Goal: Information Seeking & Learning: Learn about a topic

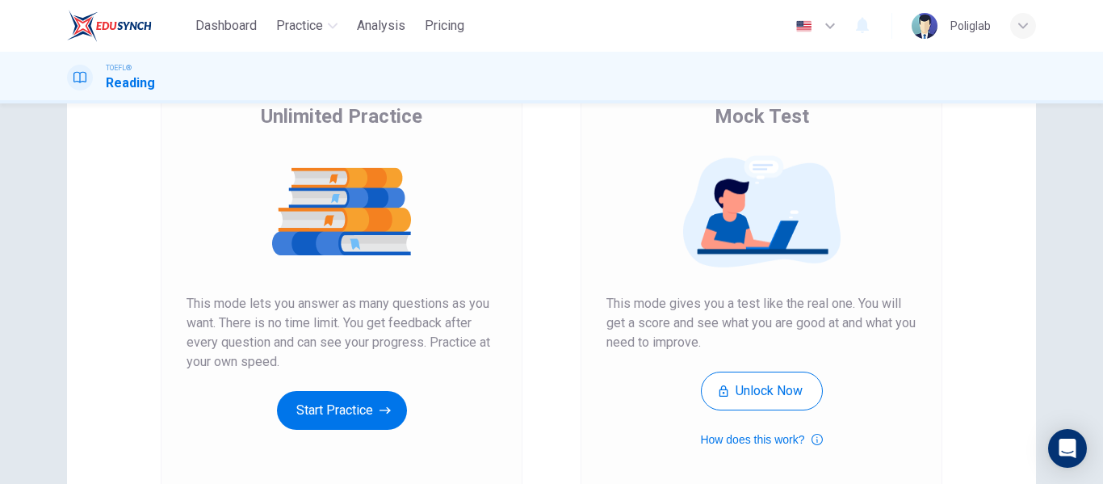
scroll to position [144, 0]
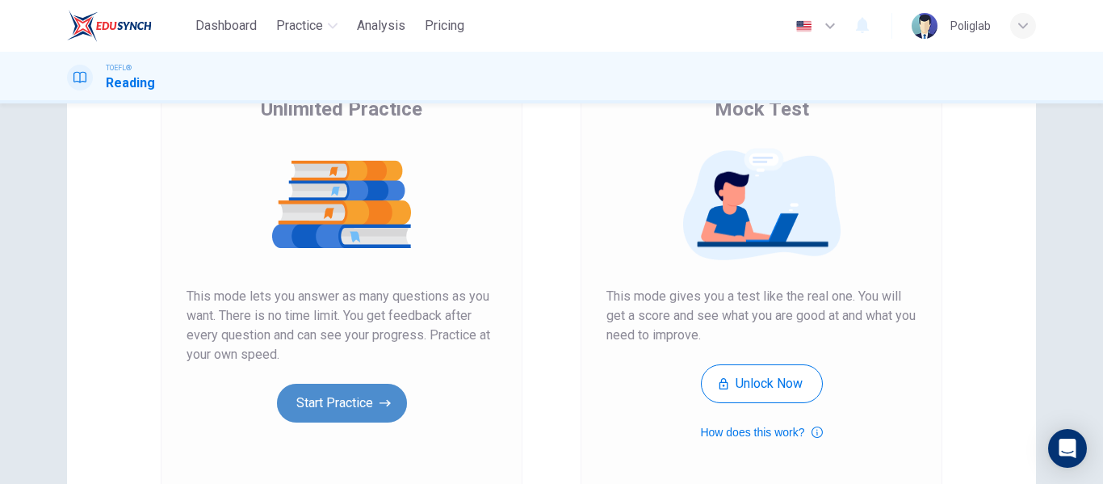
click at [330, 404] on button "Start Practice" at bounding box center [342, 403] width 130 height 39
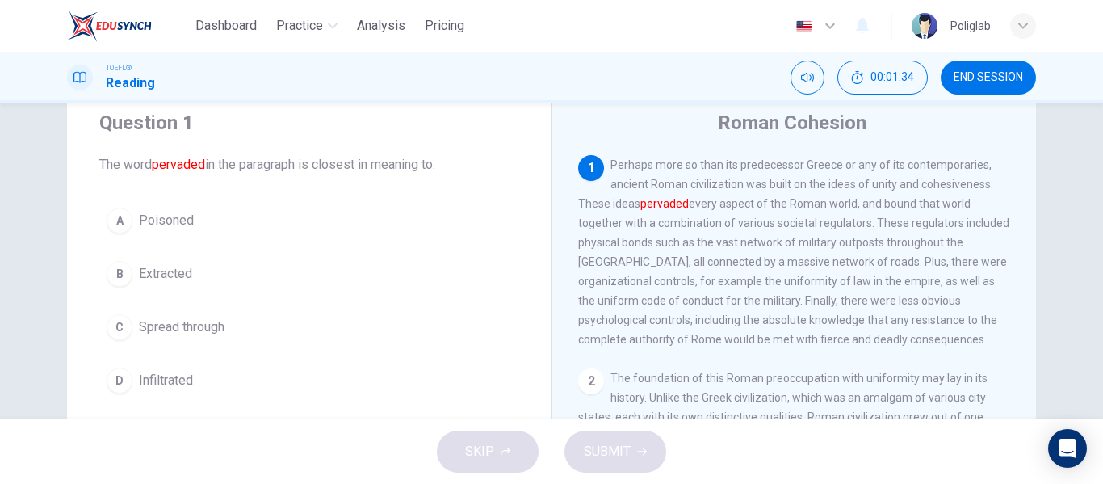
scroll to position [53, 0]
click at [192, 317] on span "Spread through" at bounding box center [182, 325] width 86 height 19
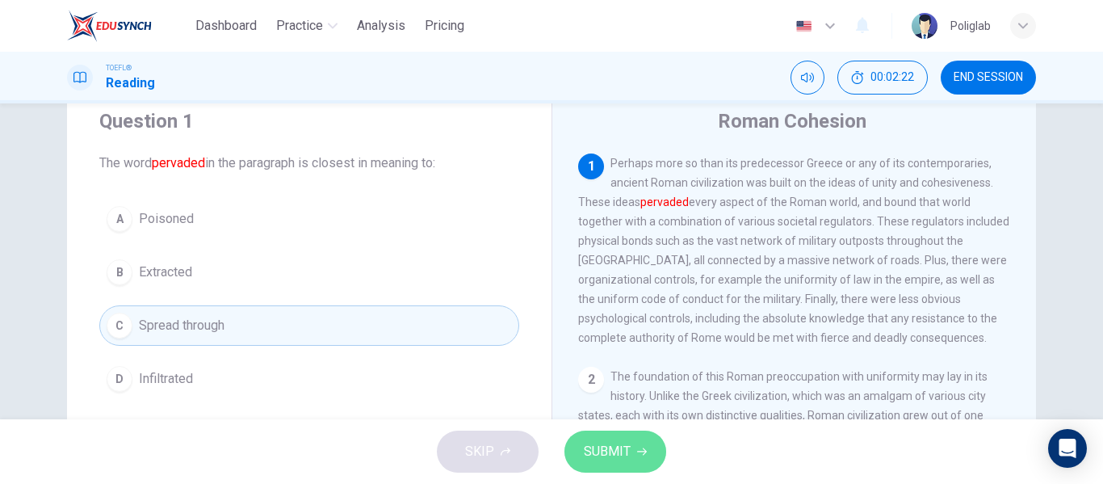
click at [584, 443] on span "SUBMIT" at bounding box center [607, 451] width 47 height 23
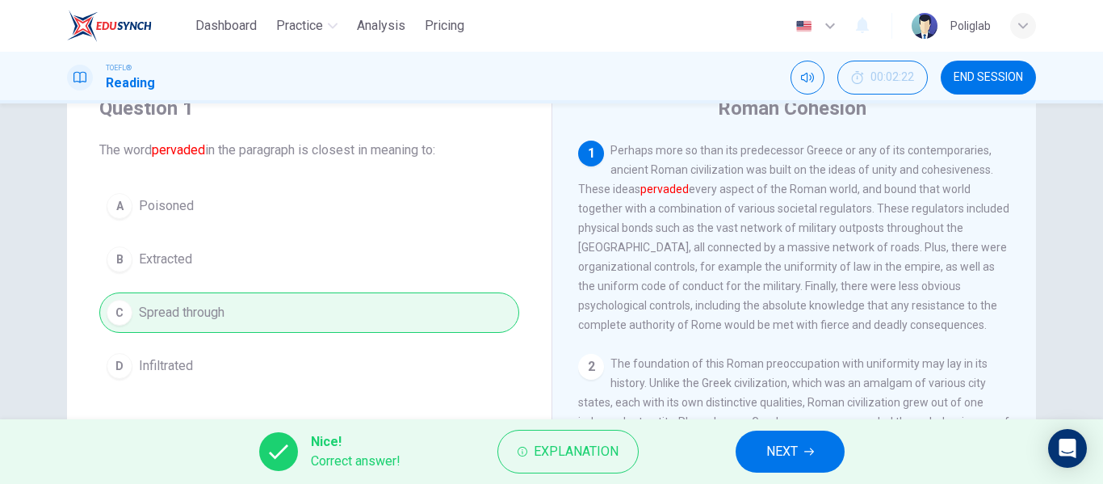
scroll to position [70, 0]
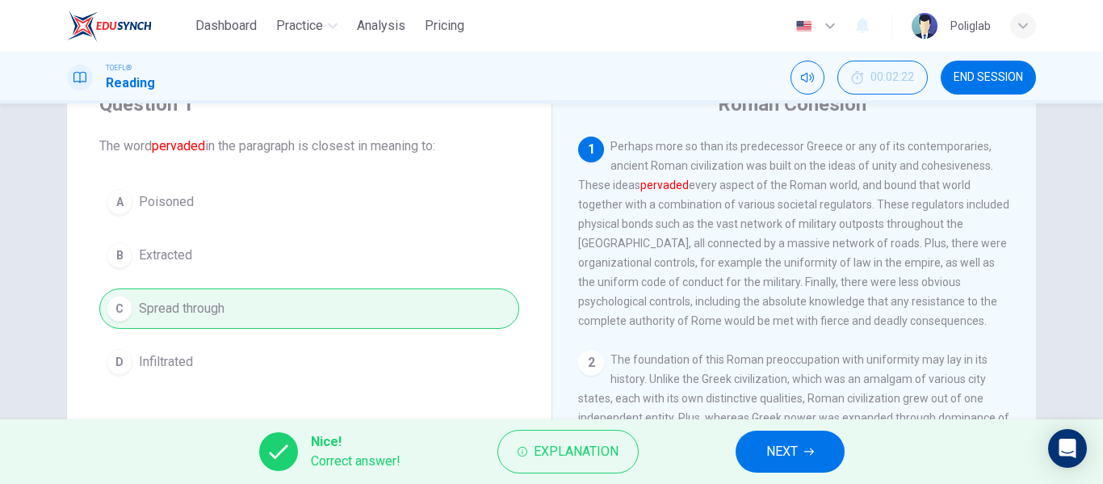
click at [781, 449] on span "NEXT" at bounding box center [781, 451] width 31 height 23
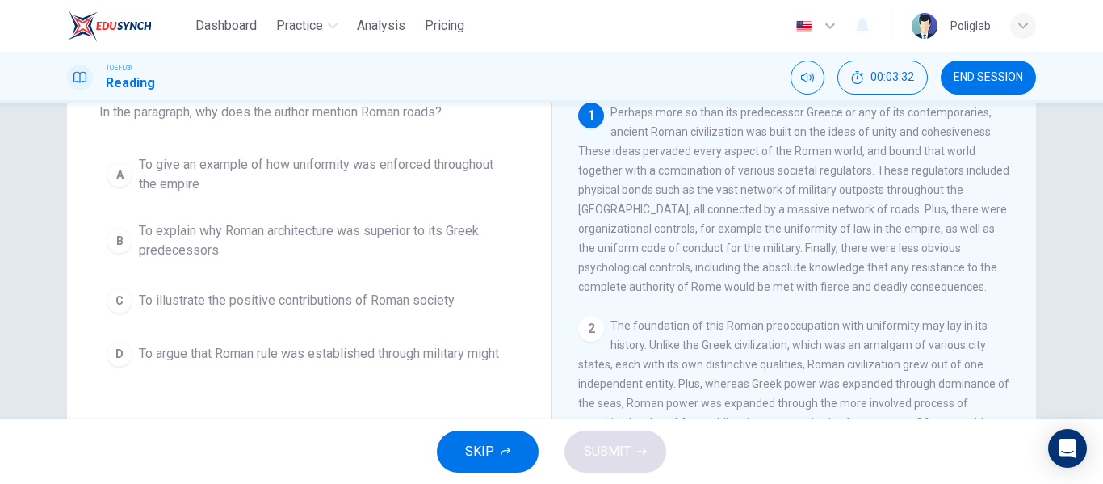
scroll to position [105, 0]
click at [337, 168] on span "To give an example of how uniformity was enforced throughout the empire" at bounding box center [325, 173] width 373 height 39
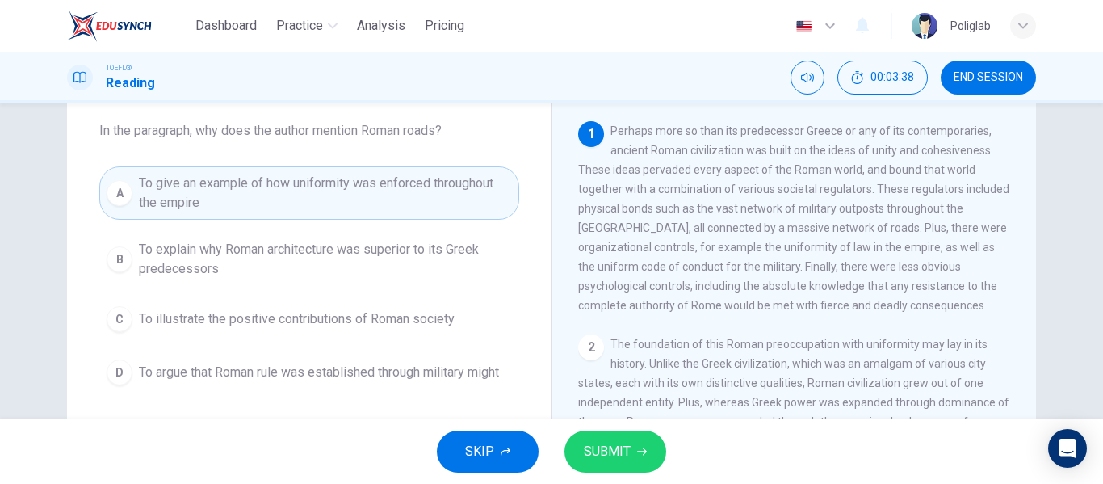
scroll to position [81, 0]
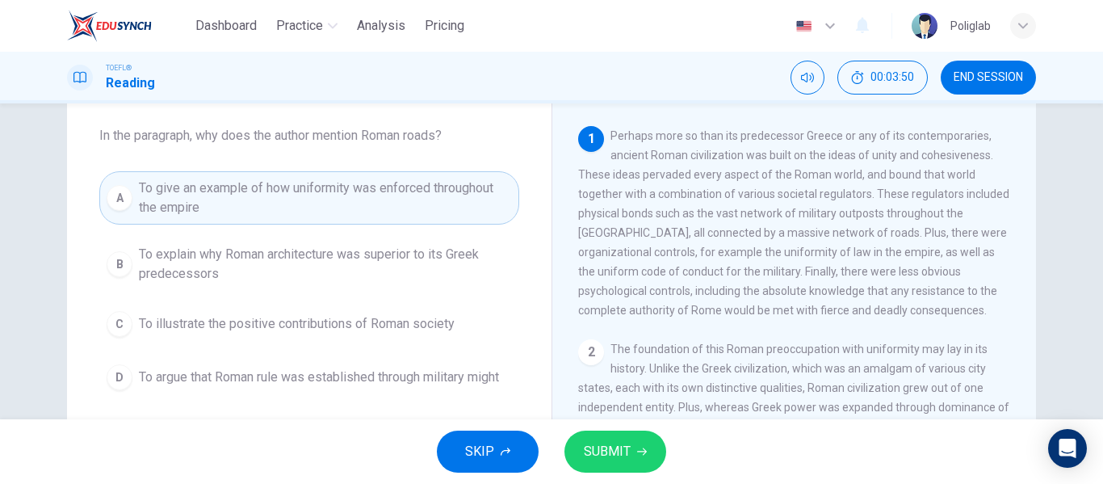
click at [333, 287] on button "B To explain why Roman architecture was superior to its Greek predecessors" at bounding box center [309, 263] width 420 height 53
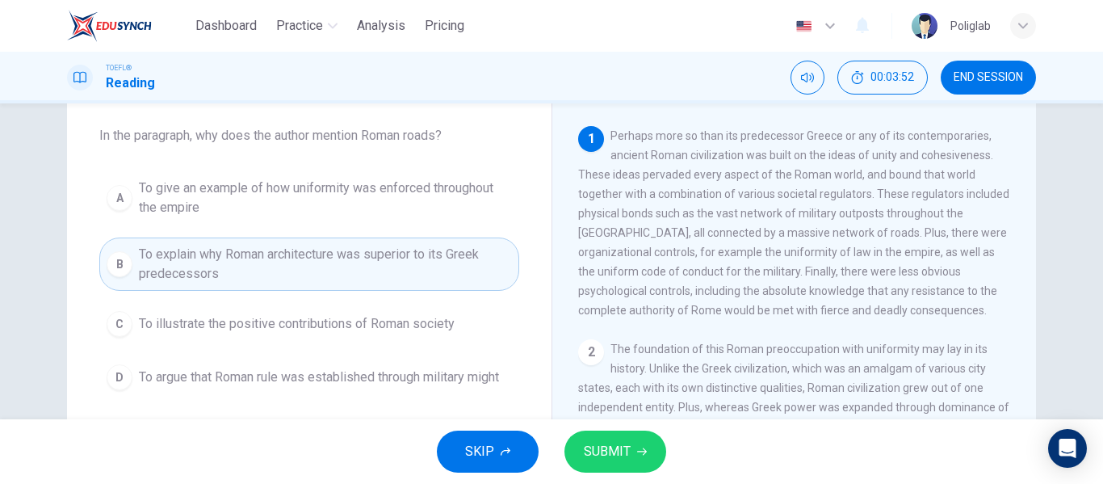
click at [330, 322] on span "To illustrate the positive contributions of Roman society" at bounding box center [297, 323] width 316 height 19
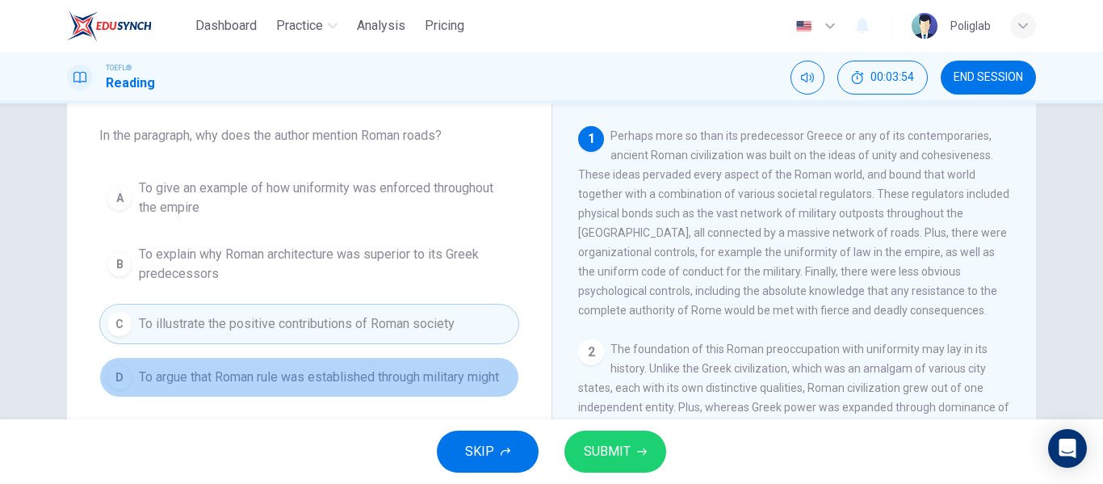
click at [318, 376] on span "To argue that Roman rule was established through military might" at bounding box center [319, 376] width 360 height 19
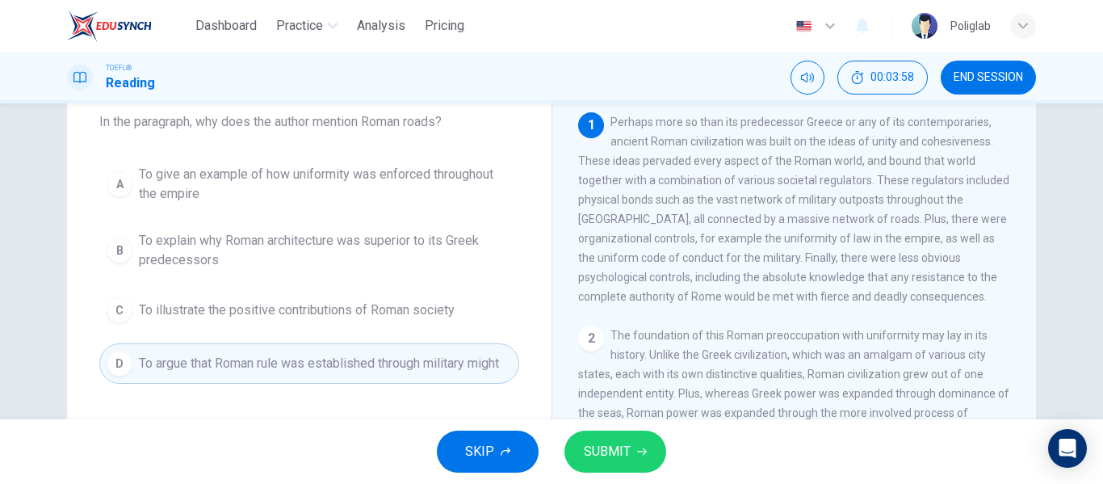
scroll to position [94, 0]
click at [627, 435] on button "SUBMIT" at bounding box center [616, 451] width 102 height 42
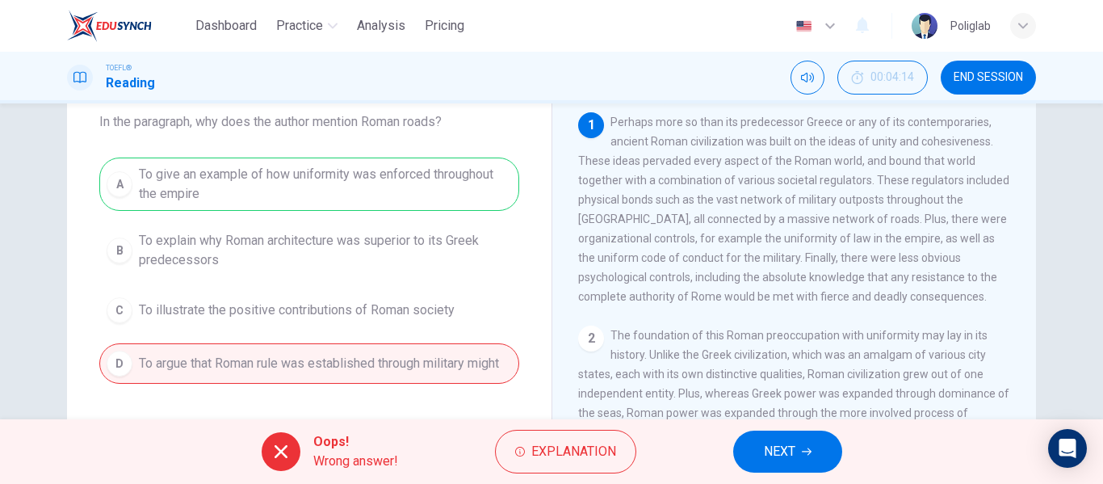
click at [774, 474] on div "Oops! Wrong answer! Explanation NEXT" at bounding box center [551, 451] width 1103 height 65
click at [742, 445] on button "NEXT" at bounding box center [787, 451] width 109 height 42
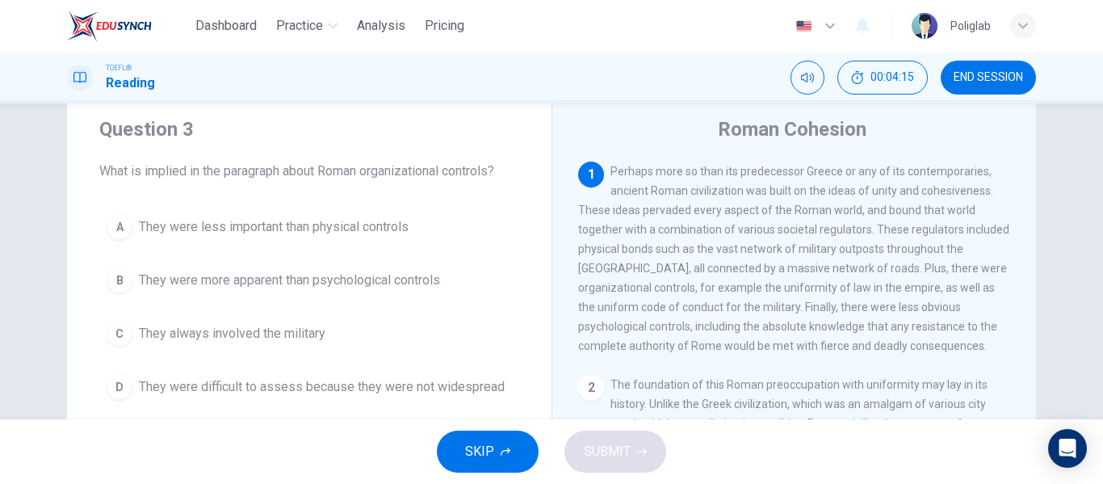
scroll to position [44, 0]
click at [399, 291] on button "B They were more apparent than psychological controls" at bounding box center [309, 281] width 420 height 40
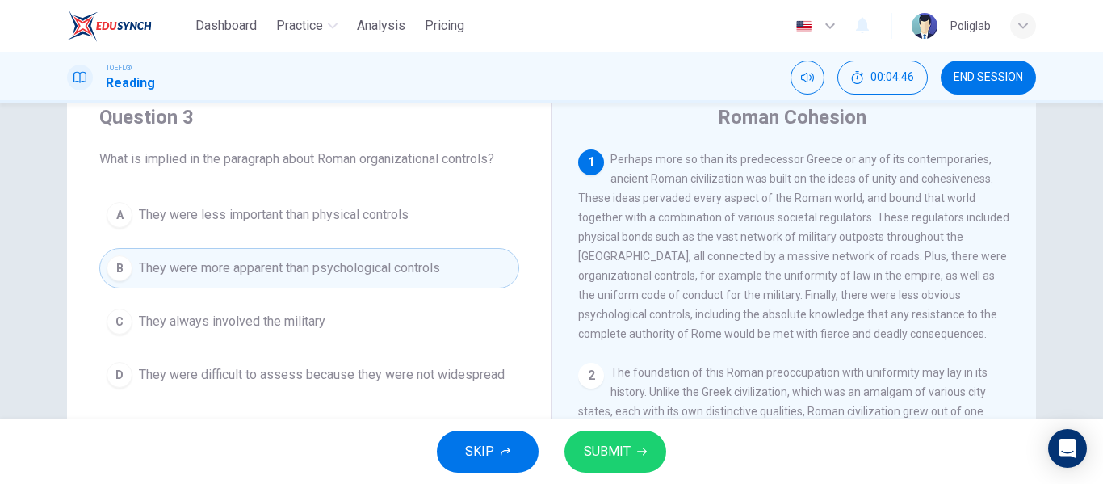
scroll to position [60, 0]
click at [611, 456] on span "SUBMIT" at bounding box center [607, 451] width 47 height 23
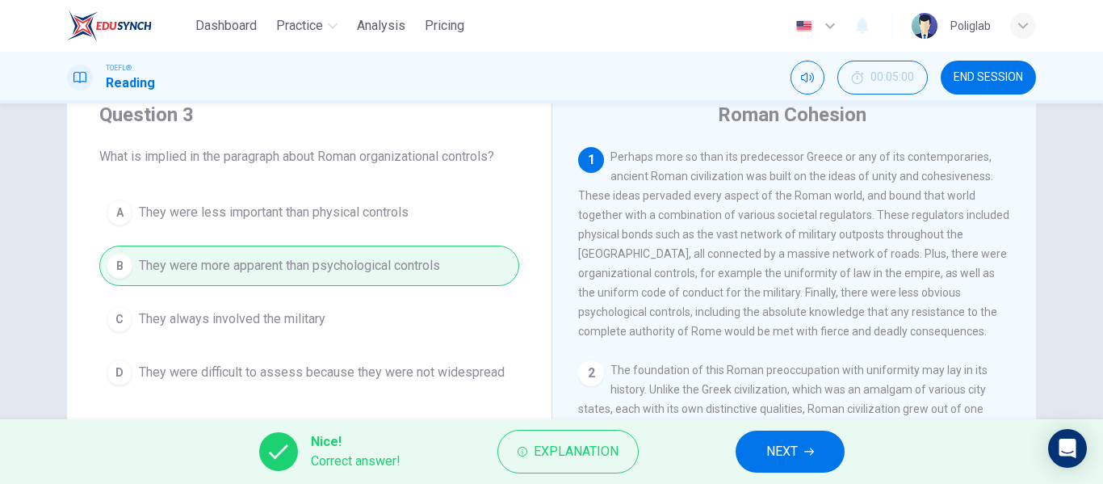
click at [800, 436] on button "NEXT" at bounding box center [790, 451] width 109 height 42
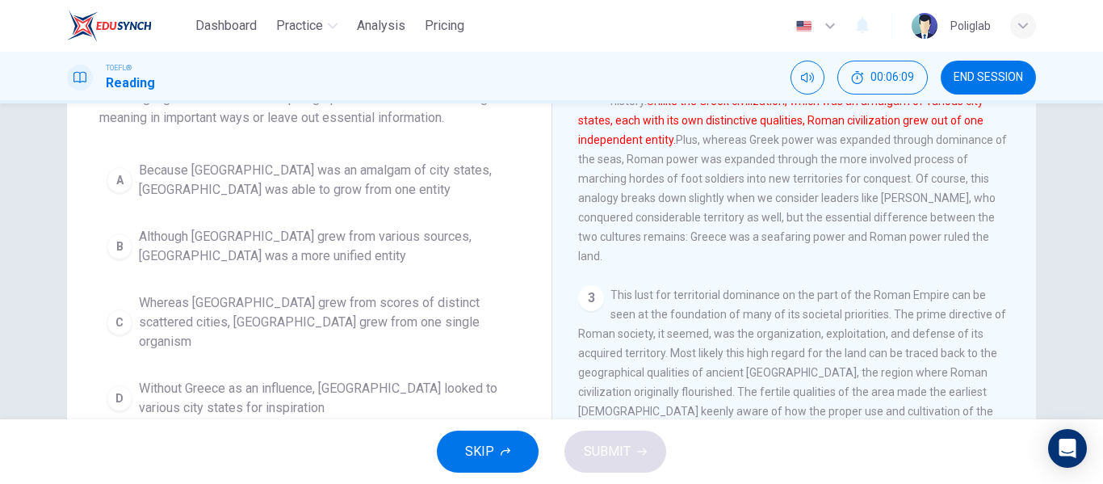
scroll to position [143, 0]
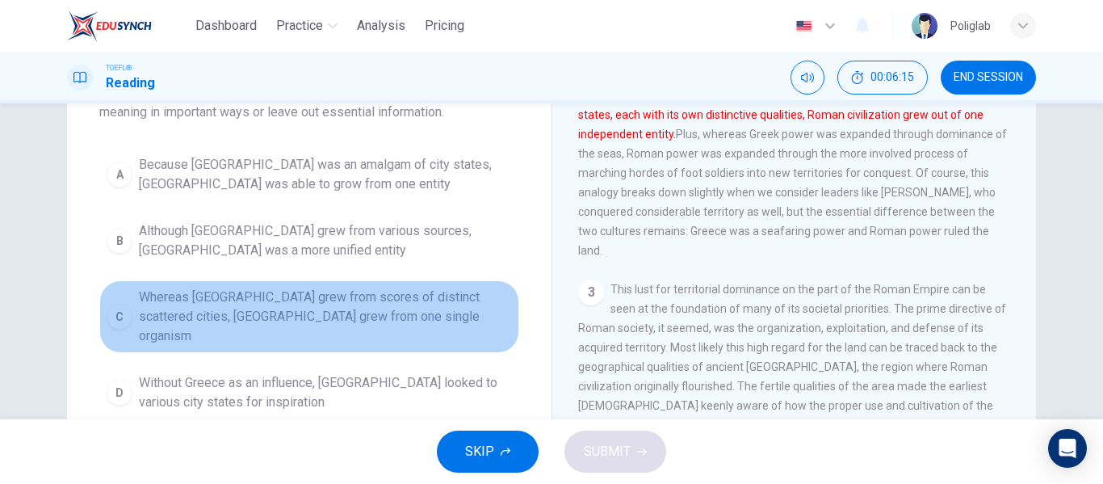
click at [292, 307] on span "Whereas Greece grew from scores of distinct scattered cities, Rome grew from on…" at bounding box center [325, 317] width 373 height 58
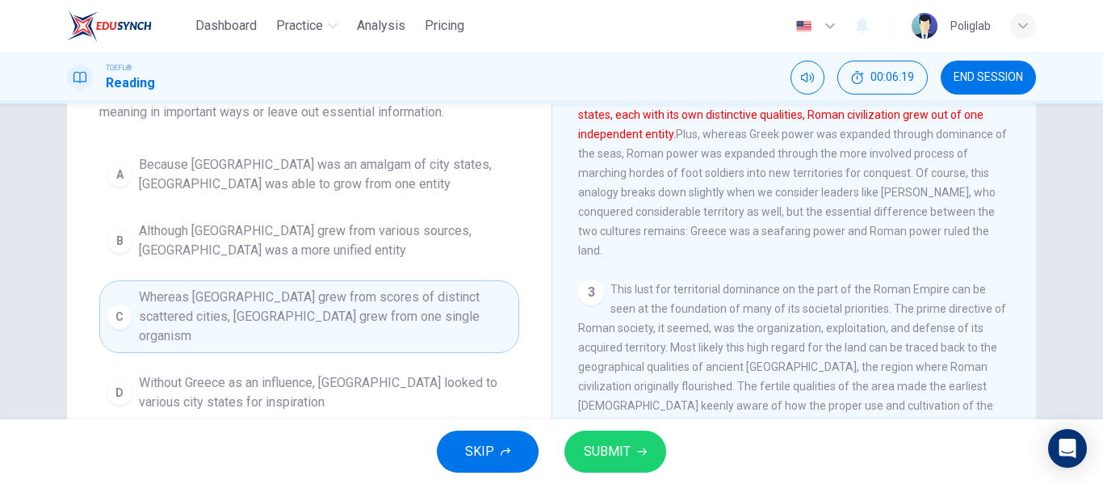
click at [605, 458] on span "SUBMIT" at bounding box center [607, 451] width 47 height 23
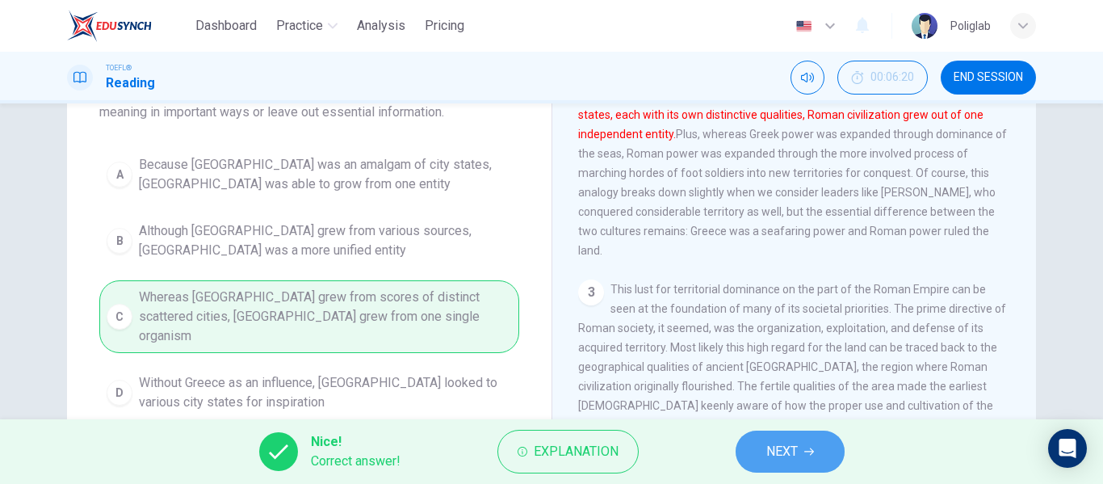
click at [804, 450] on icon "button" at bounding box center [809, 452] width 10 height 10
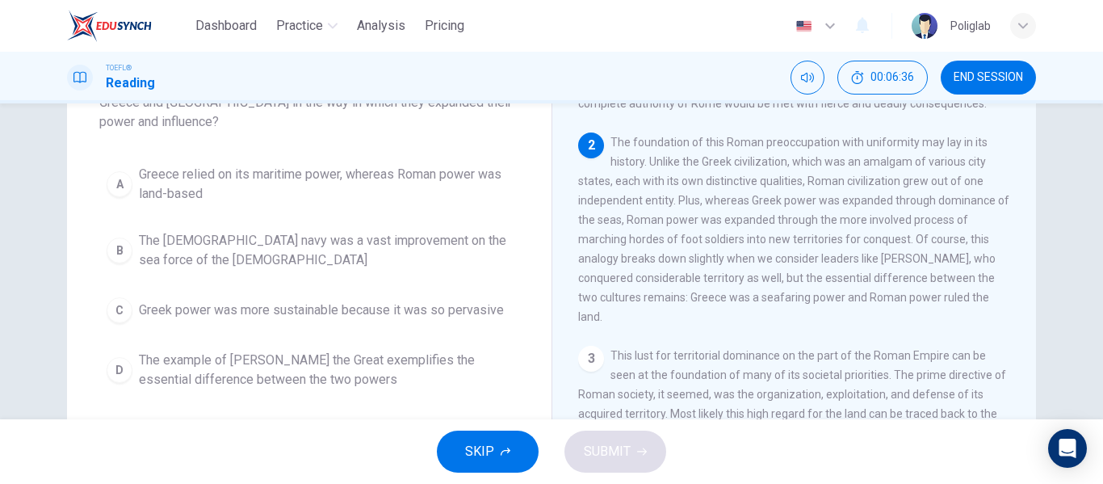
scroll to position [135, 0]
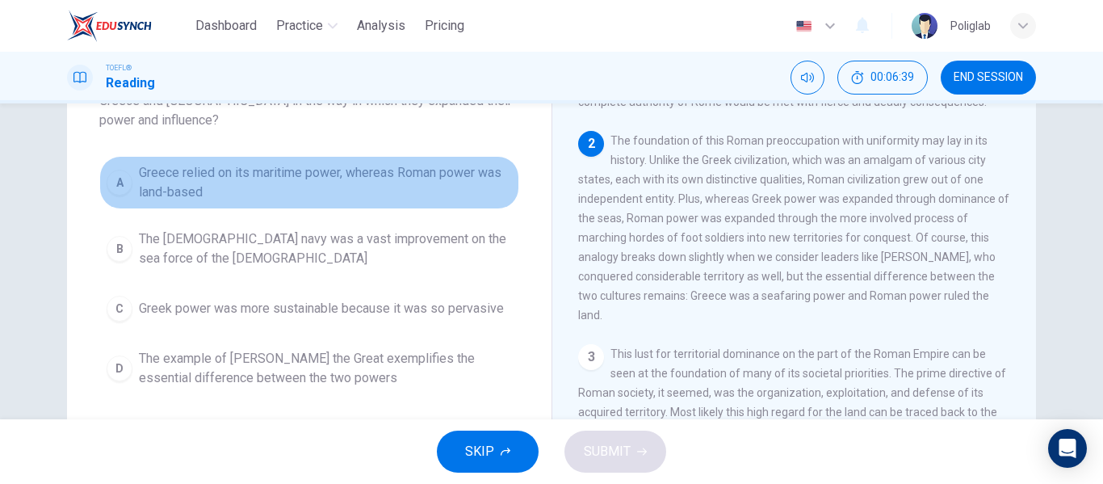
click at [409, 180] on span "Greece relied on its maritime power, whereas Roman power was land-based" at bounding box center [325, 182] width 373 height 39
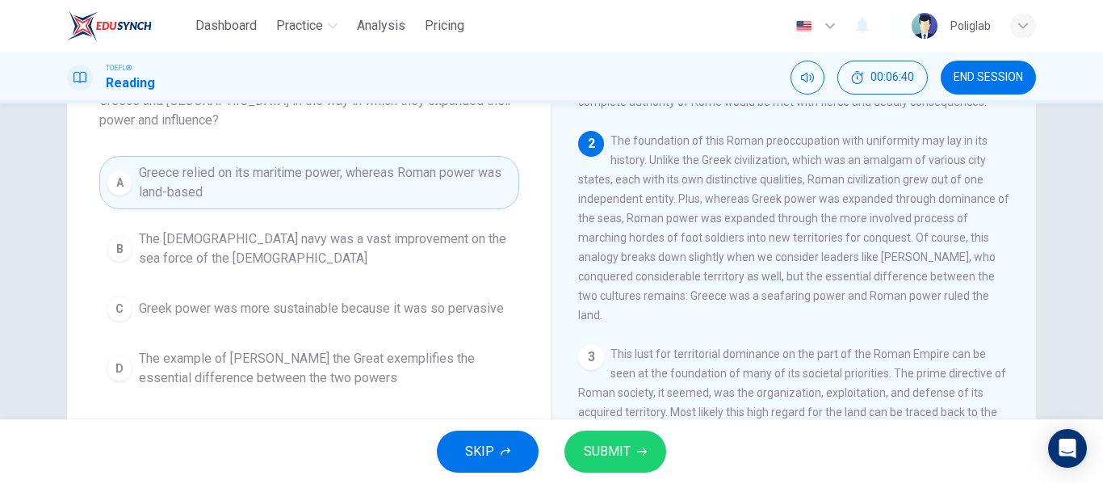
click at [609, 448] on span "SUBMIT" at bounding box center [607, 451] width 47 height 23
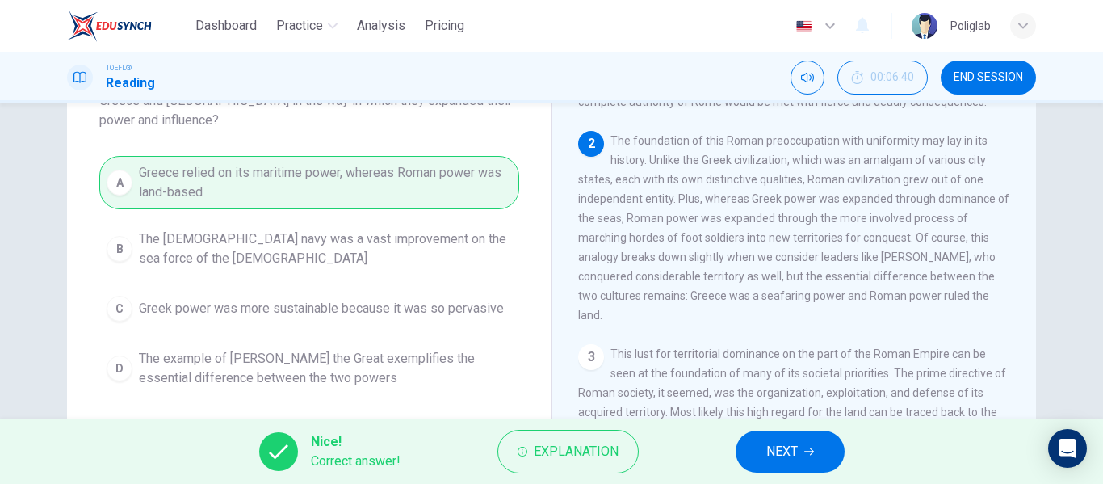
click at [783, 464] on button "NEXT" at bounding box center [790, 451] width 109 height 42
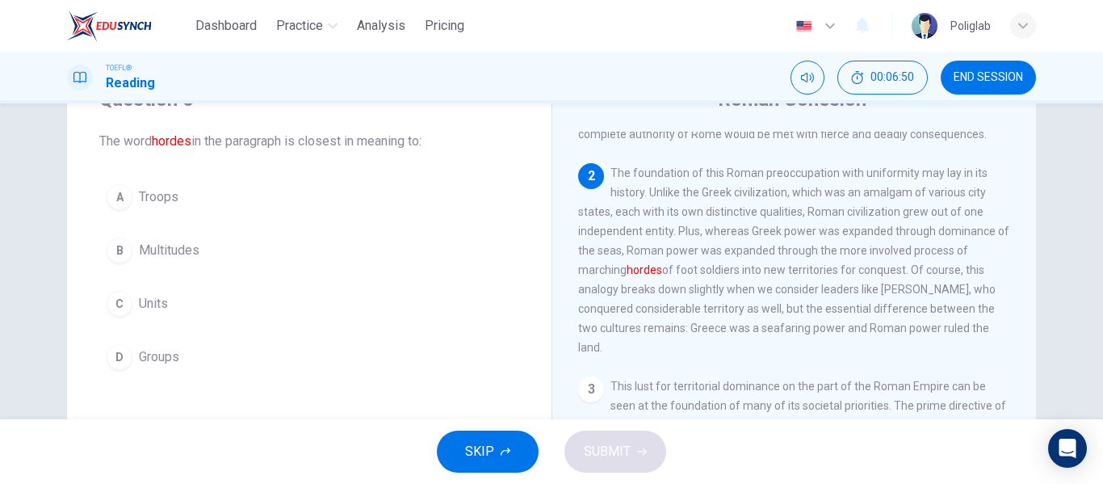
scroll to position [72, 0]
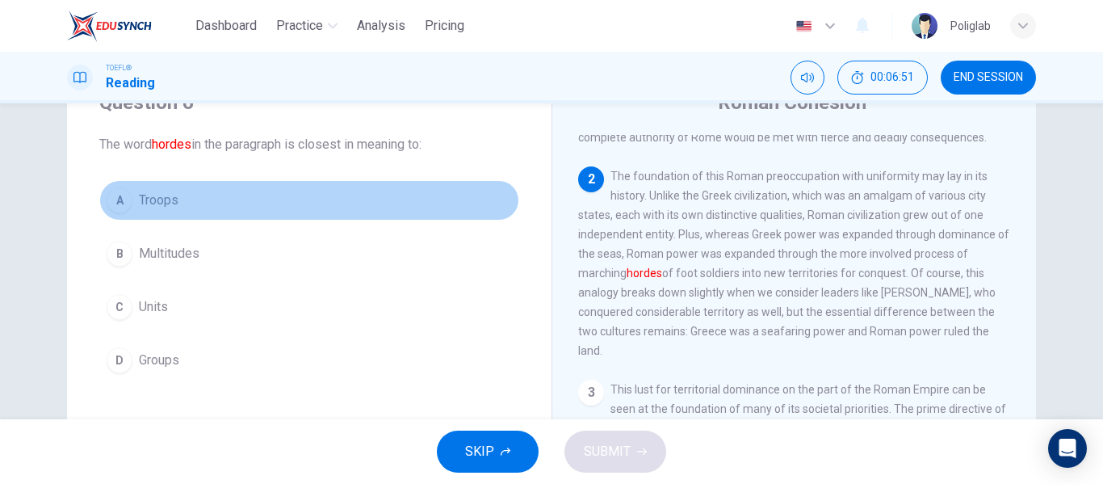
click at [166, 195] on span "Troops" at bounding box center [159, 200] width 40 height 19
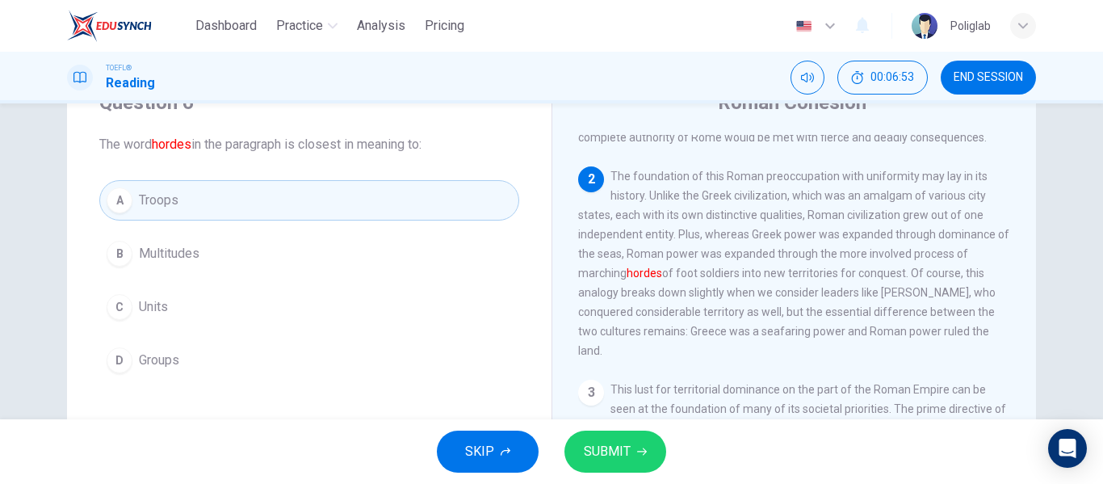
click at [626, 454] on span "SUBMIT" at bounding box center [607, 451] width 47 height 23
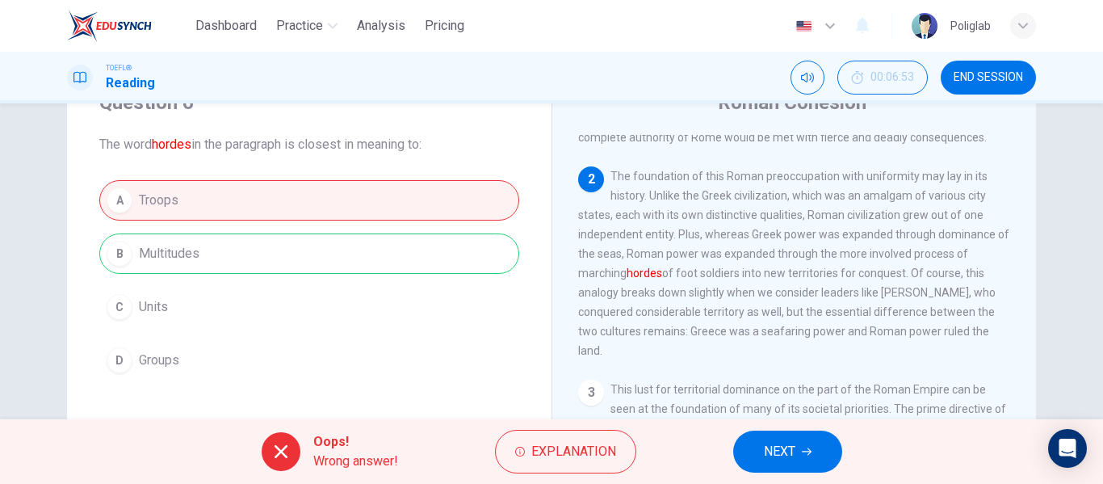
click at [781, 459] on span "NEXT" at bounding box center [779, 451] width 31 height 23
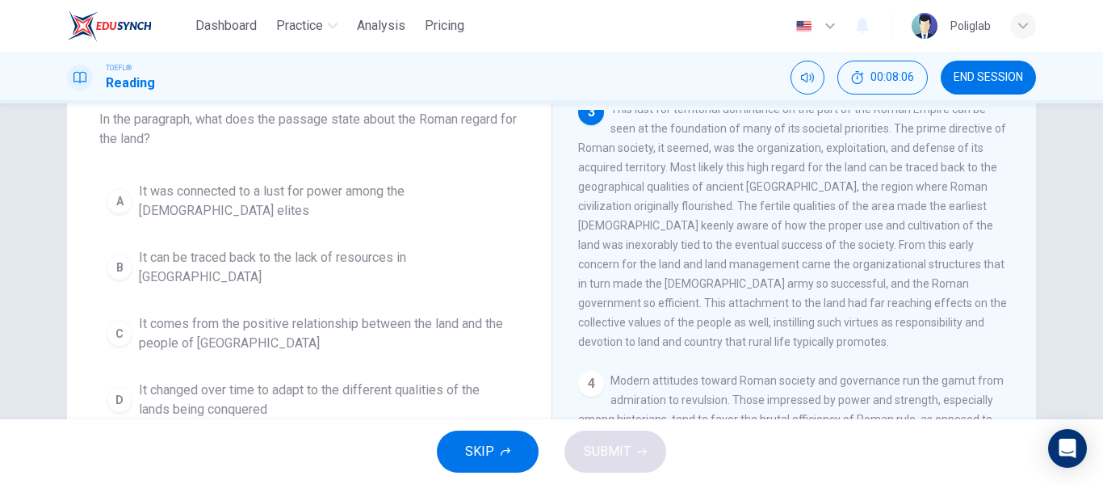
scroll to position [98, 0]
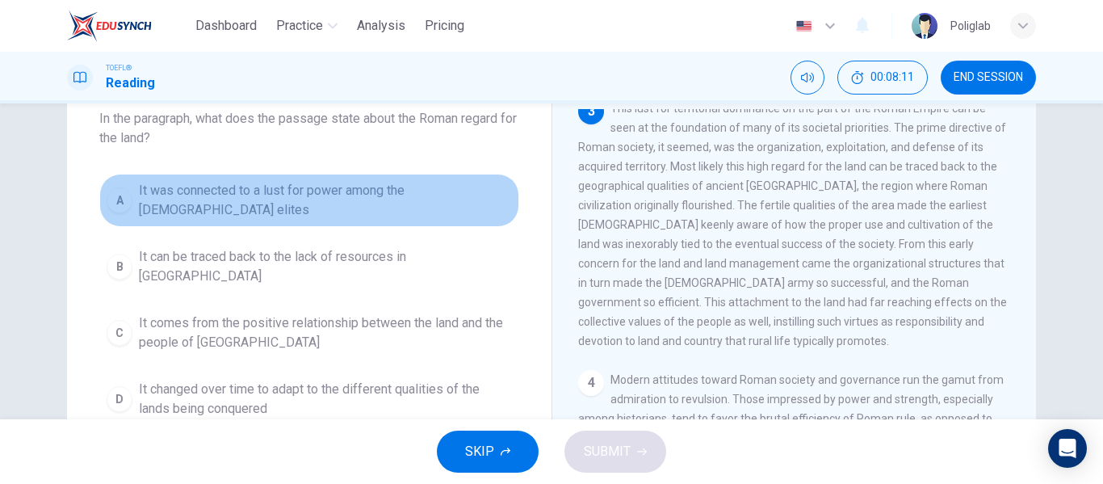
click at [355, 204] on button "A It was connected to a lust for power among the Roman elites" at bounding box center [309, 200] width 420 height 53
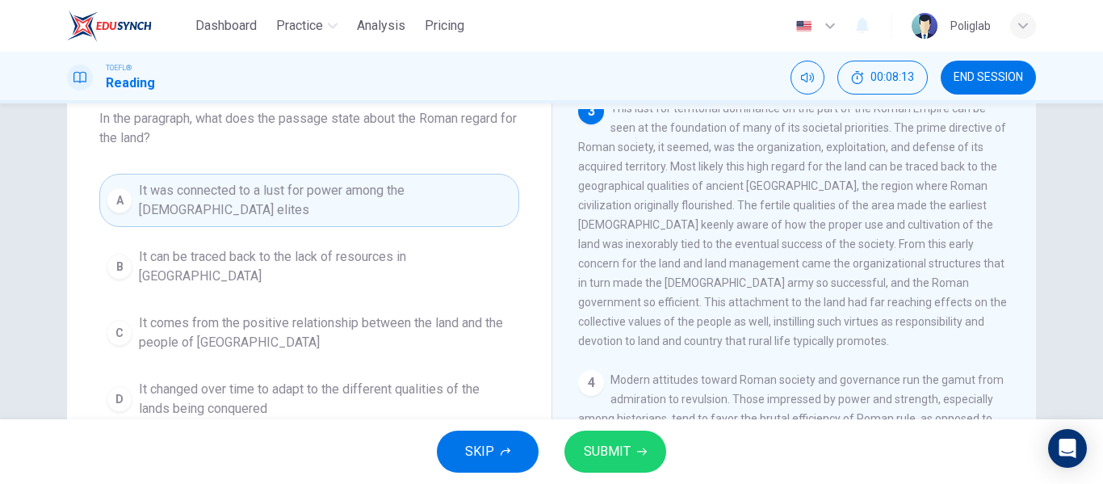
click at [351, 247] on span "It can be traced back to the lack of resources in Latium" at bounding box center [325, 266] width 373 height 39
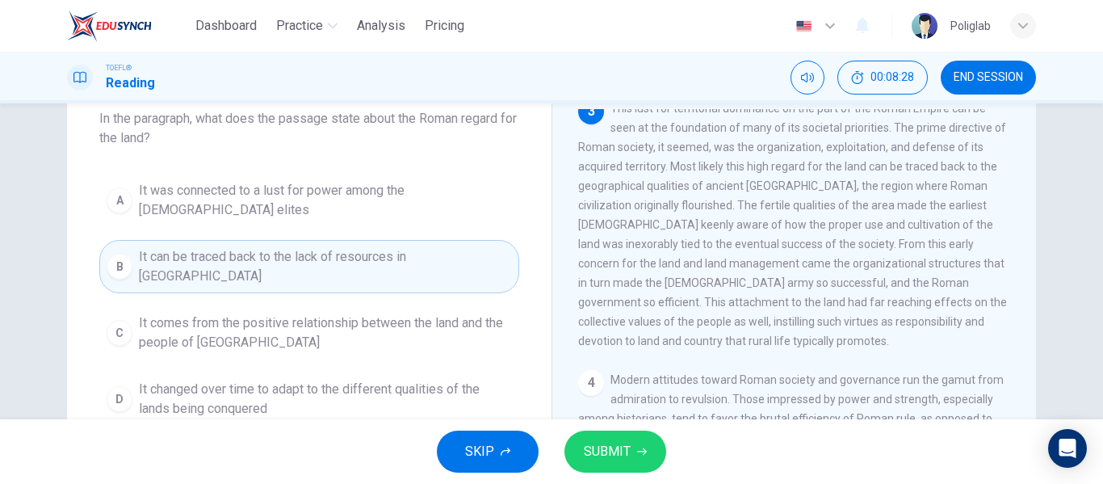
click at [620, 446] on span "SUBMIT" at bounding box center [607, 451] width 47 height 23
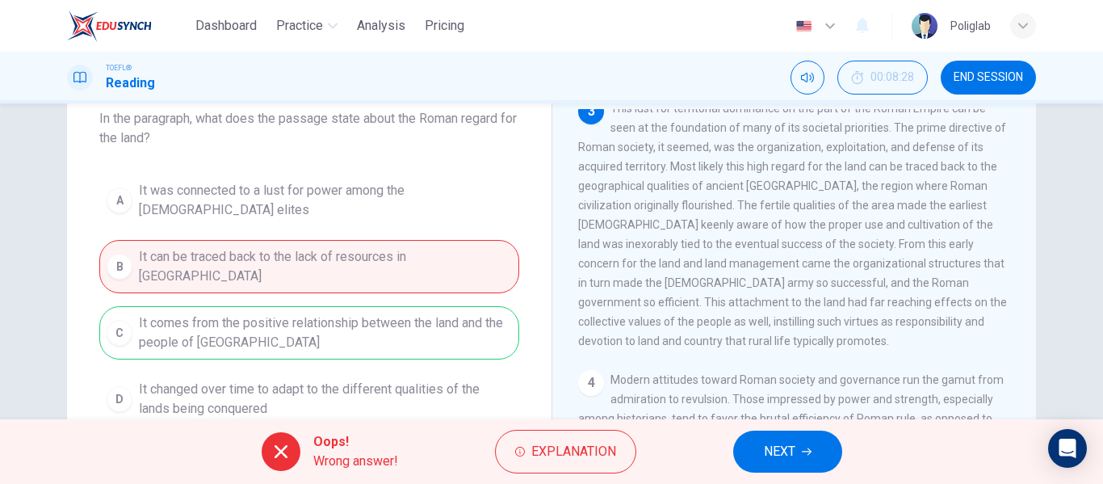
click at [778, 459] on span "NEXT" at bounding box center [779, 451] width 31 height 23
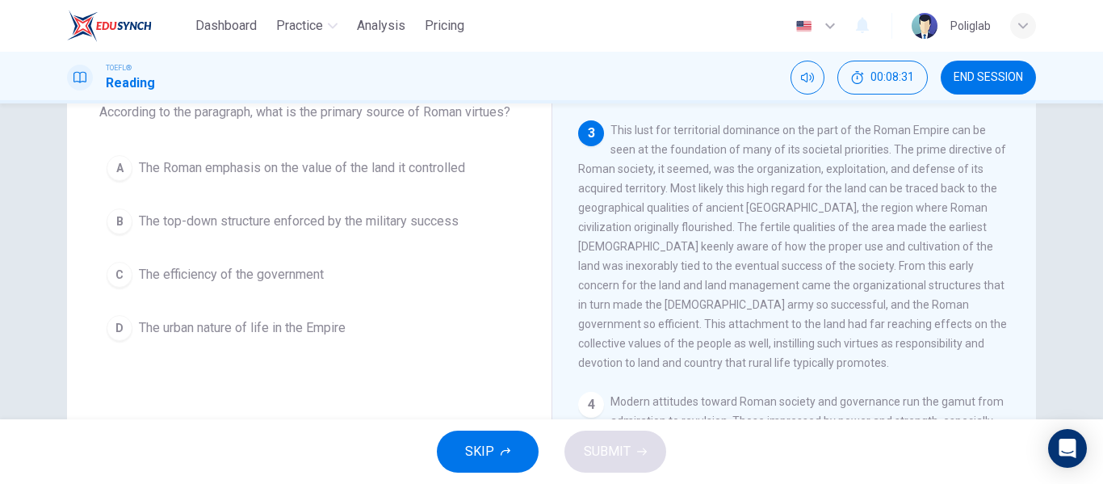
scroll to position [105, 0]
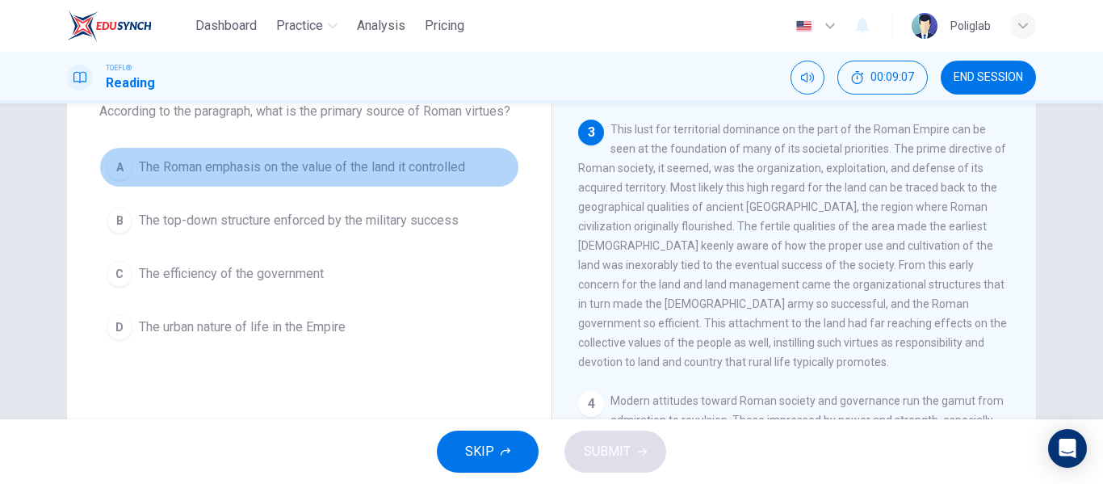
click at [443, 177] on span "The Roman emphasis on the value of the land it controlled" at bounding box center [302, 166] width 326 height 19
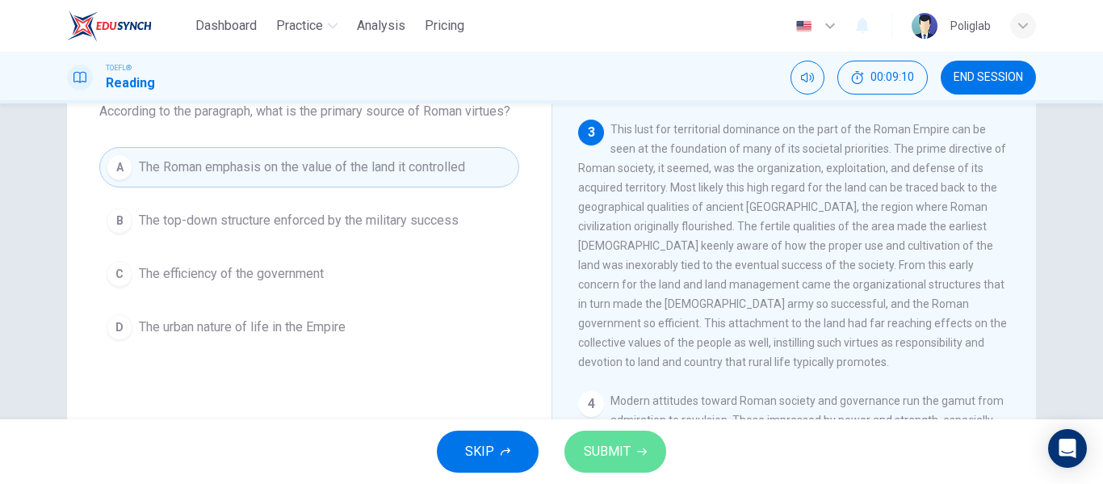
click at [596, 451] on span "SUBMIT" at bounding box center [607, 451] width 47 height 23
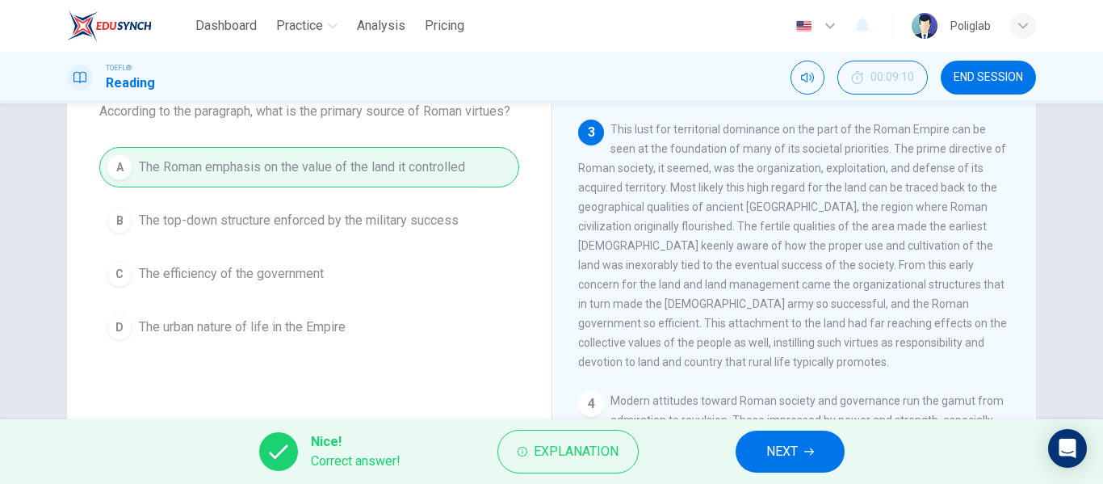
click at [747, 456] on button "NEXT" at bounding box center [790, 451] width 109 height 42
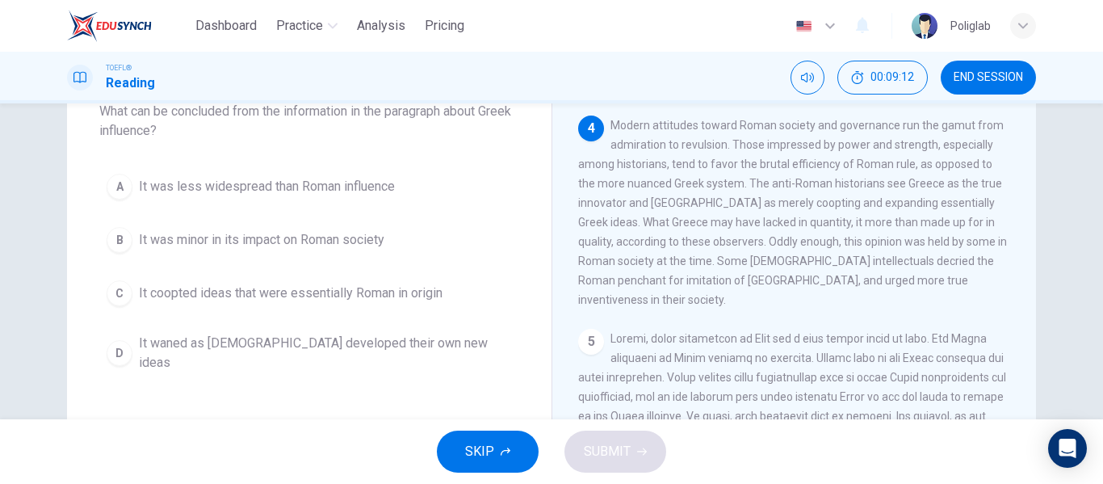
scroll to position [685, 0]
click at [384, 293] on span "It coopted ideas that were essentially Roman in origin" at bounding box center [291, 292] width 304 height 19
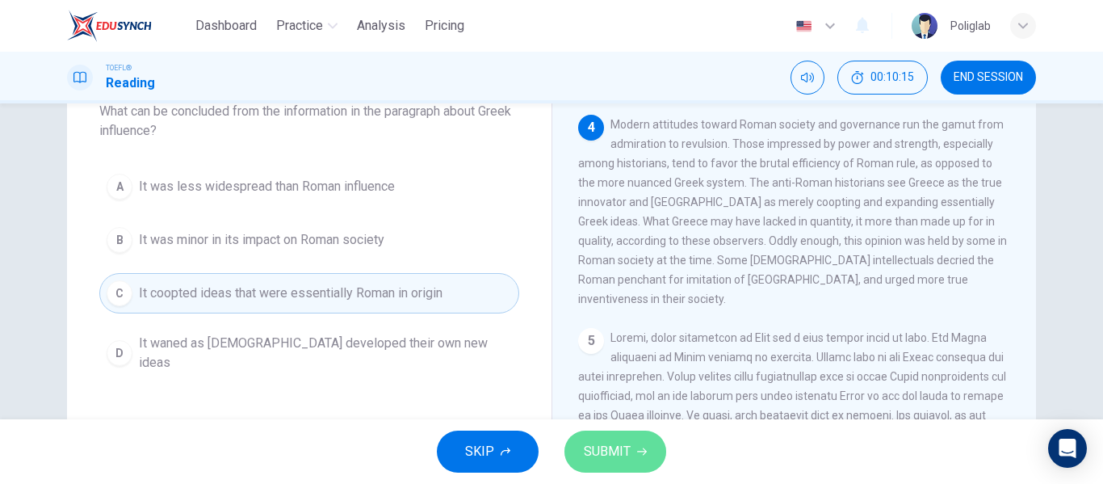
click at [598, 460] on span "SUBMIT" at bounding box center [607, 451] width 47 height 23
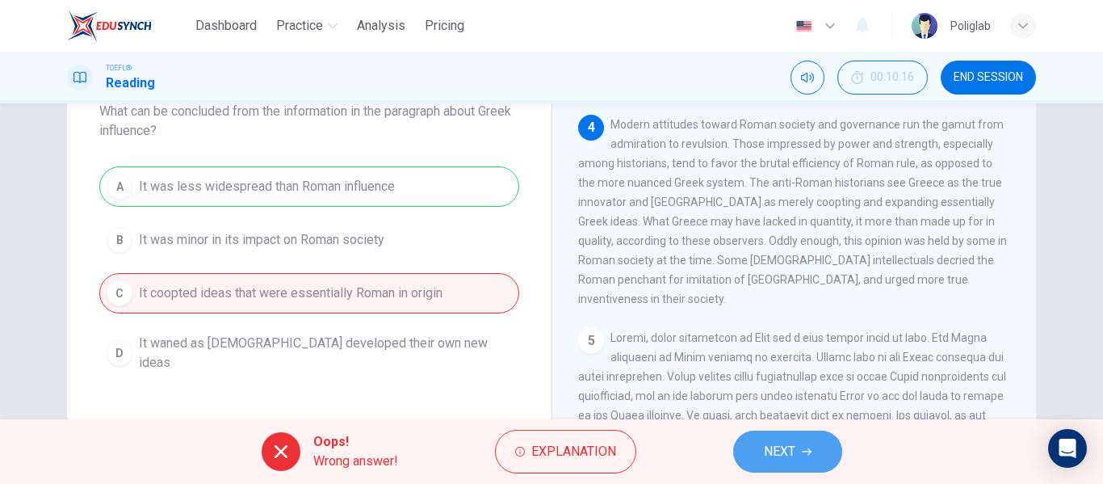
click at [758, 455] on button "NEXT" at bounding box center [787, 451] width 109 height 42
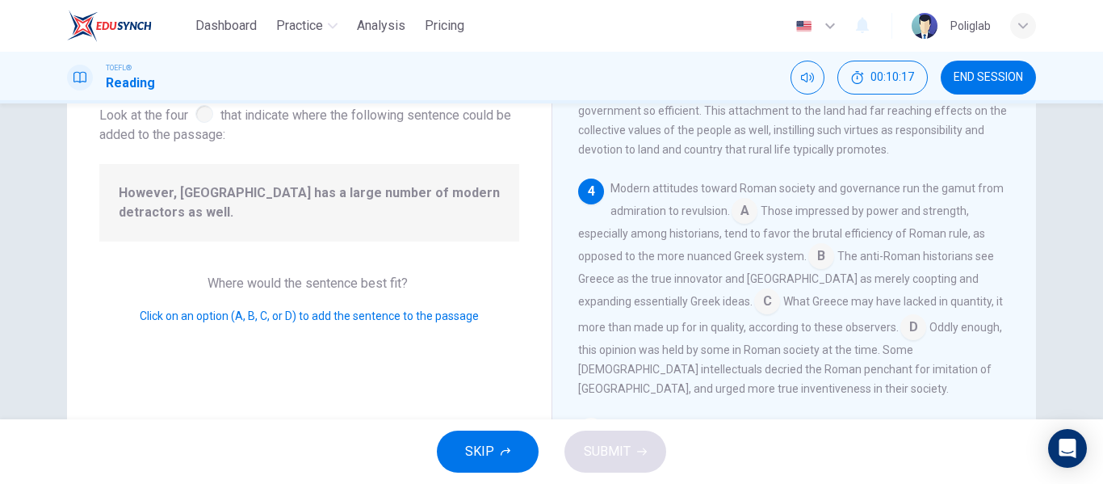
scroll to position [91, 0]
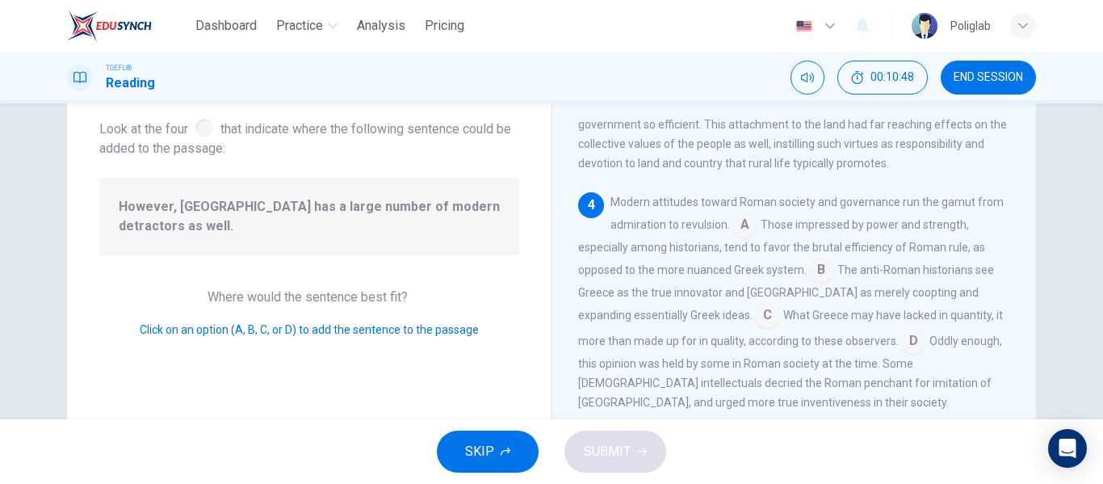
click at [813, 275] on input at bounding box center [821, 271] width 26 height 26
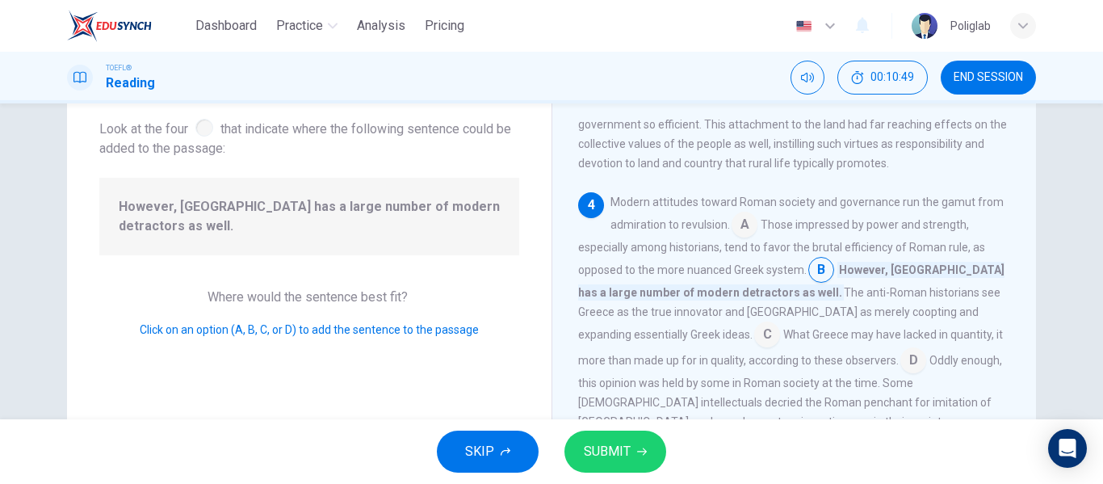
click at [630, 443] on button "SUBMIT" at bounding box center [616, 451] width 102 height 42
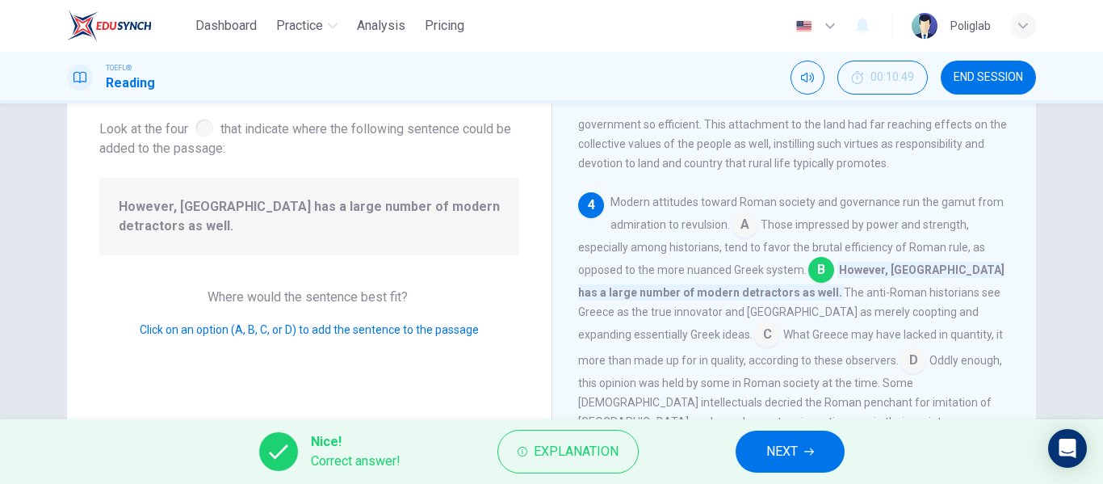
click at [797, 458] on span "NEXT" at bounding box center [781, 451] width 31 height 23
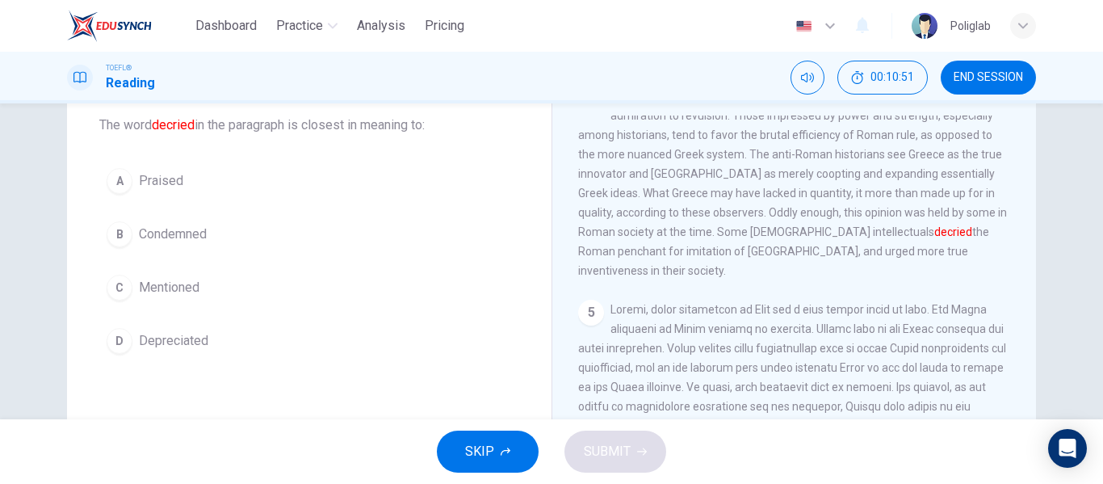
scroll to position [702, 0]
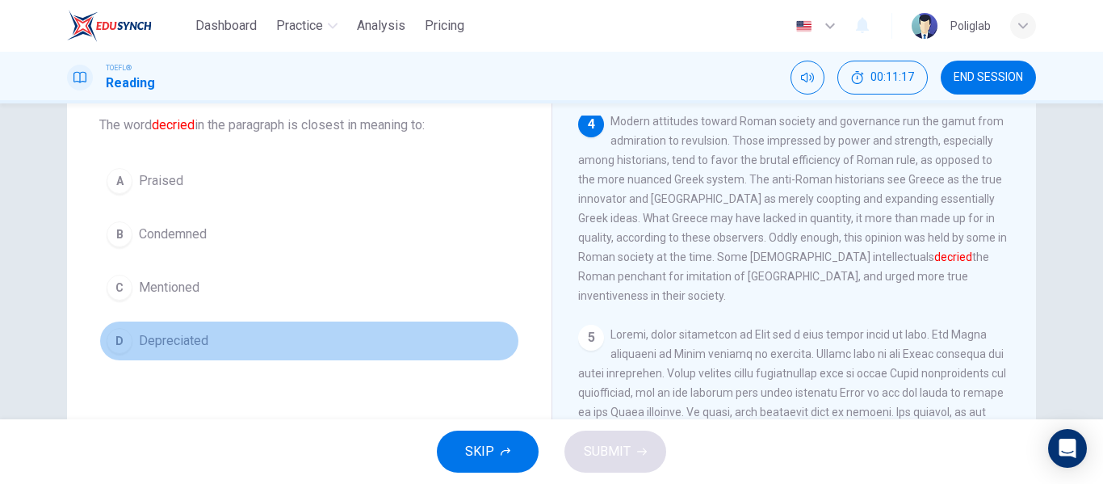
click at [218, 348] on button "D Depreciated" at bounding box center [309, 341] width 420 height 40
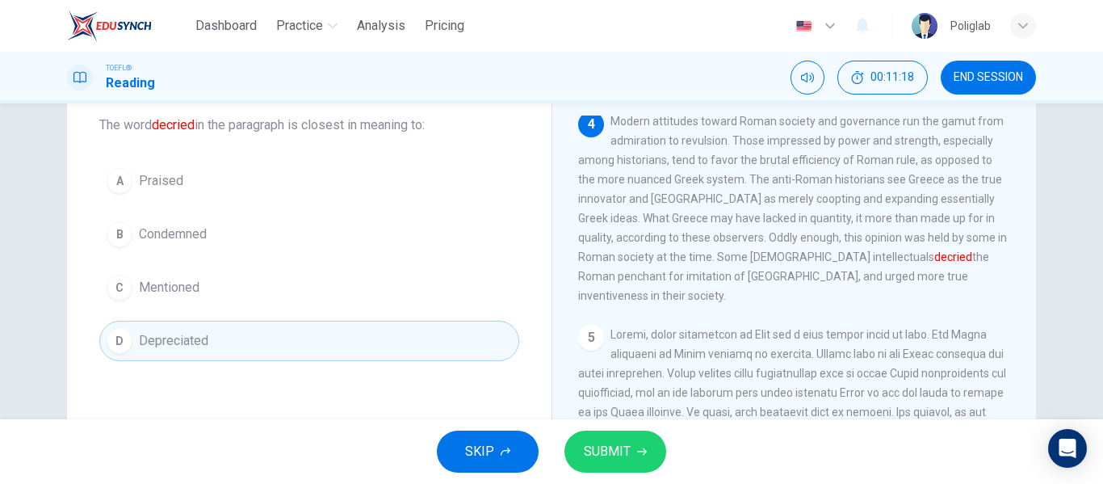
click at [616, 444] on span "SUBMIT" at bounding box center [607, 451] width 47 height 23
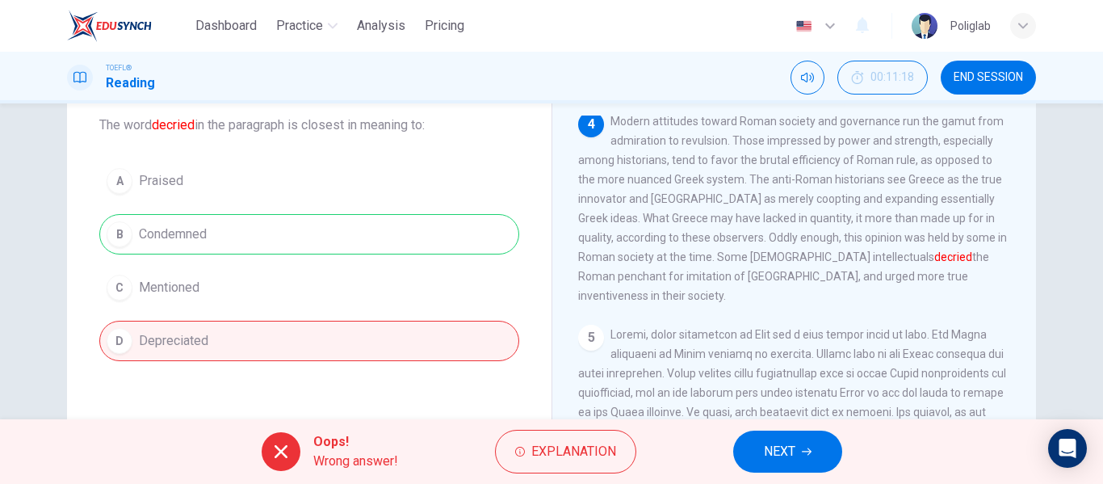
click at [790, 441] on span "NEXT" at bounding box center [779, 451] width 31 height 23
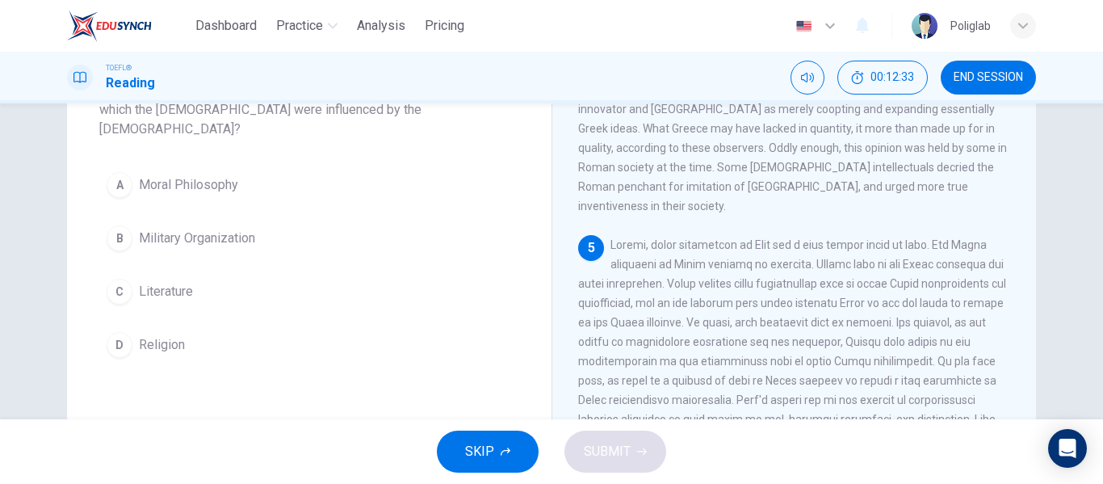
scroll to position [127, 0]
click at [254, 229] on button "B Military Organization" at bounding box center [309, 237] width 420 height 40
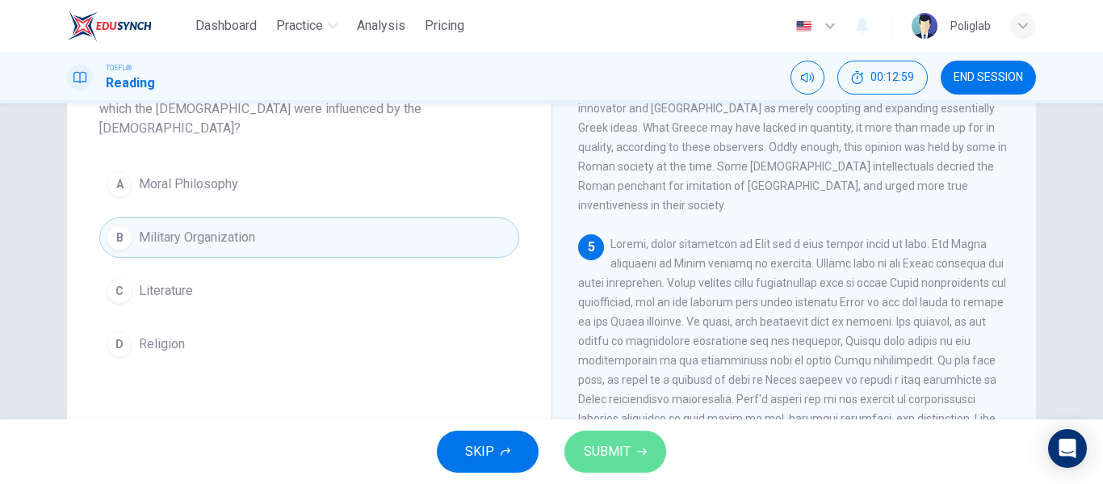
click at [630, 461] on button "SUBMIT" at bounding box center [616, 451] width 102 height 42
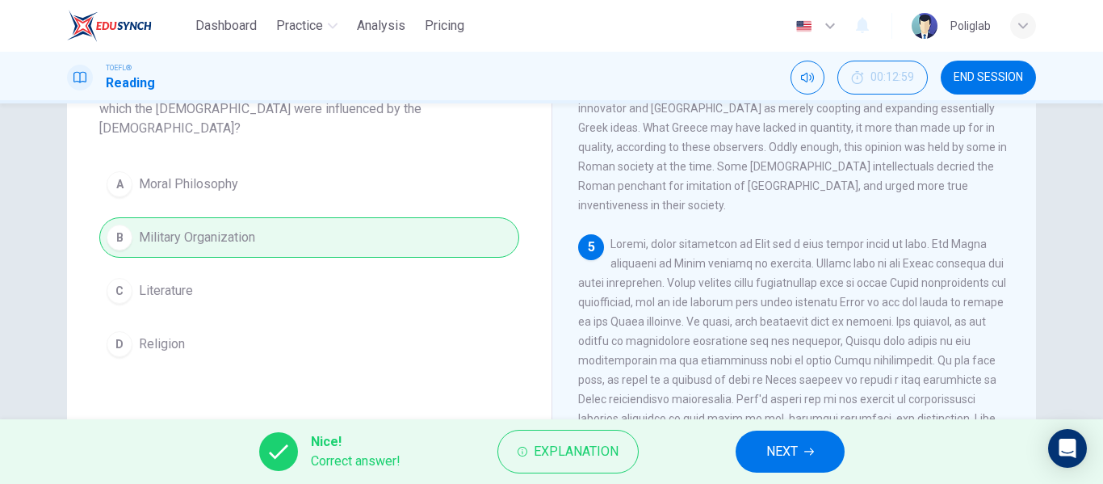
click at [850, 462] on div "Nice! Correct answer! Explanation NEXT" at bounding box center [551, 451] width 1103 height 65
click at [783, 437] on button "NEXT" at bounding box center [790, 451] width 109 height 42
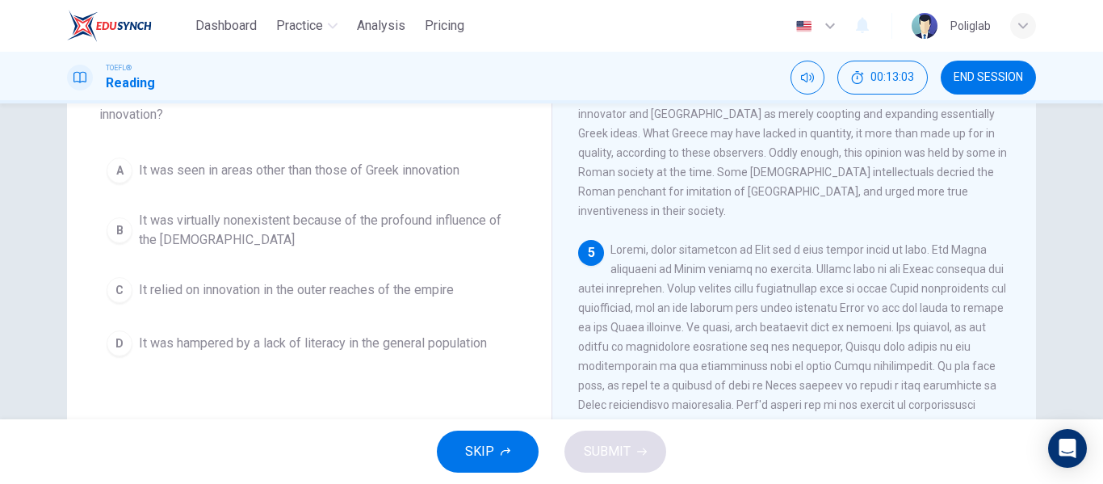
scroll to position [122, 0]
click at [436, 174] on span "It was seen in areas other than those of Greek innovation" at bounding box center [299, 169] width 321 height 19
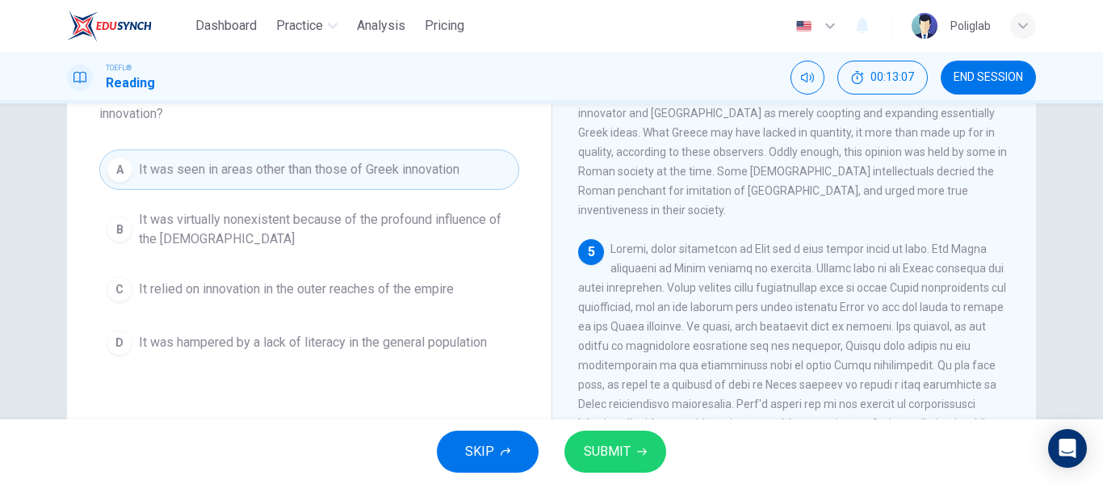
click at [431, 230] on span "It was virtually nonexistent because of the profound influence of the Greeks" at bounding box center [325, 229] width 373 height 39
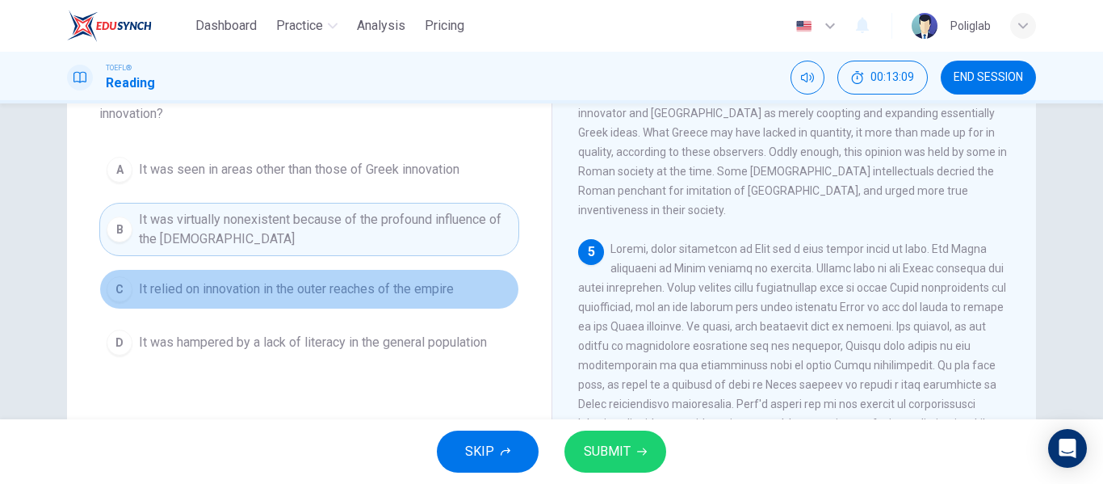
click at [416, 296] on span "It relied on innovation in the outer reaches of the empire" at bounding box center [296, 288] width 315 height 19
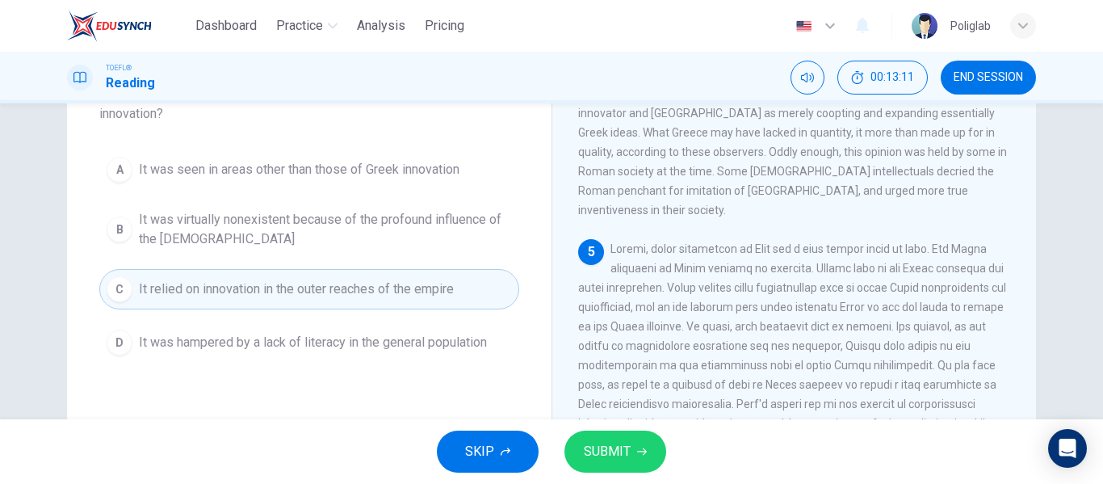
click at [430, 351] on span "It was hampered by a lack of literacy in the general population" at bounding box center [313, 342] width 348 height 19
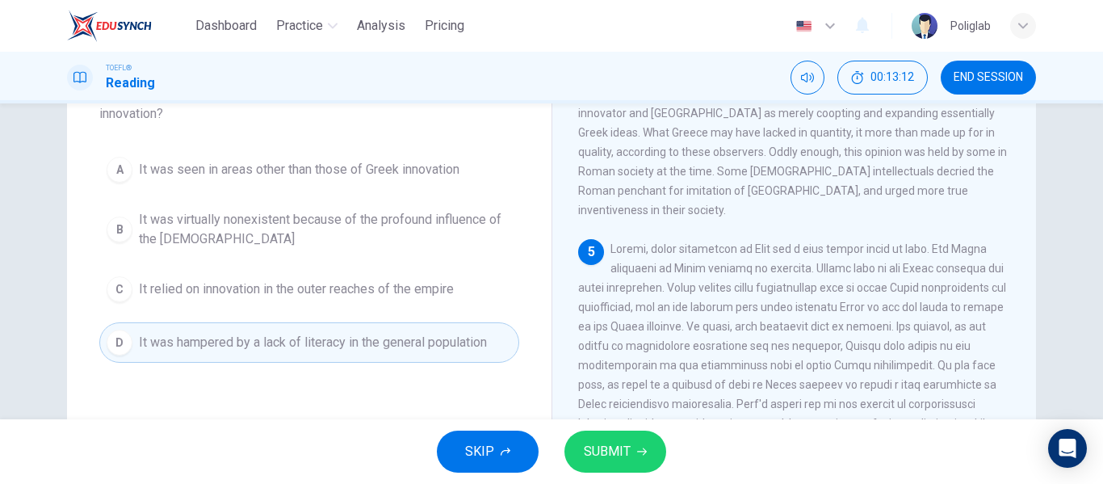
click at [308, 303] on button "C It relied on innovation in the outer reaches of the empire" at bounding box center [309, 289] width 420 height 40
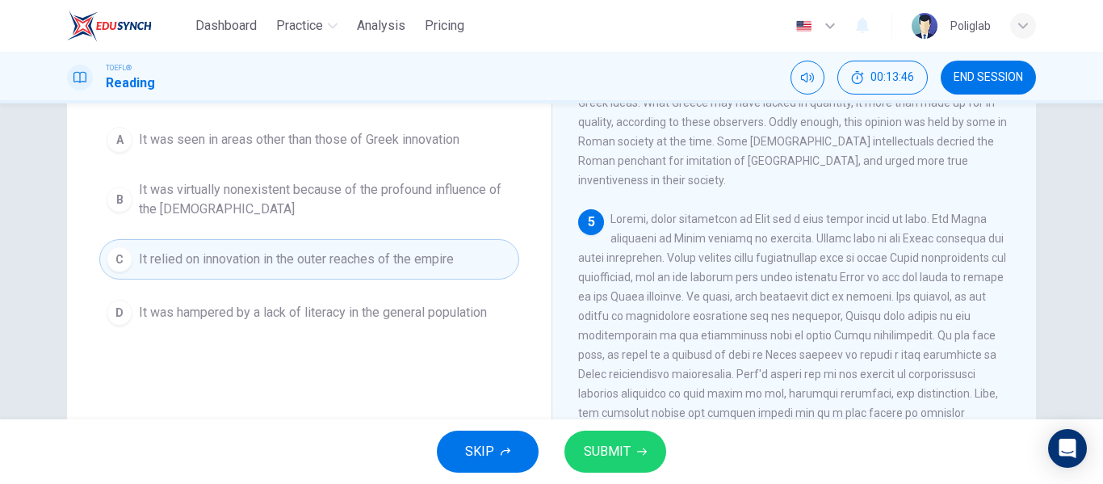
scroll to position [151, 0]
click at [397, 153] on button "A It was seen in areas other than those of Greek innovation" at bounding box center [309, 140] width 420 height 40
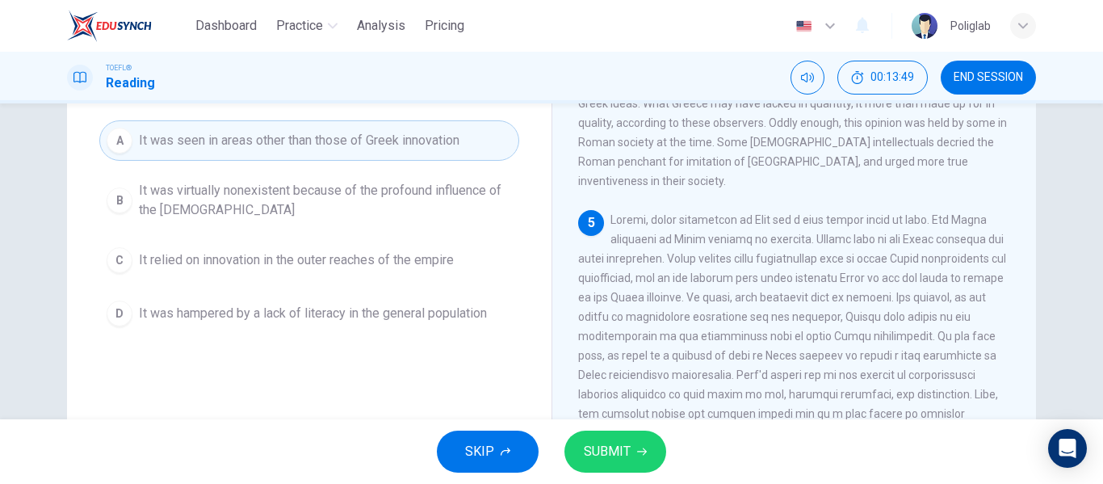
click at [374, 204] on span "It was virtually nonexistent because of the profound influence of the Greeks" at bounding box center [325, 200] width 373 height 39
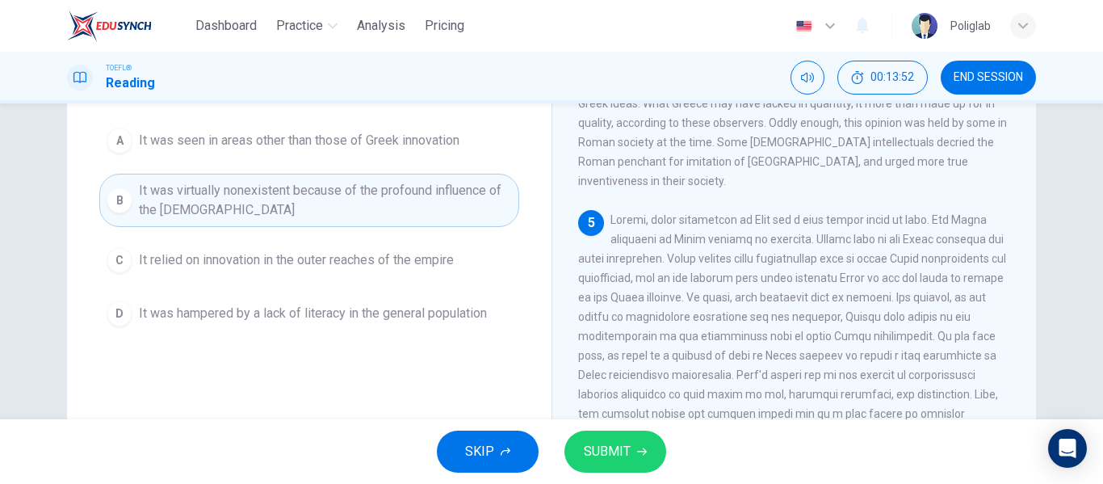
click at [373, 242] on button "C It relied on innovation in the outer reaches of the empire" at bounding box center [309, 260] width 420 height 40
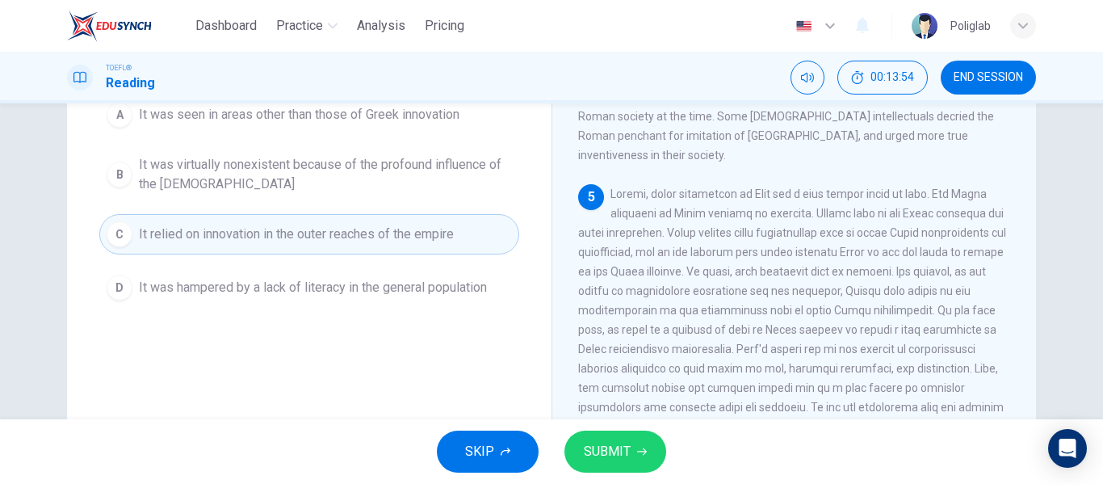
scroll to position [178, 0]
click at [619, 435] on button "SUBMIT" at bounding box center [616, 451] width 102 height 42
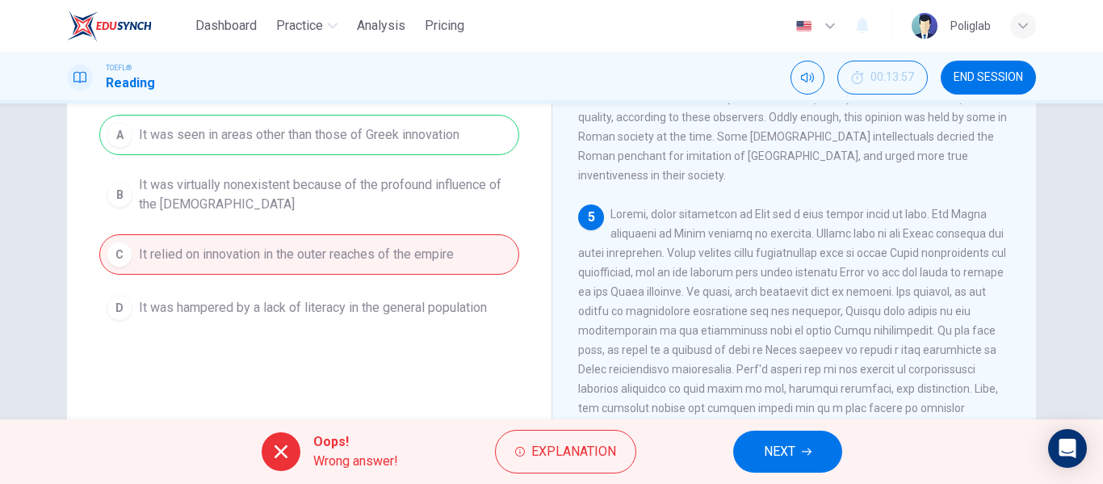
scroll to position [154, 0]
click at [775, 447] on span "NEXT" at bounding box center [779, 451] width 31 height 23
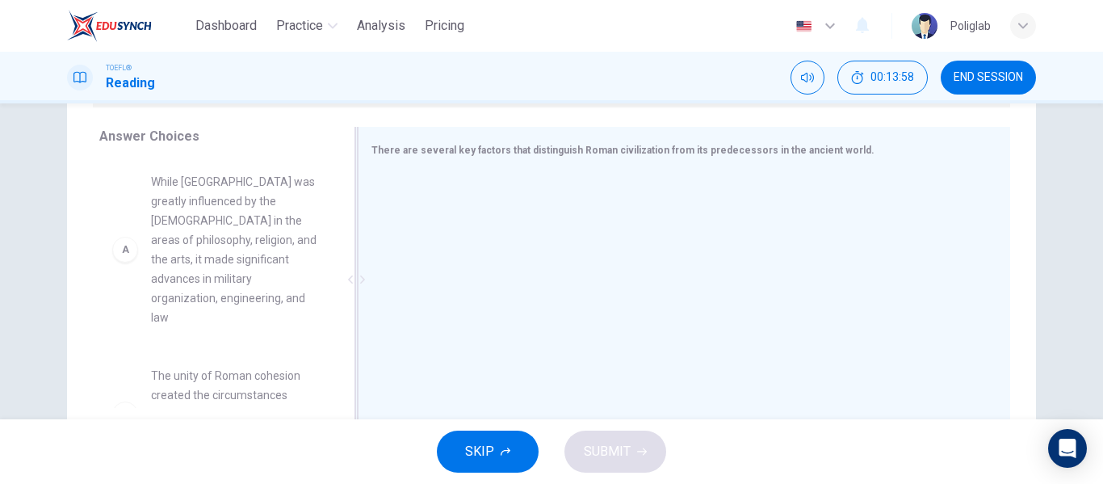
scroll to position [258, 0]
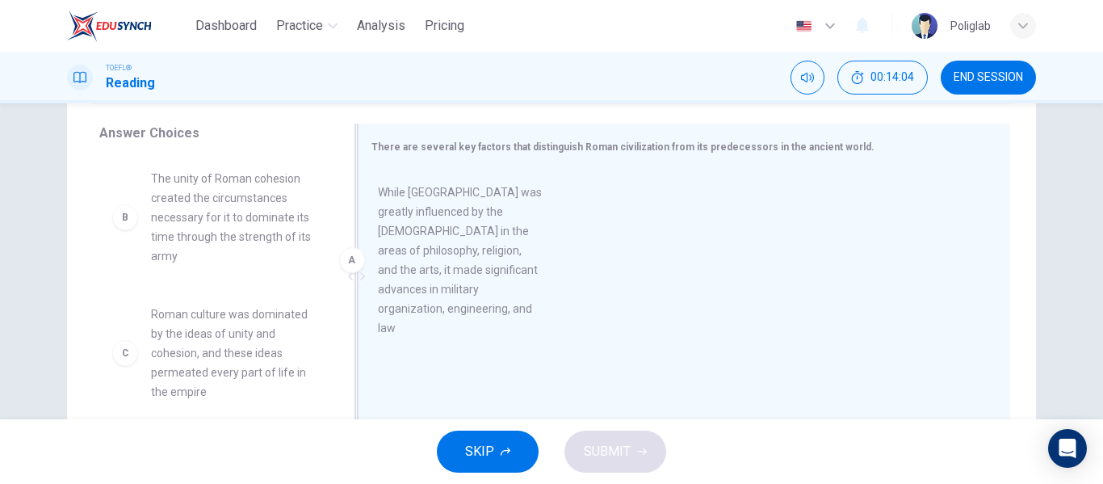
drag, startPoint x: 228, startPoint y: 236, endPoint x: 490, endPoint y: 254, distance: 263.1
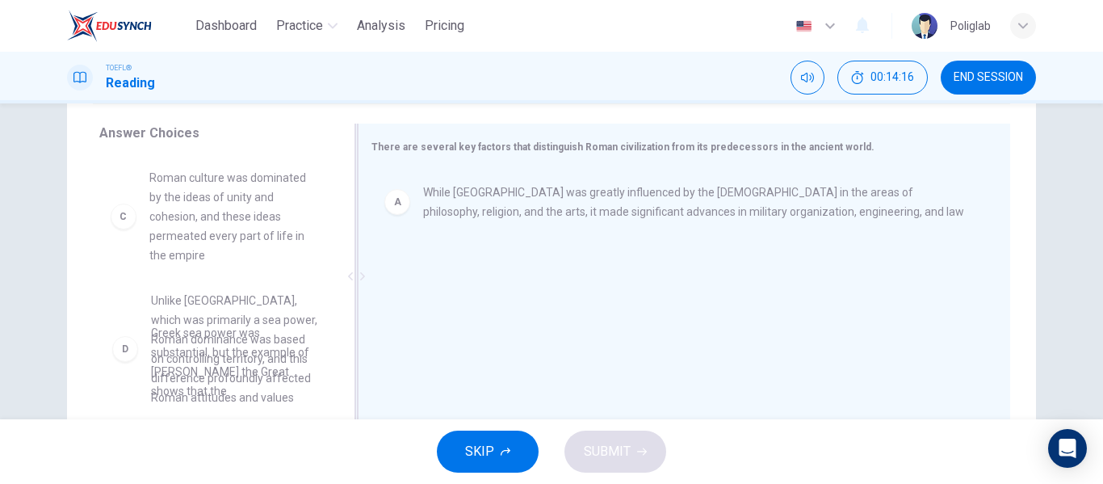
scroll to position [136, 0]
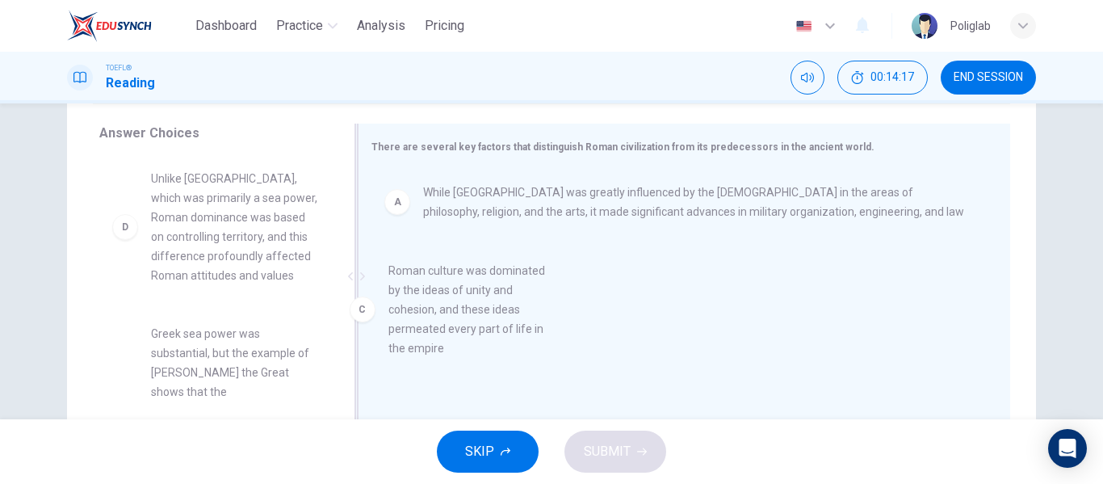
drag, startPoint x: 226, startPoint y: 229, endPoint x: 493, endPoint y: 332, distance: 285.9
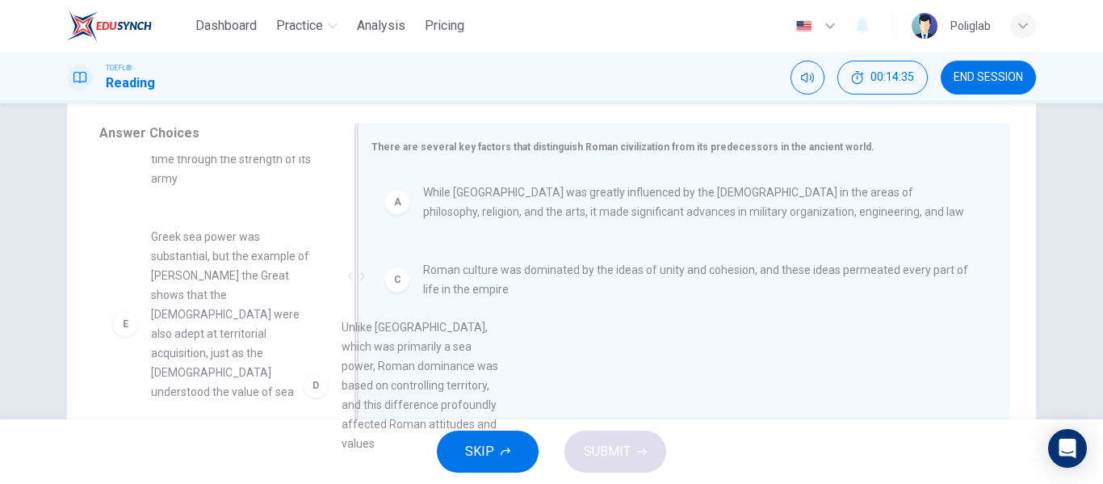
scroll to position [73, 0]
drag, startPoint x: 249, startPoint y: 284, endPoint x: 465, endPoint y: 378, distance: 235.9
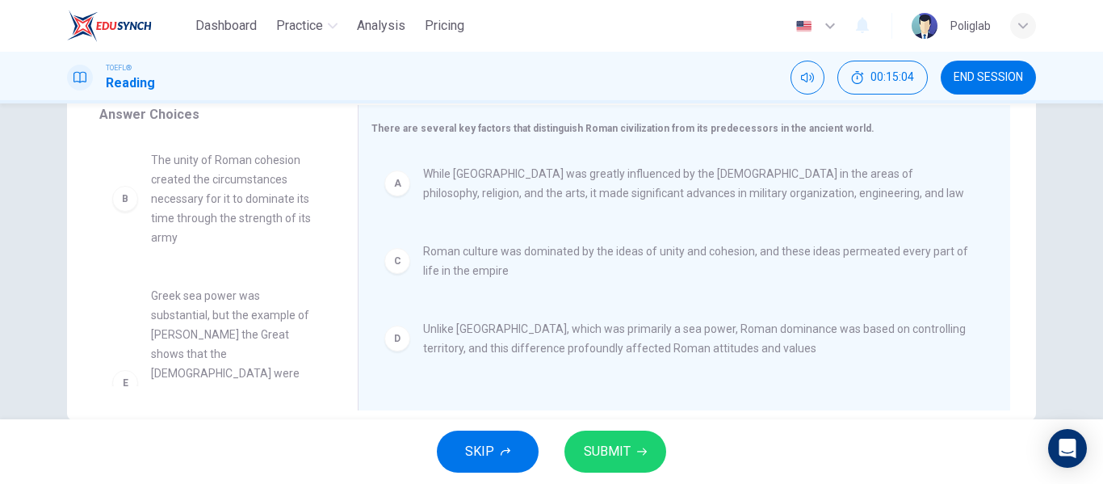
scroll to position [165, 0]
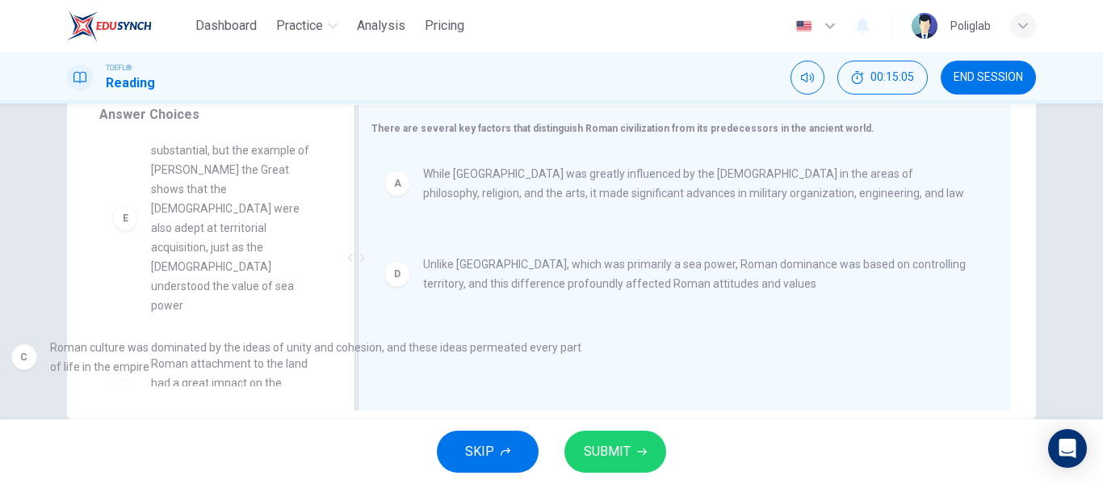
drag, startPoint x: 470, startPoint y: 269, endPoint x: 90, endPoint y: 371, distance: 393.0
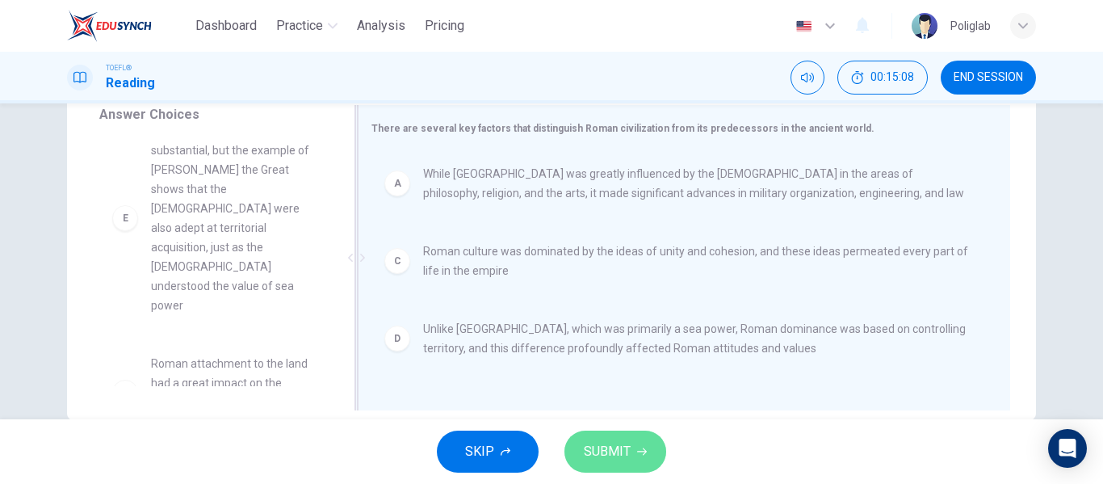
click at [600, 439] on button "SUBMIT" at bounding box center [616, 451] width 102 height 42
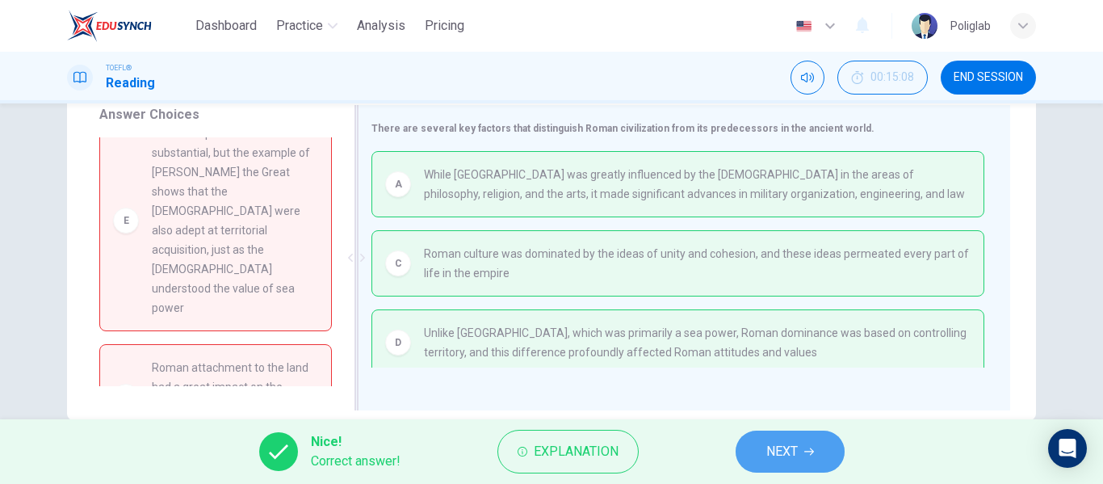
click at [808, 446] on button "NEXT" at bounding box center [790, 451] width 109 height 42
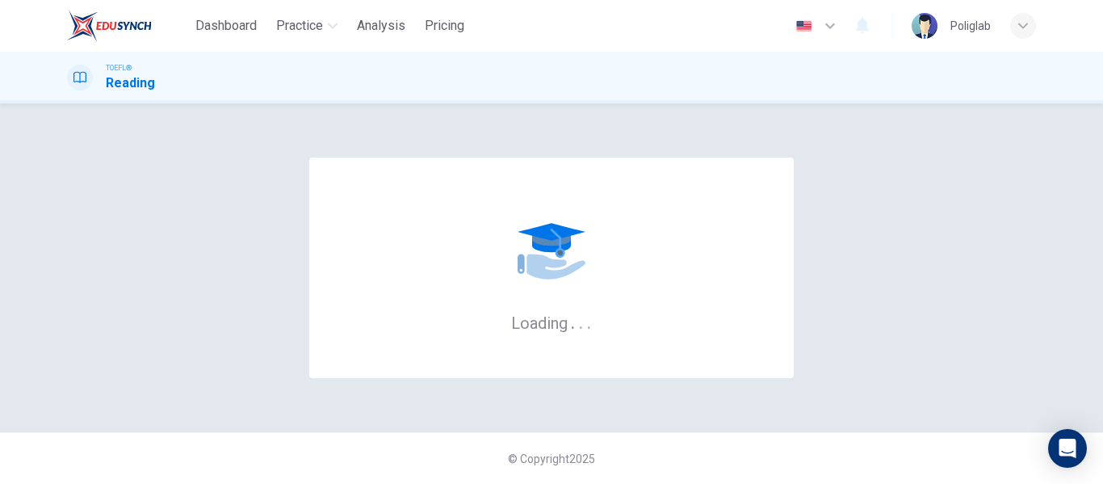
scroll to position [0, 0]
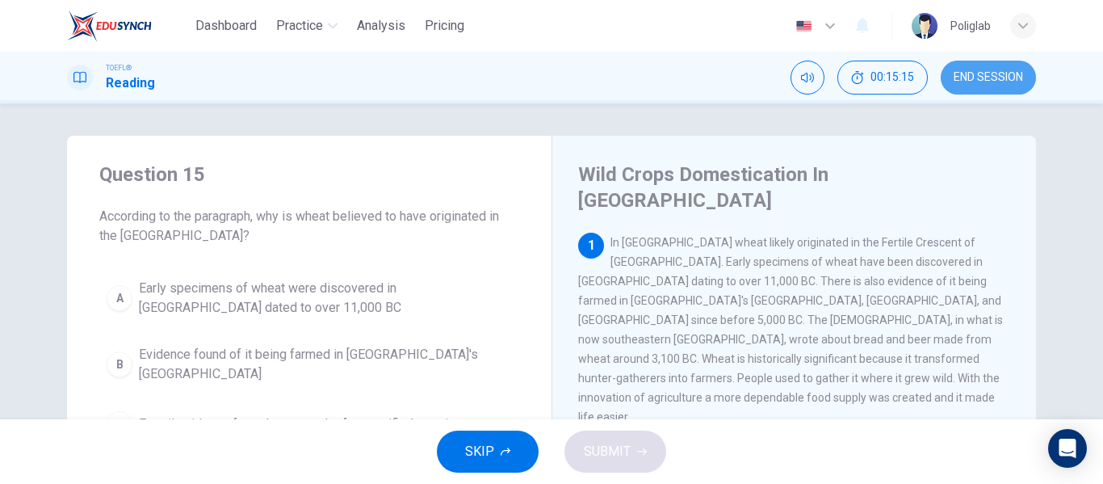
click at [985, 78] on span "END SESSION" at bounding box center [988, 77] width 69 height 13
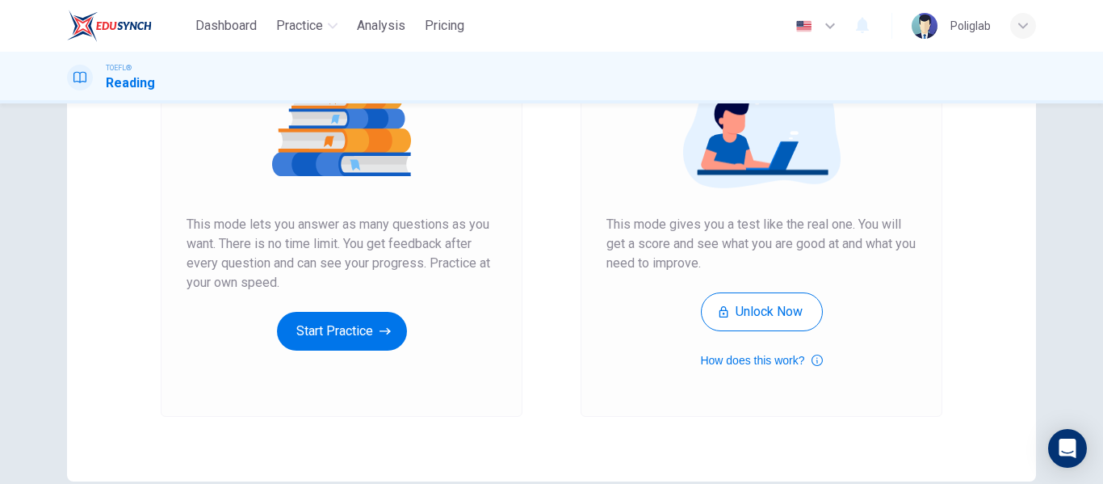
scroll to position [217, 0]
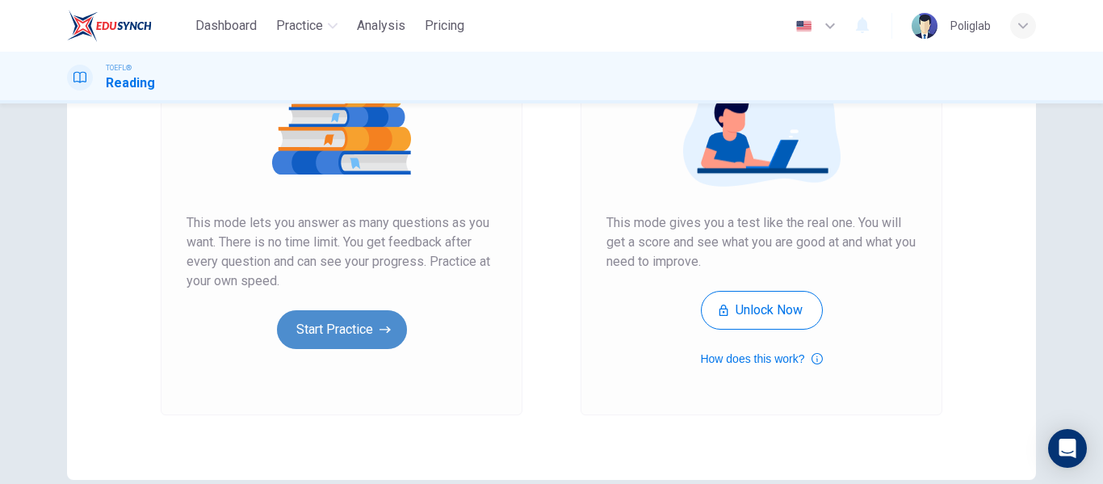
click at [331, 338] on button "Start Practice" at bounding box center [342, 329] width 130 height 39
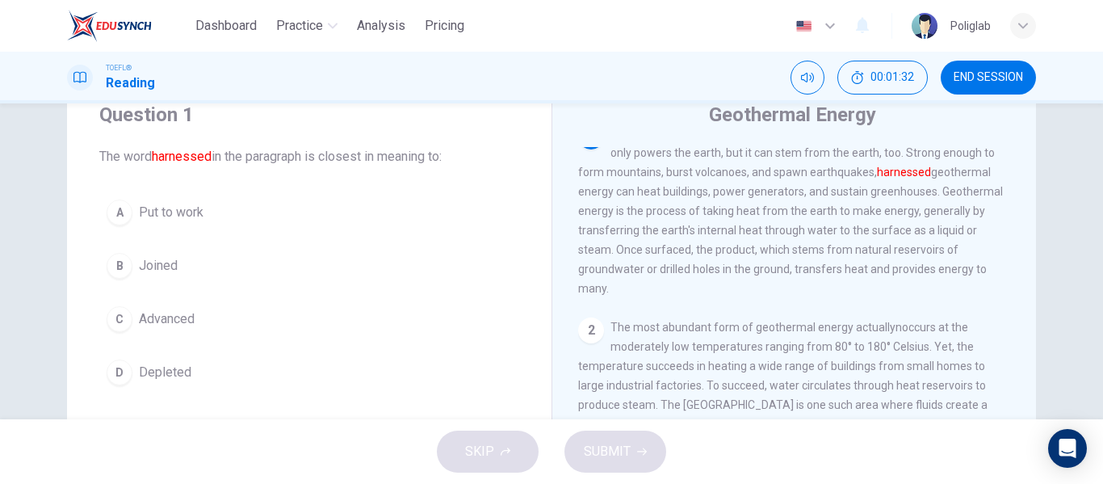
scroll to position [24, 0]
click at [224, 206] on button "A Put to work" at bounding box center [309, 212] width 420 height 40
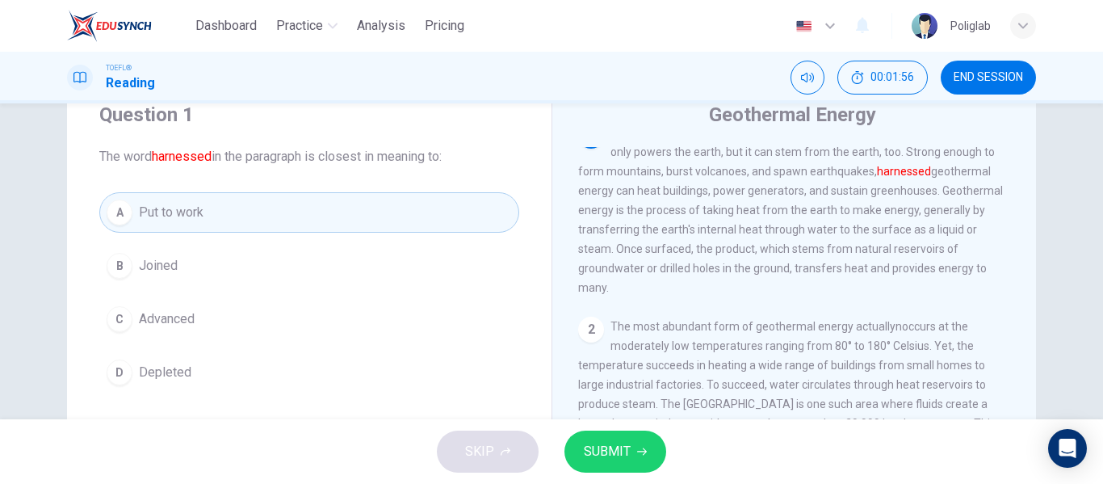
click at [658, 456] on button "SUBMIT" at bounding box center [616, 451] width 102 height 42
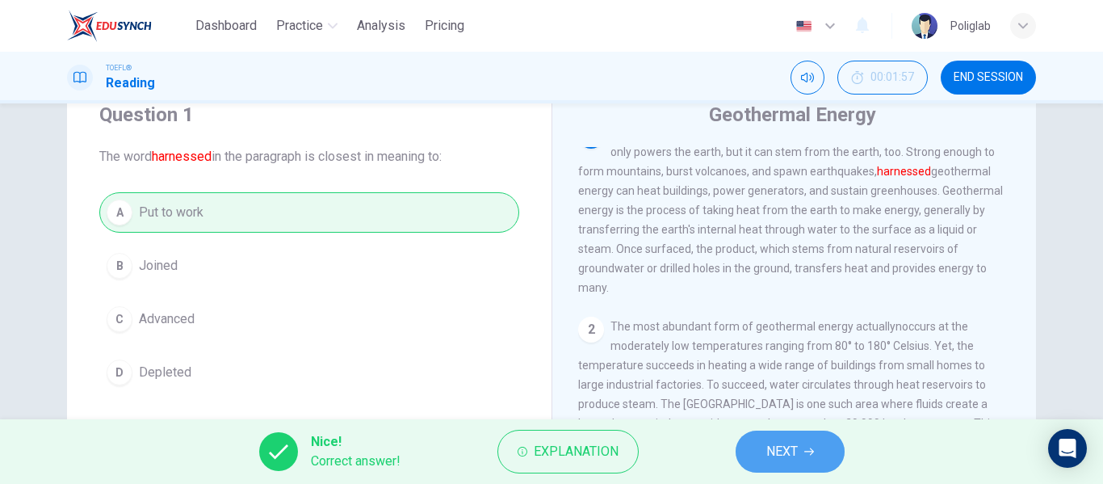
click at [801, 451] on button "NEXT" at bounding box center [790, 451] width 109 height 42
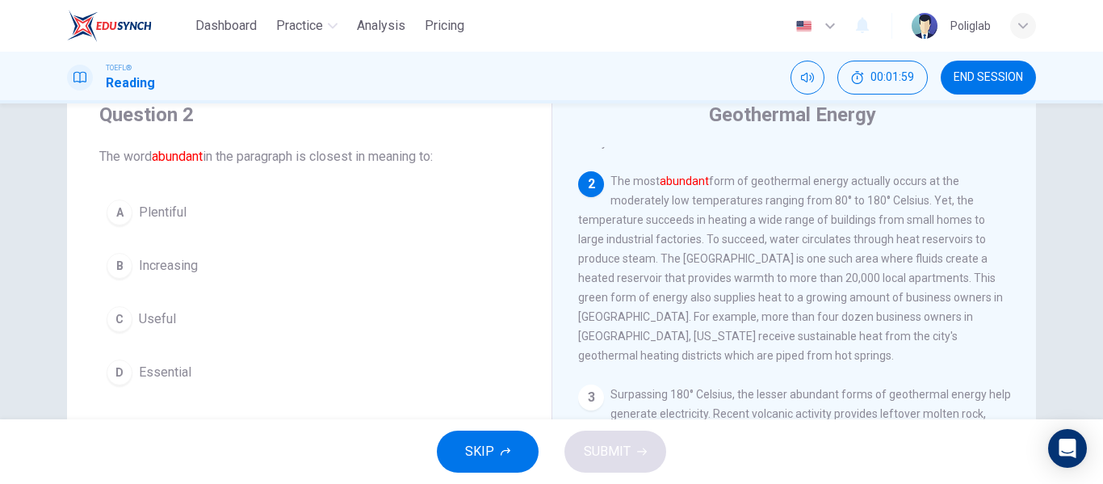
scroll to position [172, 0]
click at [221, 213] on button "A Plentiful" at bounding box center [309, 212] width 420 height 40
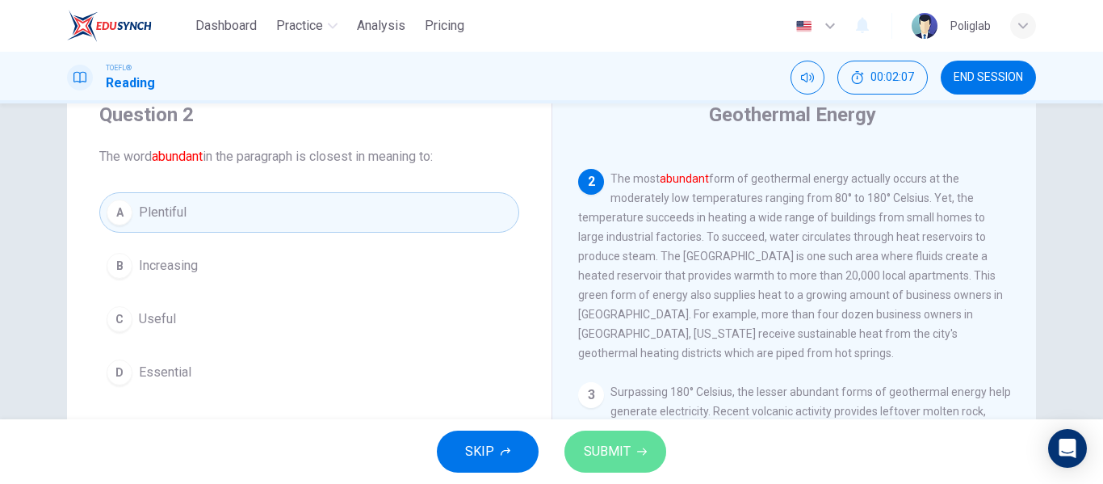
click at [624, 442] on span "SUBMIT" at bounding box center [607, 451] width 47 height 23
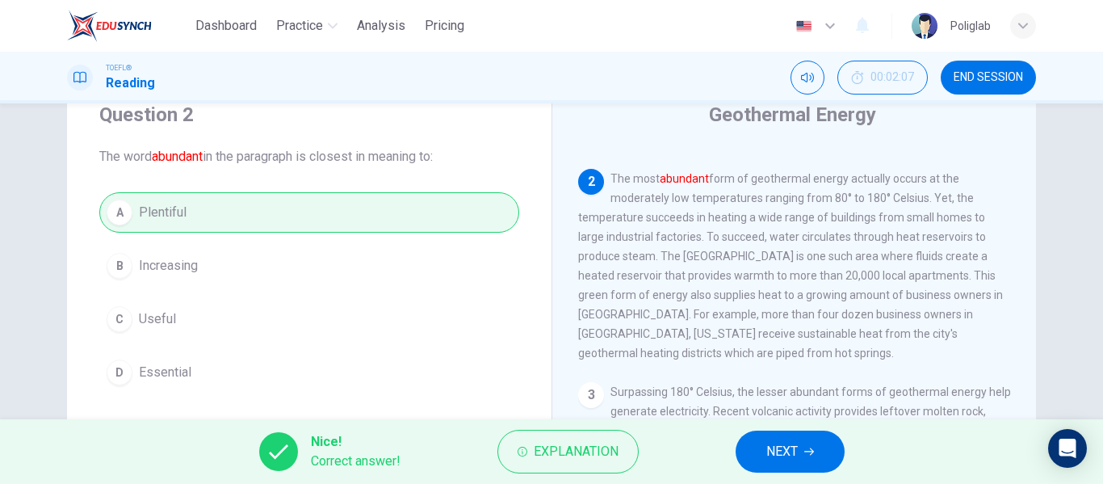
click at [800, 450] on button "NEXT" at bounding box center [790, 451] width 109 height 42
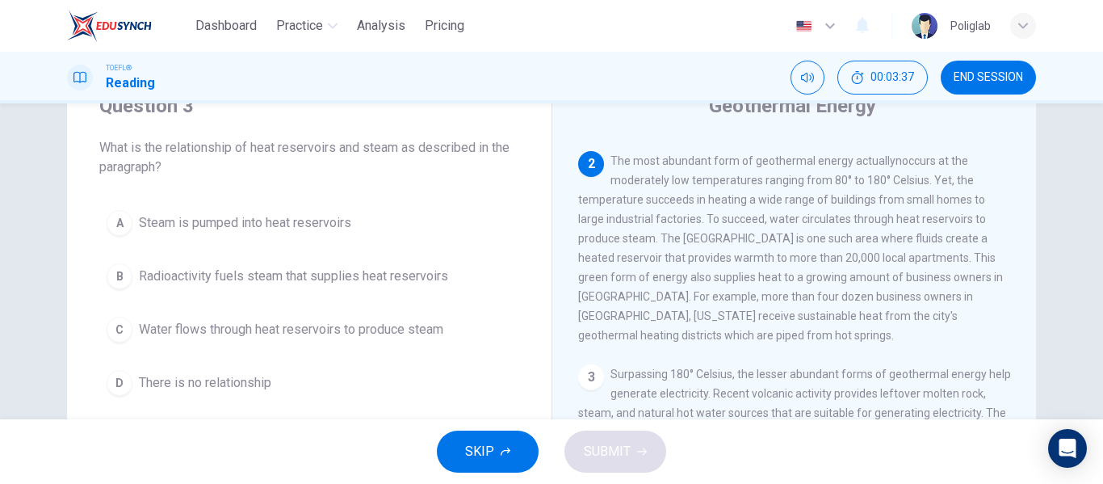
scroll to position [73, 0]
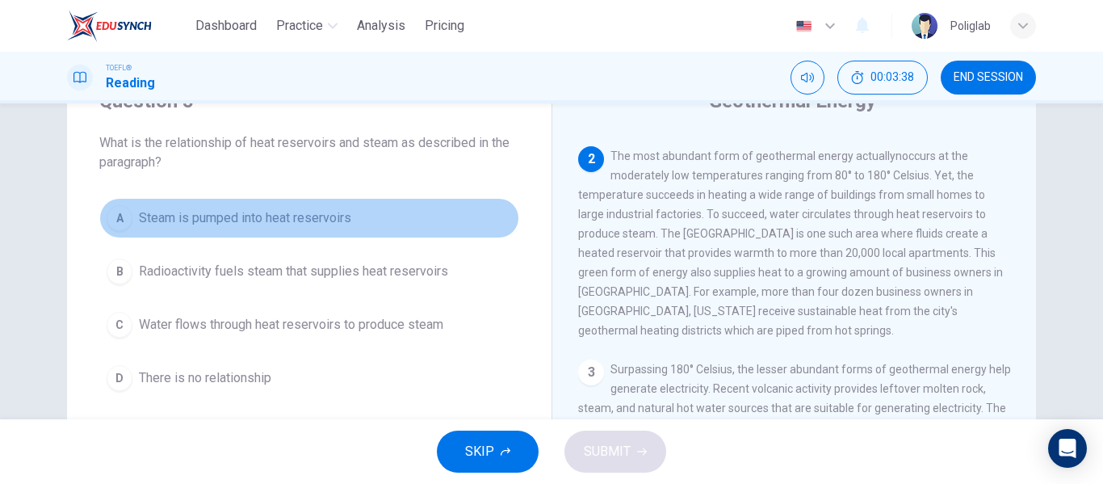
click at [390, 215] on button "A Steam is pumped into heat reservoirs" at bounding box center [309, 218] width 420 height 40
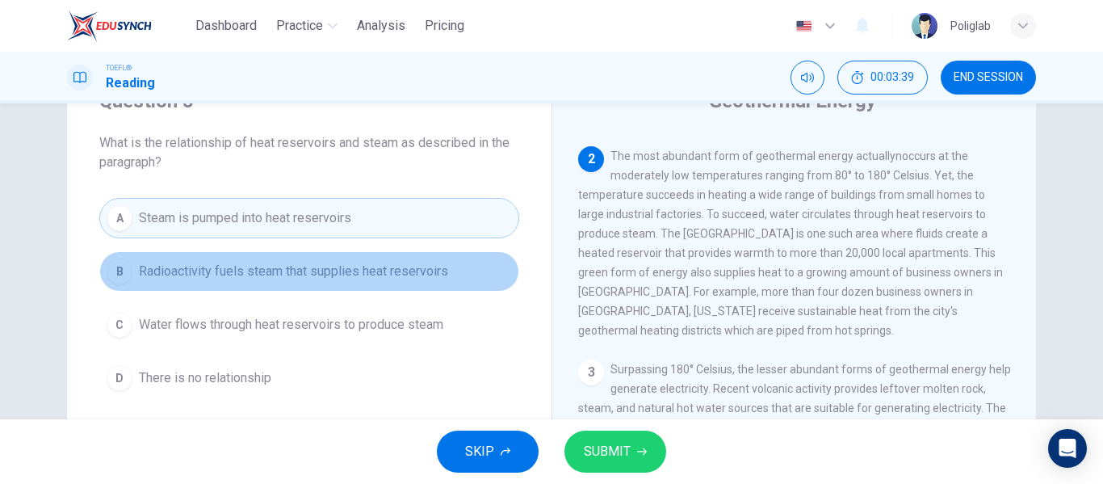
click at [395, 264] on span "Radioactivity fuels steam that supplies heat reservoirs" at bounding box center [293, 271] width 309 height 19
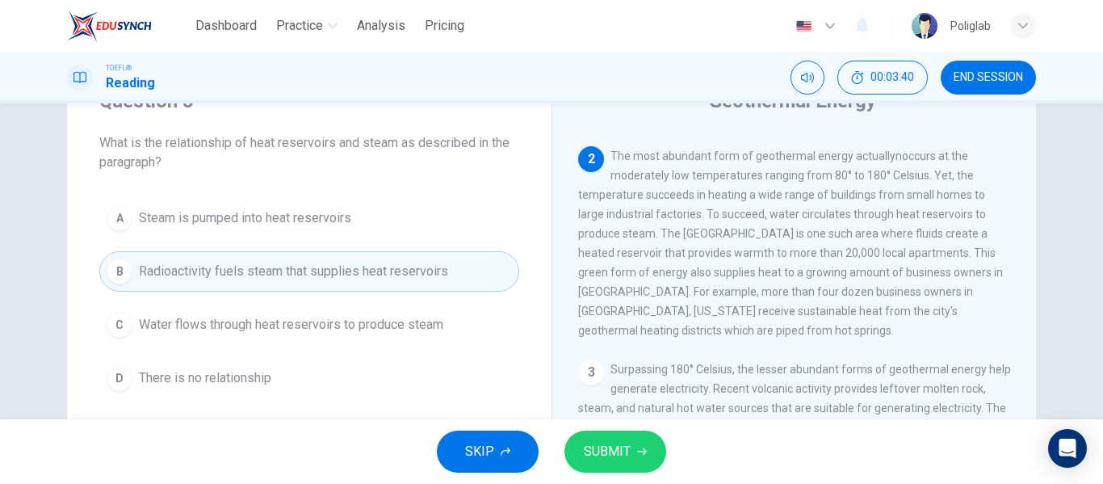
click at [388, 328] on span "Water flows through heat reservoirs to produce steam" at bounding box center [291, 324] width 304 height 19
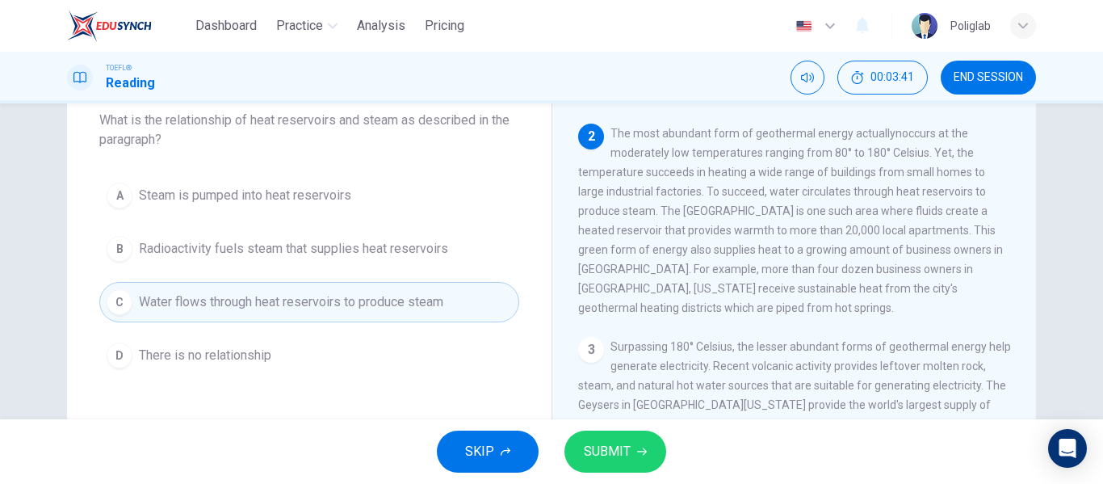
scroll to position [102, 0]
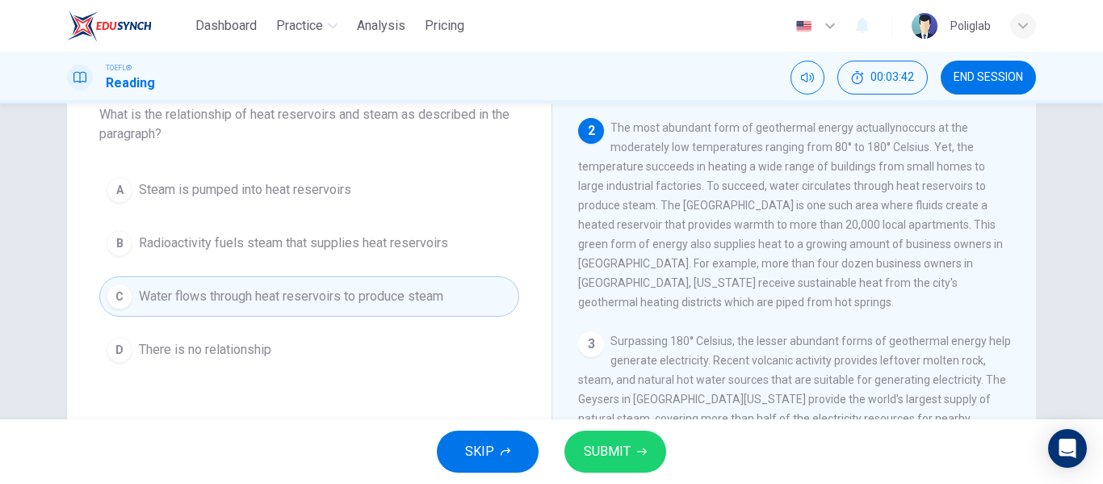
click at [582, 440] on button "SUBMIT" at bounding box center [616, 451] width 102 height 42
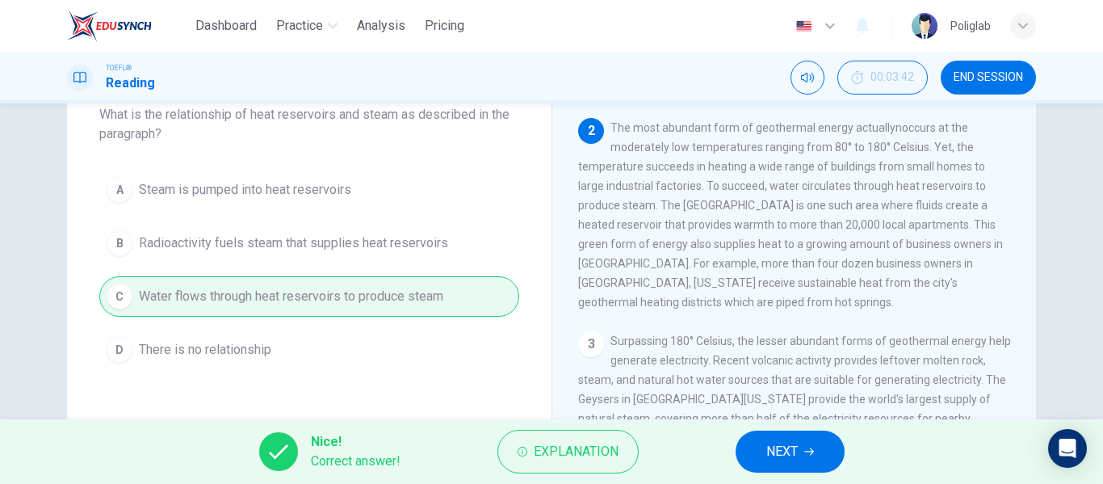
click at [780, 454] on span "NEXT" at bounding box center [781, 451] width 31 height 23
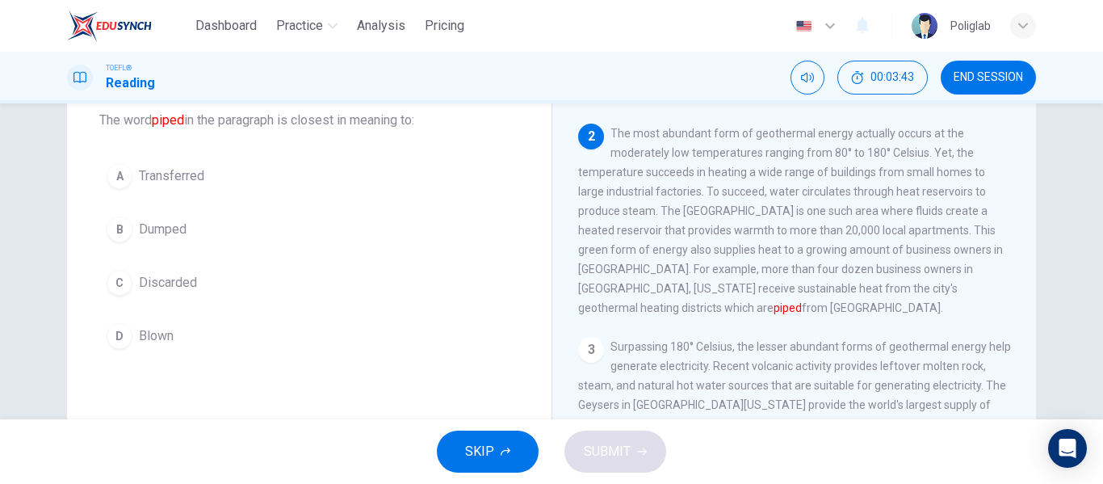
scroll to position [94, 0]
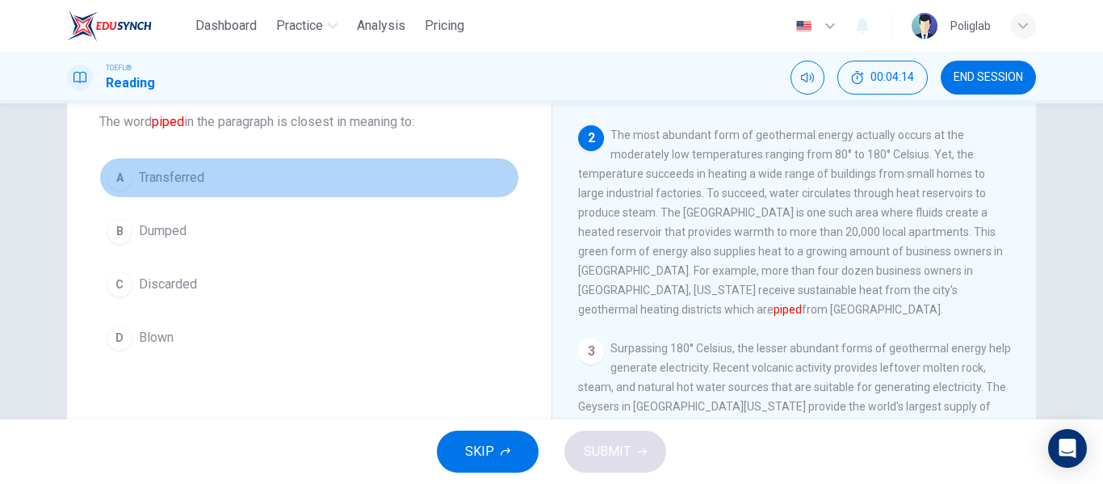
click at [261, 166] on button "A Transferred" at bounding box center [309, 177] width 420 height 40
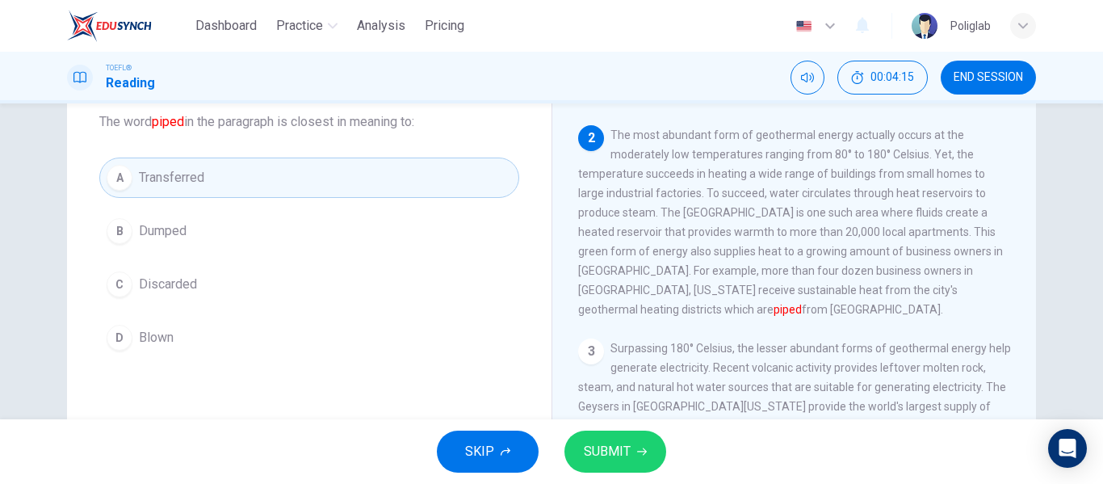
click at [613, 445] on span "SUBMIT" at bounding box center [607, 451] width 47 height 23
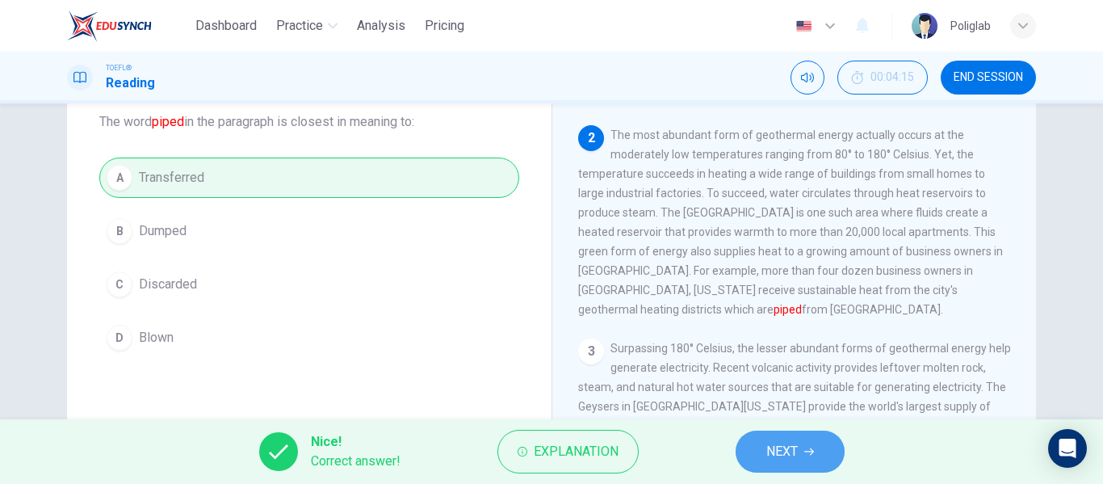
click at [756, 451] on button "NEXT" at bounding box center [790, 451] width 109 height 42
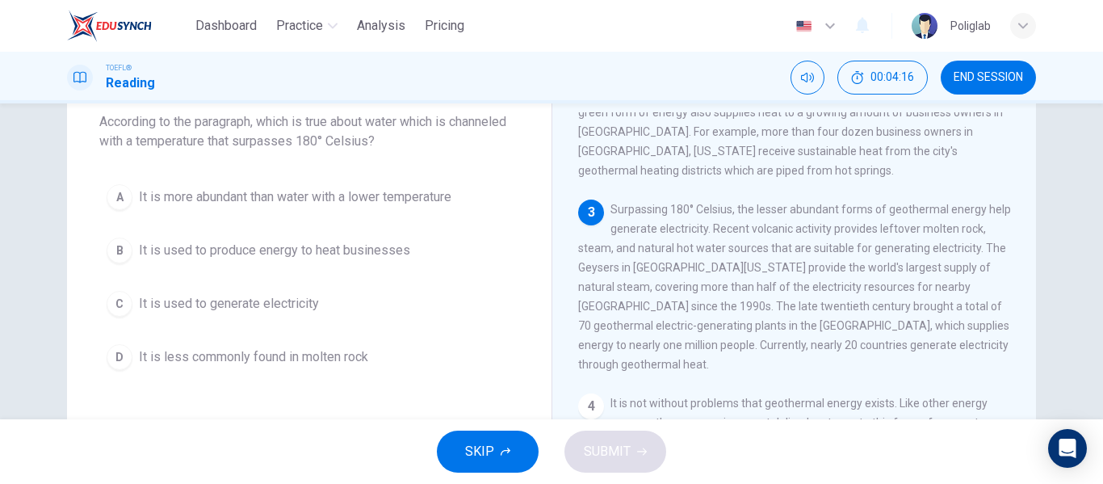
scroll to position [321, 0]
click at [401, 258] on span "It is used to produce energy to heat businesses" at bounding box center [274, 250] width 271 height 19
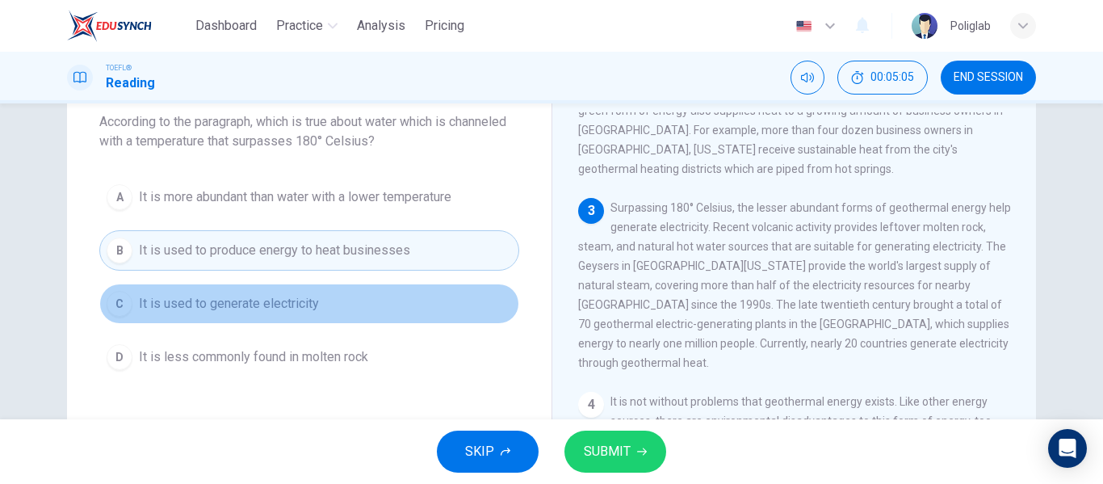
click at [353, 317] on button "C It is used to generate electricity" at bounding box center [309, 303] width 420 height 40
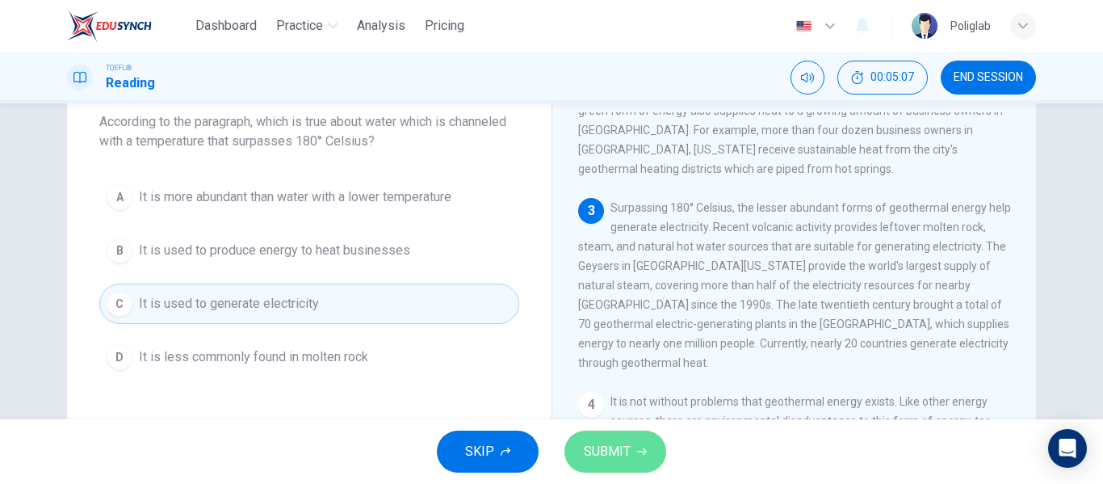
click at [602, 454] on span "SUBMIT" at bounding box center [607, 451] width 47 height 23
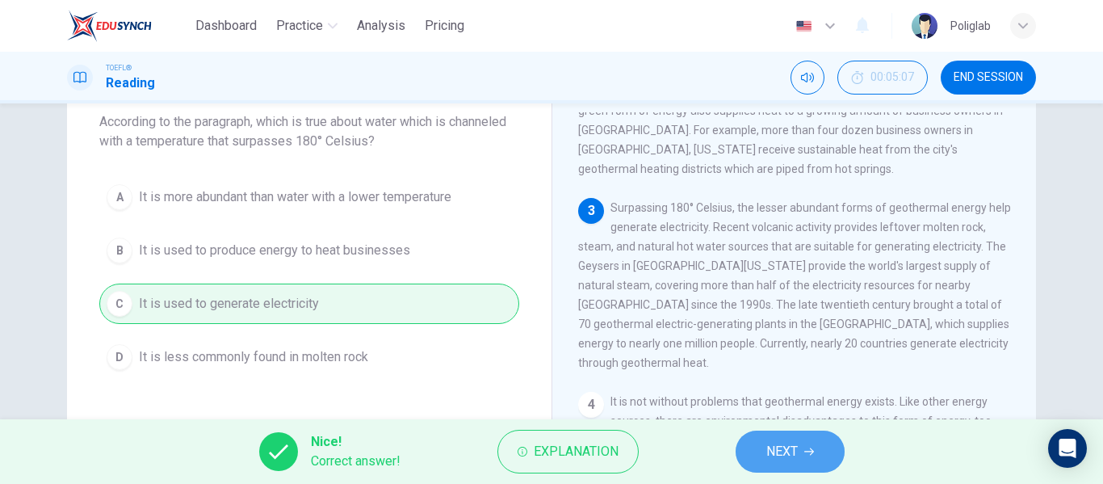
click at [794, 460] on span "NEXT" at bounding box center [781, 451] width 31 height 23
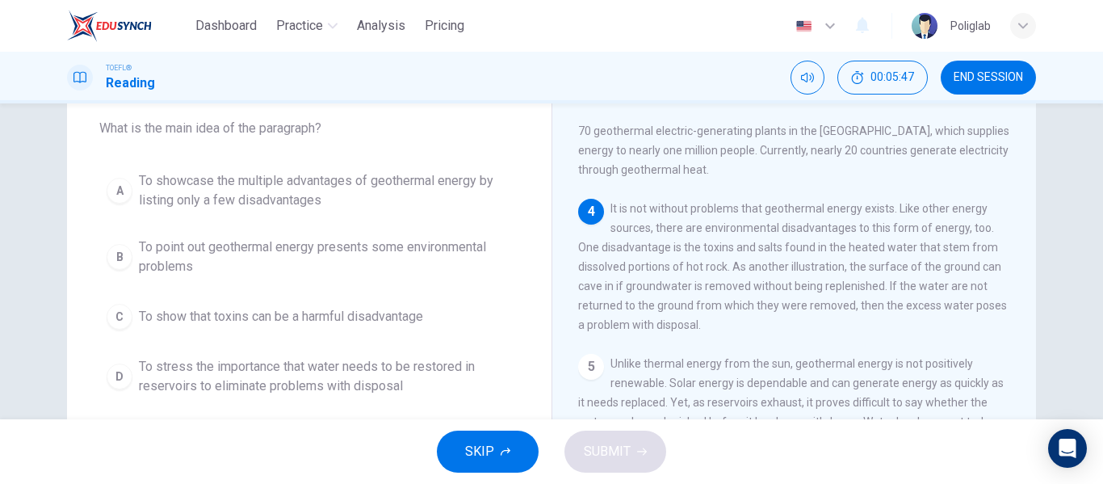
scroll to position [82, 0]
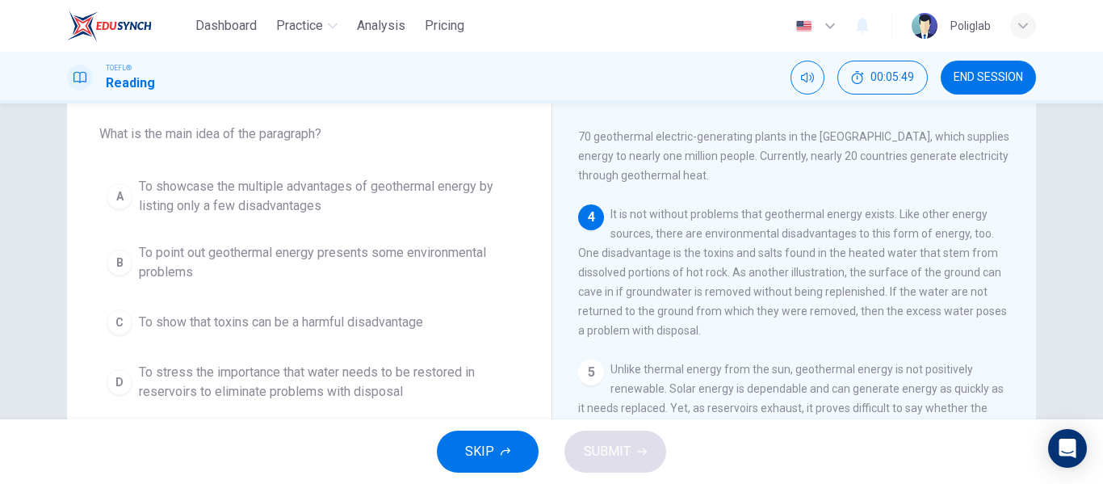
click at [400, 208] on span "To showcase the multiple advantages of geothermal energy by listing only a few …" at bounding box center [325, 196] width 373 height 39
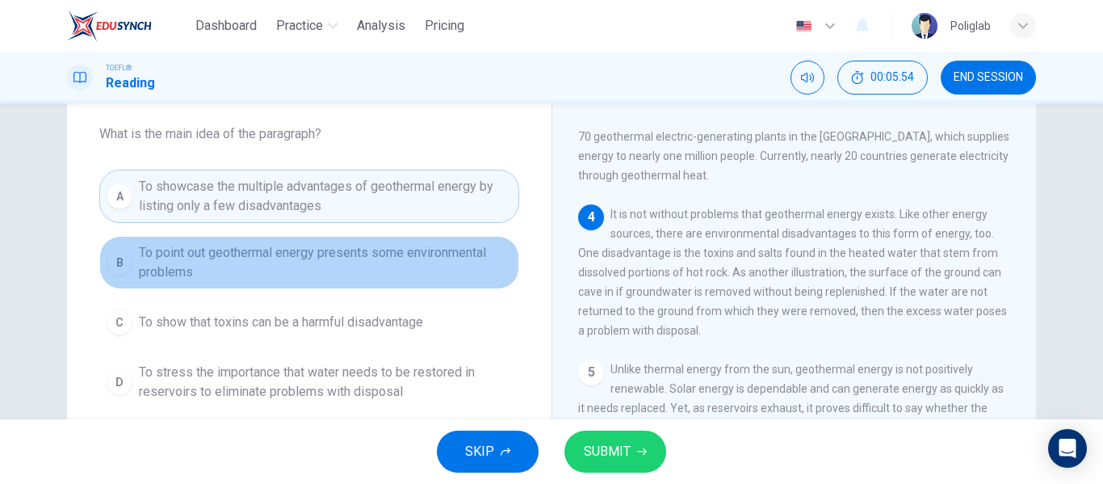
click at [371, 265] on span "To point out geothermal energy presents some environmental problems" at bounding box center [325, 262] width 373 height 39
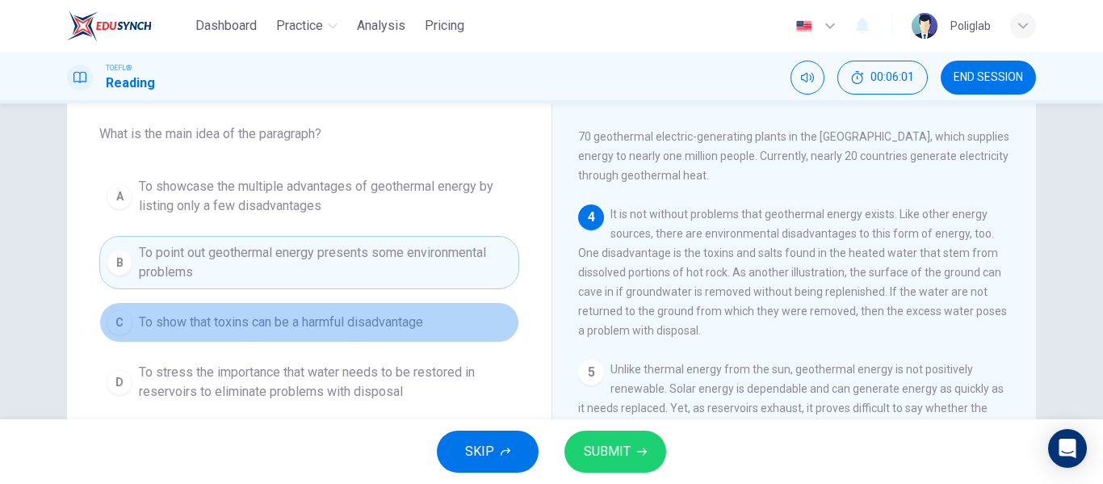
click at [366, 324] on span "To show that toxins can be a harmful disadvantage" at bounding box center [281, 322] width 284 height 19
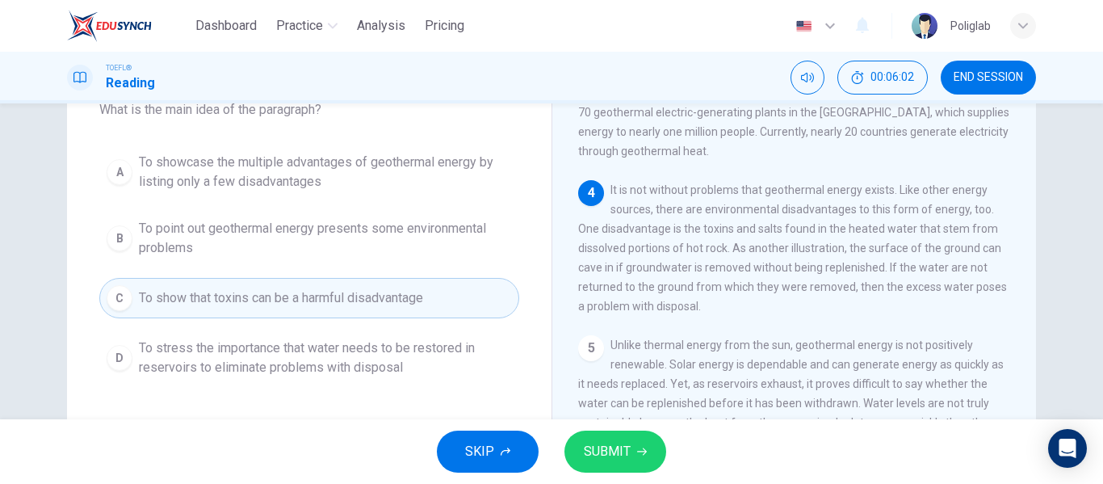
scroll to position [111, 0]
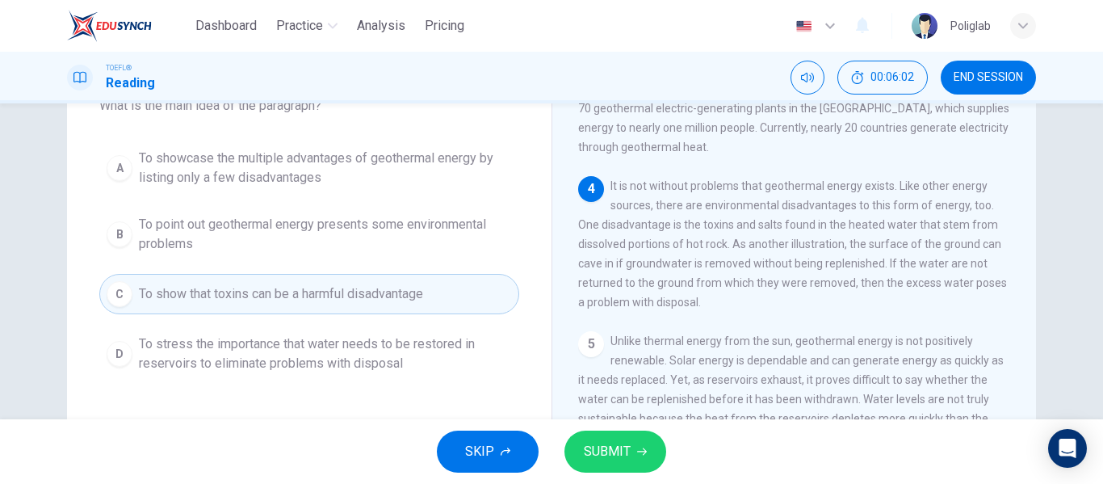
click at [371, 358] on span "To stress the importance that water needs to be restored in reservoirs to elimi…" at bounding box center [325, 353] width 373 height 39
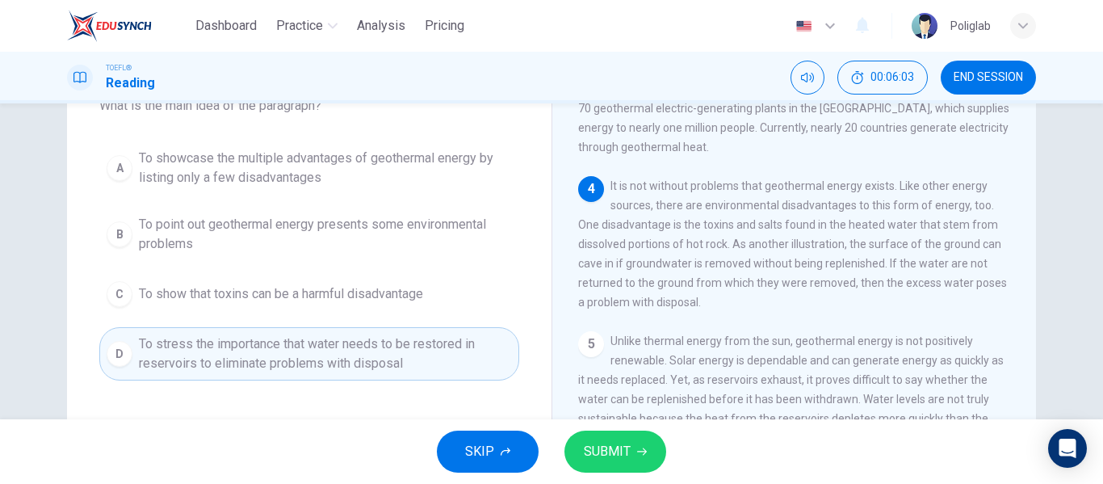
click at [360, 241] on span "To point out geothermal energy presents some environmental problems" at bounding box center [325, 234] width 373 height 39
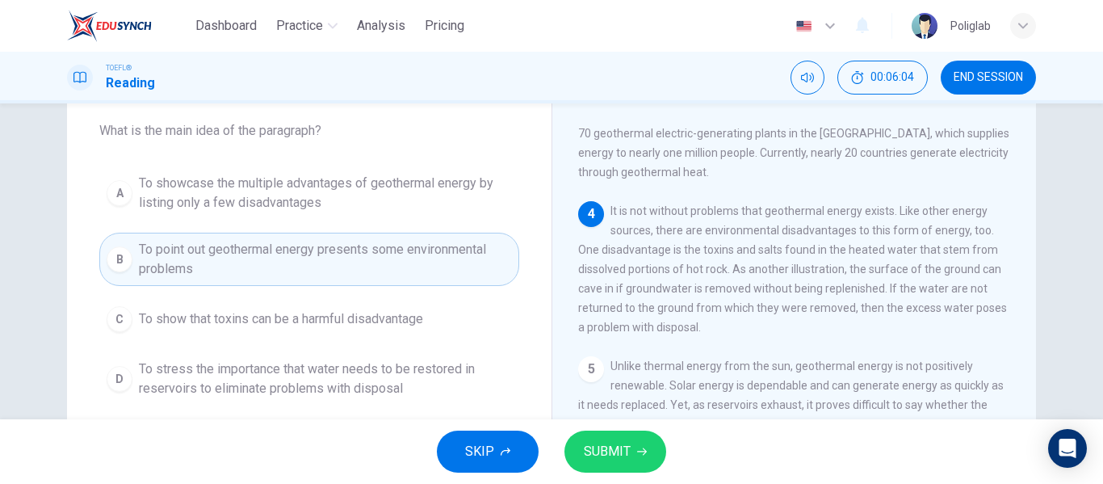
scroll to position [85, 0]
click at [656, 452] on button "SUBMIT" at bounding box center [616, 451] width 102 height 42
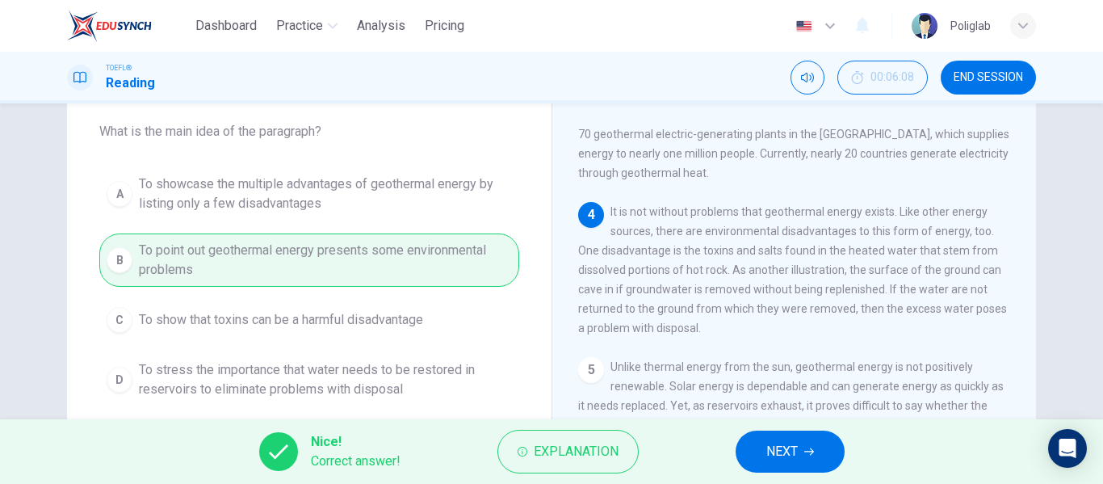
click at [777, 457] on span "NEXT" at bounding box center [781, 451] width 31 height 23
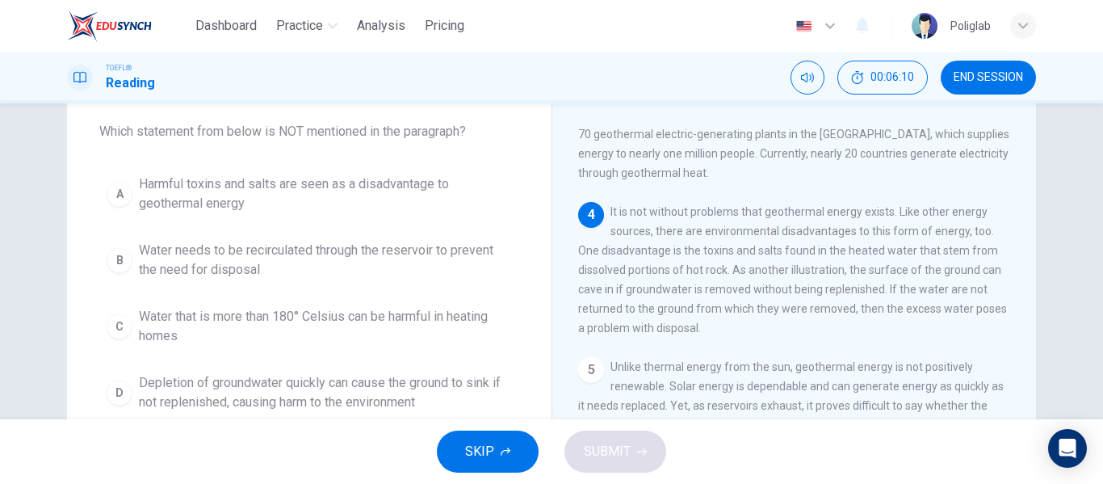
click at [382, 203] on span "Harmful toxins and salts are seen as a disadvantage to geothermal energy" at bounding box center [325, 193] width 373 height 39
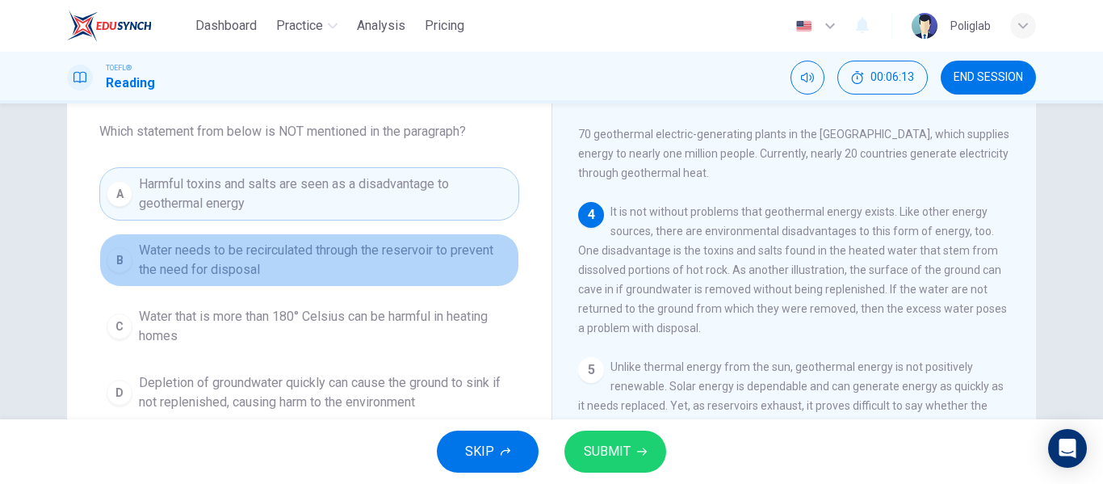
click at [376, 265] on span "Water needs to be recirculated through the reservoir to prevent the need for di…" at bounding box center [325, 260] width 373 height 39
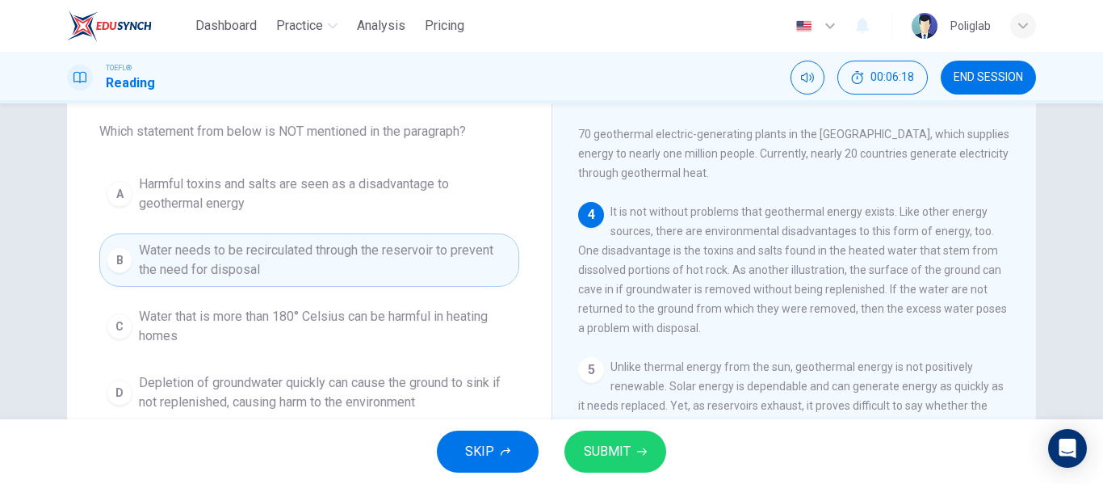
click at [367, 331] on span "Water that is more than 180° Celsius can be harmful in heating homes" at bounding box center [325, 326] width 373 height 39
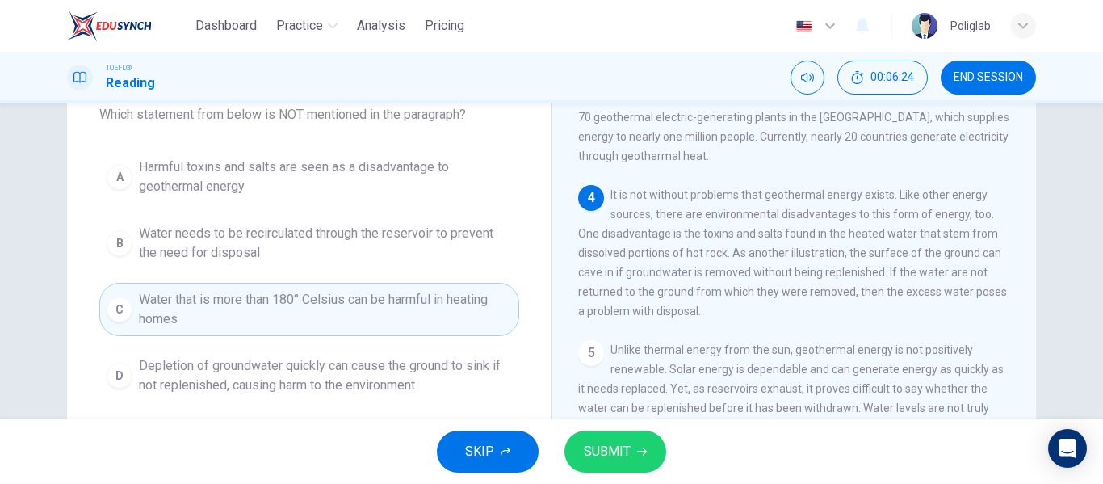
scroll to position [103, 0]
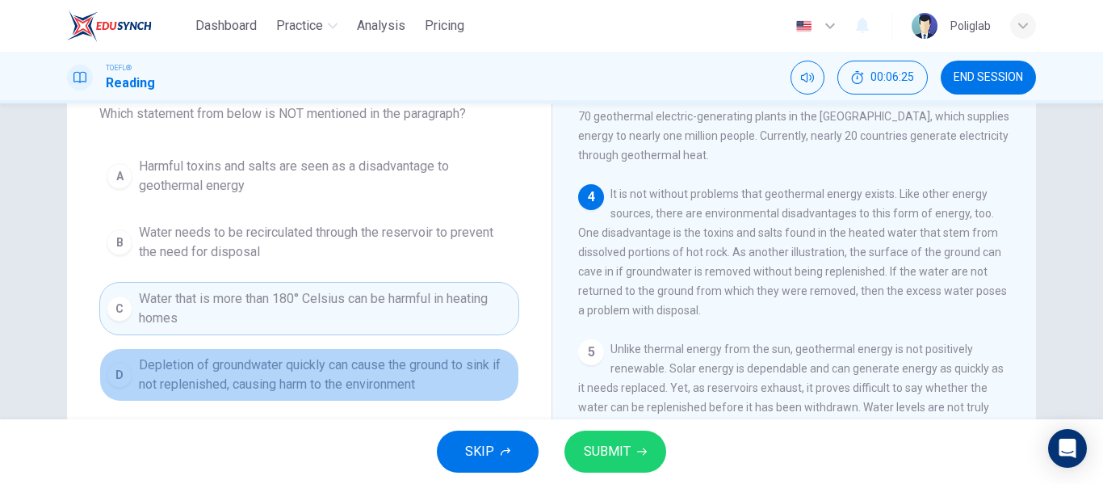
click at [372, 387] on span "Depletion of groundwater quickly can cause the ground to sink if not replenishe…" at bounding box center [325, 374] width 373 height 39
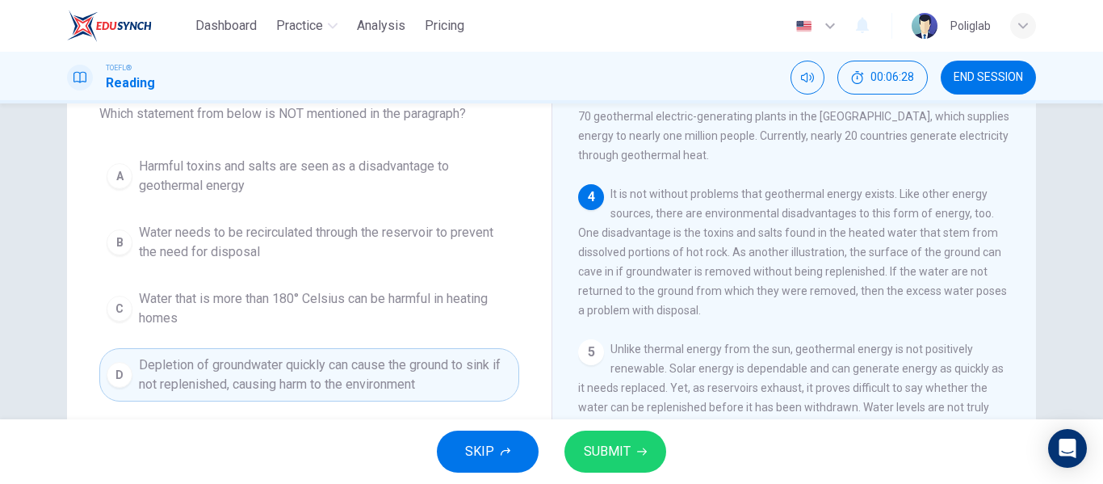
click at [384, 309] on span "Water that is more than 180° Celsius can be harmful in heating homes" at bounding box center [325, 308] width 373 height 39
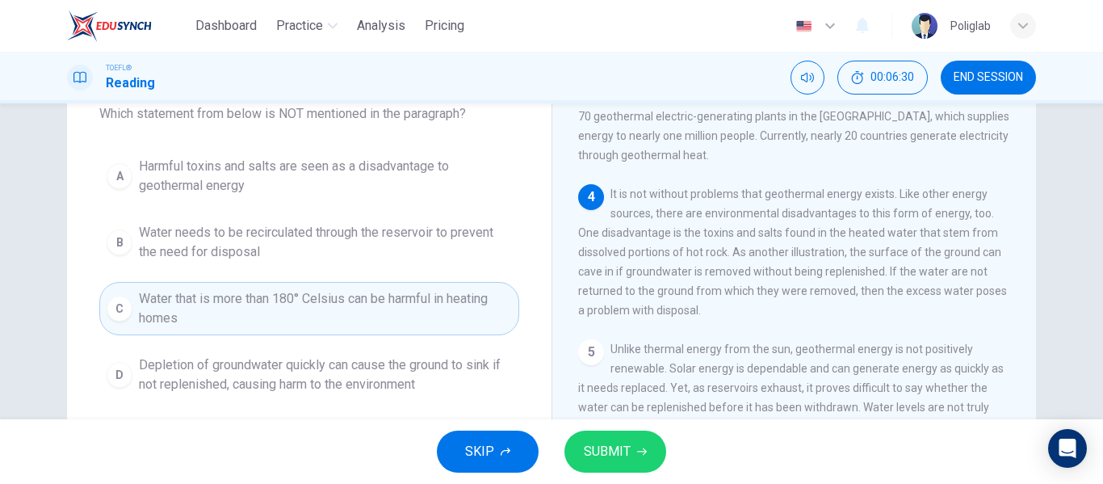
click at [632, 456] on button "SUBMIT" at bounding box center [616, 451] width 102 height 42
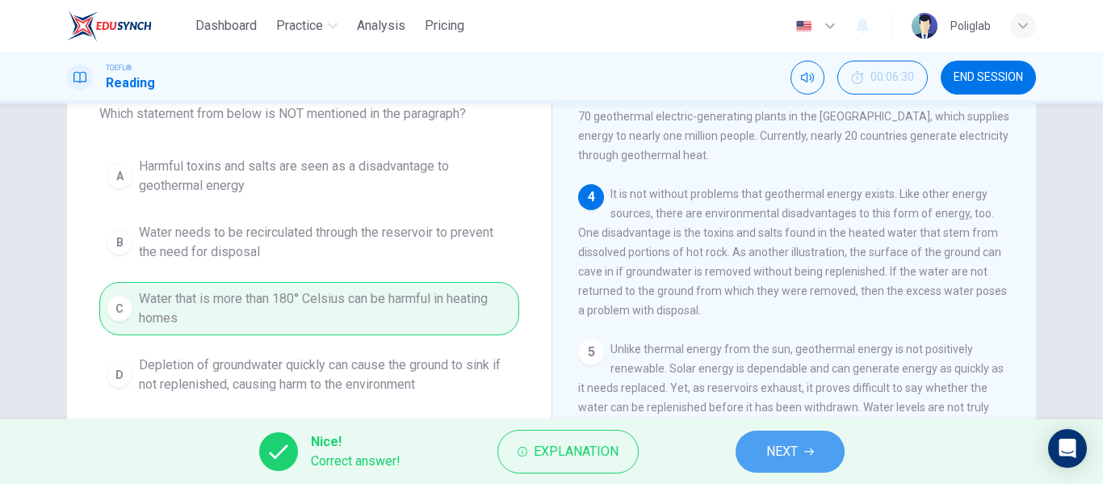
click at [806, 456] on button "NEXT" at bounding box center [790, 451] width 109 height 42
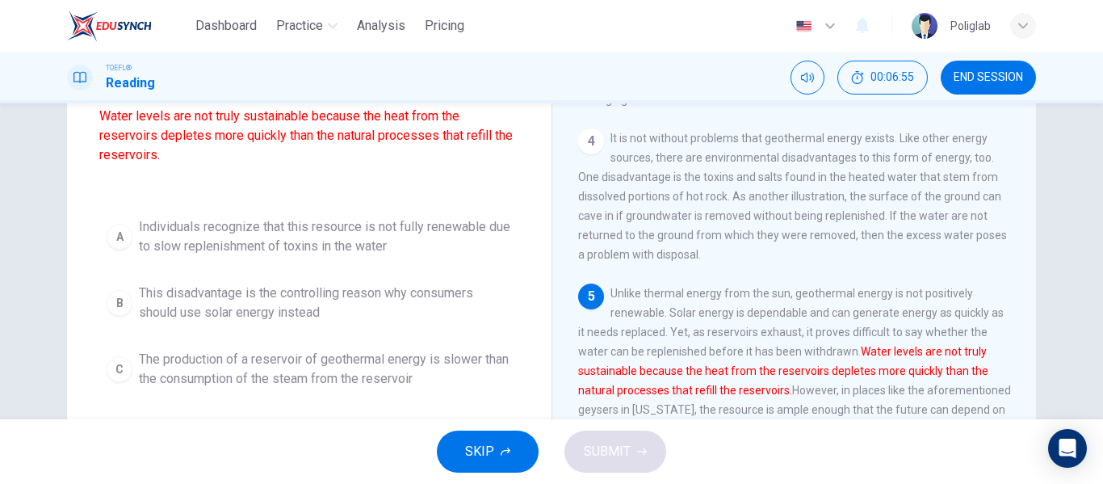
scroll to position [157, 0]
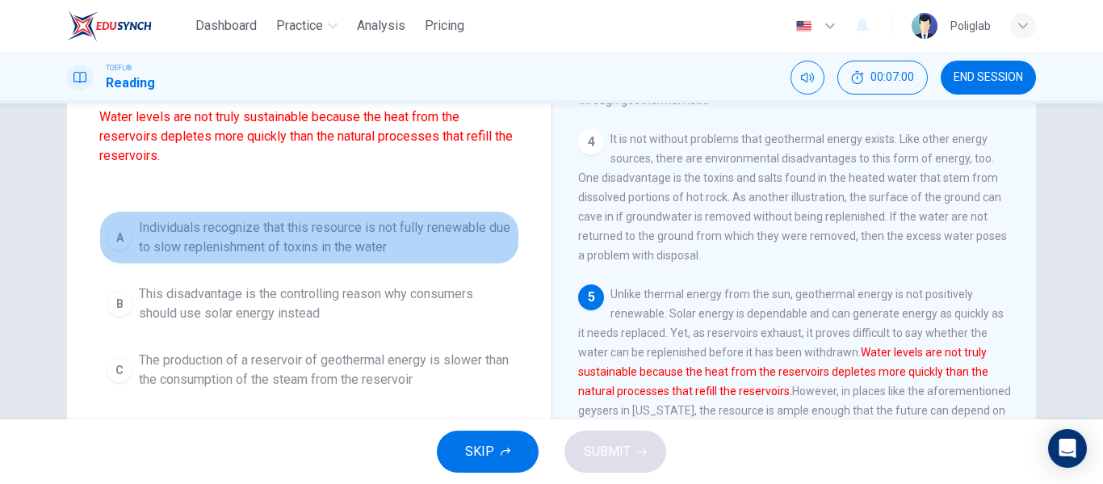
click at [403, 237] on span "Individuals recognize that this resource is not fully renewable due to slow rep…" at bounding box center [325, 237] width 373 height 39
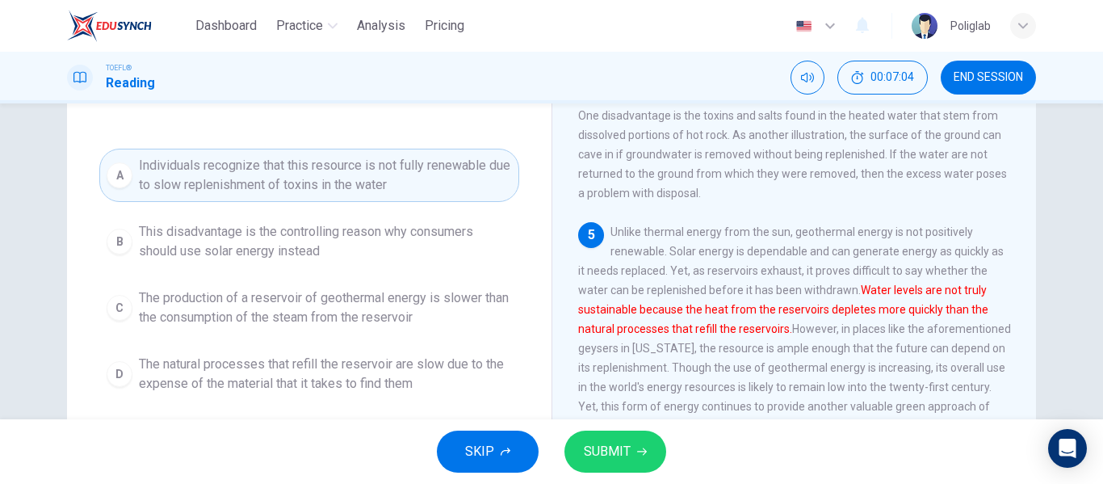
scroll to position [221, 0]
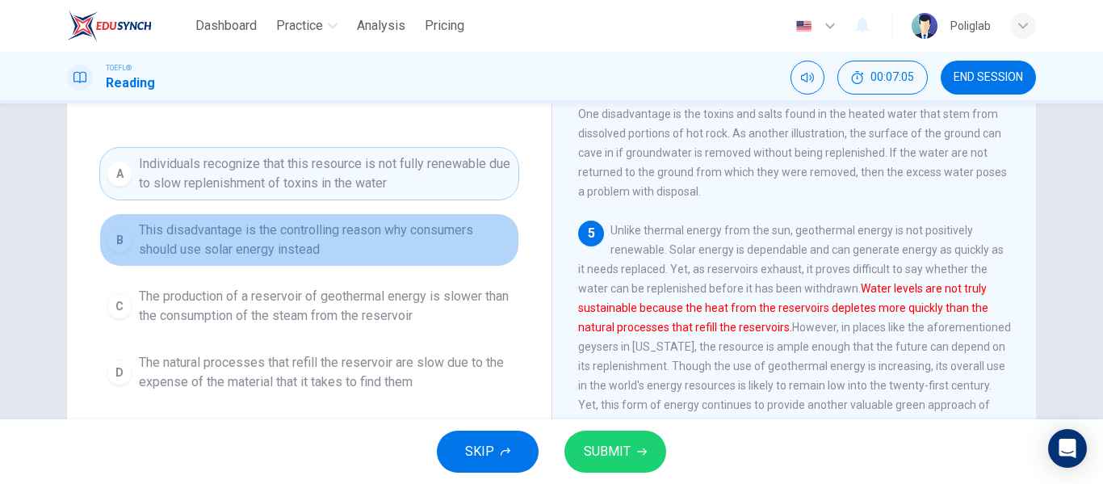
click at [451, 255] on span "This disadvantage is the controlling reason why consumers should use solar ener…" at bounding box center [325, 239] width 373 height 39
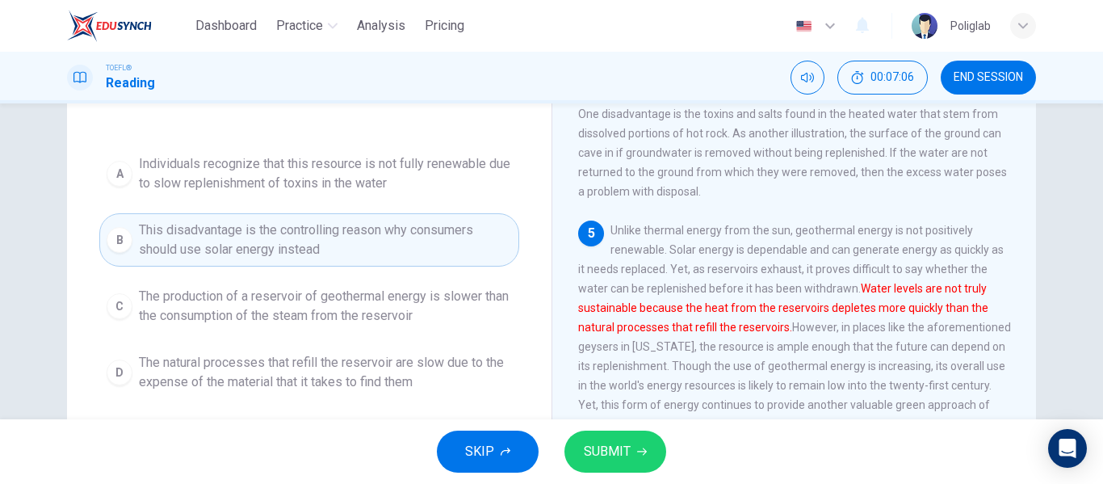
click at [435, 310] on span "The production of a reservoir of geothermal energy is slower than the consumpti…" at bounding box center [325, 306] width 373 height 39
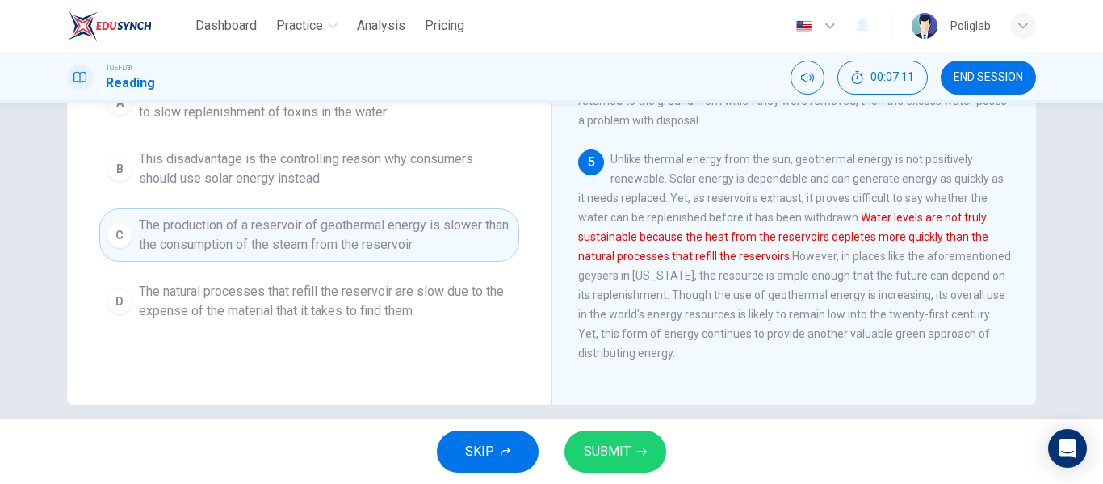
scroll to position [293, 0]
click at [447, 300] on span "The natural processes that refill the reservoir are slow due to the expense of …" at bounding box center [325, 300] width 373 height 39
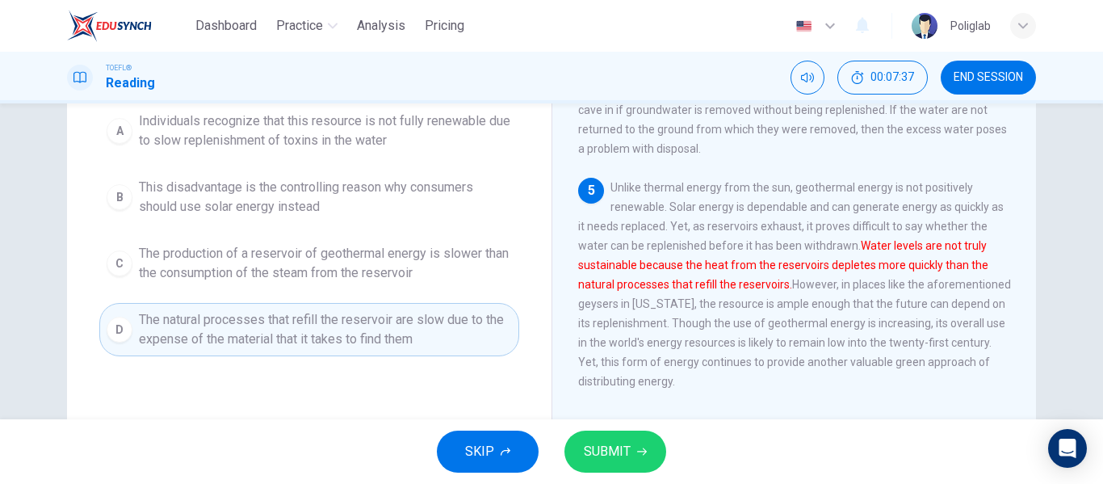
scroll to position [262, 0]
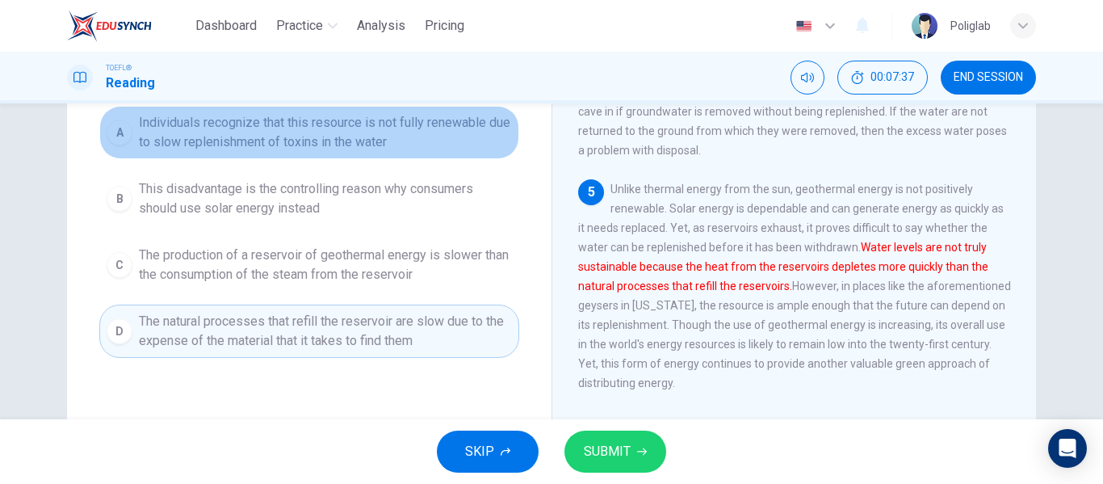
click at [375, 137] on span "Individuals recognize that this resource is not fully renewable due to slow rep…" at bounding box center [325, 132] width 373 height 39
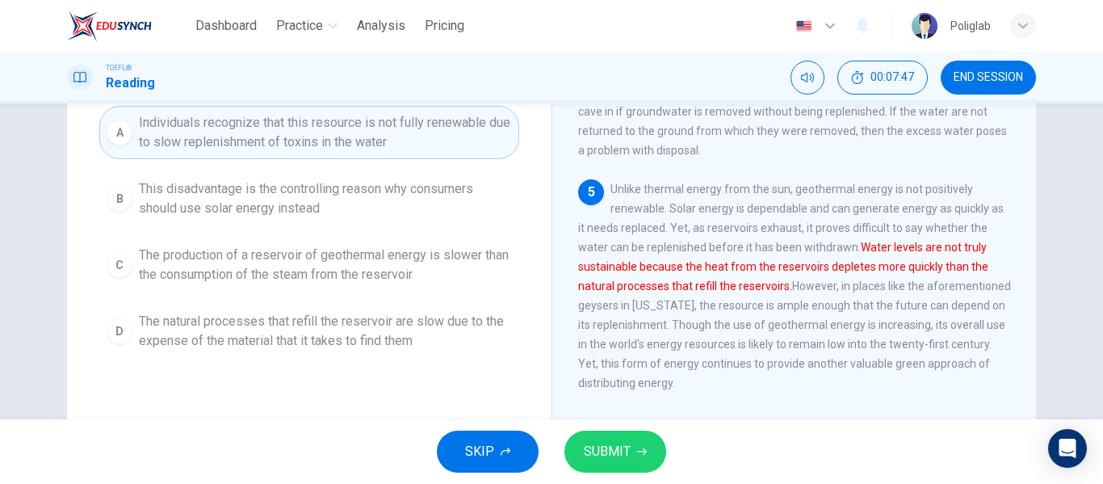
click at [404, 206] on span "This disadvantage is the controlling reason why consumers should use solar ener…" at bounding box center [325, 198] width 373 height 39
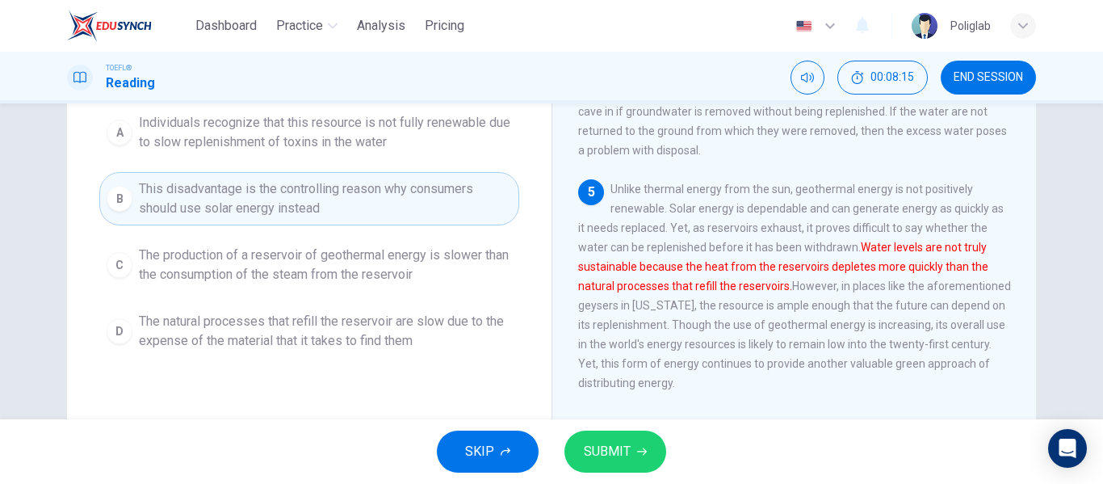
click at [417, 269] on span "The production of a reservoir of geothermal energy is slower than the consumpti…" at bounding box center [325, 265] width 373 height 39
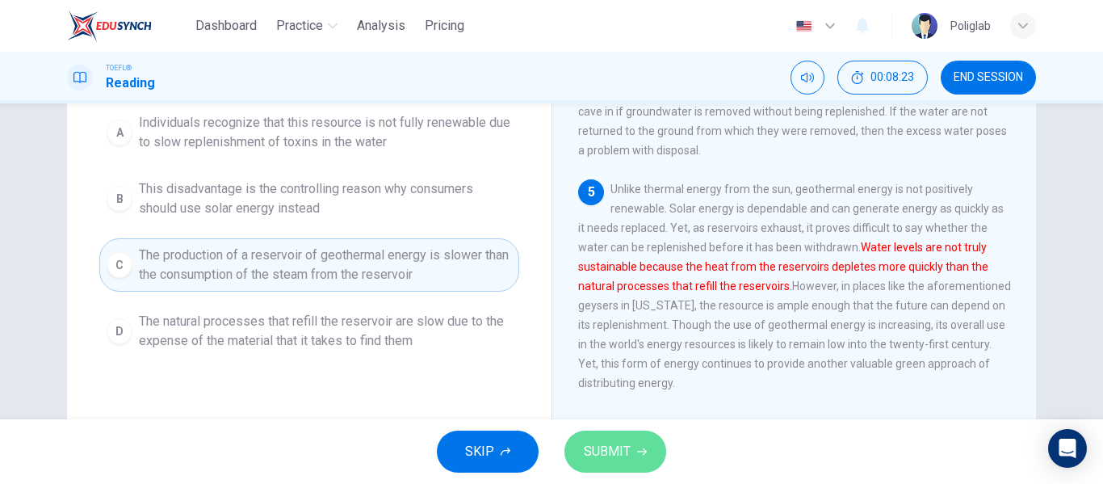
click at [587, 443] on span "SUBMIT" at bounding box center [607, 451] width 47 height 23
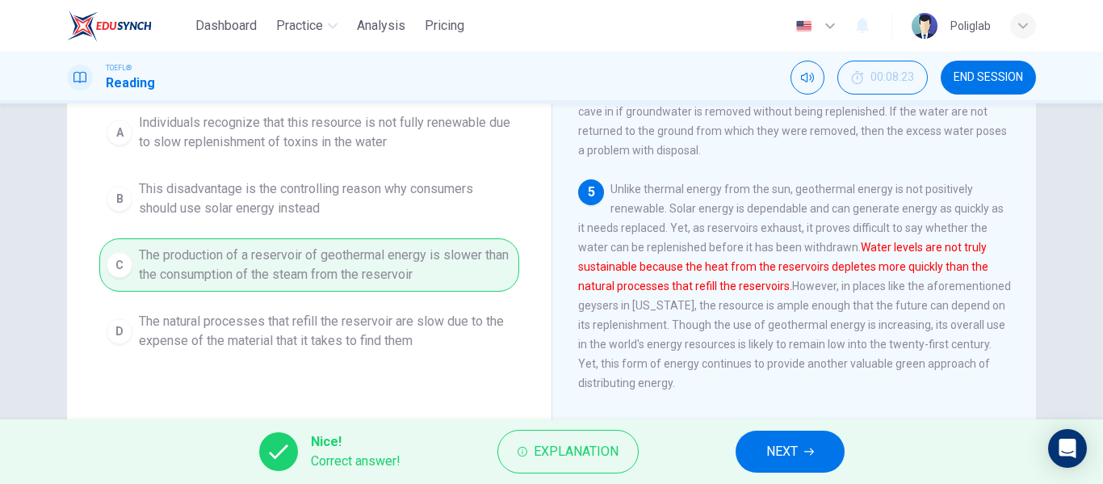
click at [771, 436] on button "NEXT" at bounding box center [790, 451] width 109 height 42
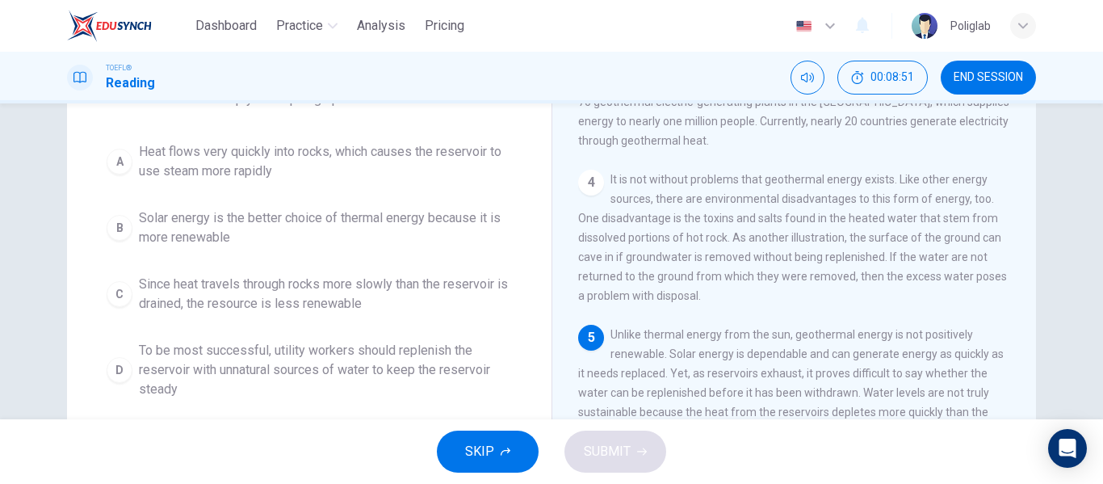
scroll to position [120, 0]
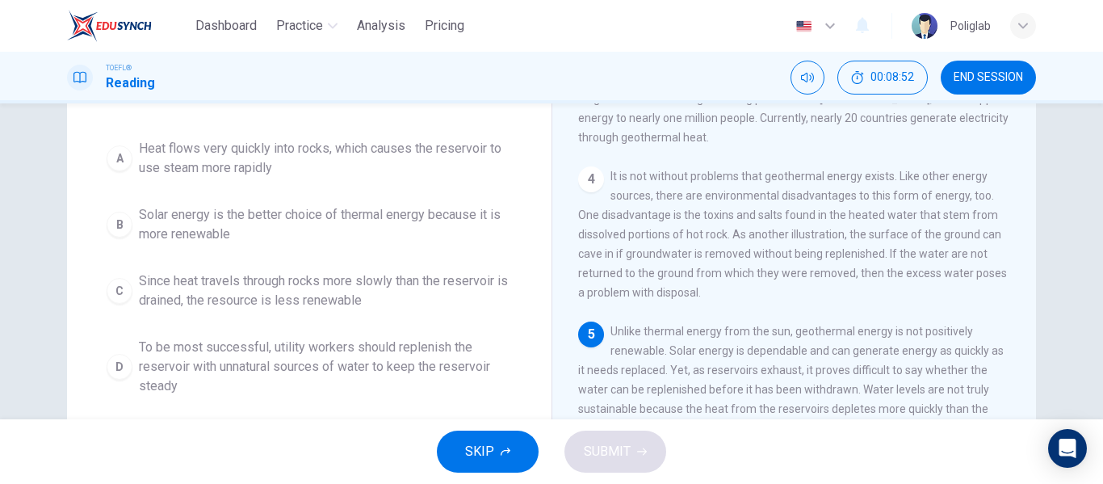
click at [401, 359] on span "To be most successful, utility workers should replenish the reservoir with unna…" at bounding box center [325, 367] width 373 height 58
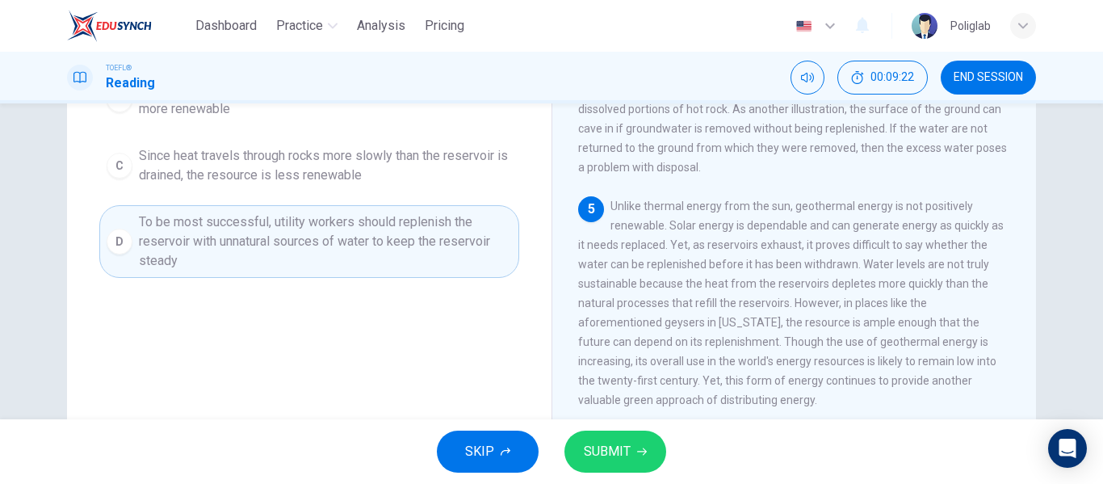
scroll to position [168, 0]
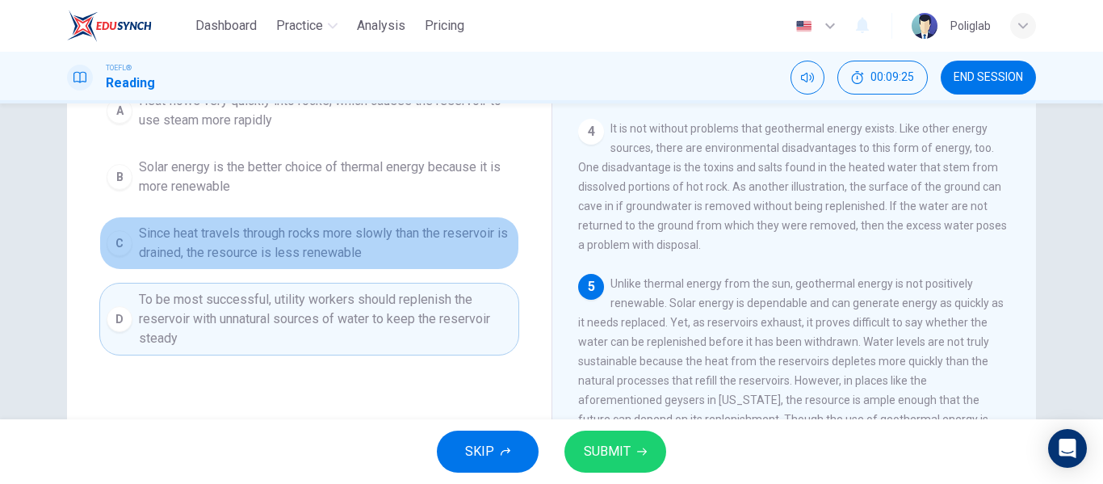
click at [451, 257] on span "Since heat travels through rocks more slowly than the reservoir is drained, the…" at bounding box center [325, 243] width 373 height 39
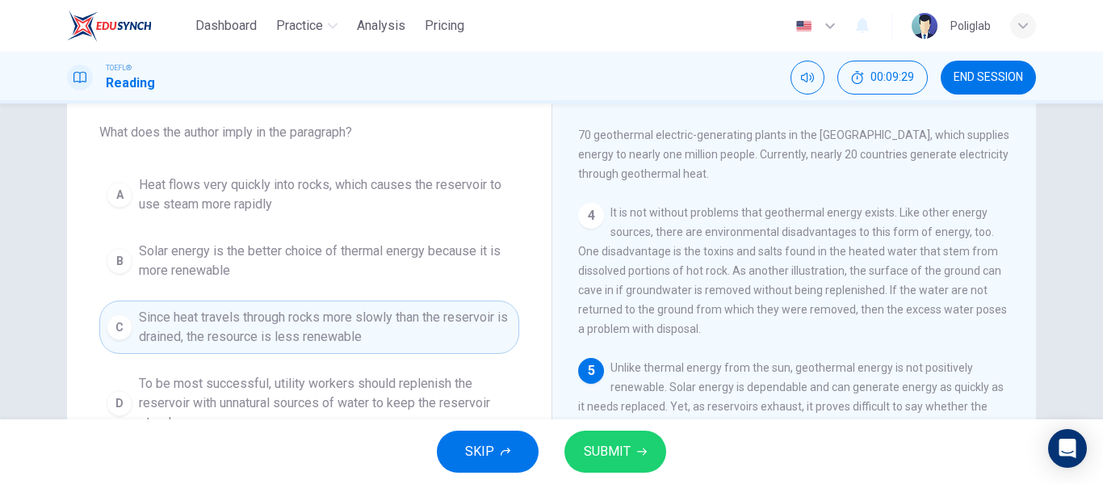
scroll to position [83, 0]
click at [598, 443] on span "SUBMIT" at bounding box center [607, 451] width 47 height 23
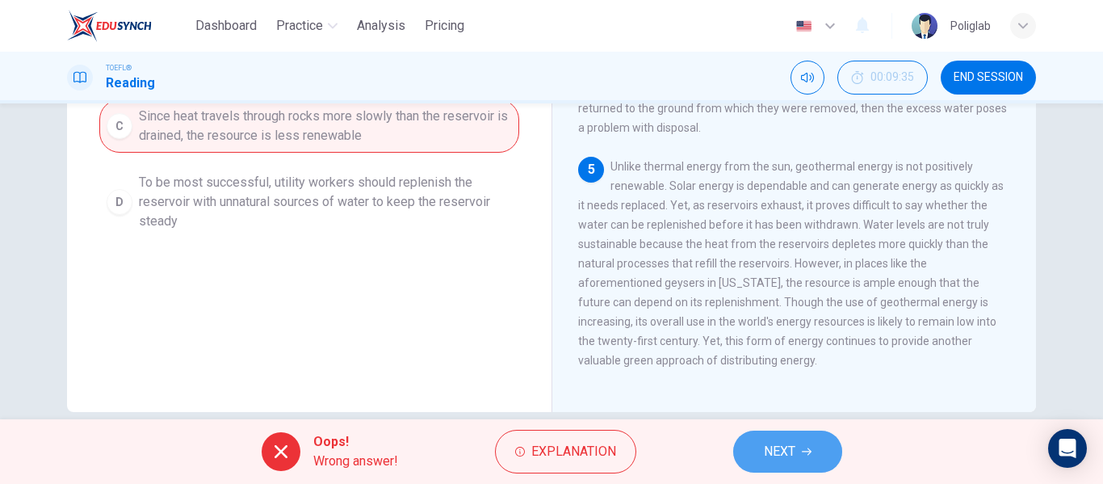
click at [772, 462] on span "NEXT" at bounding box center [779, 451] width 31 height 23
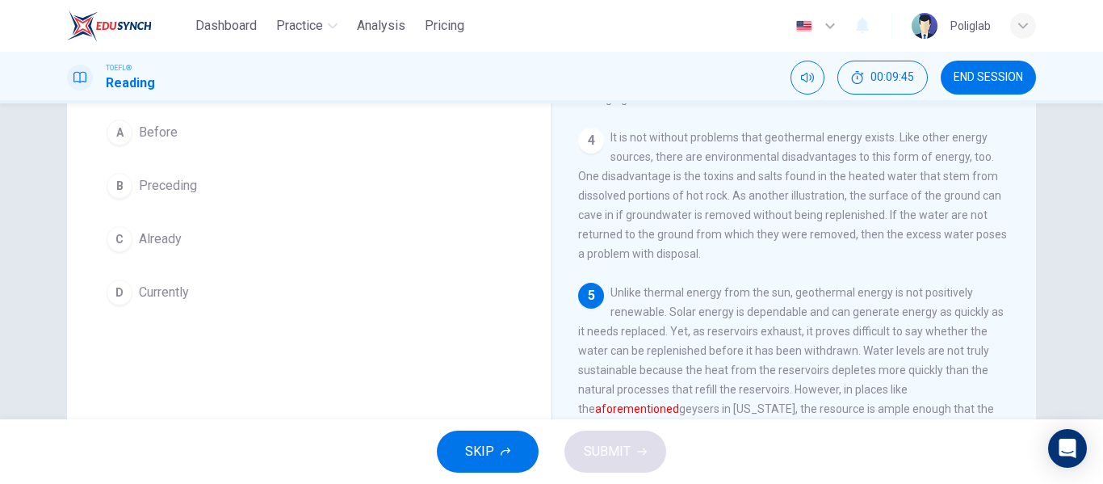
scroll to position [154, 0]
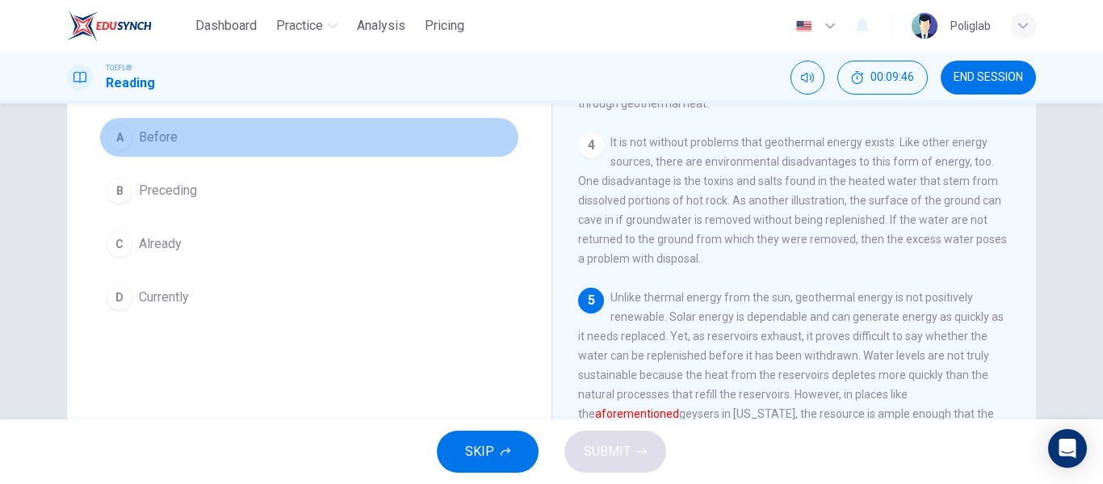
click at [186, 135] on button "A Before" at bounding box center [309, 137] width 420 height 40
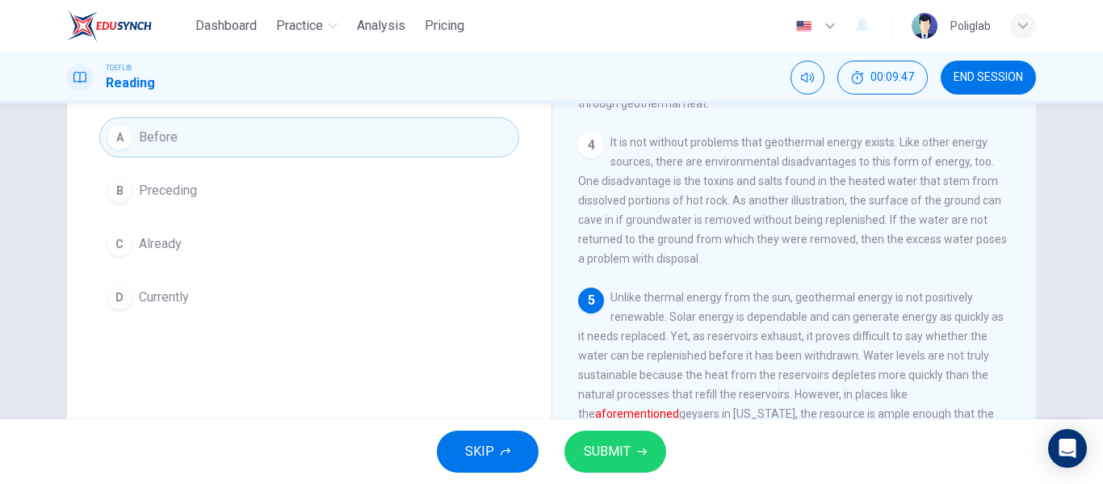
scroll to position [162, 0]
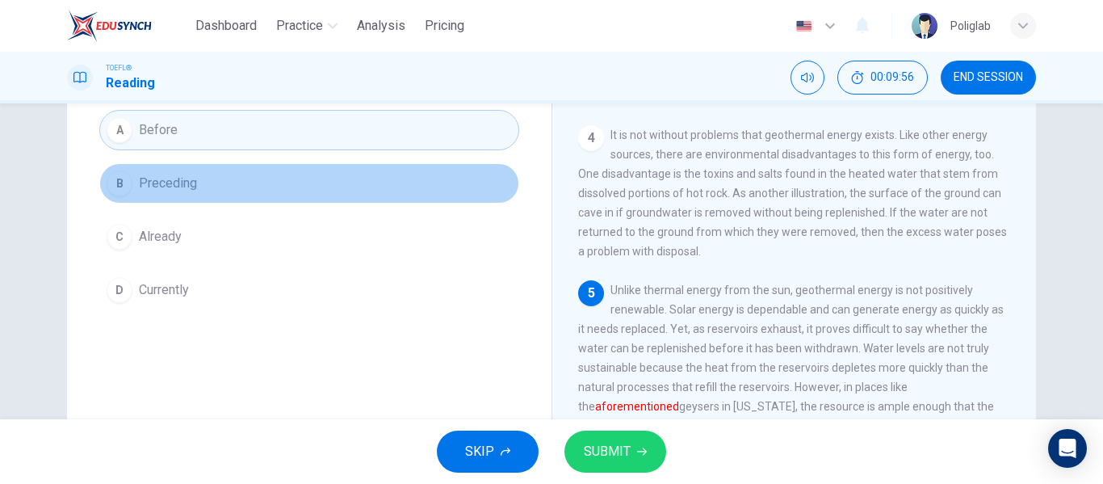
click at [226, 183] on button "B Preceding" at bounding box center [309, 183] width 420 height 40
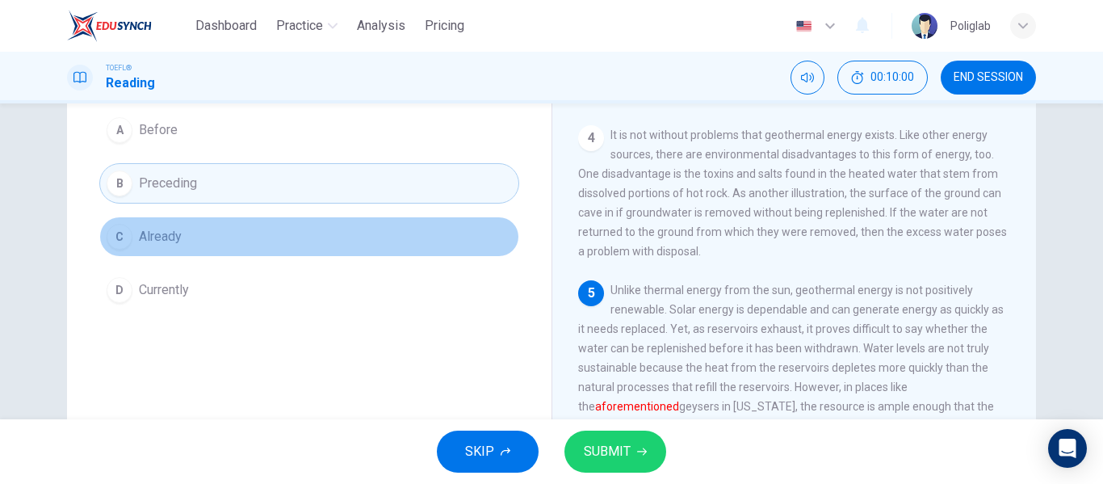
click at [235, 232] on button "C Already" at bounding box center [309, 236] width 420 height 40
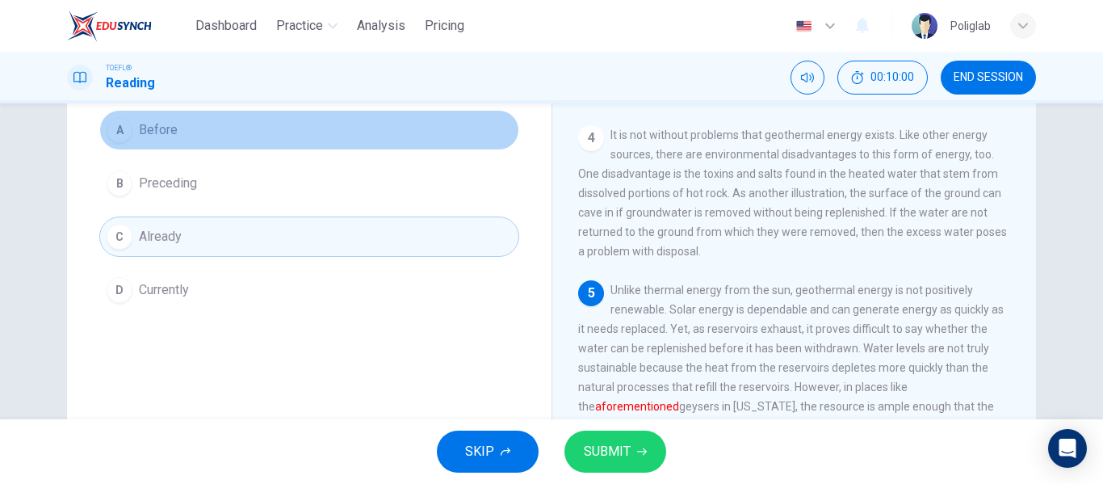
click at [214, 120] on button "A Before" at bounding box center [309, 130] width 420 height 40
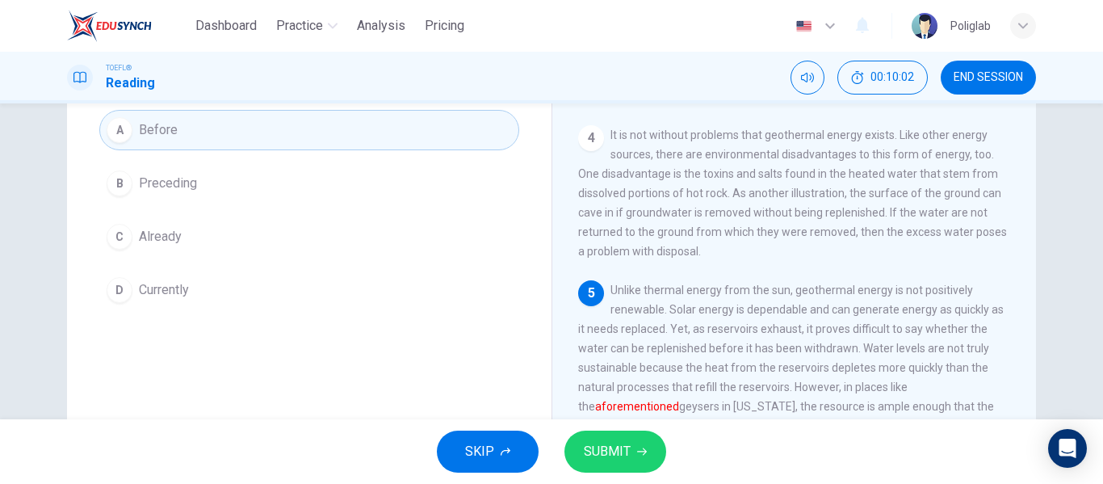
click at [606, 436] on button "SUBMIT" at bounding box center [616, 451] width 102 height 42
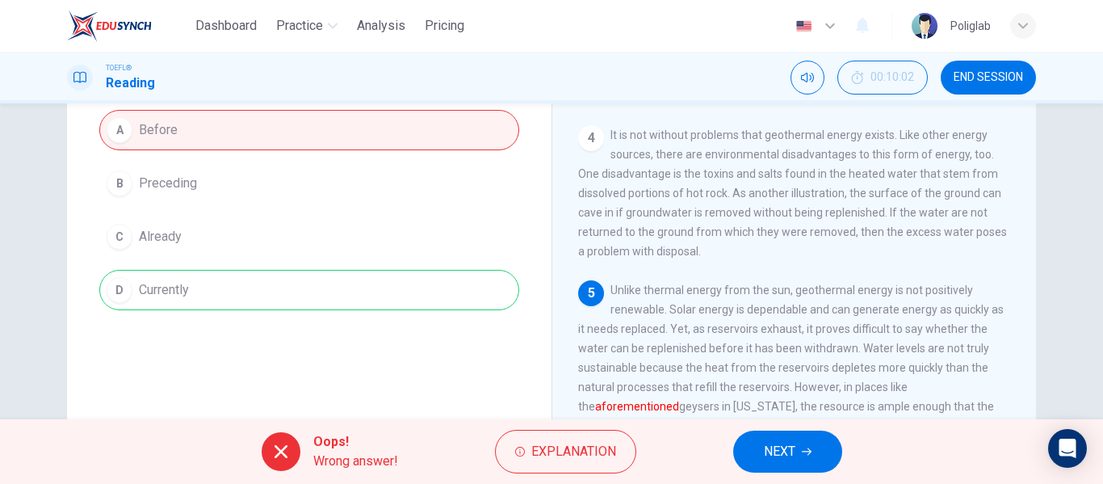
click at [812, 456] on button "NEXT" at bounding box center [787, 451] width 109 height 42
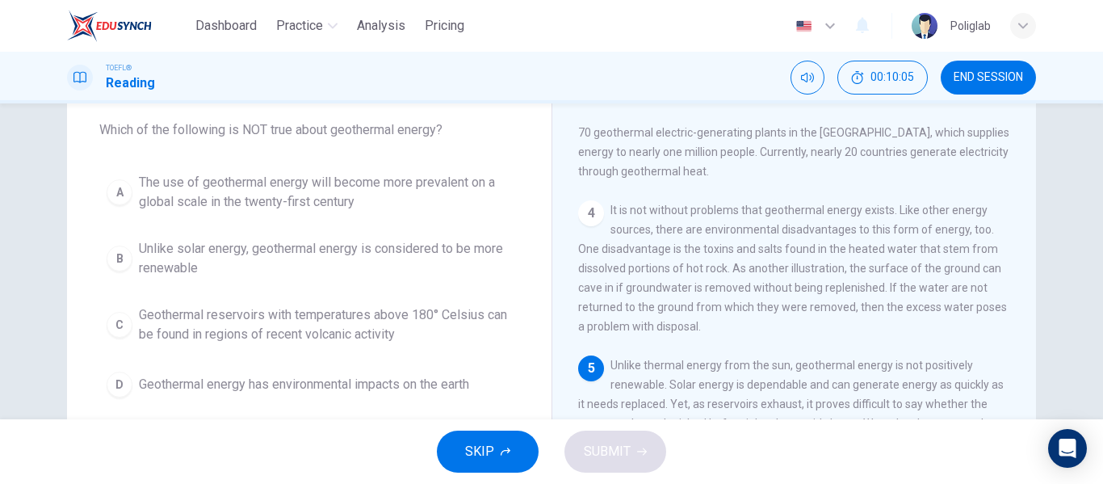
scroll to position [88, 0]
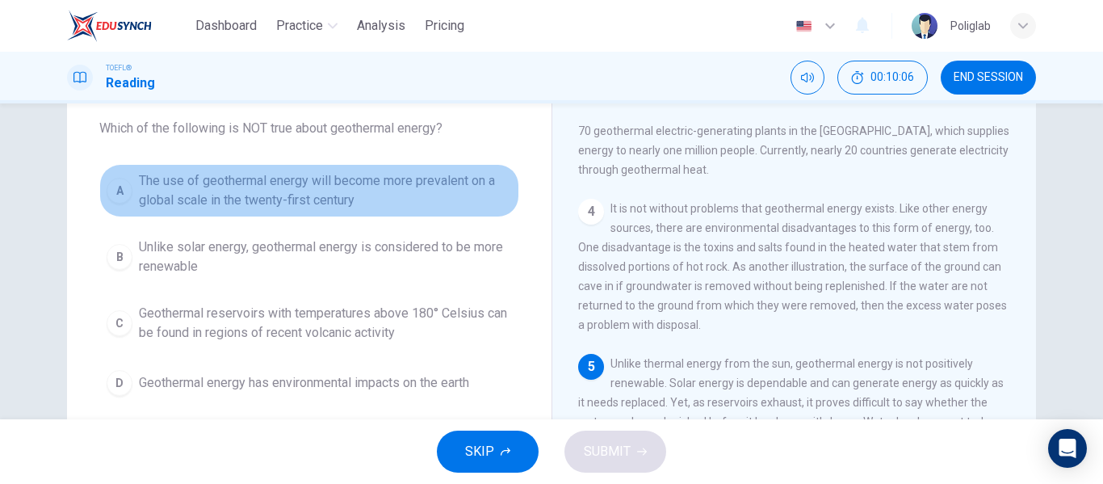
click at [430, 191] on span "The use of geothermal energy will become more prevalent on a global scale in th…" at bounding box center [325, 190] width 373 height 39
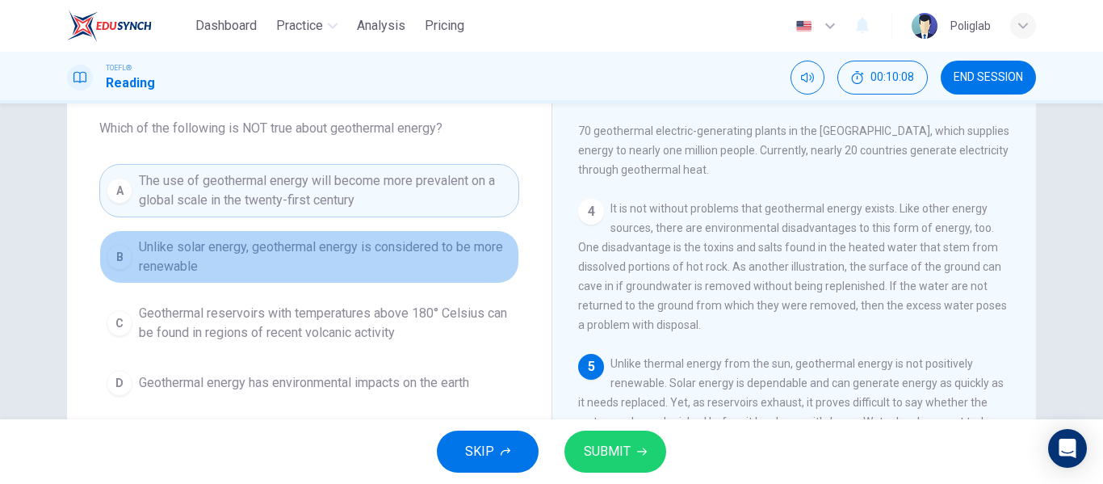
click at [395, 276] on button "B Unlike solar energy, geothermal energy is considered to be more renewable" at bounding box center [309, 256] width 420 height 53
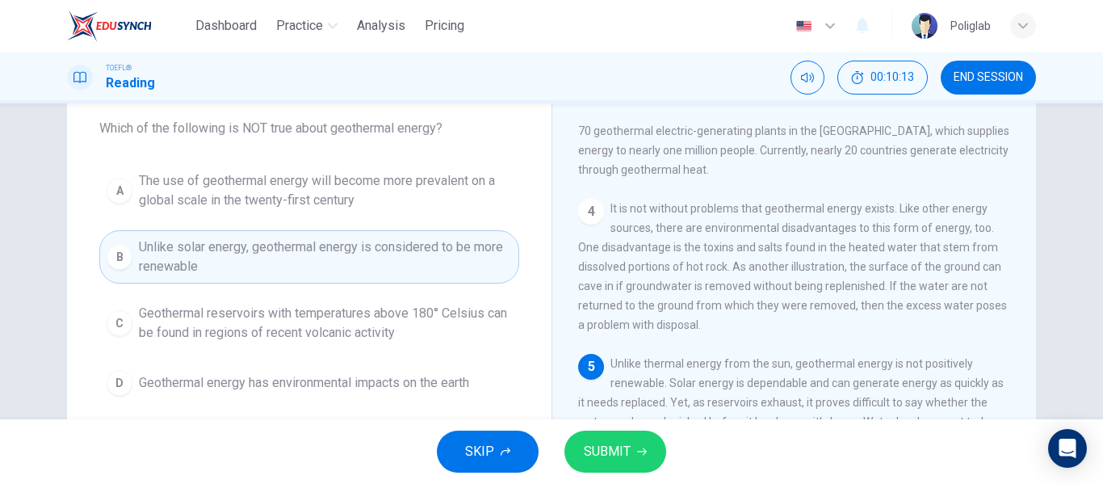
click at [604, 462] on span "SUBMIT" at bounding box center [607, 451] width 47 height 23
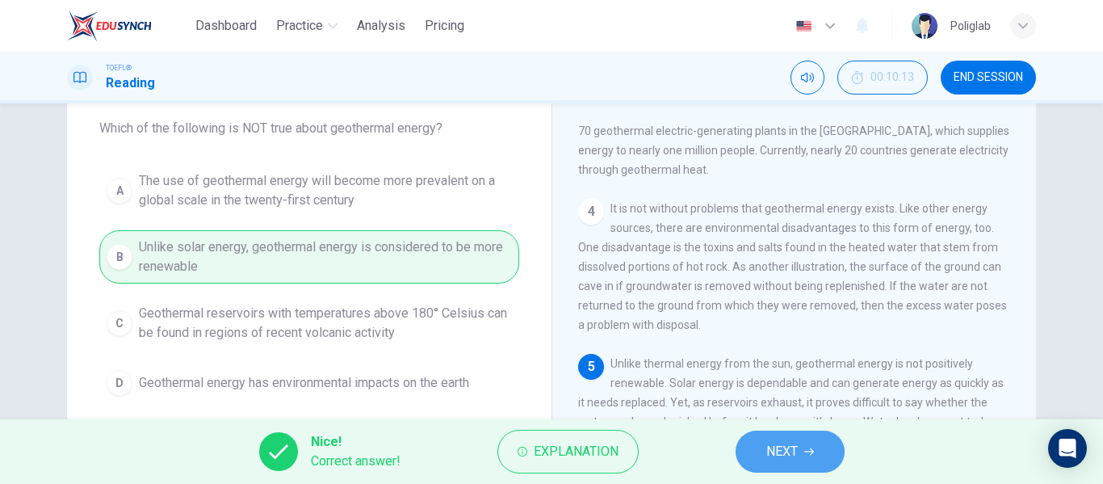
click at [789, 460] on span "NEXT" at bounding box center [781, 451] width 31 height 23
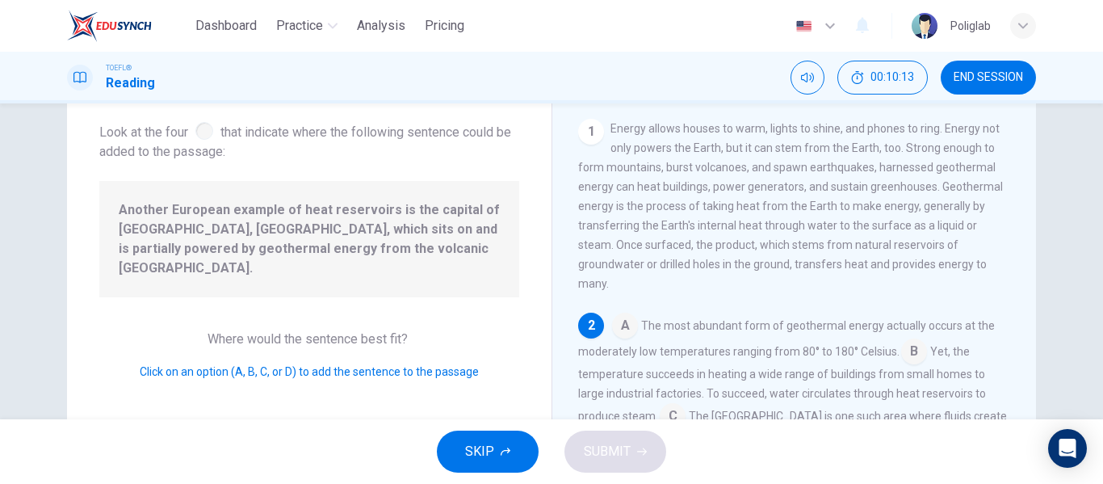
scroll to position [98, 0]
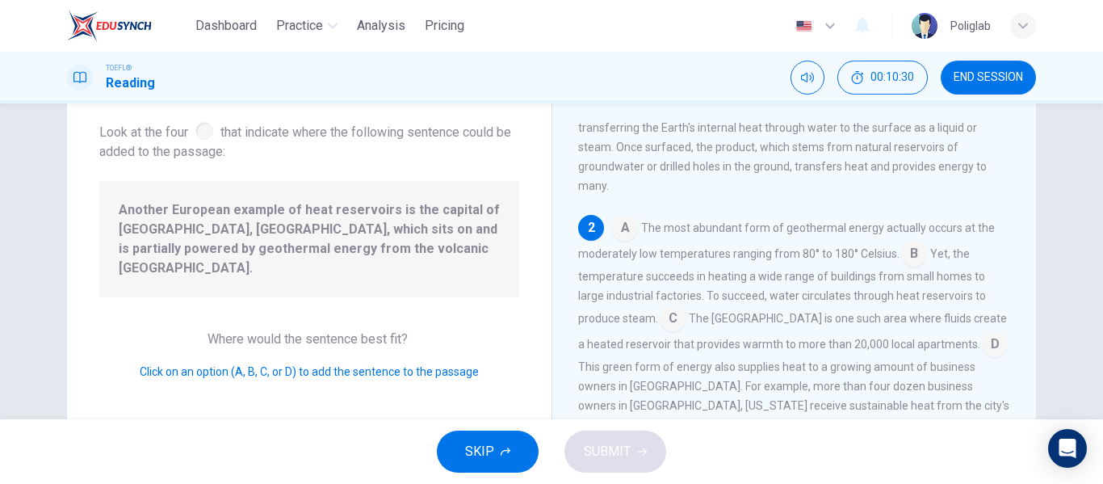
click at [982, 333] on input at bounding box center [995, 346] width 26 height 26
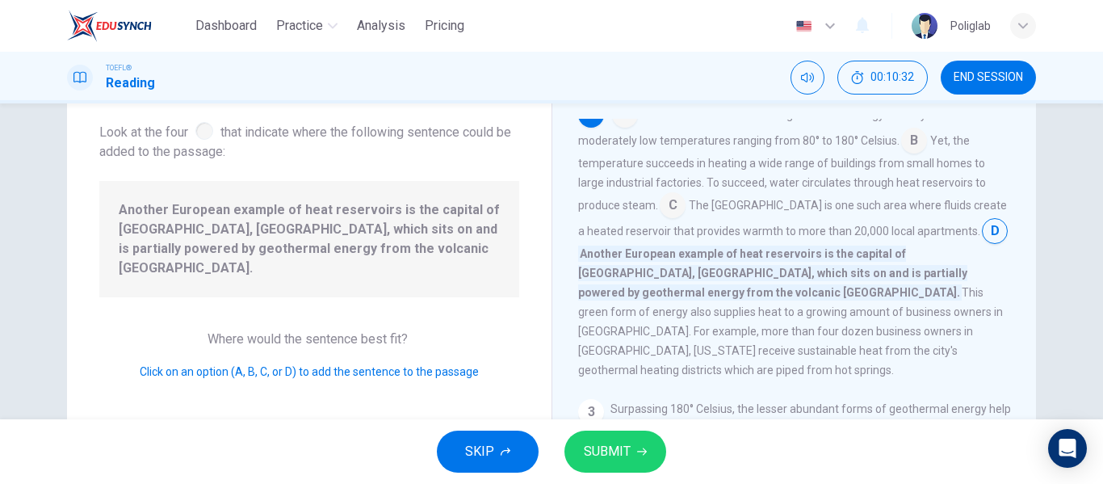
scroll to position [212, 0]
click at [629, 444] on span "SUBMIT" at bounding box center [607, 451] width 47 height 23
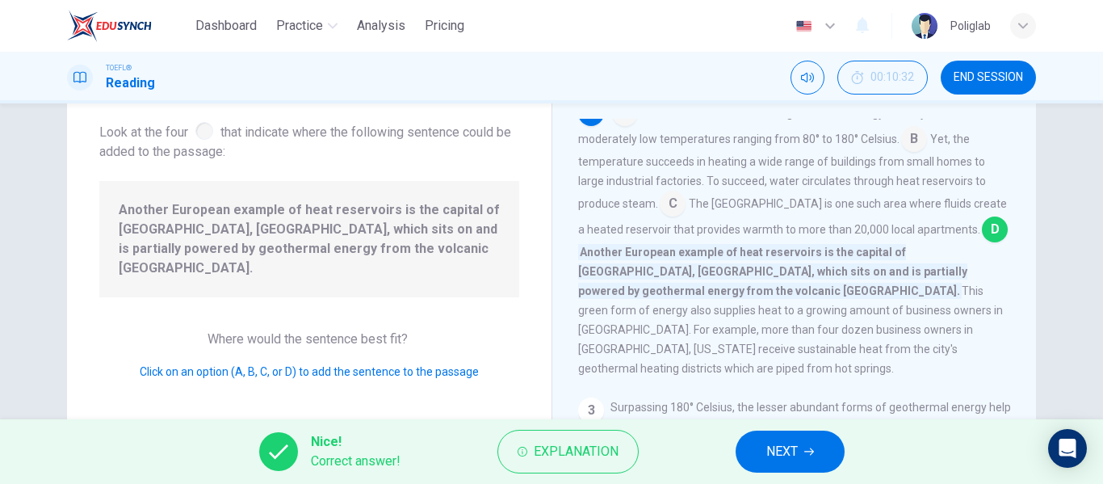
click at [804, 451] on icon "button" at bounding box center [809, 452] width 10 height 10
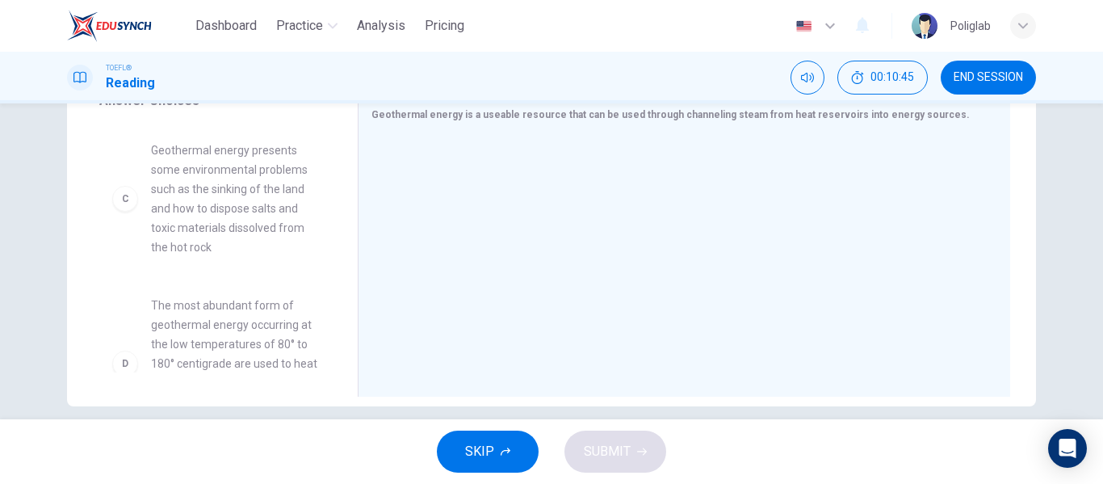
scroll to position [229, 0]
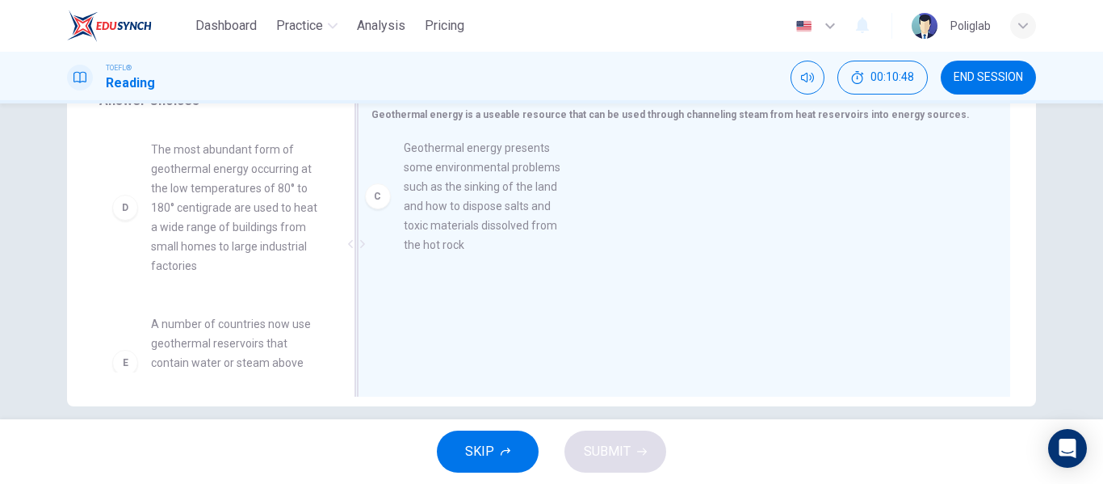
drag, startPoint x: 243, startPoint y: 226, endPoint x: 501, endPoint y: 222, distance: 257.7
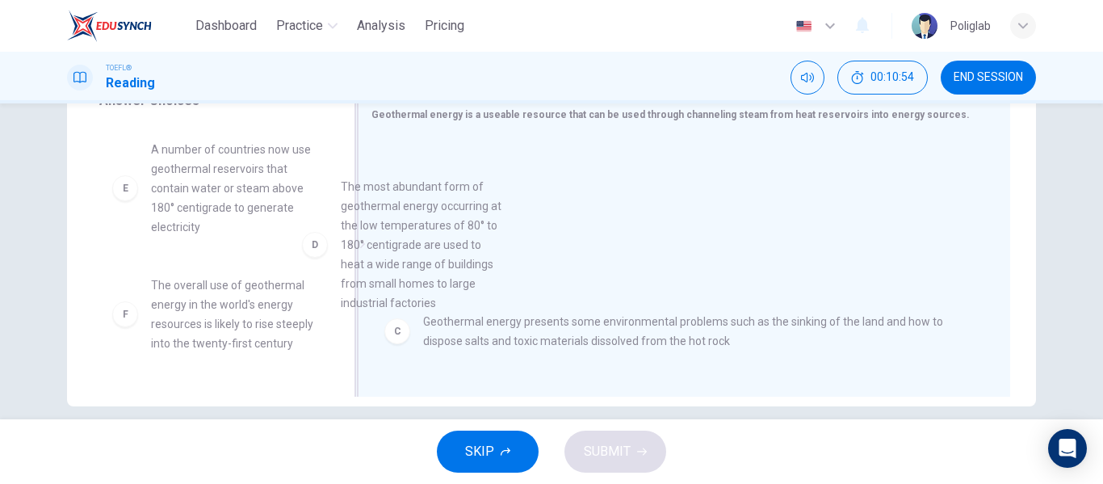
drag, startPoint x: 234, startPoint y: 225, endPoint x: 430, endPoint y: 264, distance: 200.0
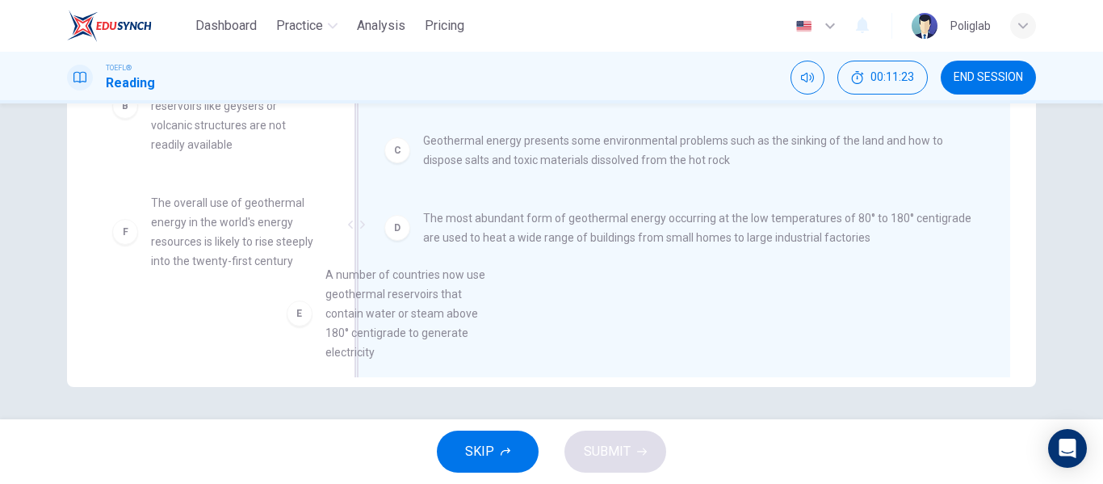
scroll to position [11, 0]
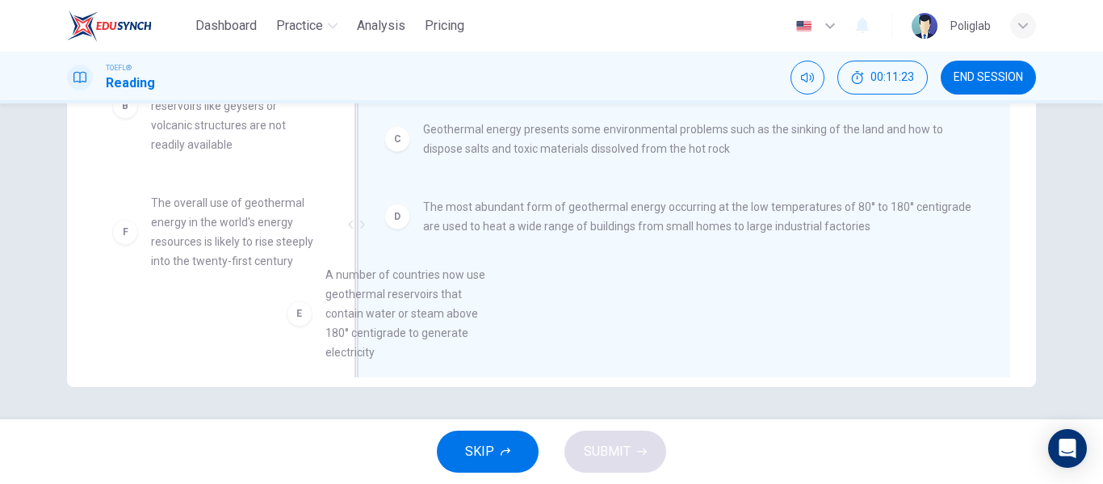
drag, startPoint x: 244, startPoint y: 224, endPoint x: 458, endPoint y: 301, distance: 227.6
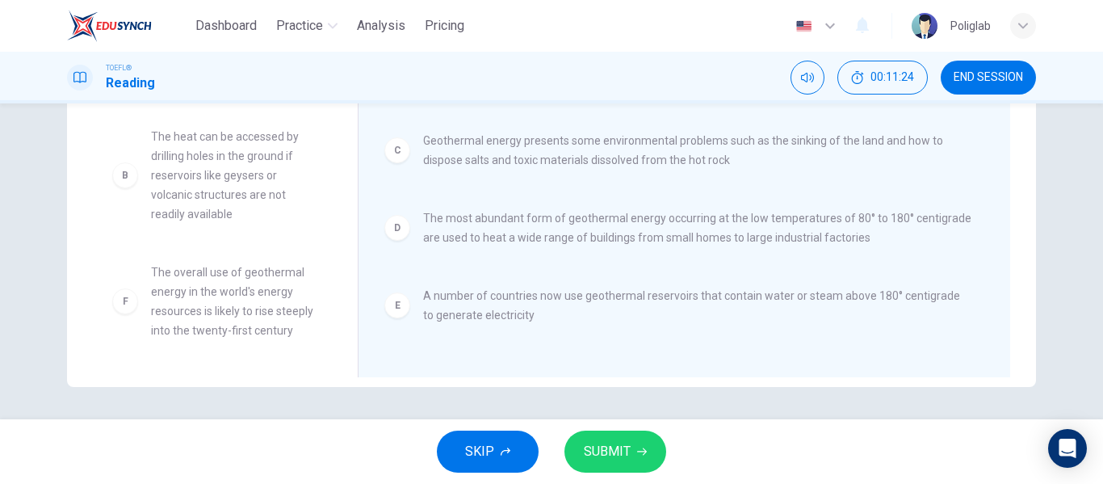
scroll to position [87, 0]
click at [615, 454] on span "SUBMIT" at bounding box center [607, 451] width 47 height 23
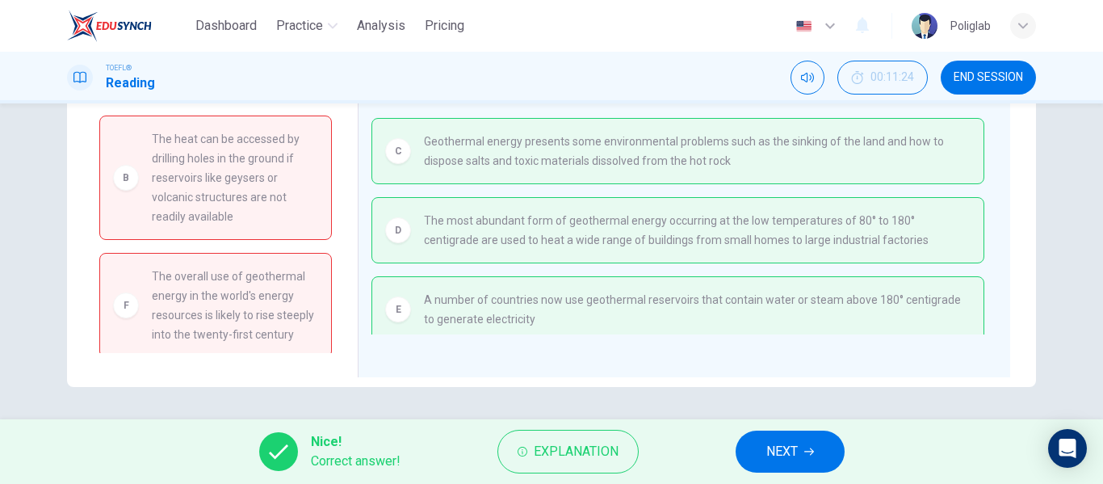
click at [757, 443] on button "NEXT" at bounding box center [790, 451] width 109 height 42
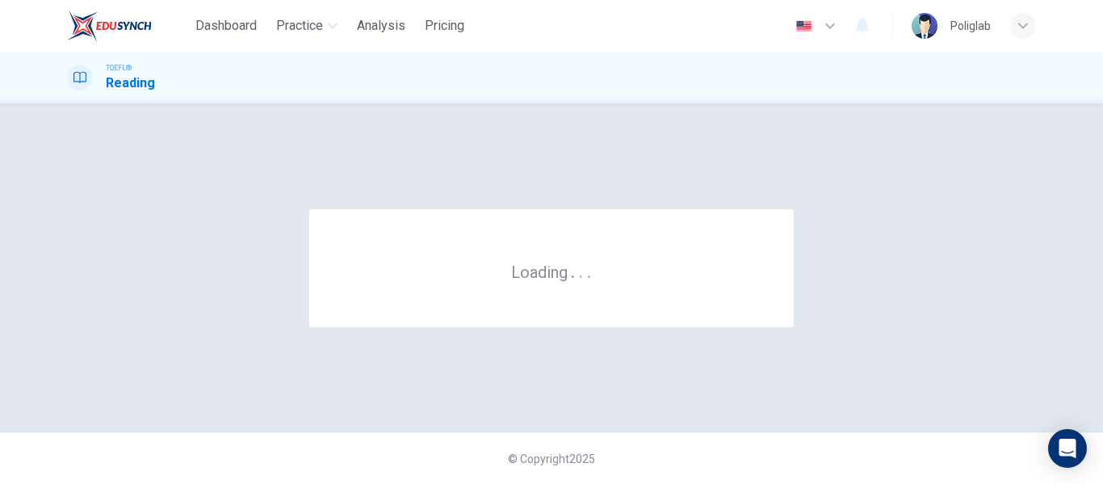
scroll to position [0, 0]
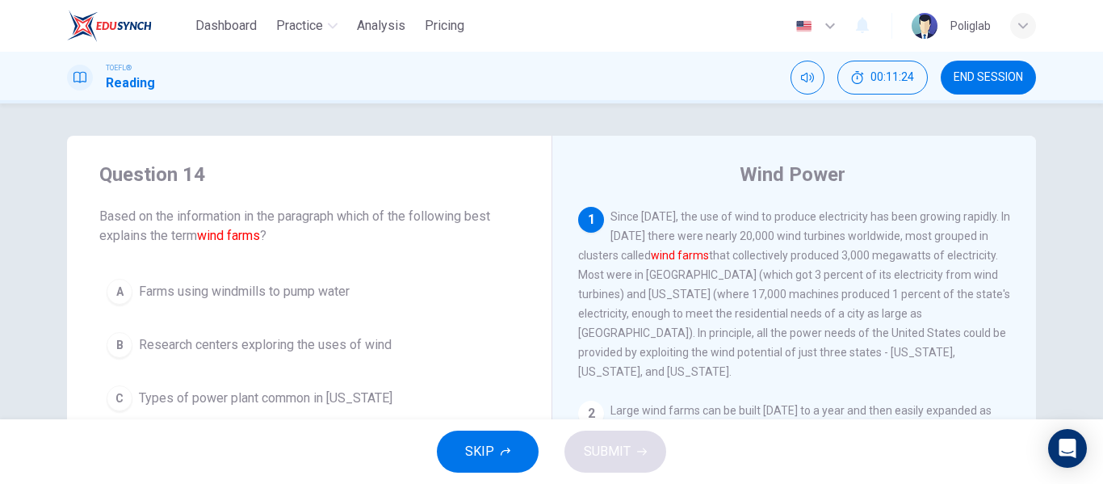
click at [978, 80] on span "END SESSION" at bounding box center [988, 77] width 69 height 13
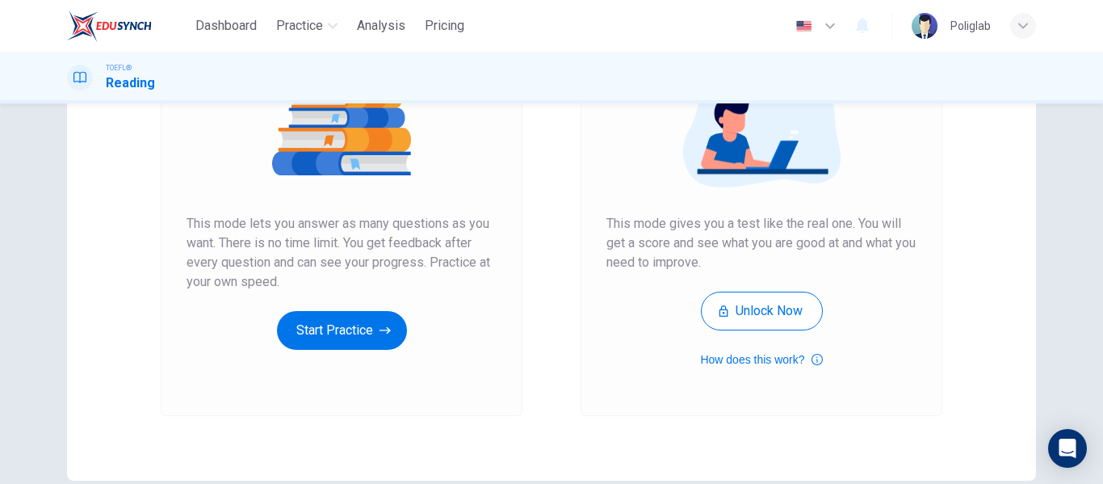
scroll to position [217, 0]
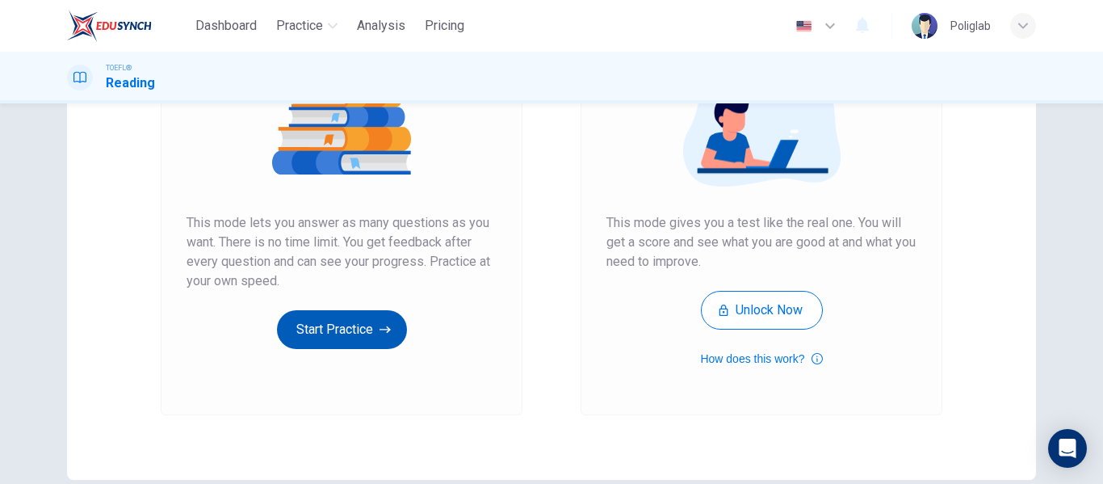
click at [334, 321] on button "Start Practice" at bounding box center [342, 329] width 130 height 39
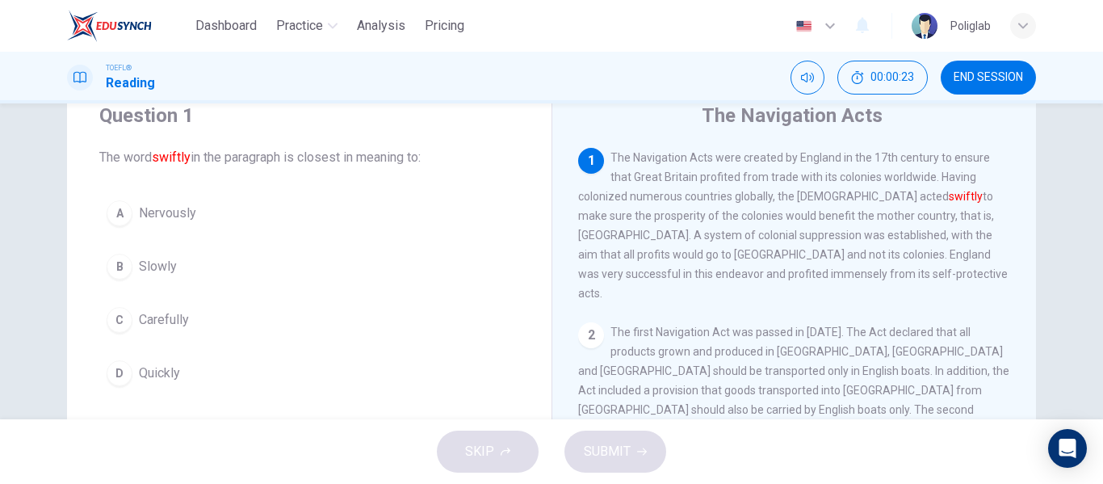
scroll to position [60, 0]
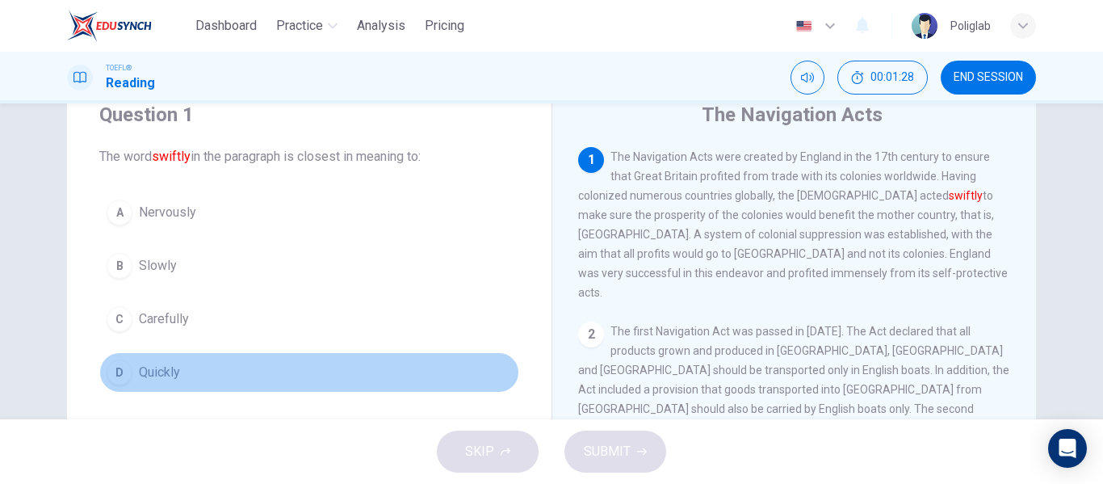
click at [192, 372] on button "D Quickly" at bounding box center [309, 372] width 420 height 40
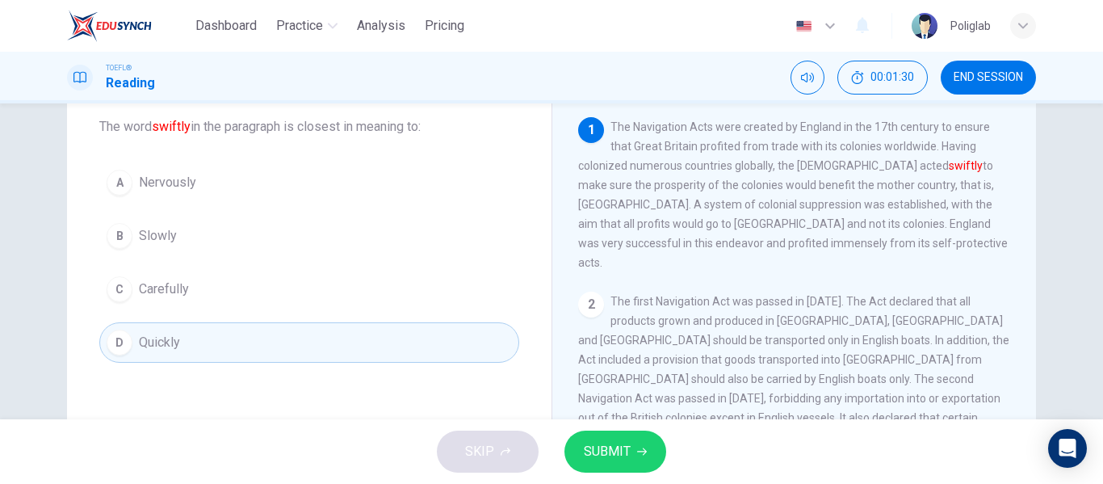
scroll to position [92, 0]
click at [627, 447] on span "SUBMIT" at bounding box center [607, 451] width 47 height 23
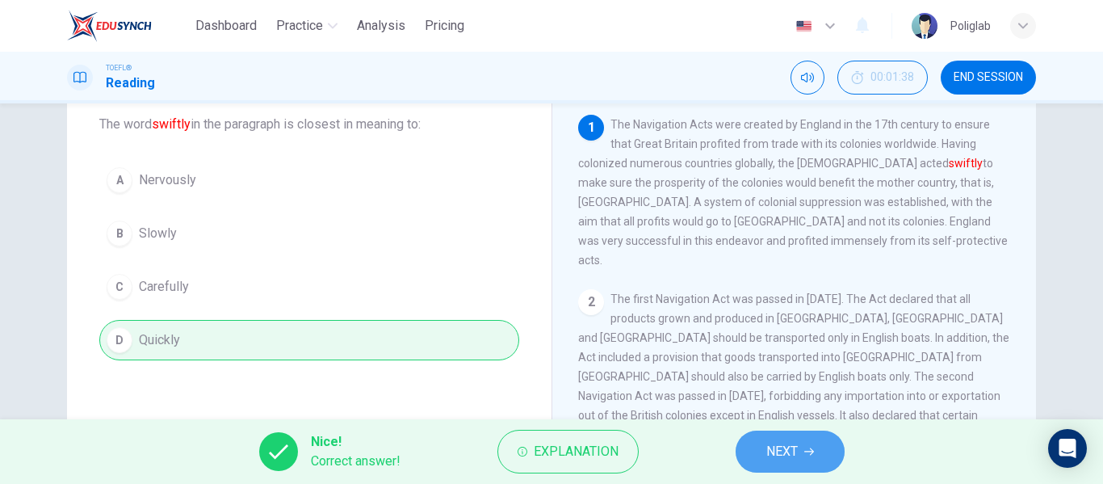
click at [790, 459] on span "NEXT" at bounding box center [781, 451] width 31 height 23
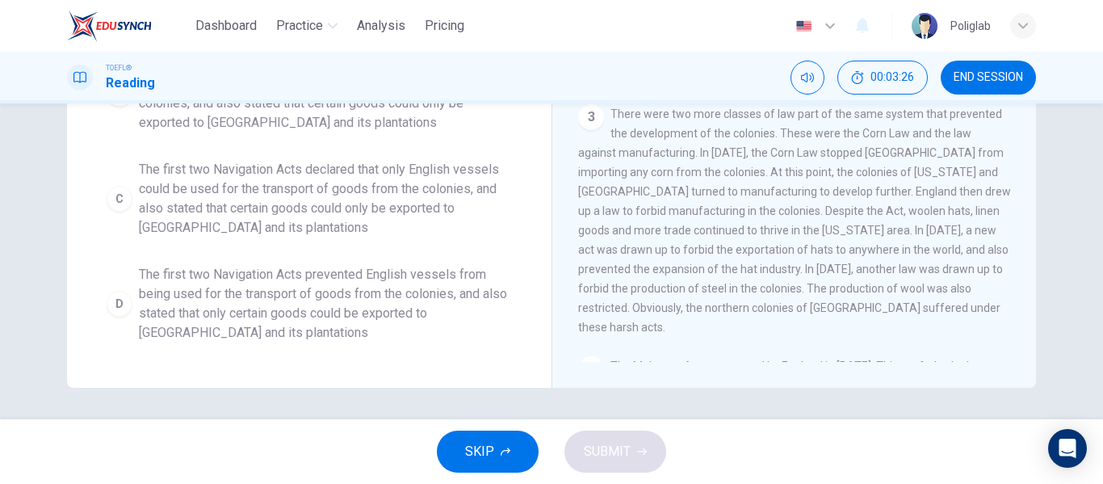
scroll to position [310, 0]
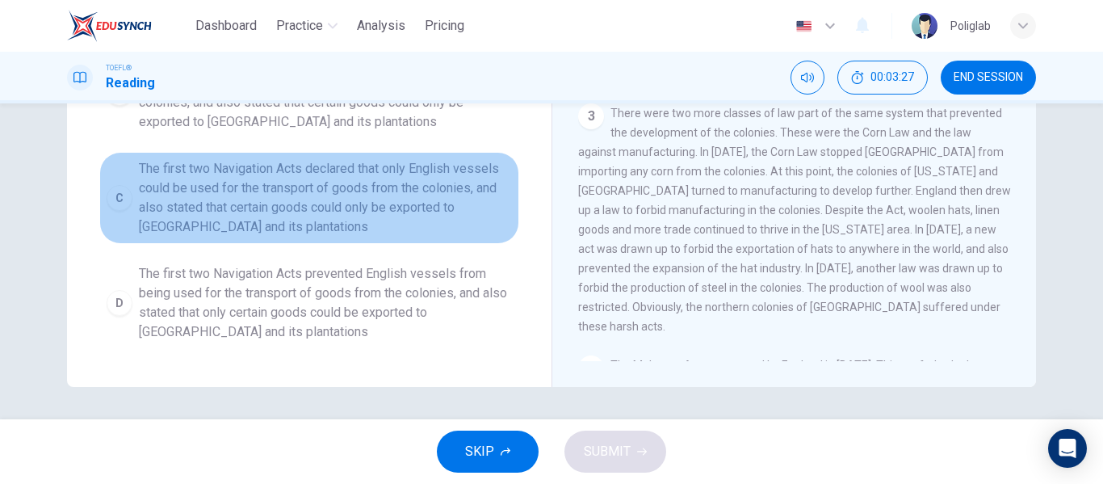
click at [415, 216] on span "The first two Navigation Acts declared that only English vessels could be used …" at bounding box center [325, 198] width 373 height 78
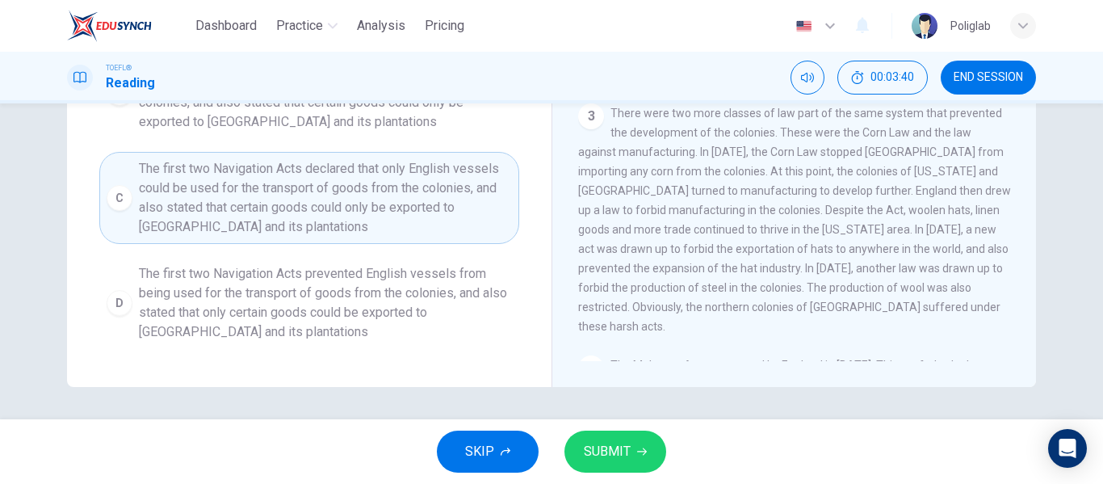
click at [604, 457] on span "SUBMIT" at bounding box center [607, 451] width 47 height 23
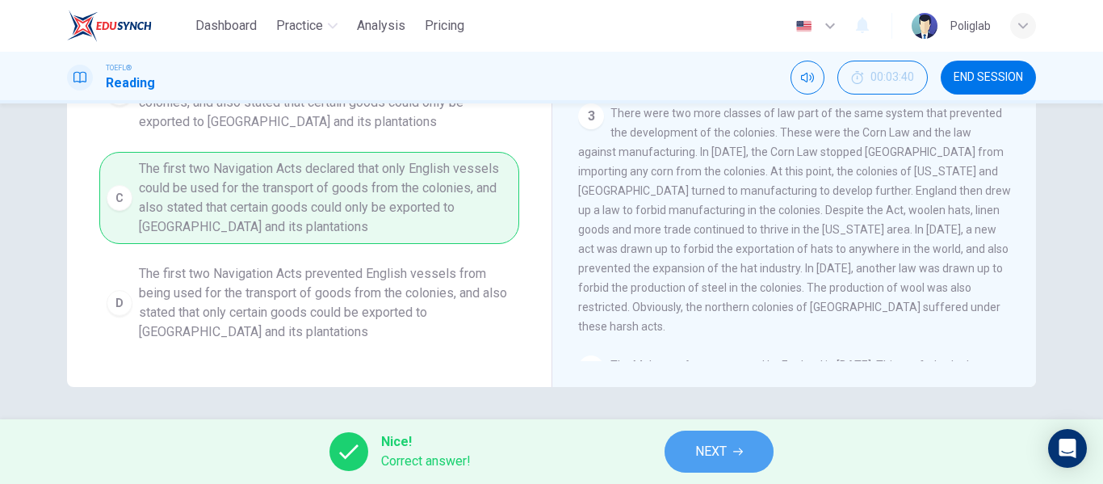
click at [728, 461] on button "NEXT" at bounding box center [719, 451] width 109 height 42
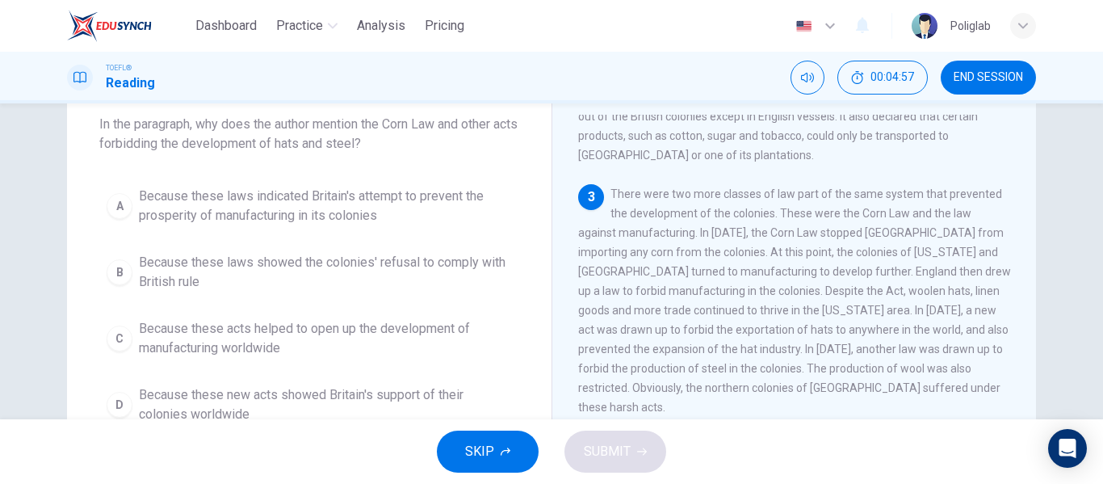
scroll to position [100, 0]
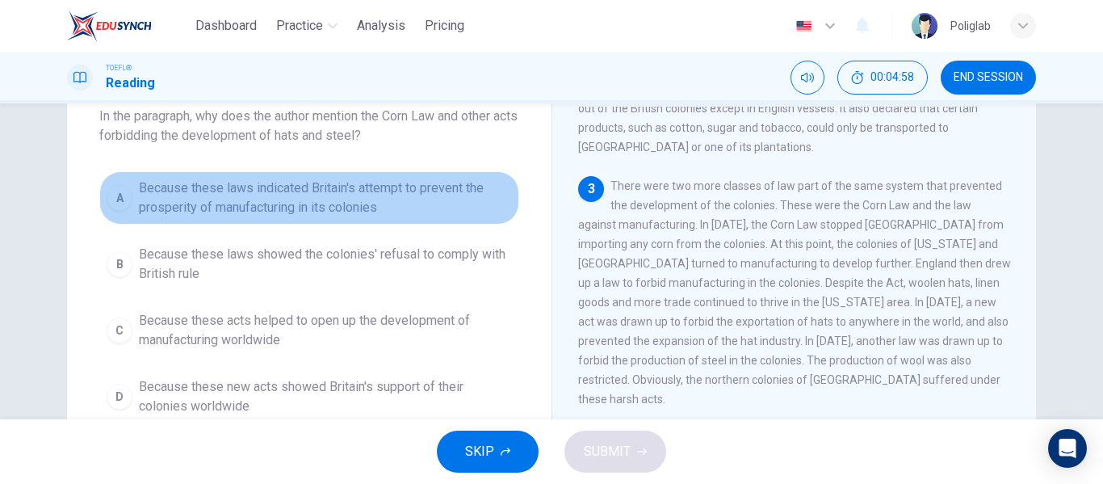
click at [409, 195] on span "Because these laws indicated Britain's attempt to prevent the prosperity of man…" at bounding box center [325, 197] width 373 height 39
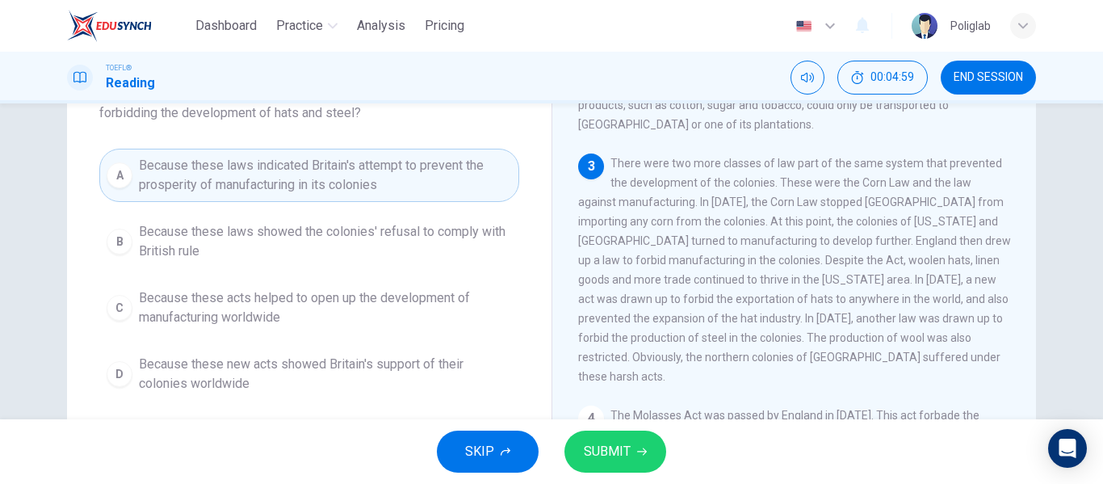
scroll to position [128, 0]
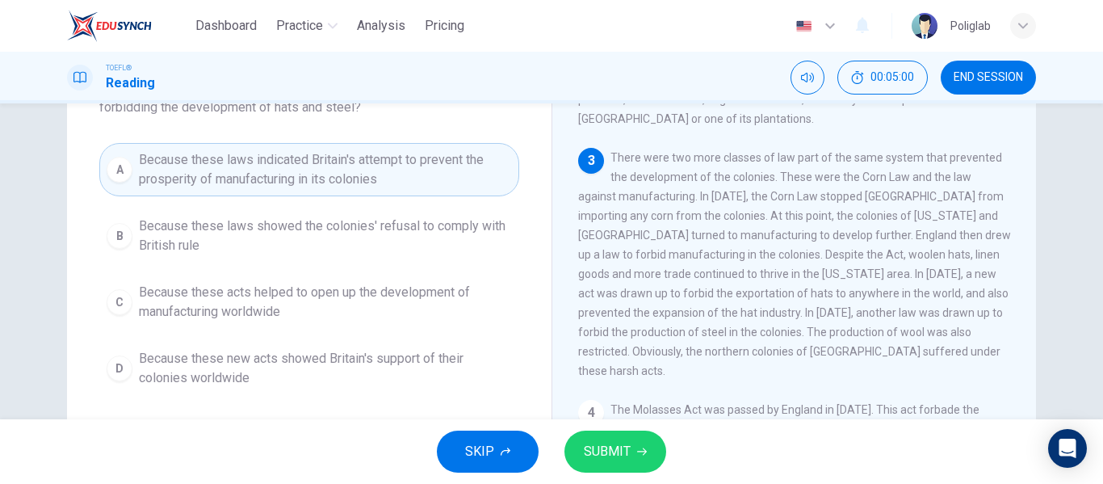
click at [603, 453] on span "SUBMIT" at bounding box center [607, 451] width 47 height 23
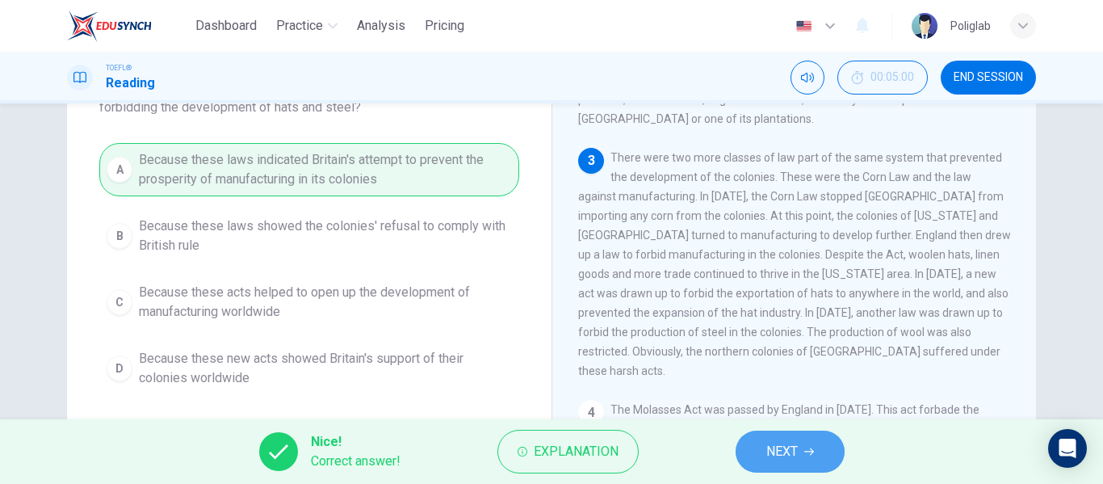
click at [761, 460] on button "NEXT" at bounding box center [790, 451] width 109 height 42
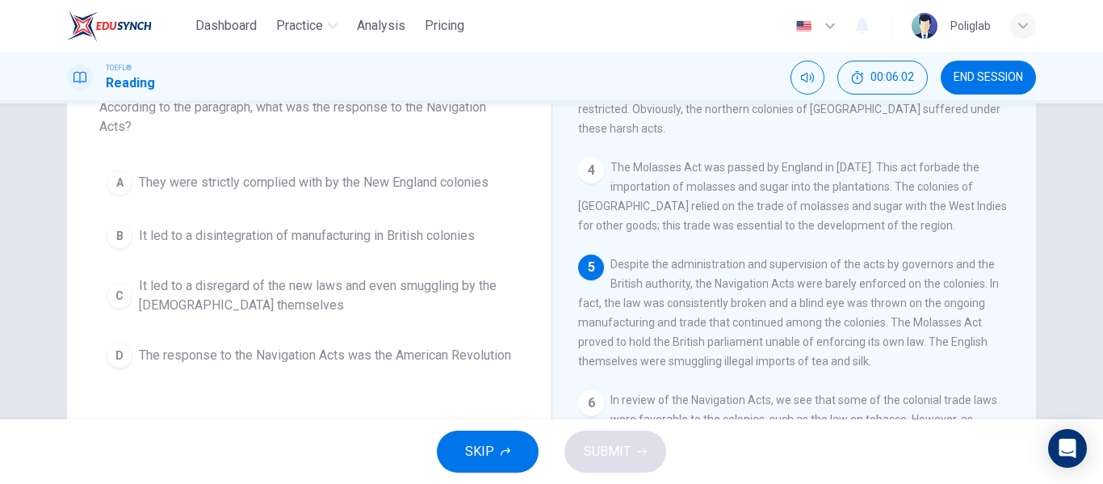
scroll to position [116, 0]
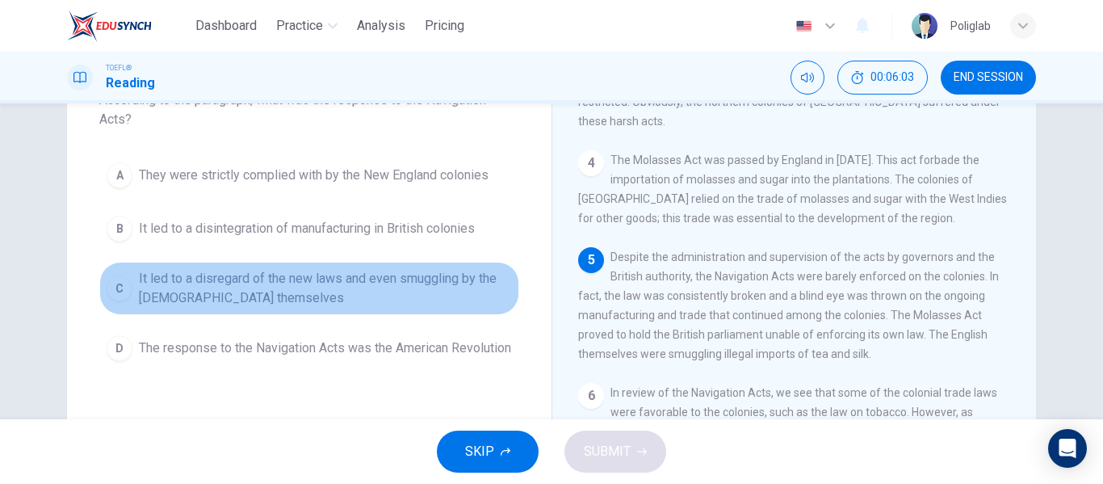
click at [441, 285] on span "It led to a disregard of the new laws and even smuggling by the British themsel…" at bounding box center [325, 288] width 373 height 39
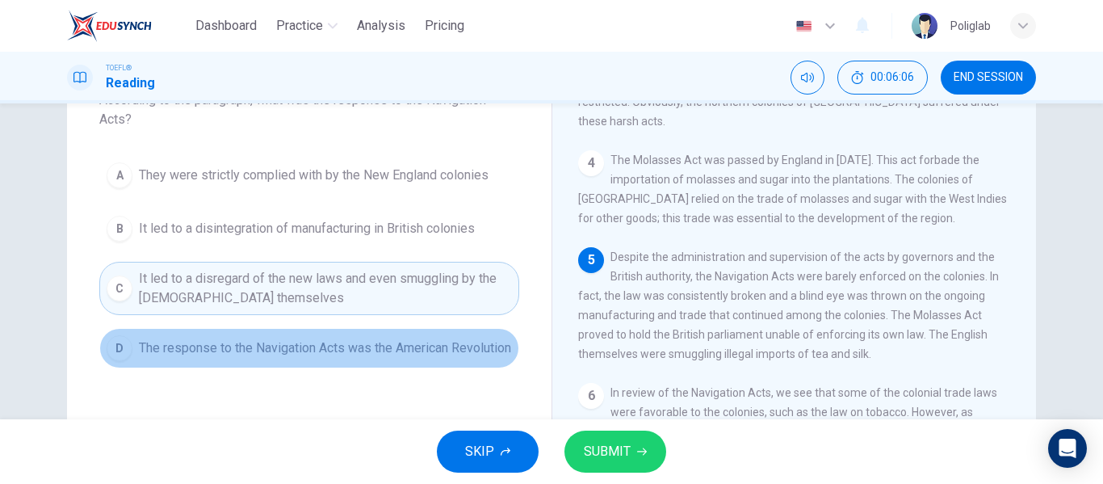
click at [408, 345] on span "The response to the Navigation Acts was the American Revolution" at bounding box center [325, 347] width 372 height 19
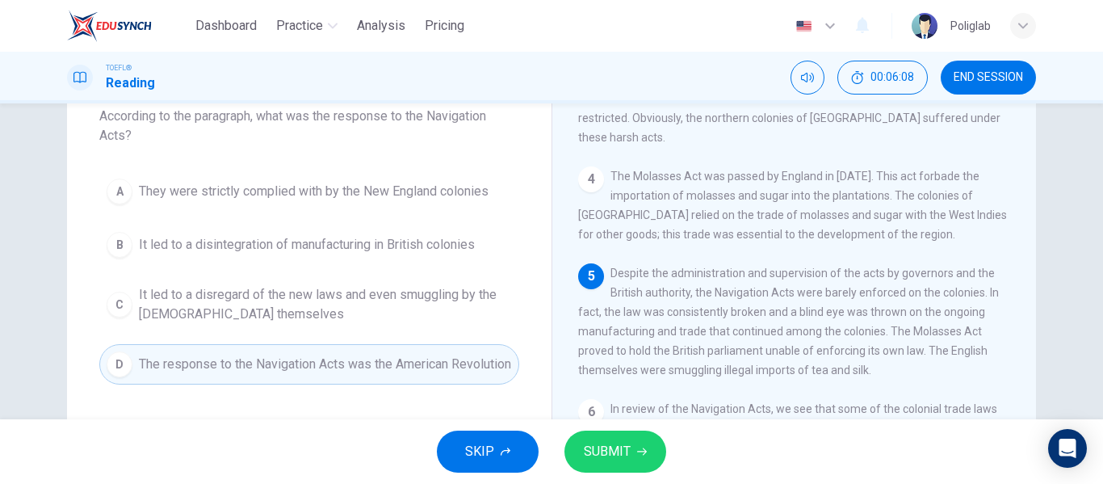
scroll to position [95, 0]
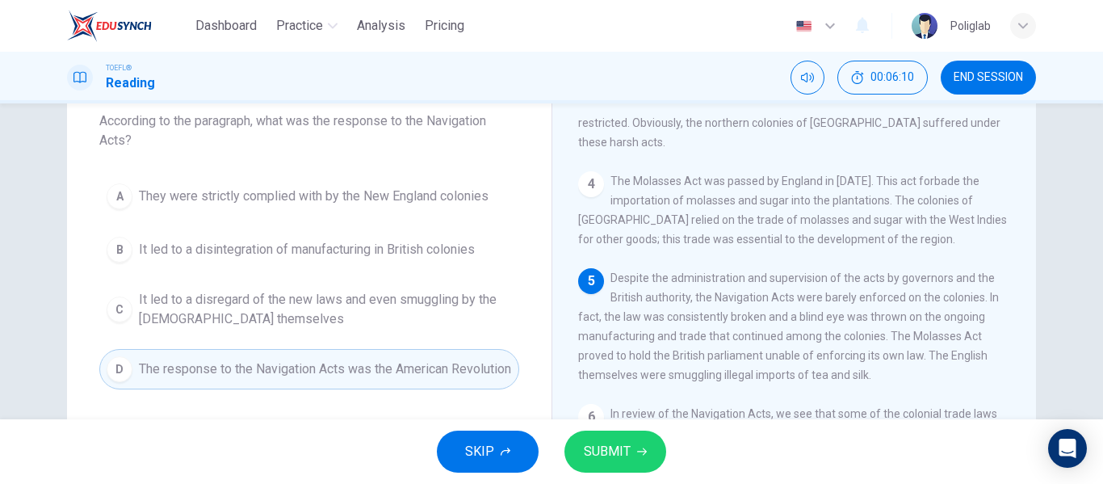
click at [447, 302] on span "It led to a disregard of the new laws and even smuggling by the British themsel…" at bounding box center [325, 309] width 373 height 39
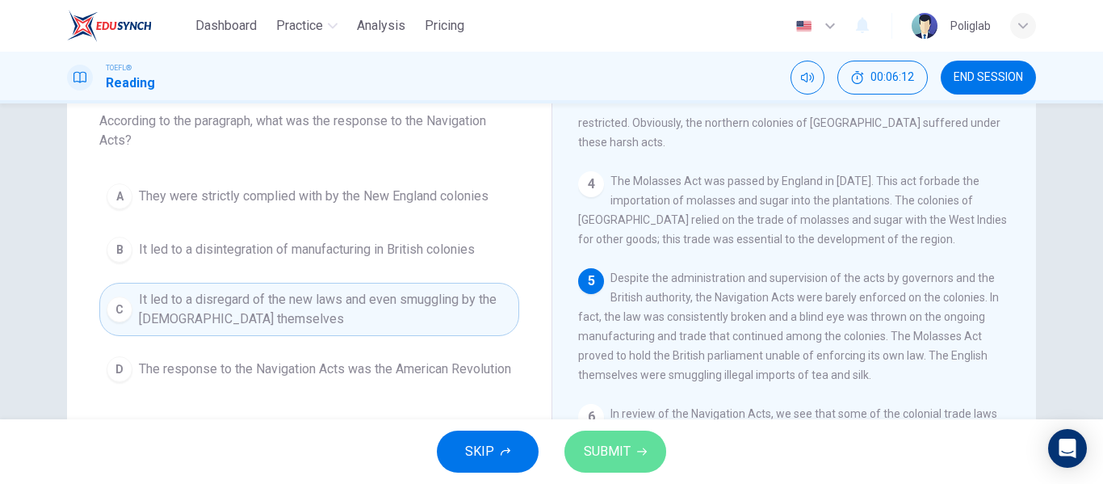
click at [607, 456] on span "SUBMIT" at bounding box center [607, 451] width 47 height 23
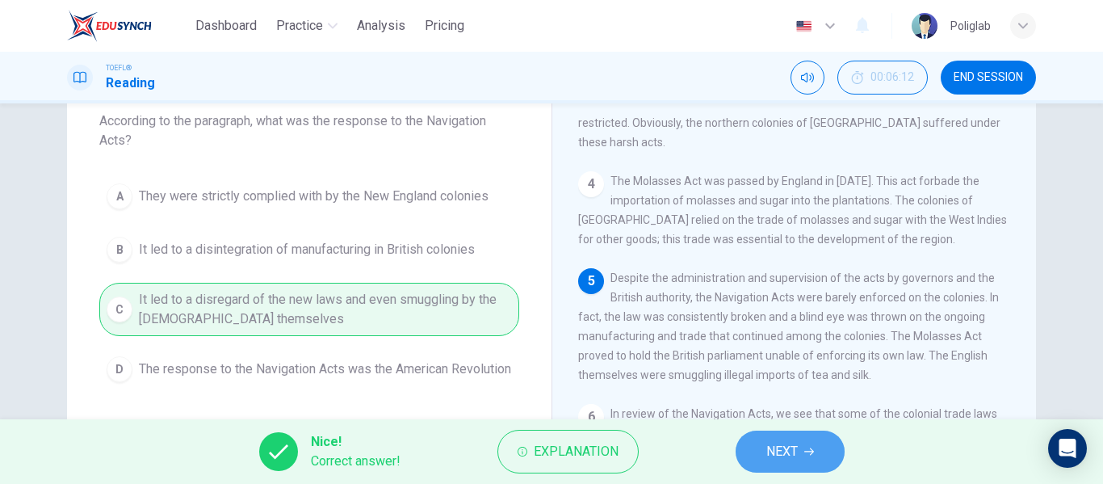
click at [799, 464] on button "NEXT" at bounding box center [790, 451] width 109 height 42
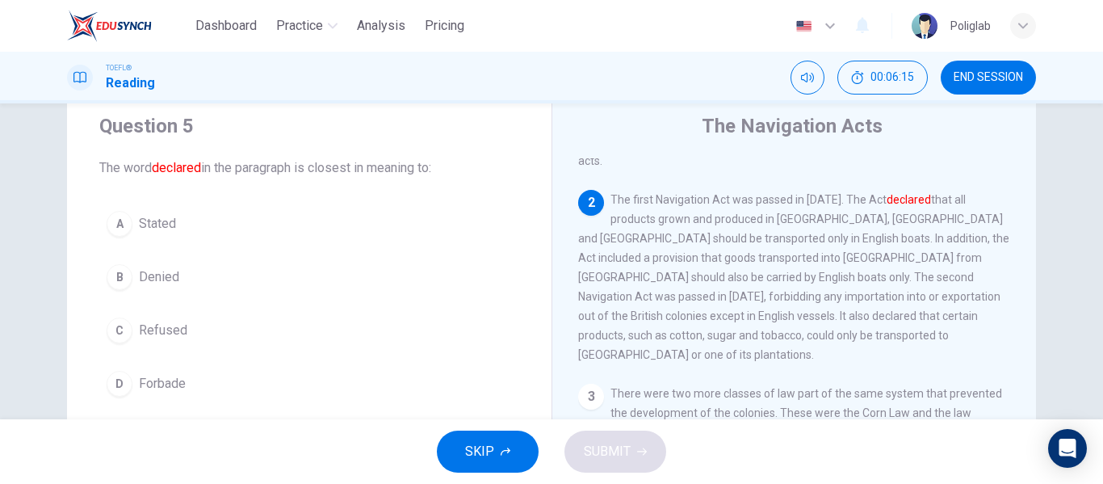
scroll to position [48, 0]
click at [233, 230] on button "A Stated" at bounding box center [309, 224] width 420 height 40
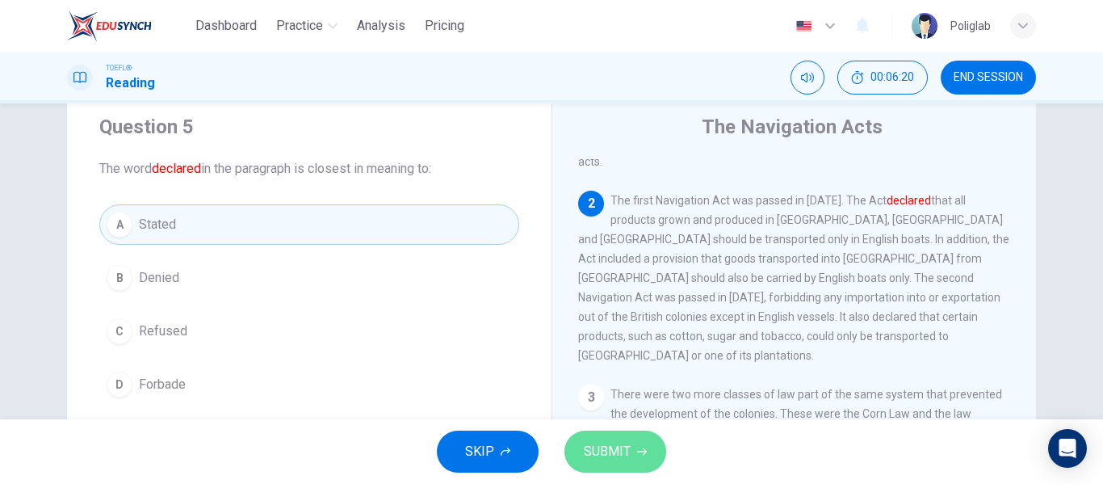
click at [611, 446] on span "SUBMIT" at bounding box center [607, 451] width 47 height 23
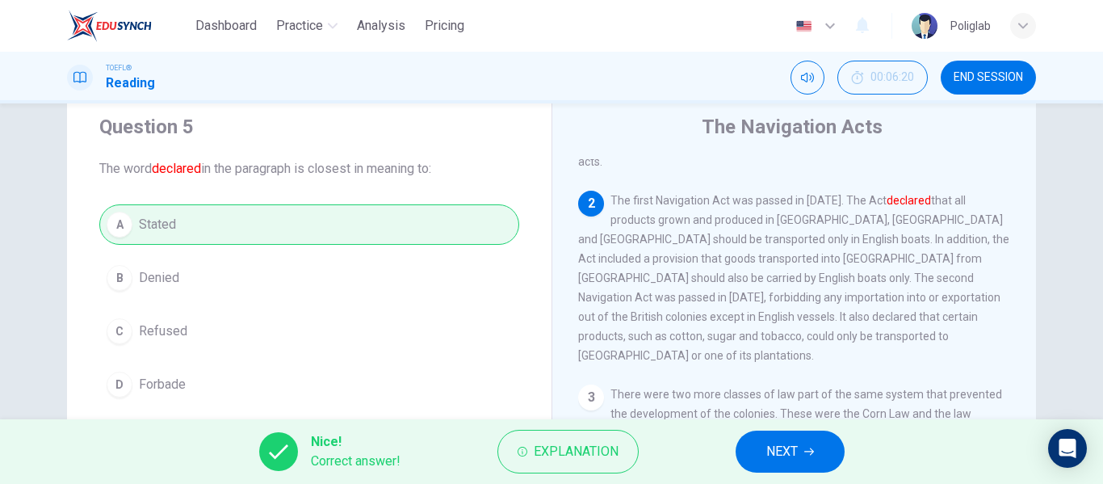
click at [770, 452] on span "NEXT" at bounding box center [781, 451] width 31 height 23
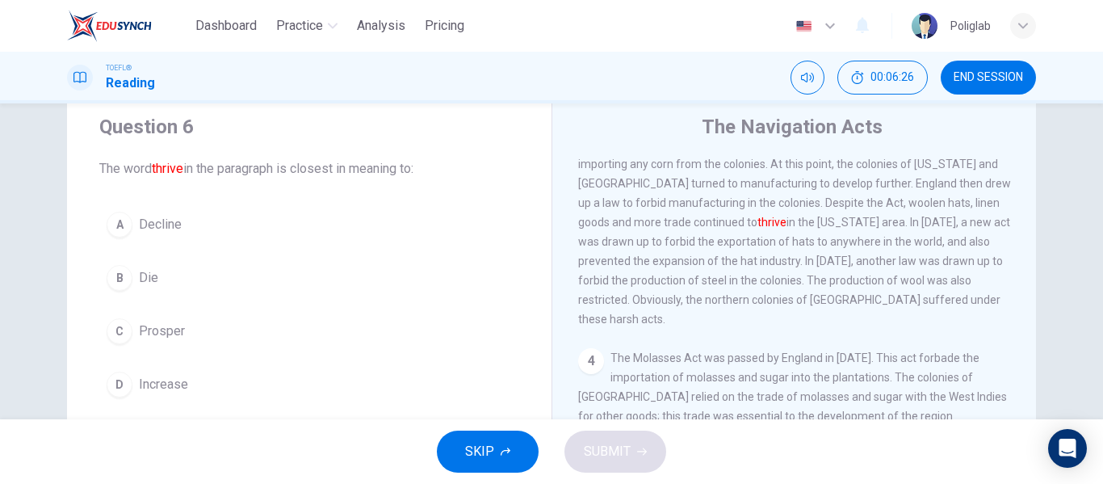
scroll to position [430, 0]
click at [234, 332] on button "C Prosper" at bounding box center [309, 331] width 420 height 40
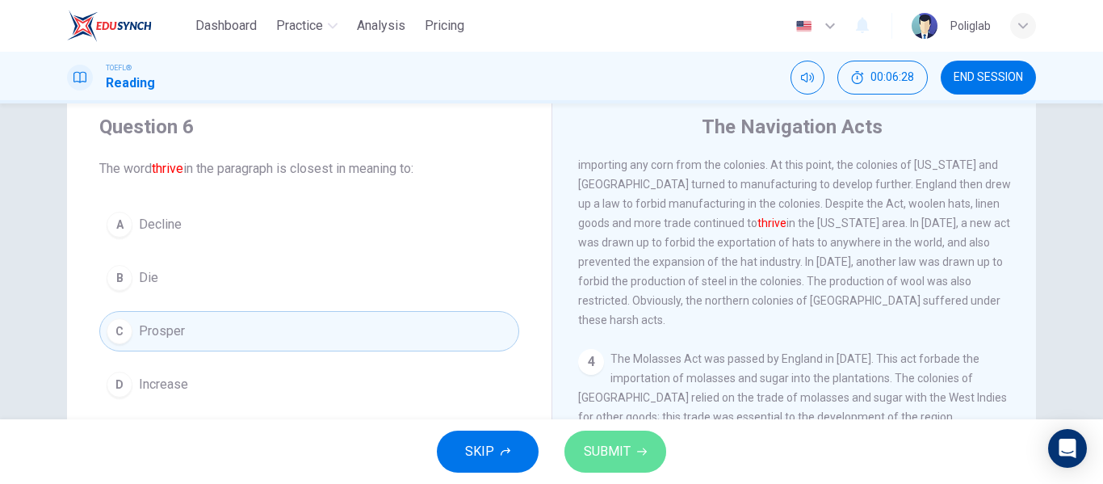
click at [593, 443] on span "SUBMIT" at bounding box center [607, 451] width 47 height 23
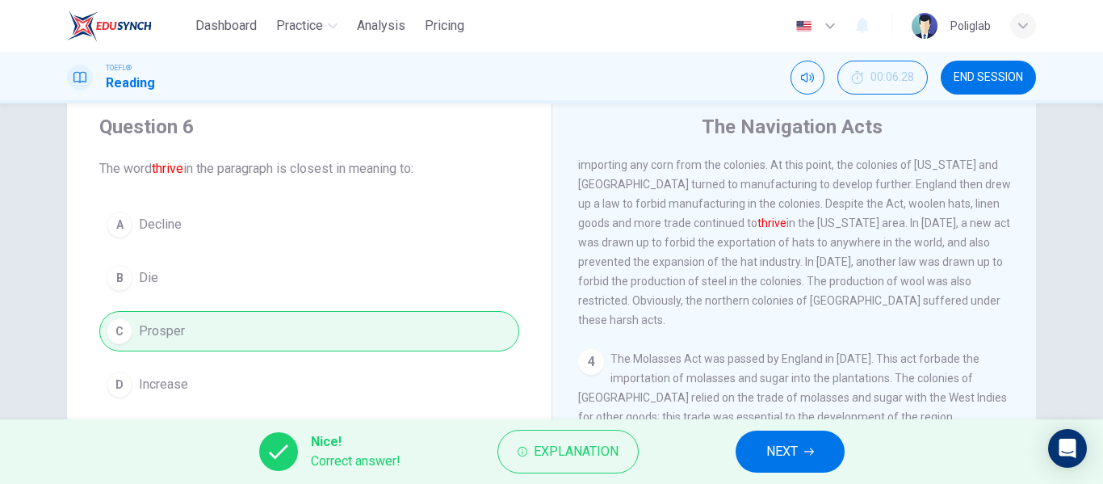
click at [802, 461] on button "NEXT" at bounding box center [790, 451] width 109 height 42
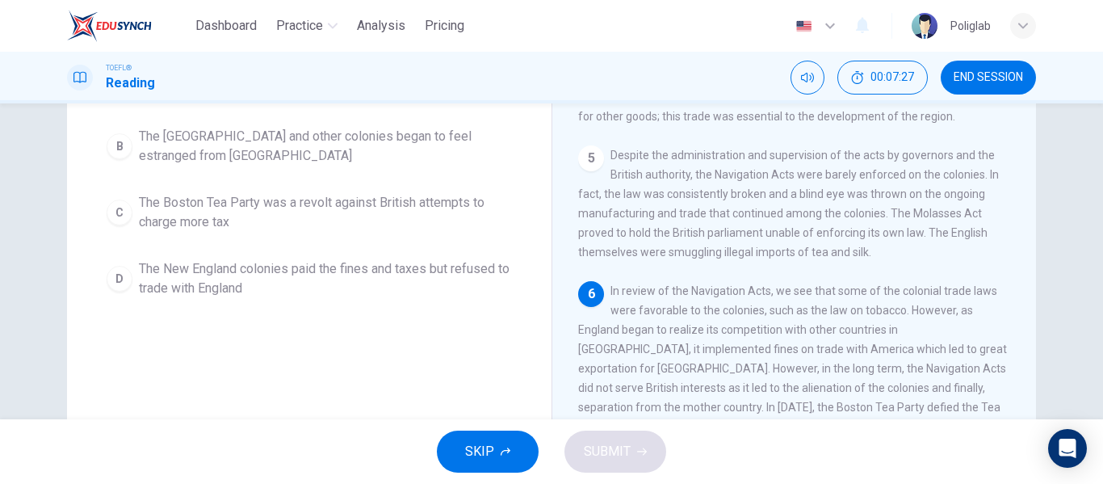
scroll to position [218, 0]
click at [408, 164] on span "The New England and other colonies began to feel estranged from Britain" at bounding box center [325, 146] width 373 height 39
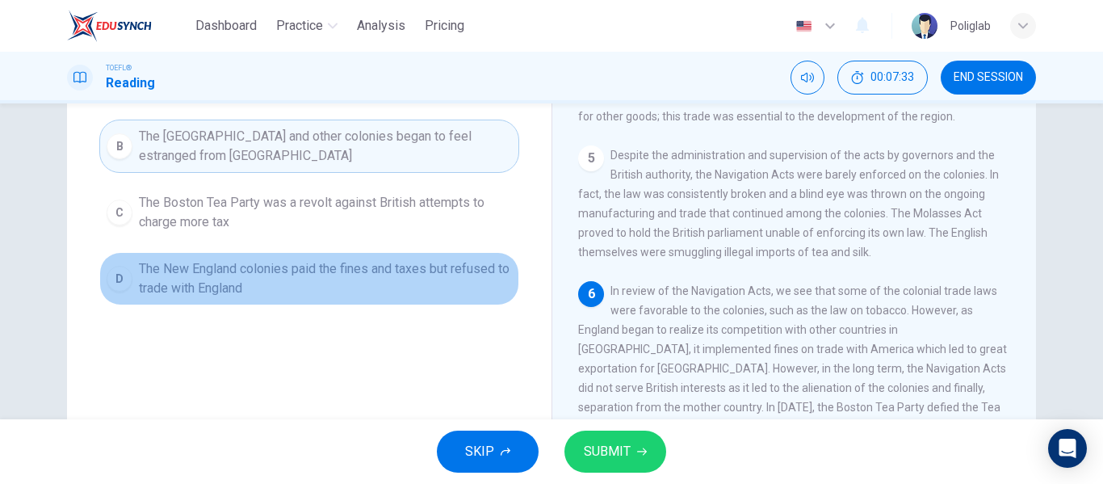
click at [339, 298] on span "The New England colonies paid the fines and taxes but refused to trade with Eng…" at bounding box center [325, 278] width 373 height 39
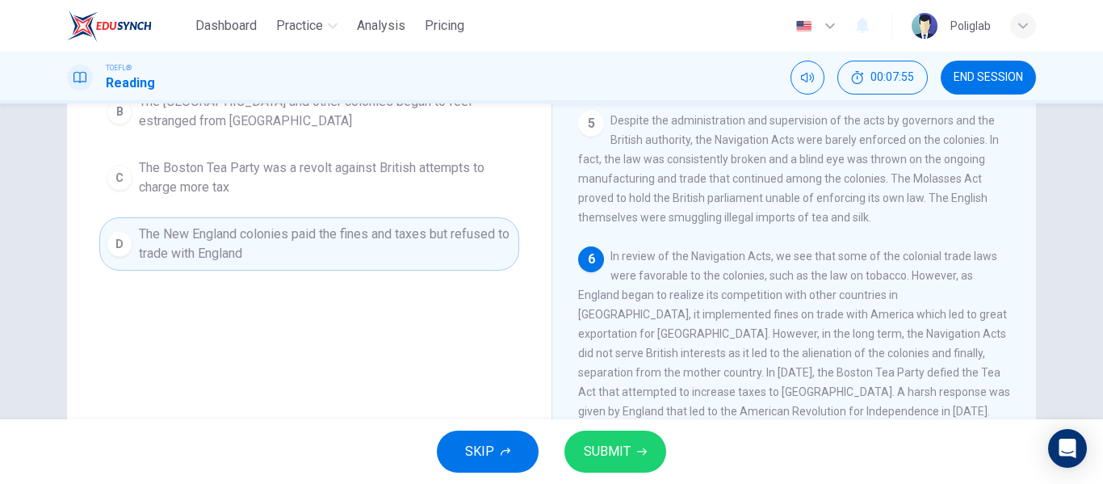
scroll to position [254, 0]
drag, startPoint x: 745, startPoint y: 329, endPoint x: 818, endPoint y: 342, distance: 74.8
click at [818, 342] on span "In review of the Navigation Acts, we see that some of the colonial trade laws w…" at bounding box center [794, 333] width 432 height 168
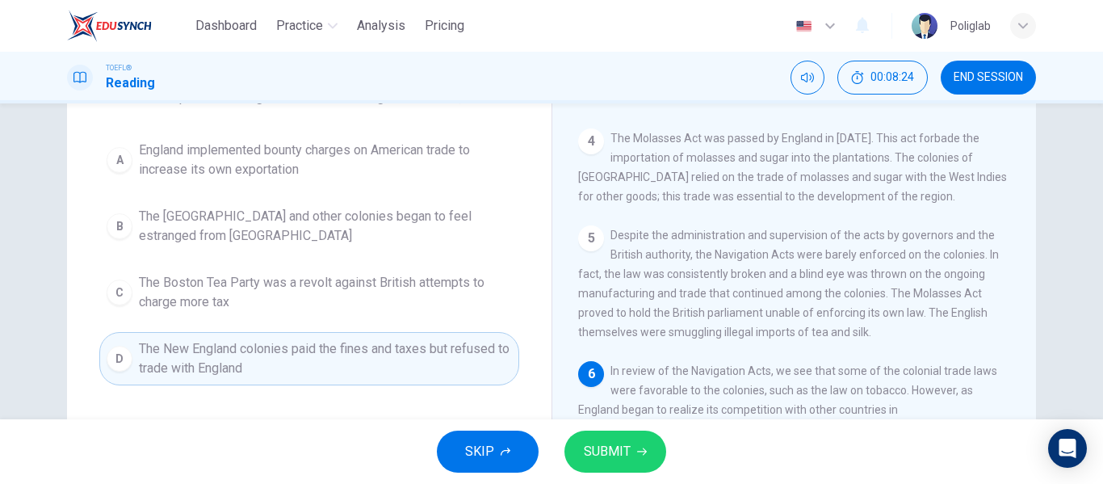
scroll to position [120, 0]
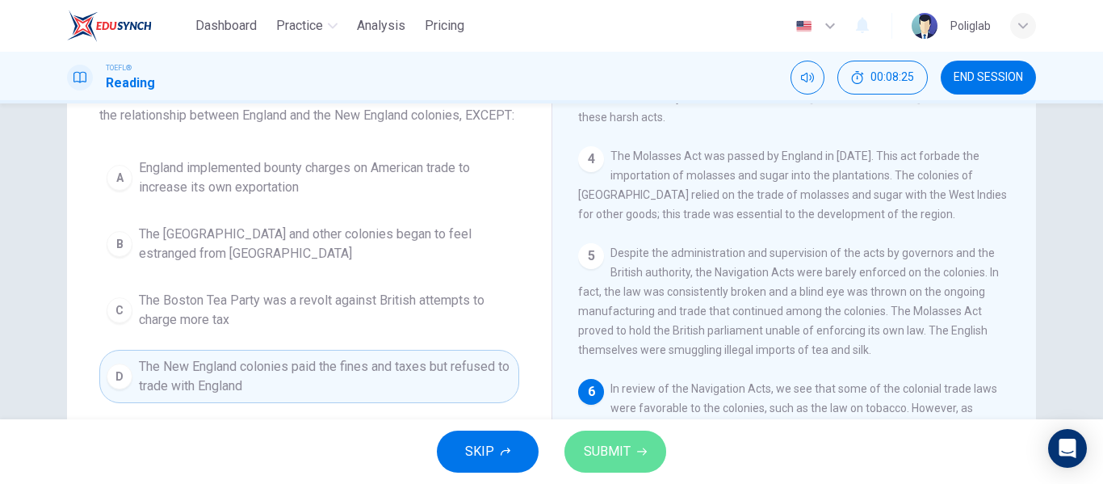
click at [594, 437] on button "SUBMIT" at bounding box center [616, 451] width 102 height 42
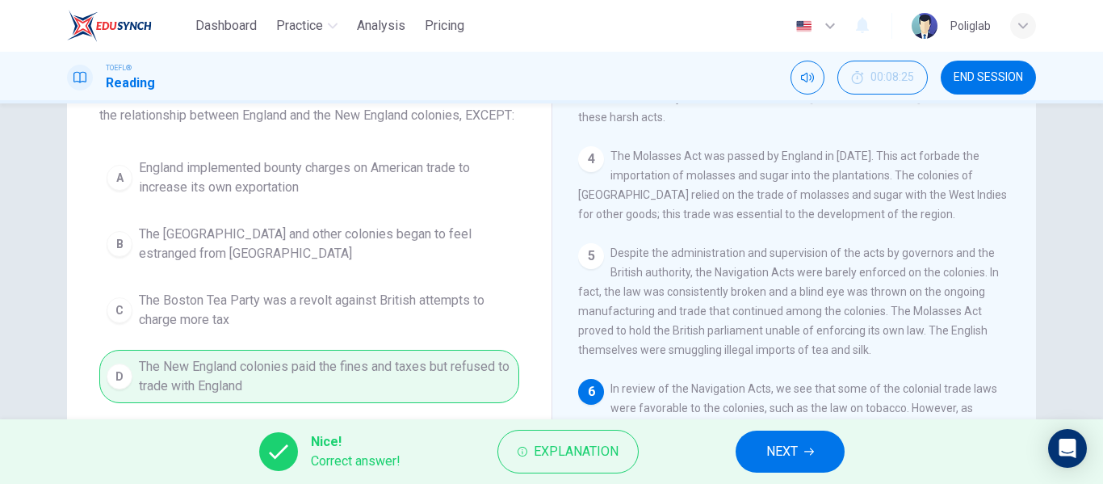
click at [795, 456] on span "NEXT" at bounding box center [781, 451] width 31 height 23
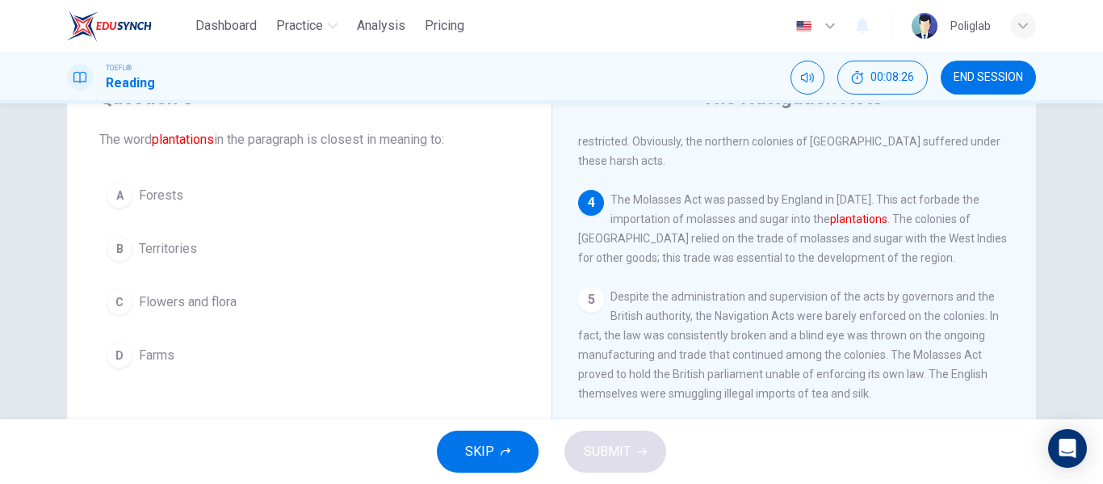
scroll to position [61, 0]
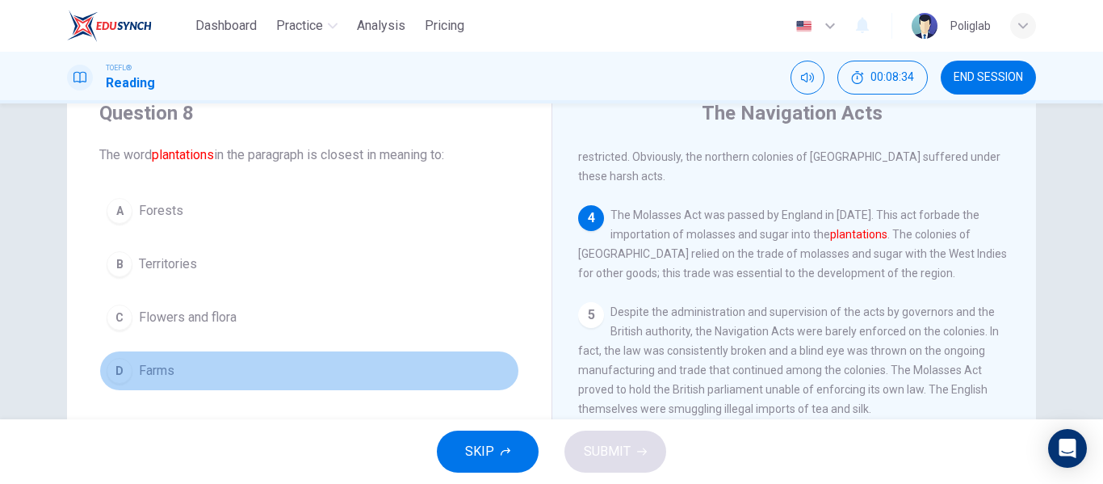
click at [205, 372] on button "D Farms" at bounding box center [309, 371] width 420 height 40
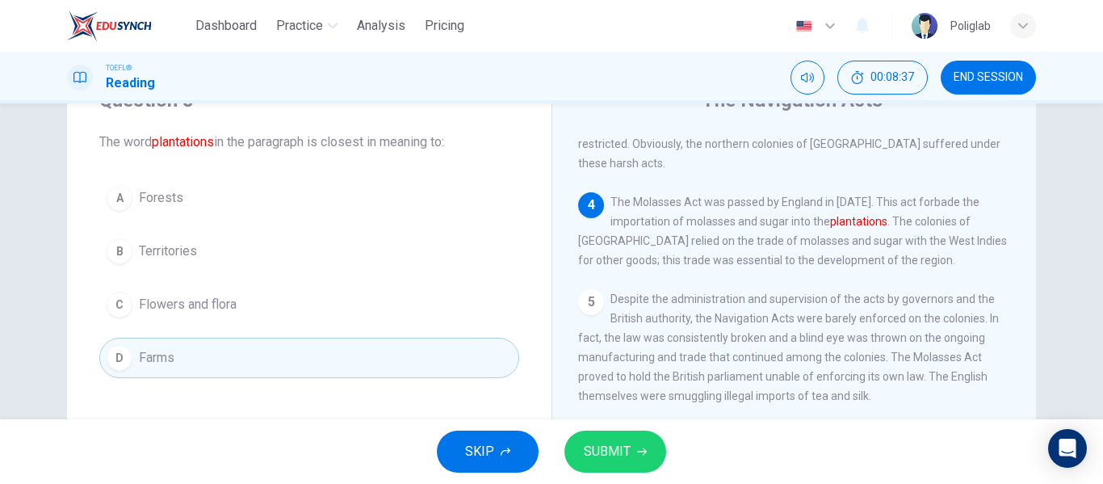
scroll to position [78, 0]
click at [599, 440] on span "SUBMIT" at bounding box center [607, 451] width 47 height 23
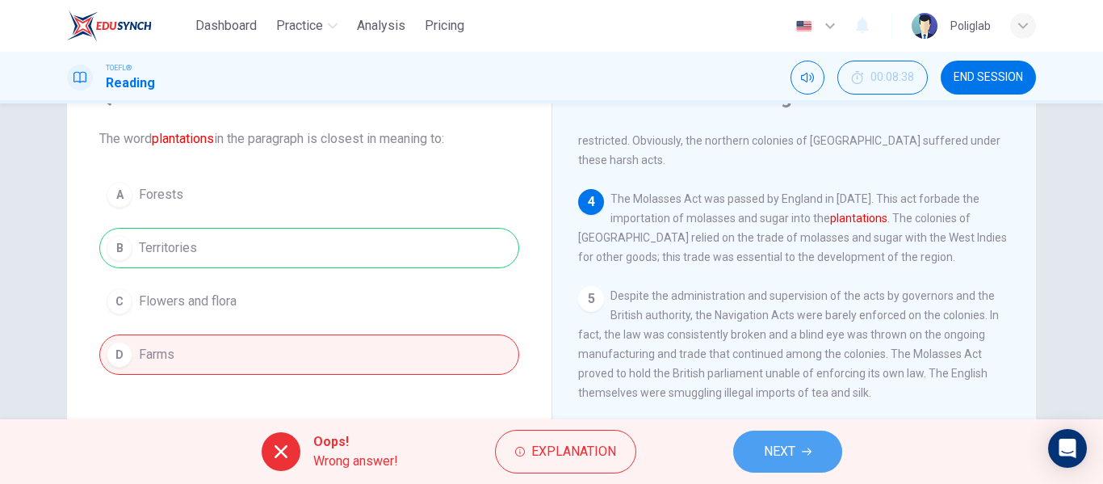
click at [751, 447] on button "NEXT" at bounding box center [787, 451] width 109 height 42
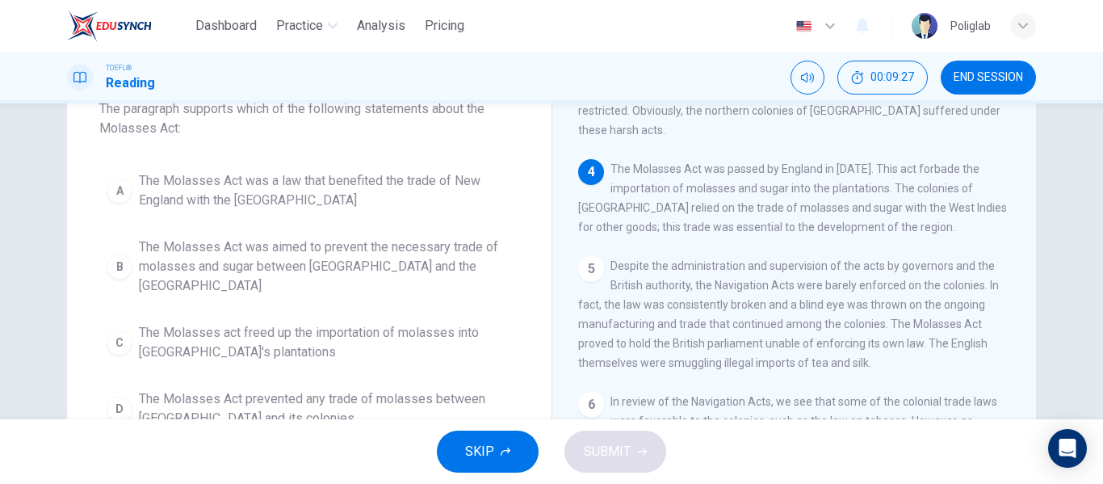
scroll to position [107, 0]
click at [355, 277] on button "B The Molasses Act was aimed to prevent the necessary trade of molasses and sug…" at bounding box center [309, 266] width 420 height 73
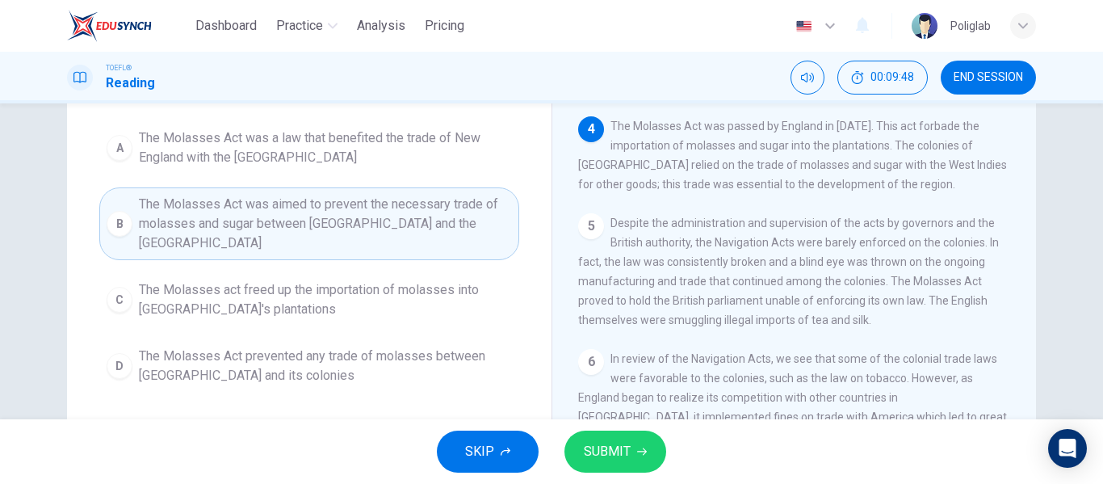
scroll to position [151, 0]
click at [355, 279] on span "The Molasses act freed up the importation of molasses into New England's planta…" at bounding box center [325, 298] width 373 height 39
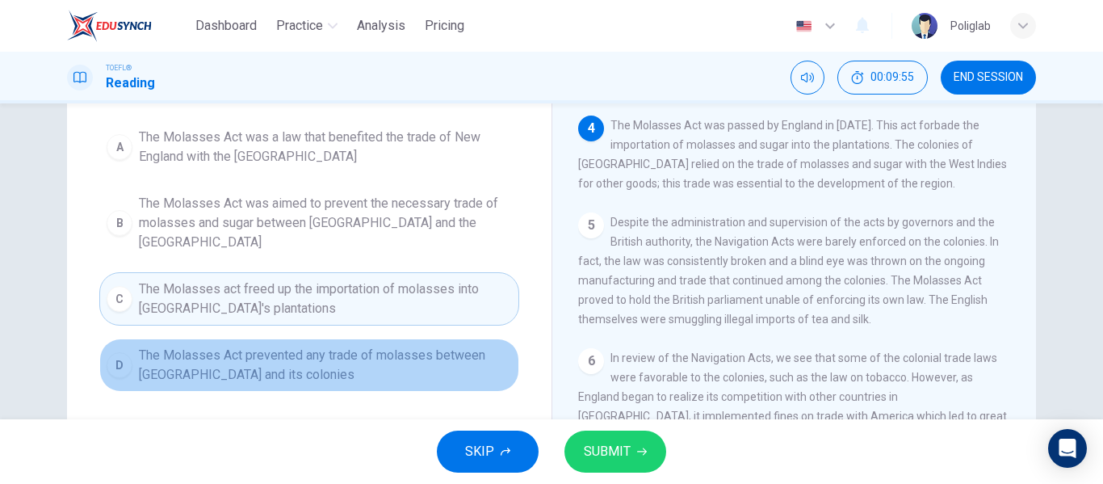
click at [331, 354] on span "The Molasses Act prevented any trade of molasses between England and its coloni…" at bounding box center [325, 365] width 373 height 39
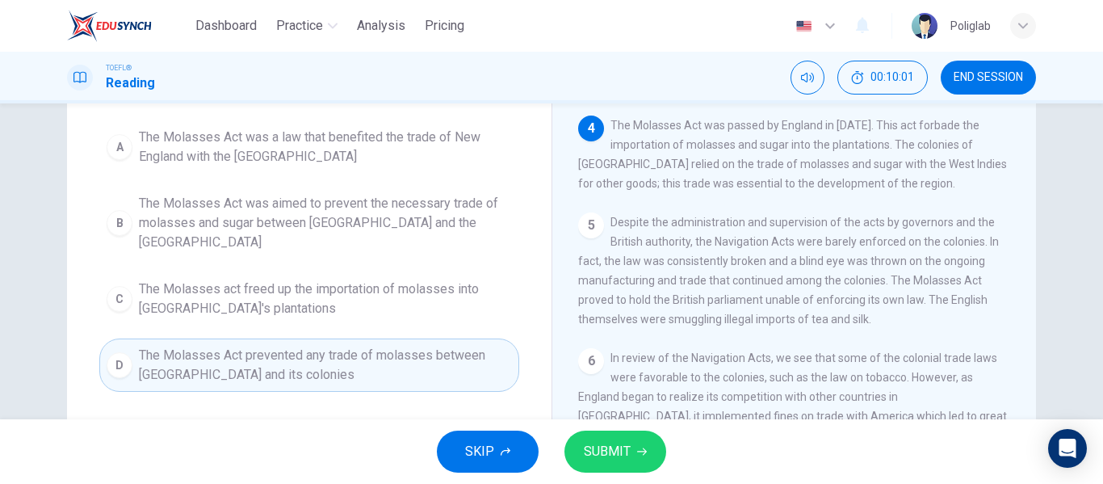
click at [343, 149] on span "The Molasses Act was a law that benefited the trade of New England with the Wes…" at bounding box center [325, 147] width 373 height 39
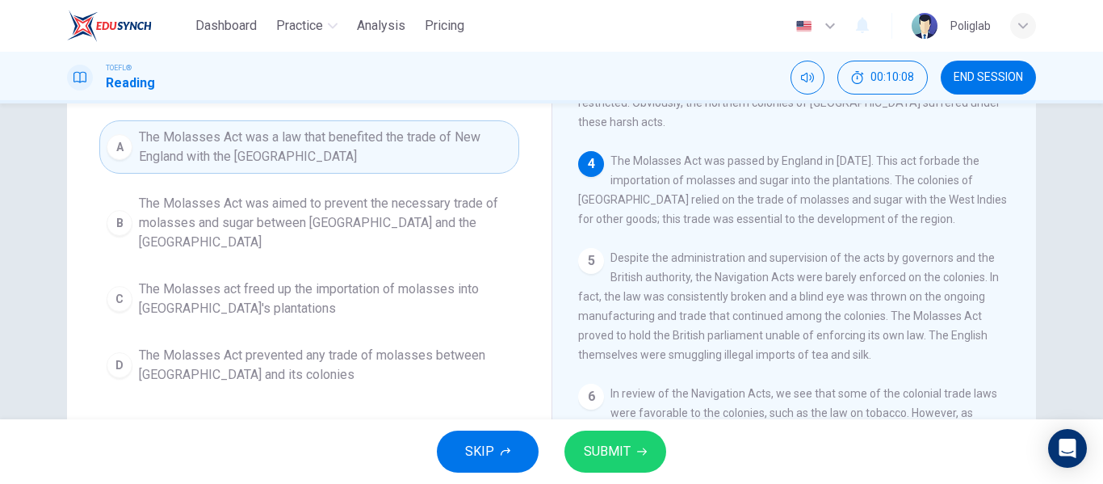
scroll to position [526, 0]
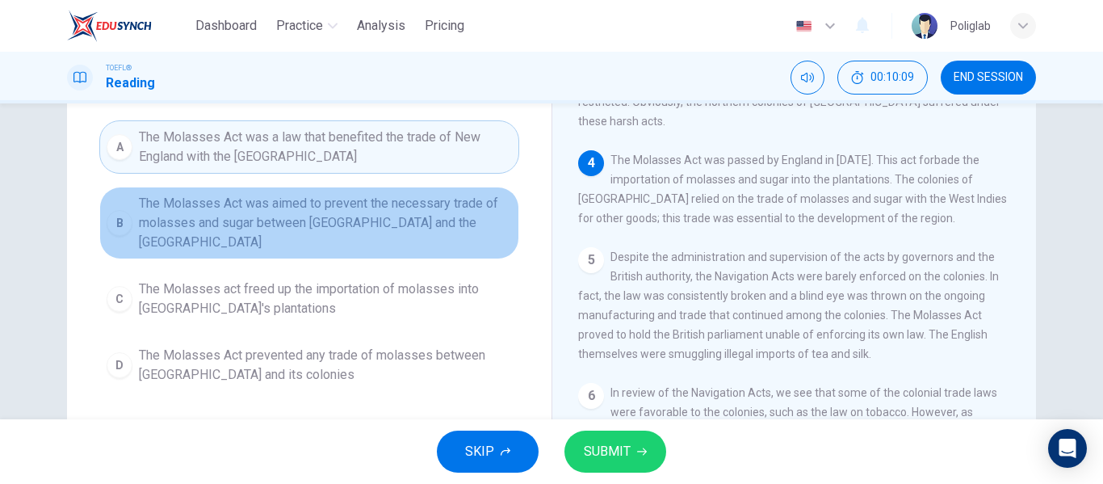
click at [352, 203] on span "The Molasses Act was aimed to prevent the necessary trade of molasses and sugar…" at bounding box center [325, 223] width 373 height 58
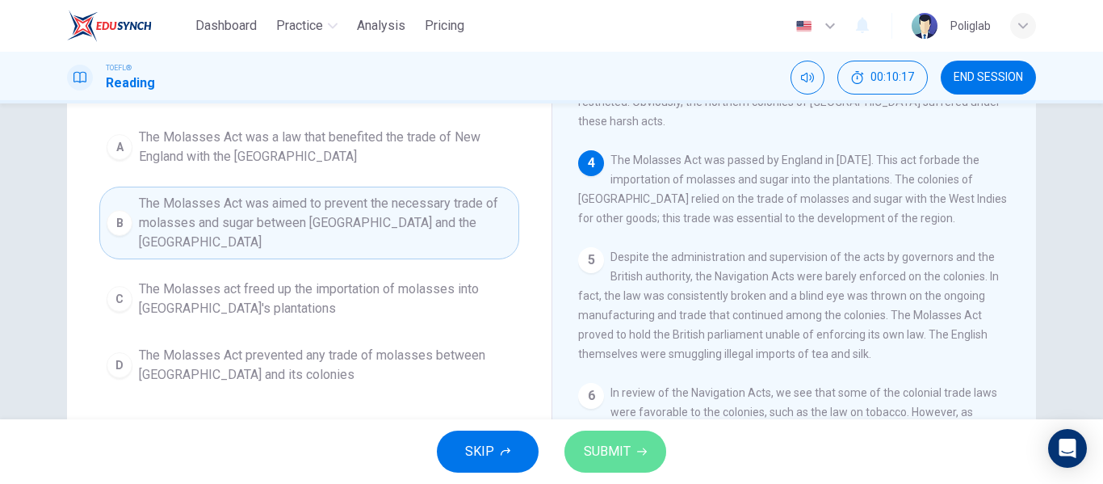
click at [611, 449] on span "SUBMIT" at bounding box center [607, 451] width 47 height 23
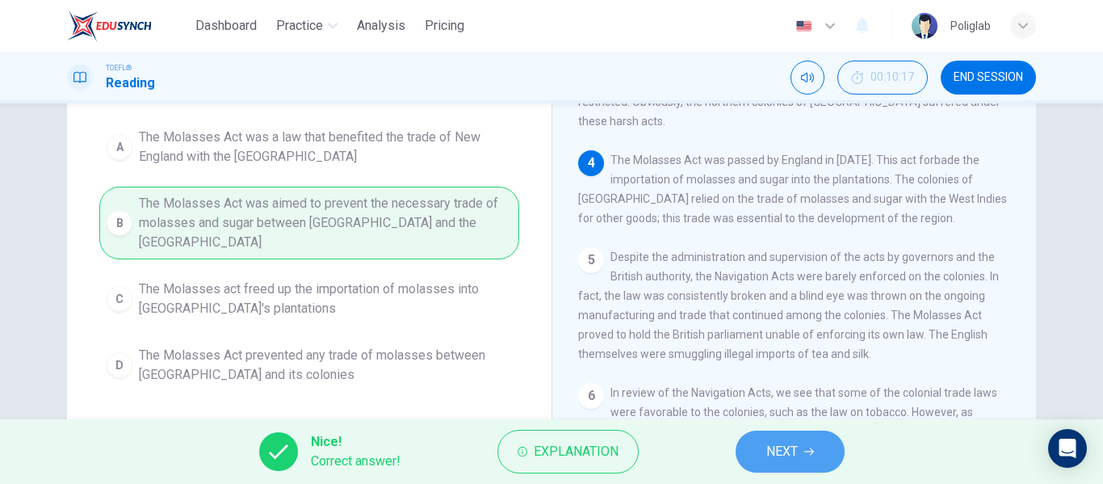
click at [788, 452] on span "NEXT" at bounding box center [781, 451] width 31 height 23
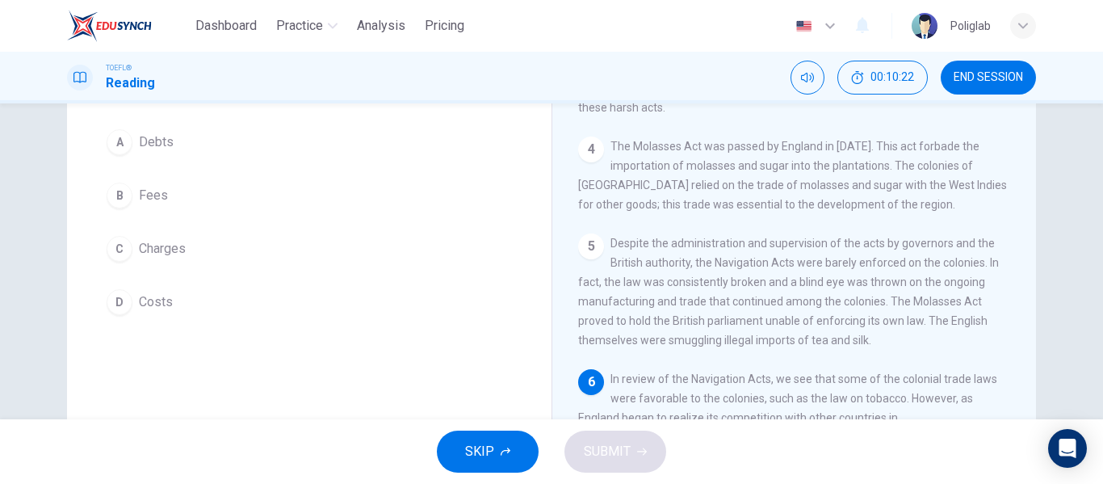
scroll to position [131, 0]
click at [225, 199] on button "B Fees" at bounding box center [309, 194] width 420 height 40
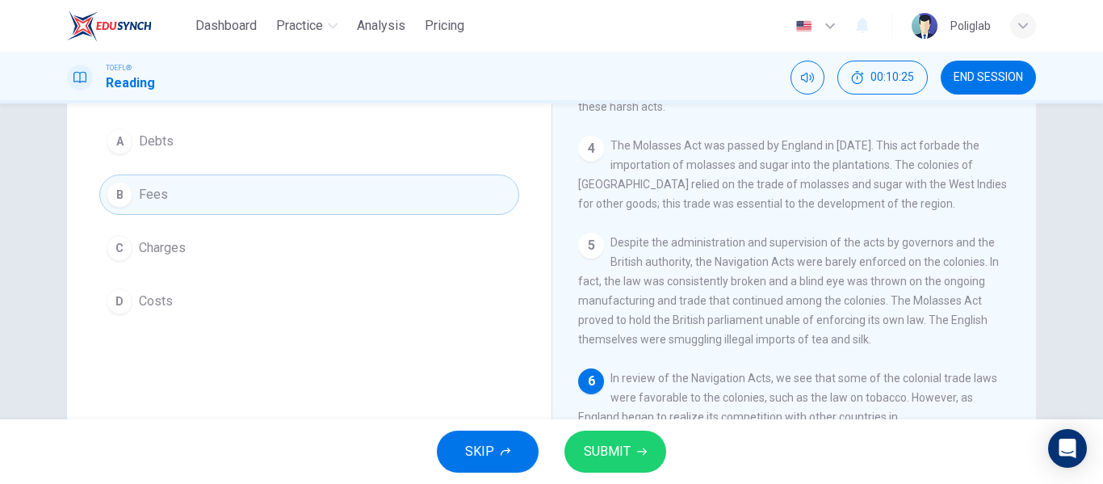
click at [229, 236] on button "C Charges" at bounding box center [309, 248] width 420 height 40
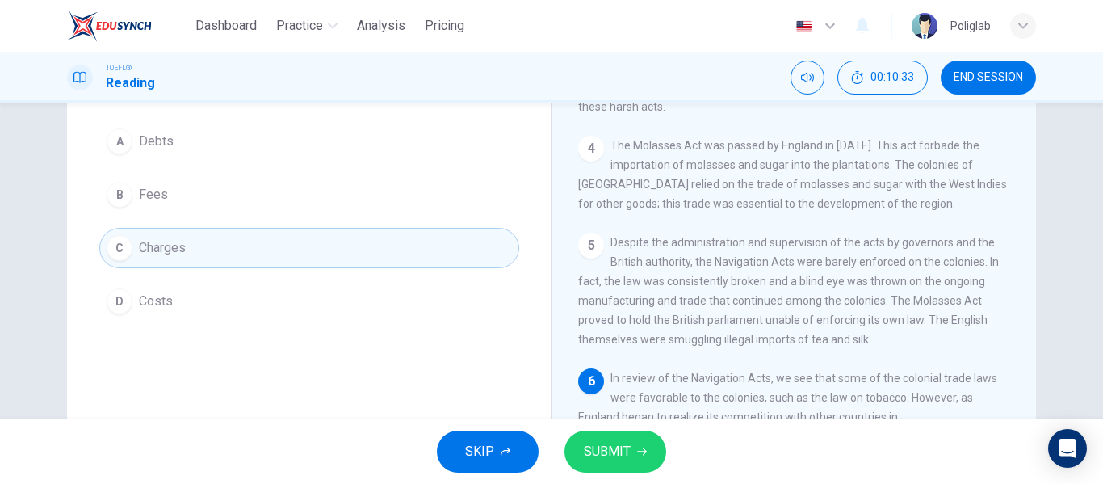
click at [212, 206] on button "B Fees" at bounding box center [309, 194] width 420 height 40
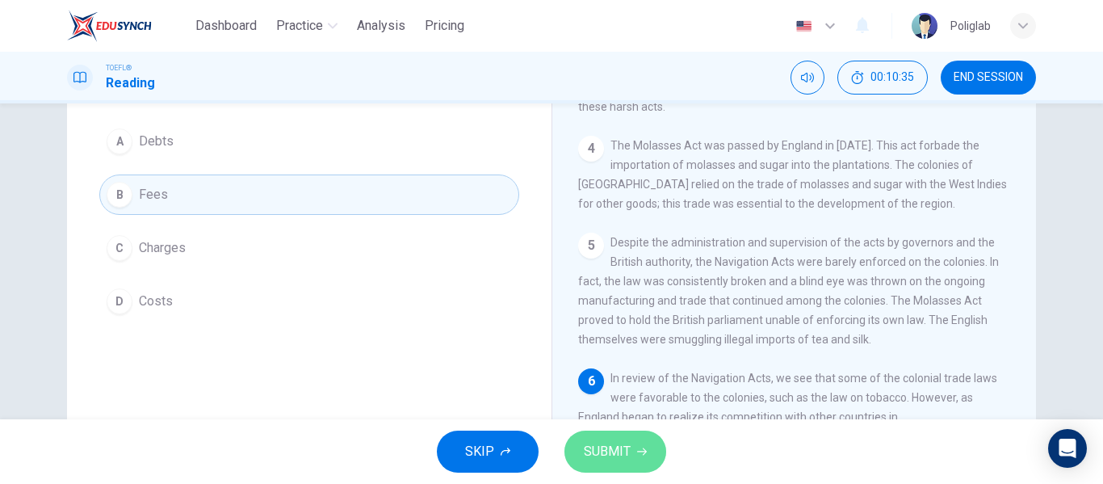
click at [598, 453] on span "SUBMIT" at bounding box center [607, 451] width 47 height 23
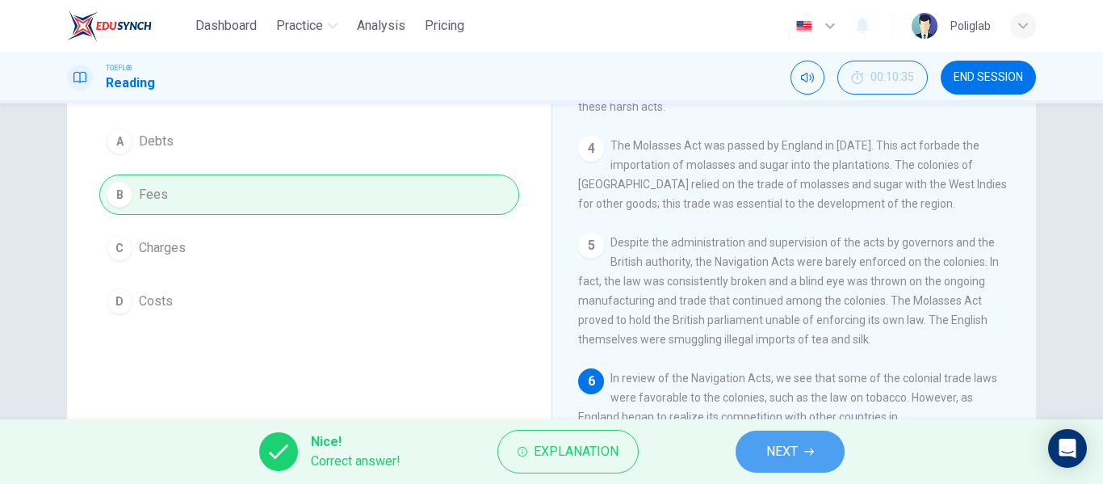
click at [755, 461] on button "NEXT" at bounding box center [790, 451] width 109 height 42
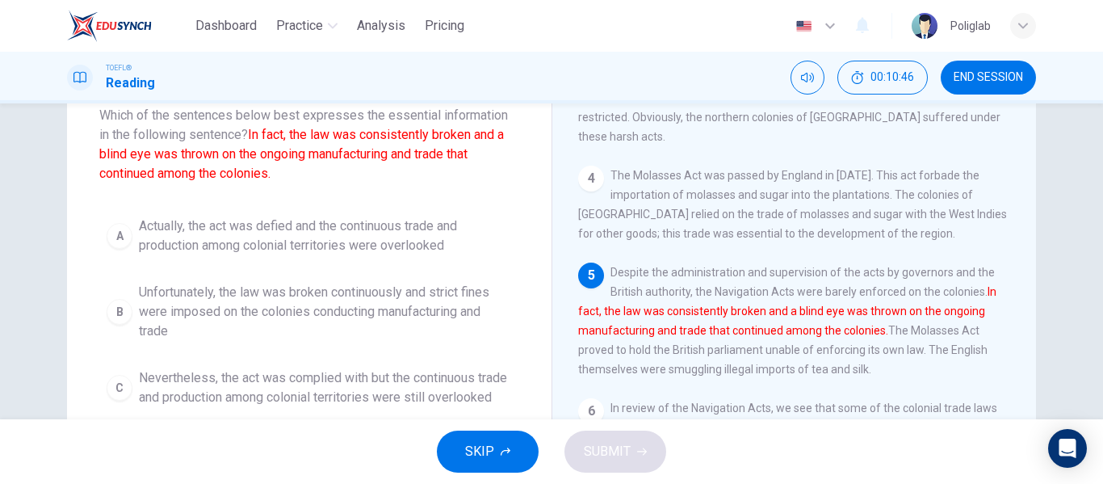
scroll to position [100, 0]
click at [443, 234] on span "Actually, the act was defied and the continuous trade and production among colo…" at bounding box center [325, 236] width 373 height 39
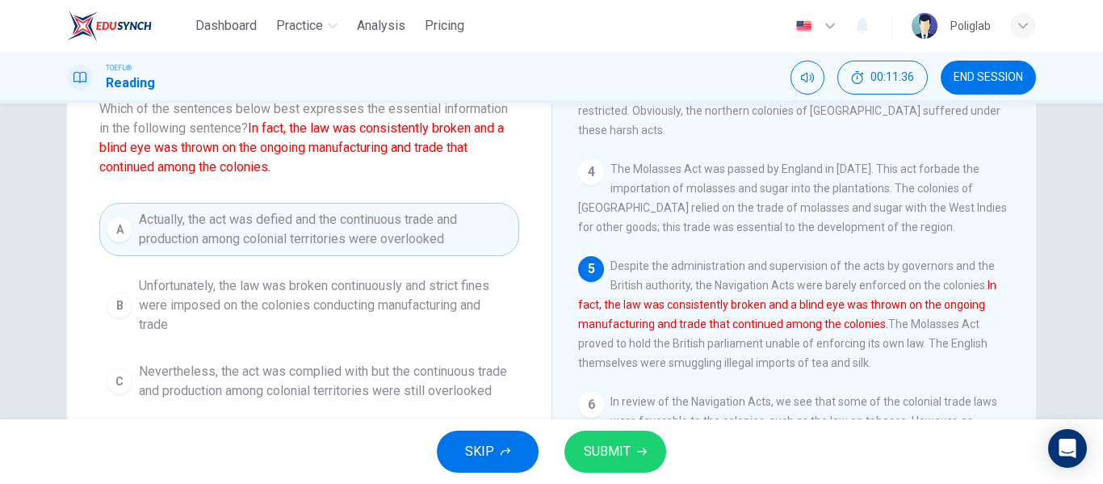
scroll to position [94, 0]
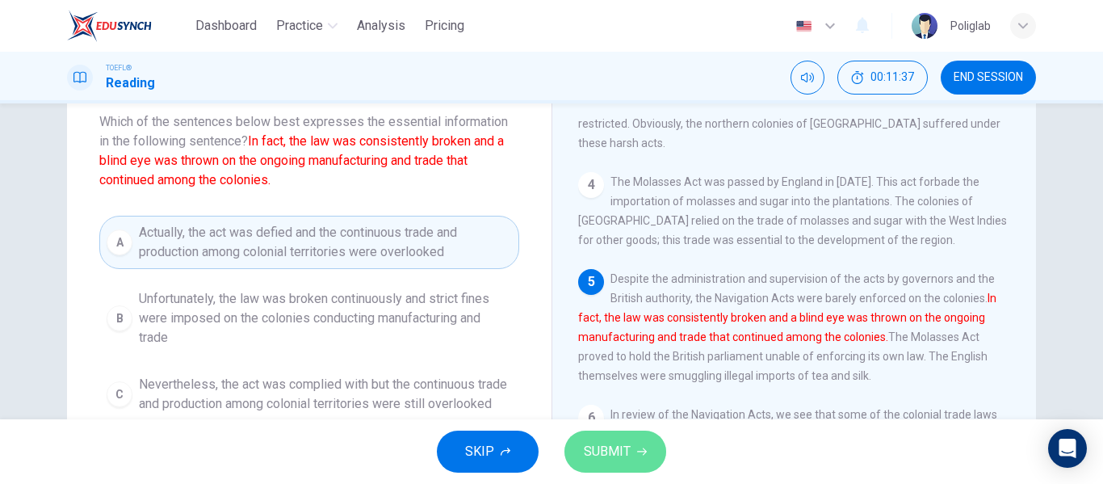
click at [603, 451] on span "SUBMIT" at bounding box center [607, 451] width 47 height 23
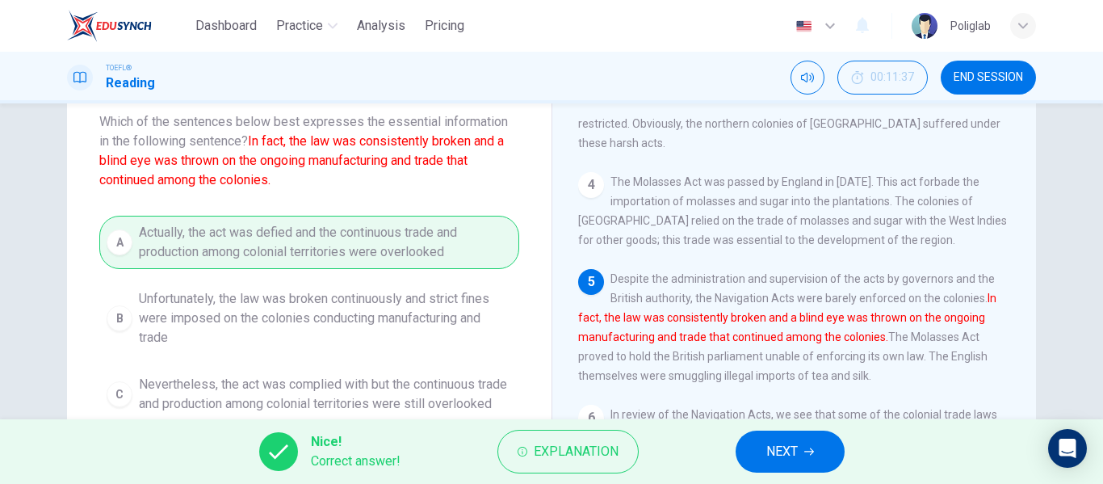
click at [723, 449] on div "Nice! Correct answer! Explanation NEXT" at bounding box center [551, 451] width 1103 height 65
click at [781, 458] on span "NEXT" at bounding box center [781, 451] width 31 height 23
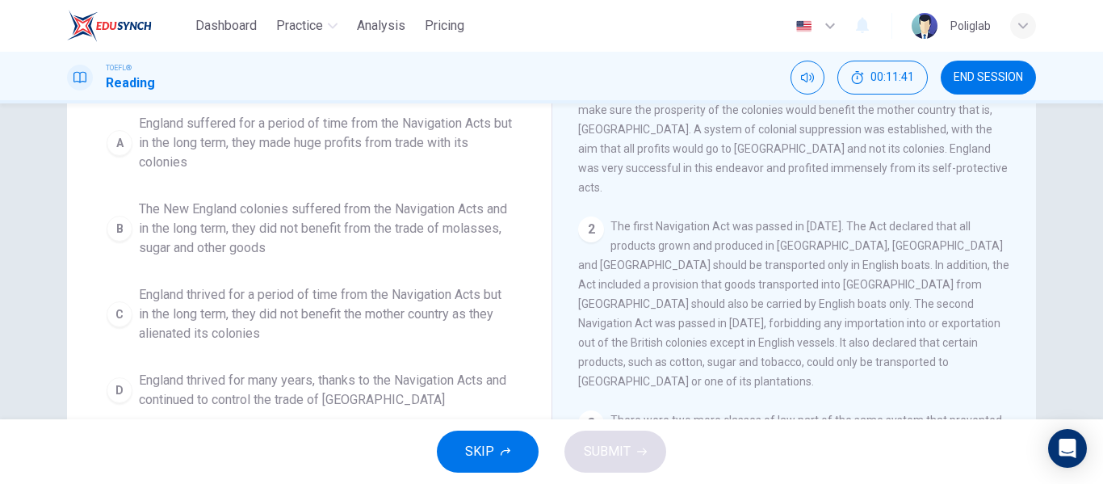
scroll to position [166, 0]
click at [334, 223] on span "The New England colonies suffered from the Navigation Acts and in the long term…" at bounding box center [325, 227] width 373 height 58
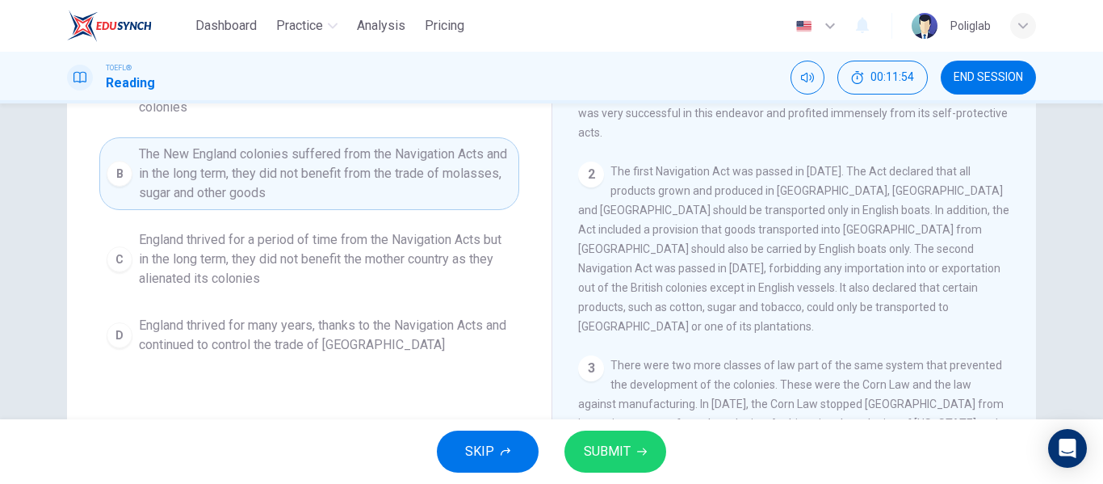
scroll to position [224, 0]
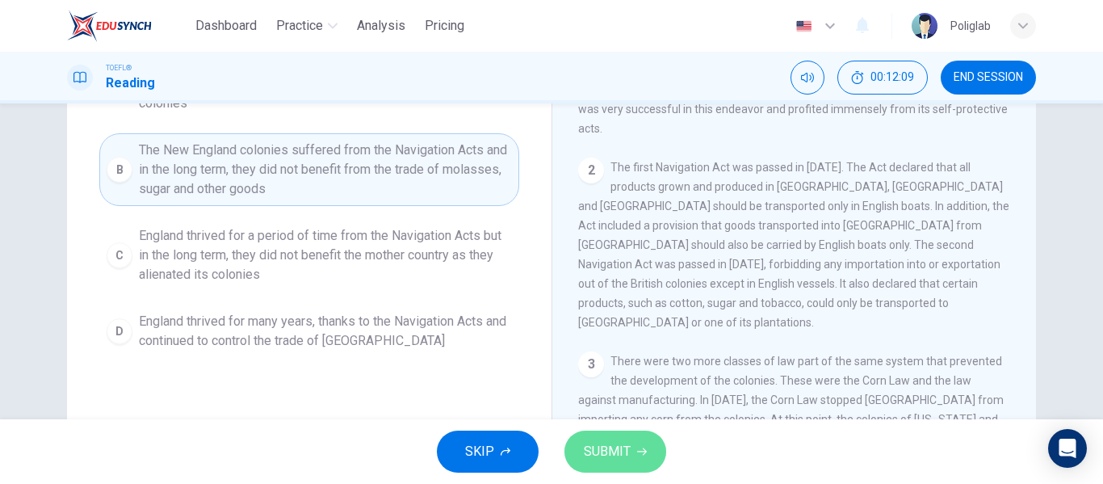
click at [611, 452] on span "SUBMIT" at bounding box center [607, 451] width 47 height 23
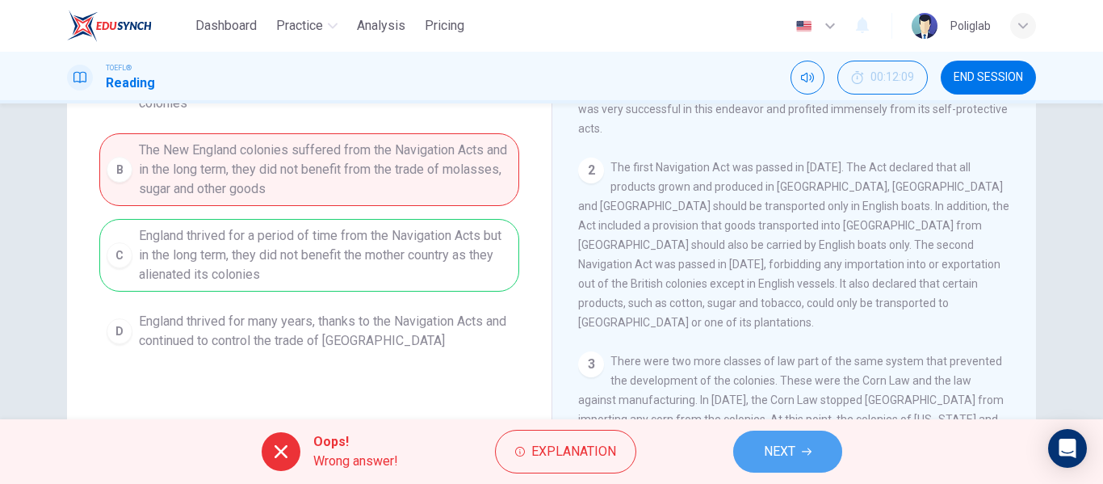
click at [789, 448] on span "NEXT" at bounding box center [779, 451] width 31 height 23
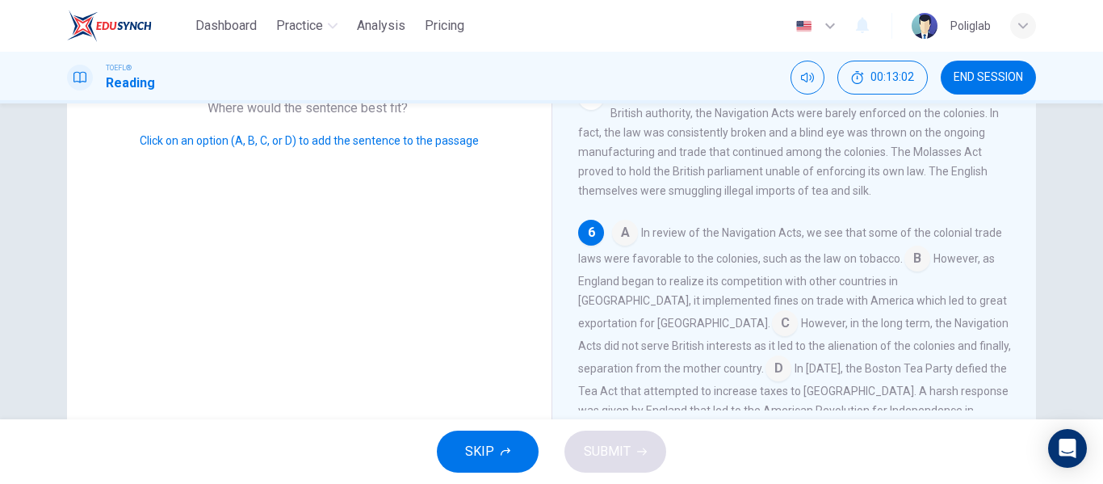
scroll to position [262, 0]
click at [766, 356] on input at bounding box center [779, 369] width 26 height 26
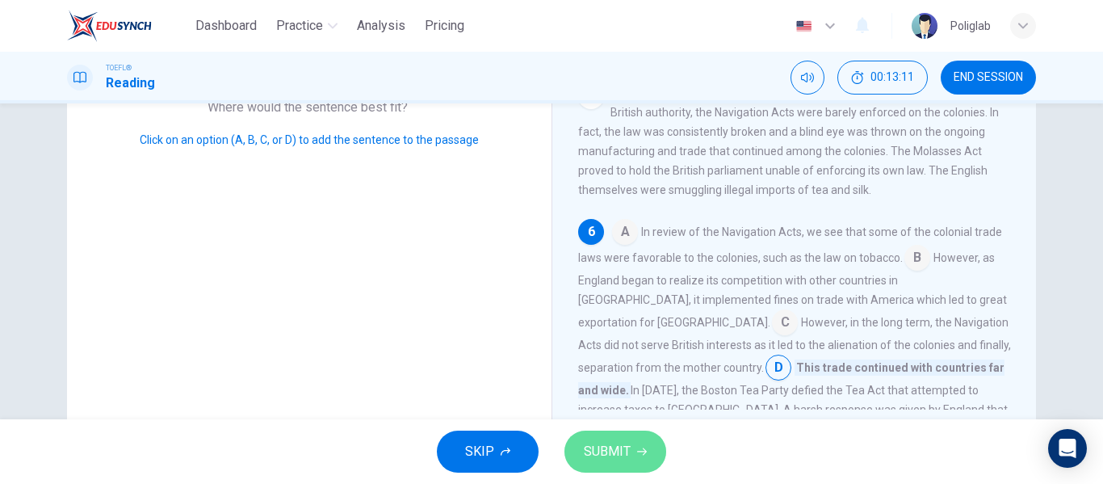
click at [638, 440] on button "SUBMIT" at bounding box center [616, 451] width 102 height 42
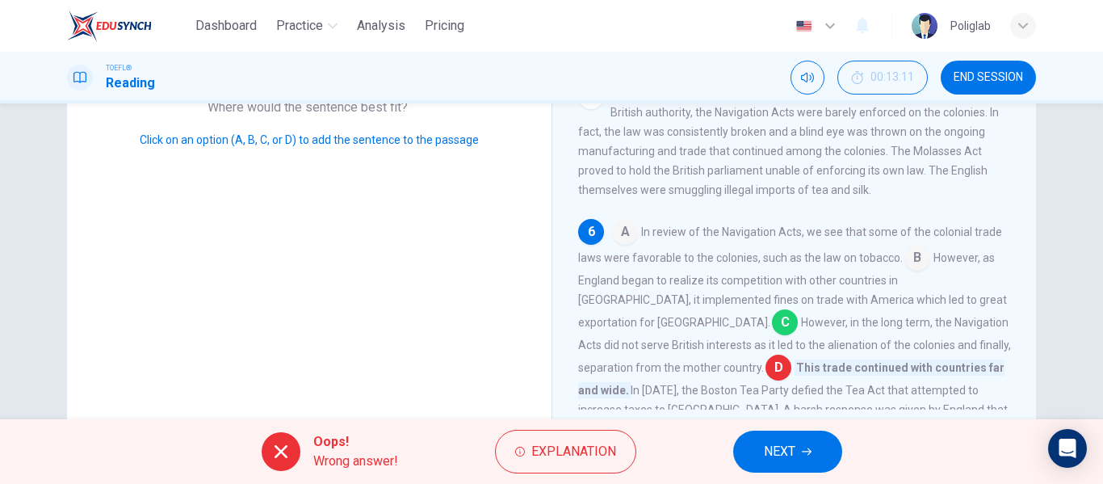
click at [787, 446] on span "NEXT" at bounding box center [779, 451] width 31 height 23
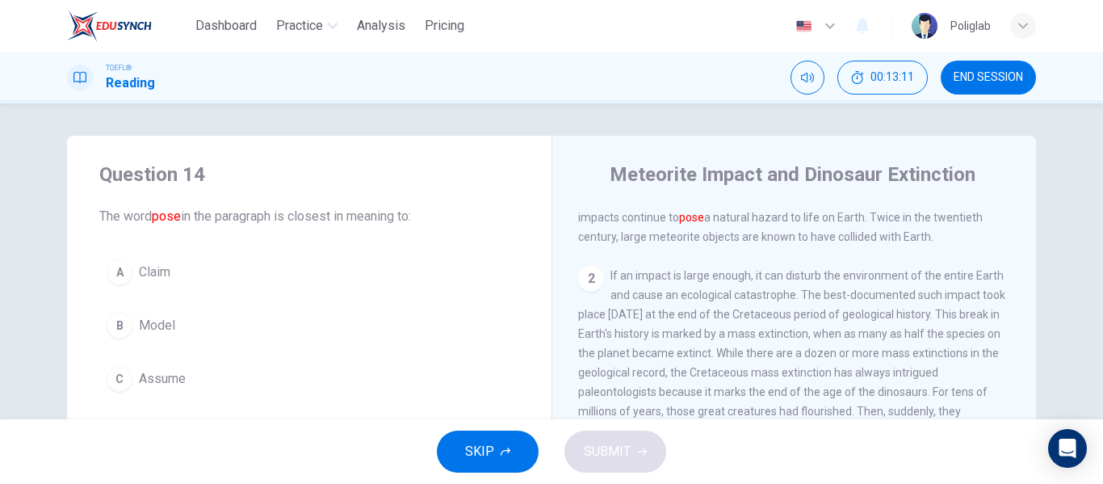
scroll to position [0, 0]
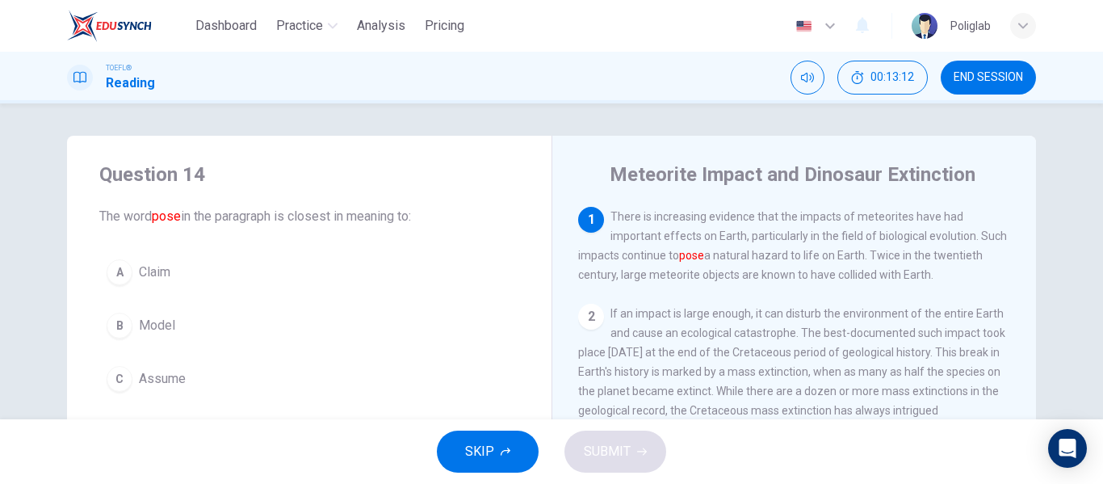
click at [984, 85] on button "END SESSION" at bounding box center [988, 78] width 95 height 34
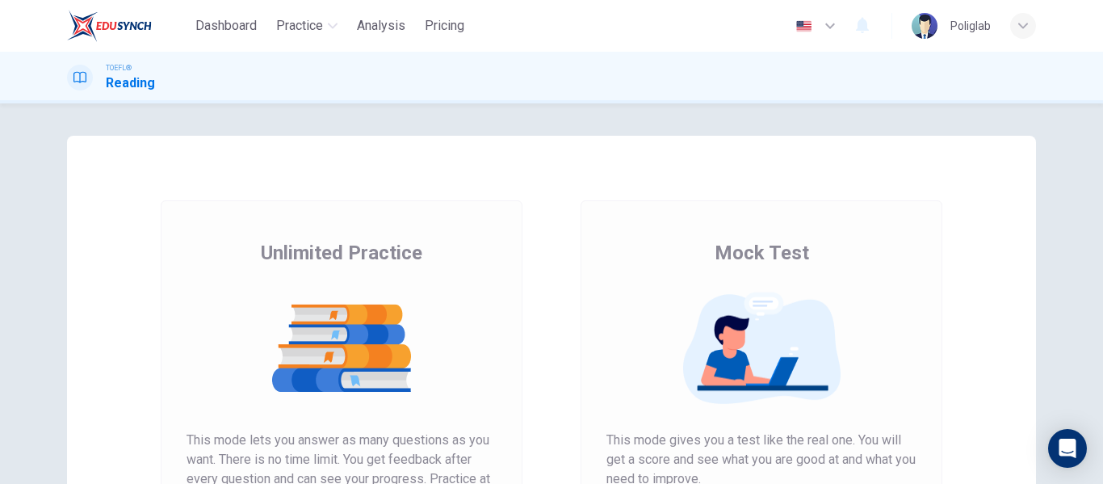
scroll to position [233, 0]
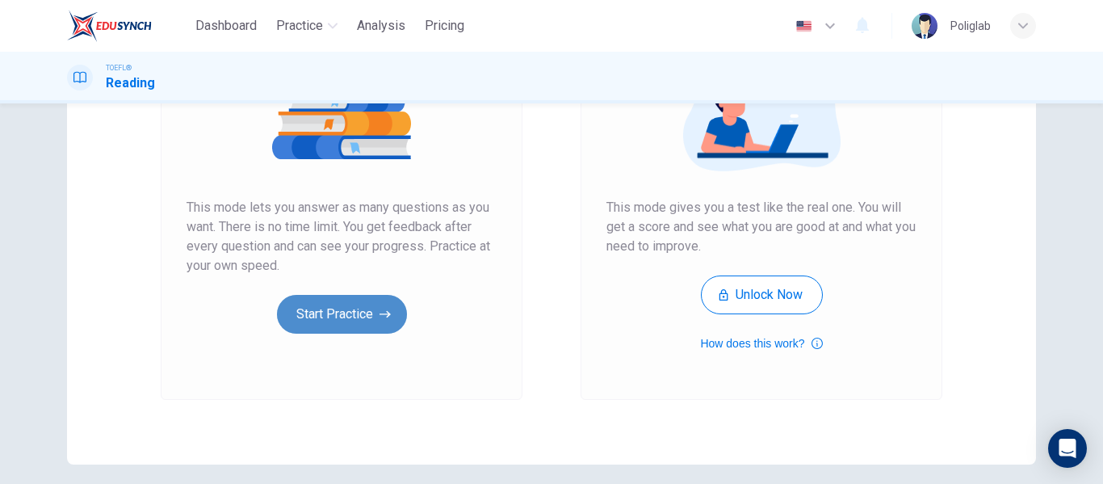
click at [337, 320] on button "Start Practice" at bounding box center [342, 314] width 130 height 39
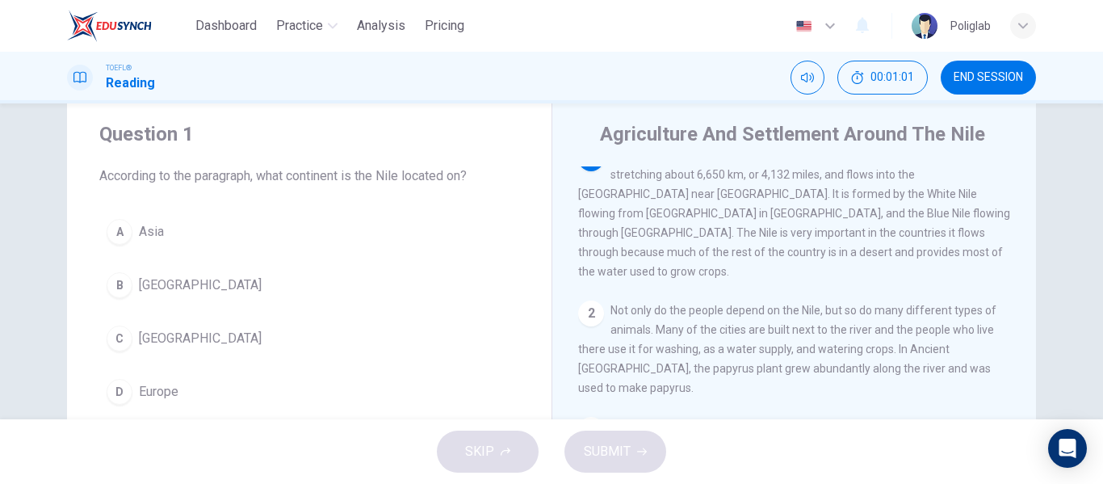
scroll to position [44, 0]
click at [187, 339] on button "C Africa" at bounding box center [309, 335] width 420 height 40
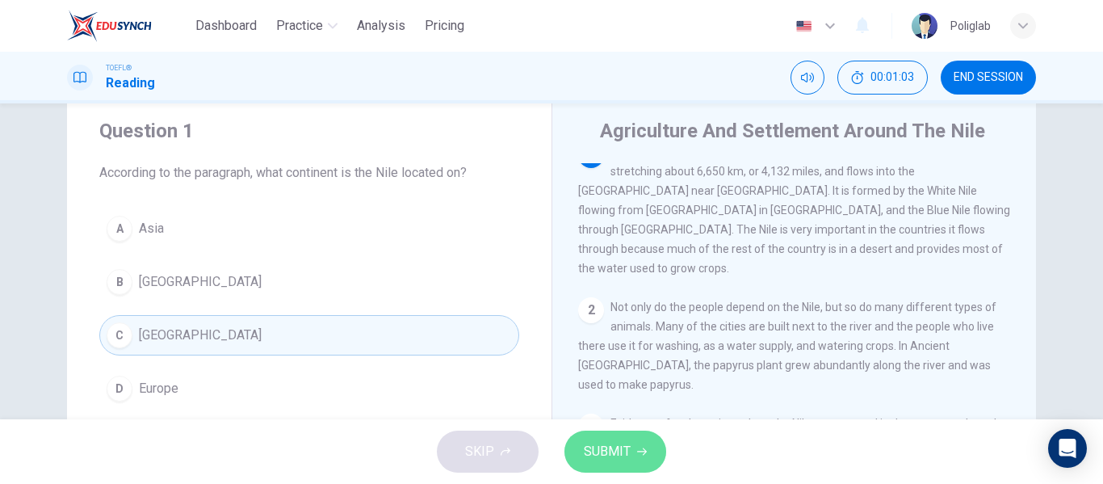
click at [605, 452] on span "SUBMIT" at bounding box center [607, 451] width 47 height 23
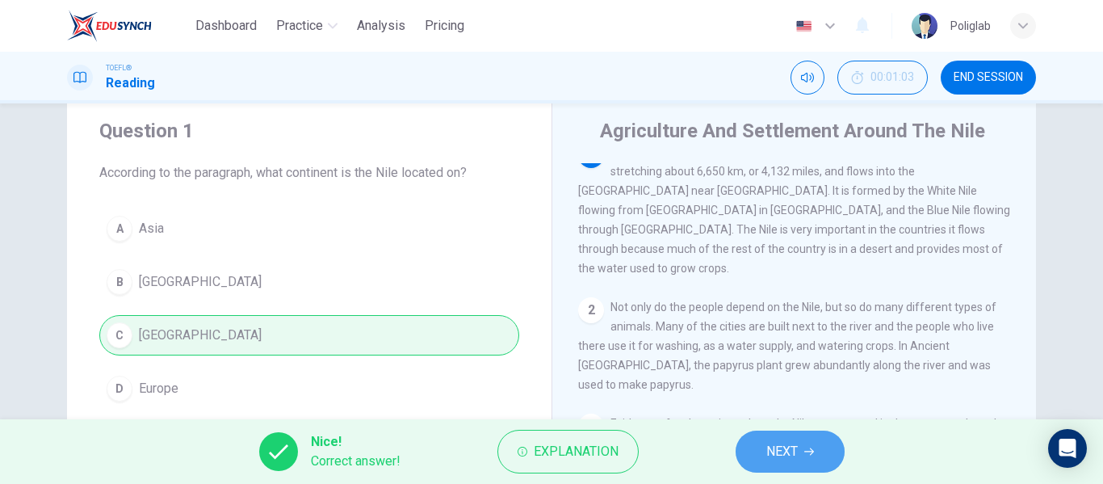
click at [752, 447] on button "NEXT" at bounding box center [790, 451] width 109 height 42
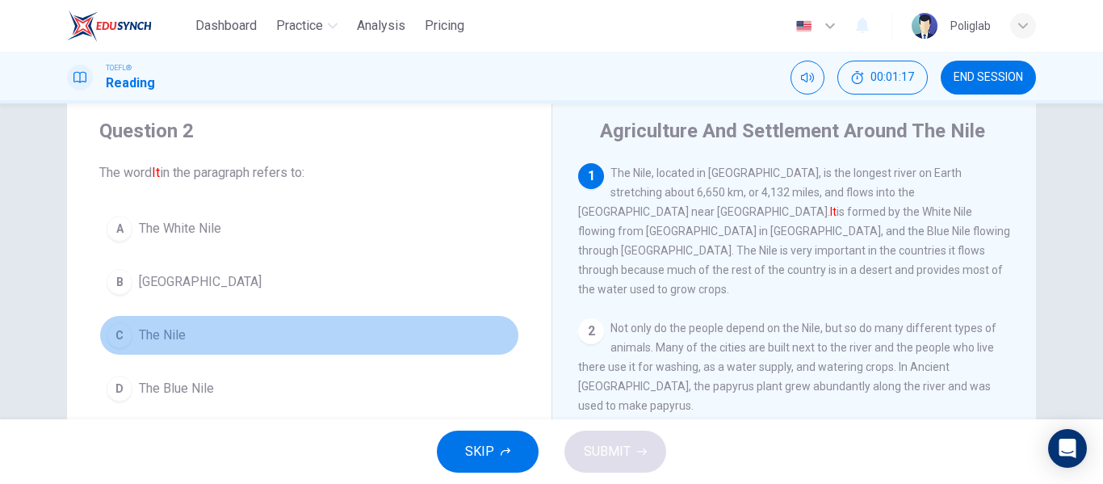
click at [256, 316] on button "C The Nile" at bounding box center [309, 335] width 420 height 40
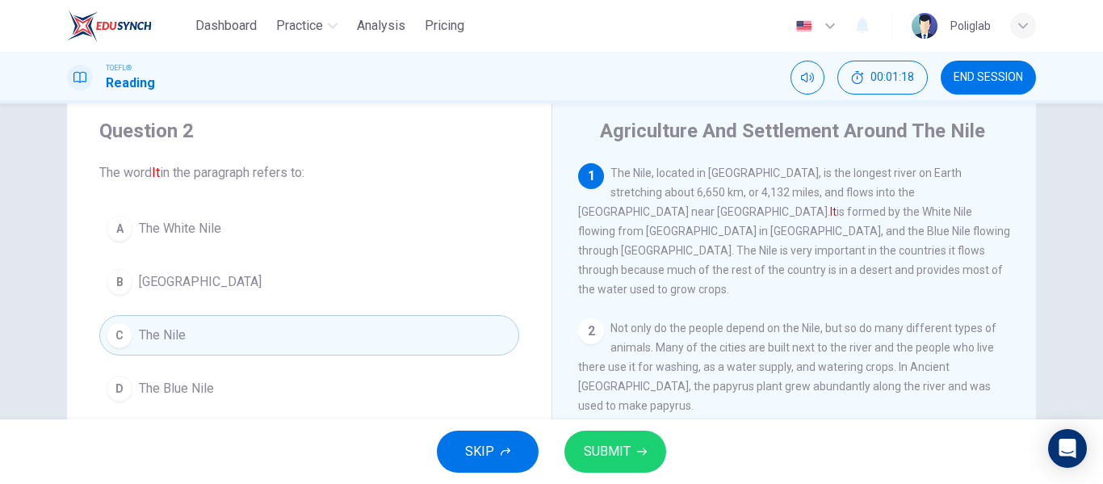
click at [594, 451] on span "SUBMIT" at bounding box center [607, 451] width 47 height 23
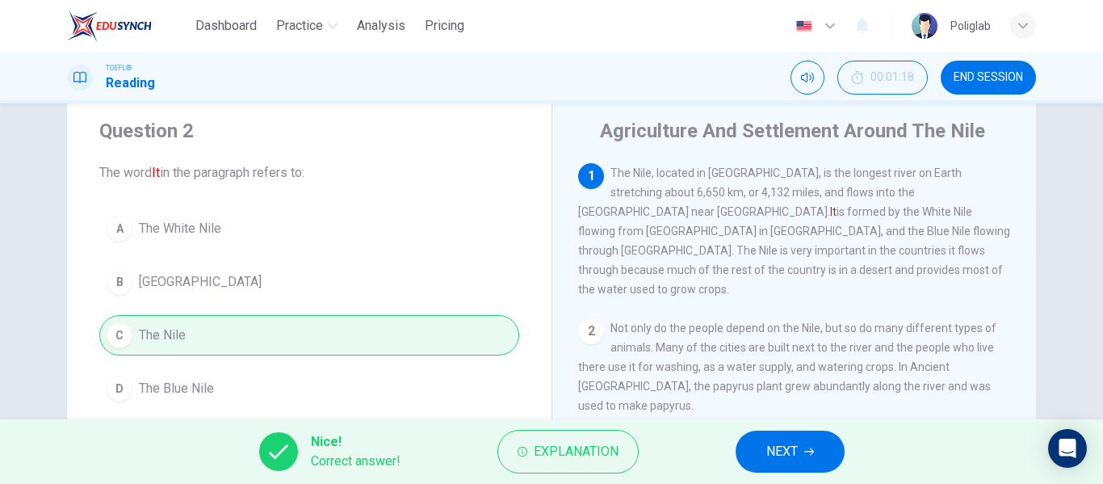
click at [737, 460] on button "NEXT" at bounding box center [790, 451] width 109 height 42
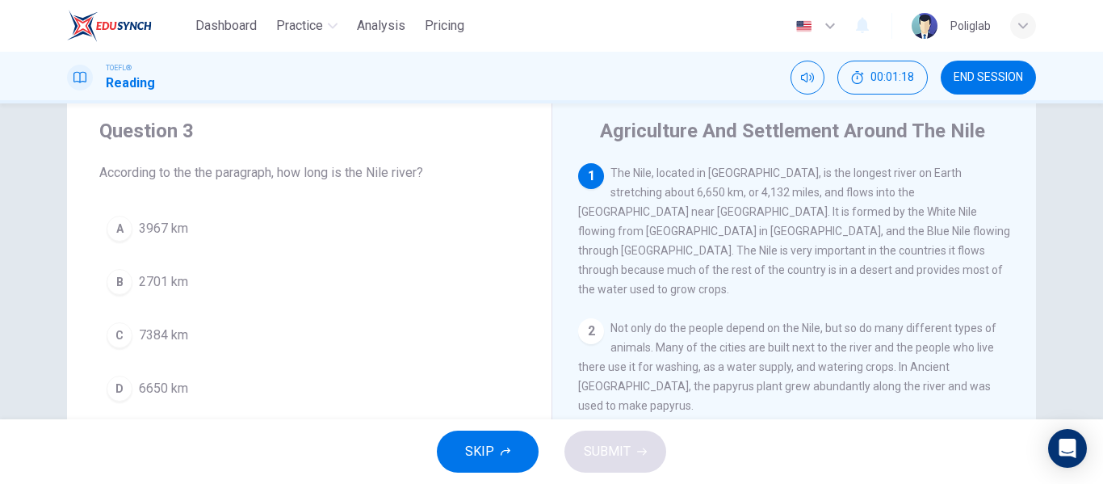
click at [763, 457] on div "SKIP SUBMIT" at bounding box center [551, 451] width 1103 height 65
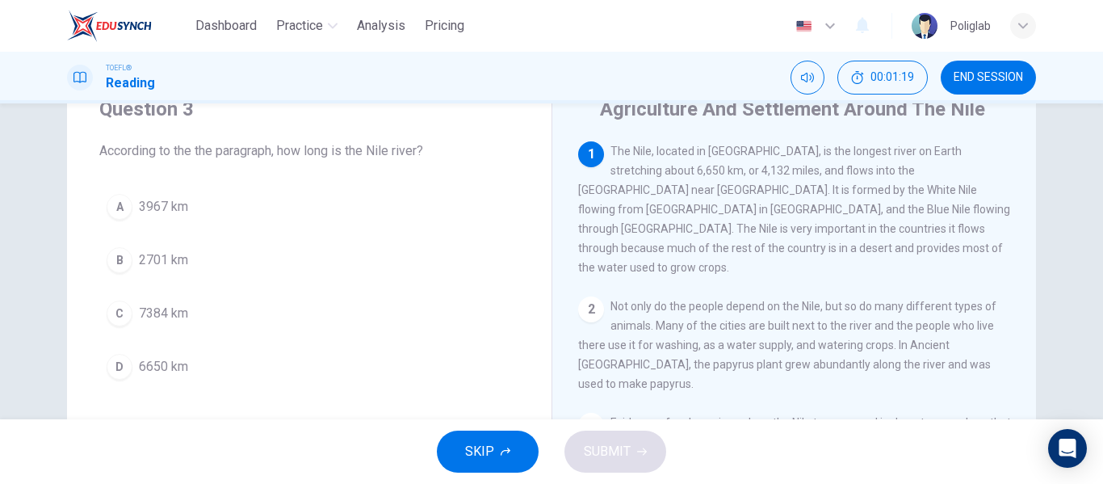
scroll to position [66, 0]
click at [239, 351] on button "D 6650 km" at bounding box center [309, 366] width 420 height 40
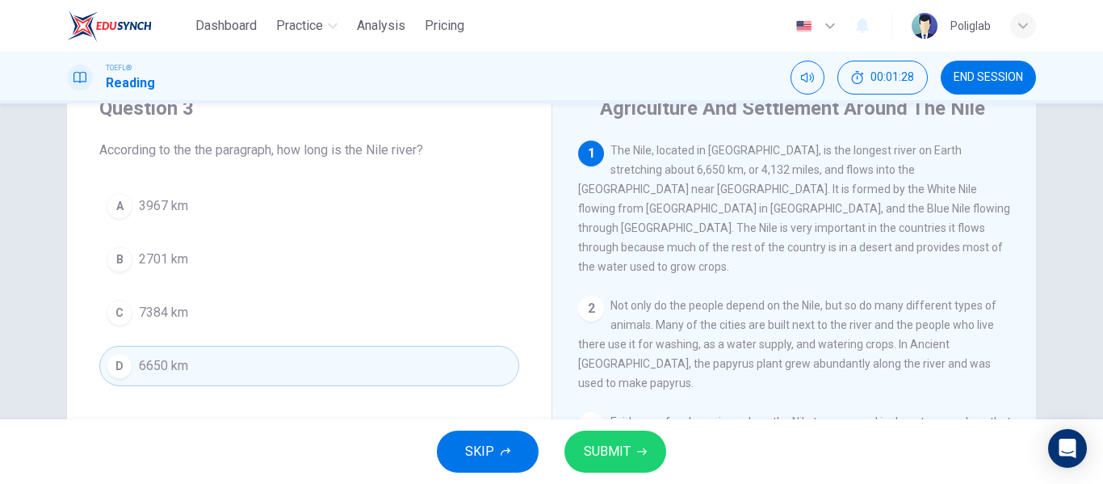
click at [598, 448] on span "SUBMIT" at bounding box center [607, 451] width 47 height 23
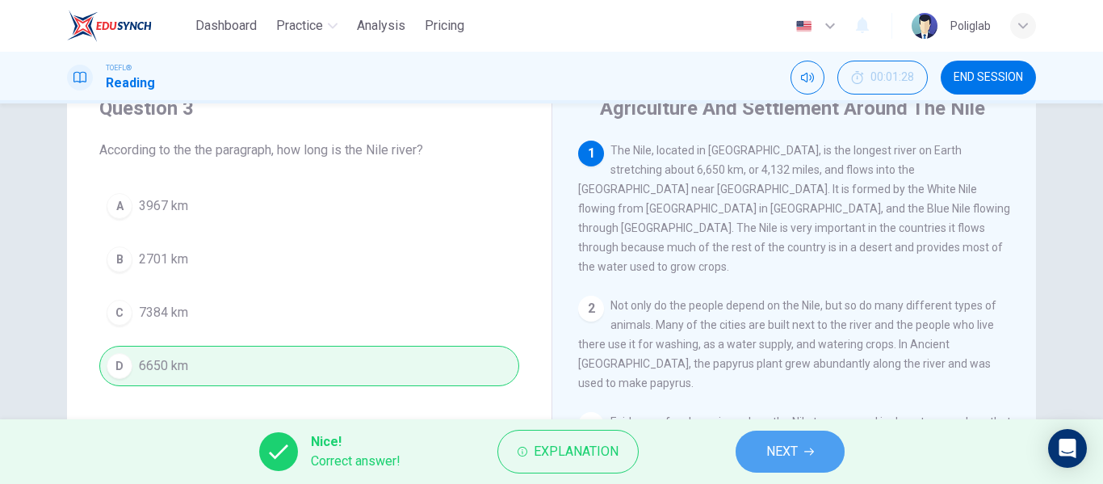
click at [768, 455] on span "NEXT" at bounding box center [781, 451] width 31 height 23
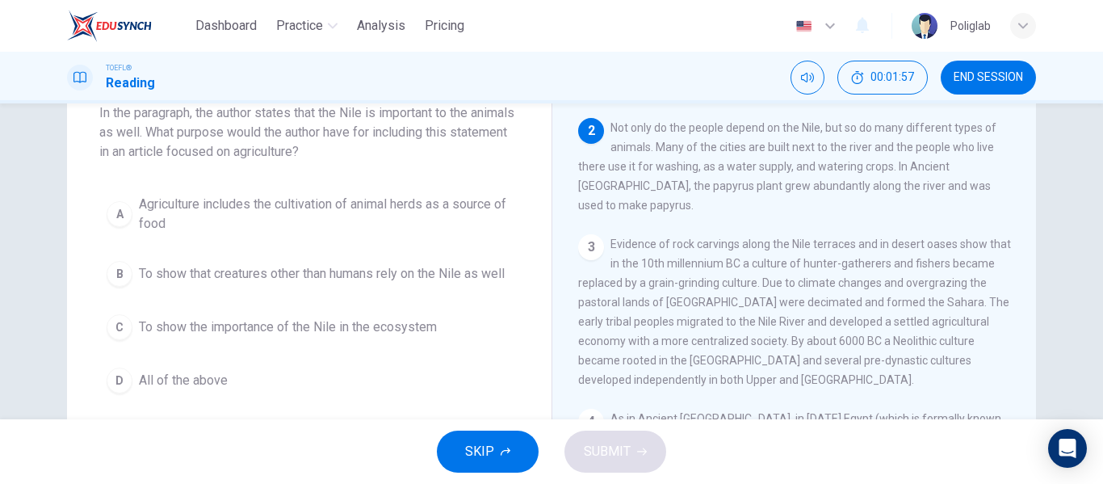
scroll to position [104, 0]
click at [335, 346] on button "C To show the importance of the Nile in the ecosystem" at bounding box center [309, 326] width 420 height 40
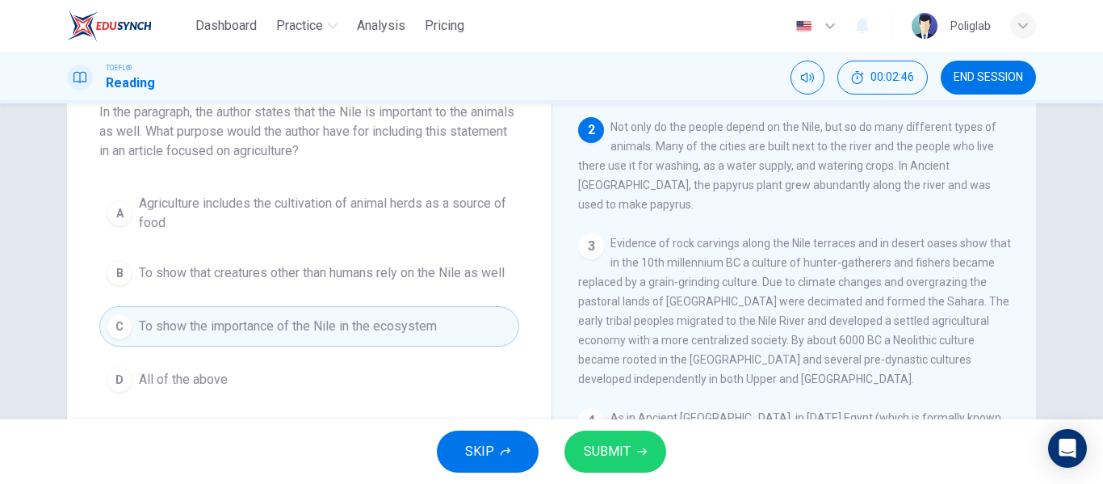
click at [262, 213] on span "Agriculture includes the cultivation of animal herds as a source of food" at bounding box center [325, 213] width 373 height 39
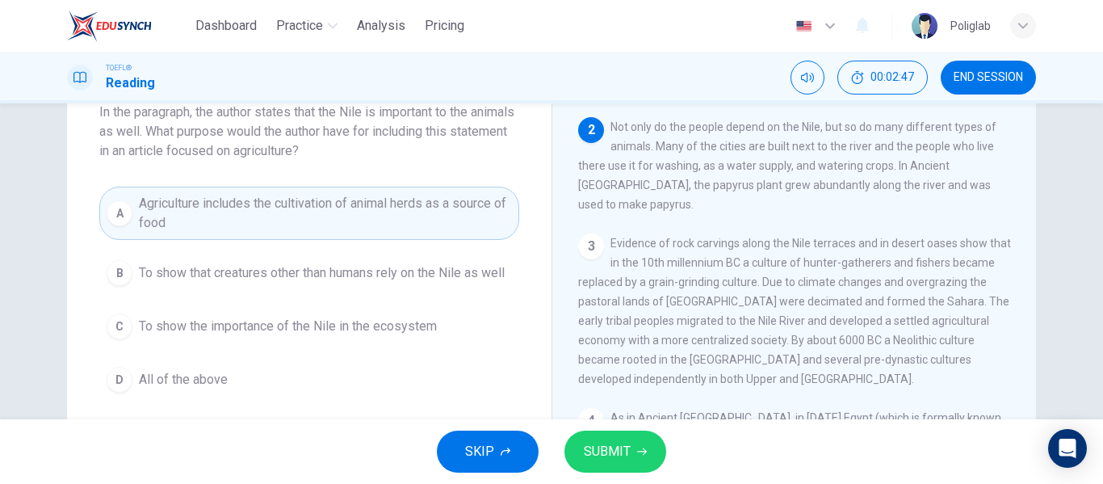
click at [603, 454] on span "SUBMIT" at bounding box center [607, 451] width 47 height 23
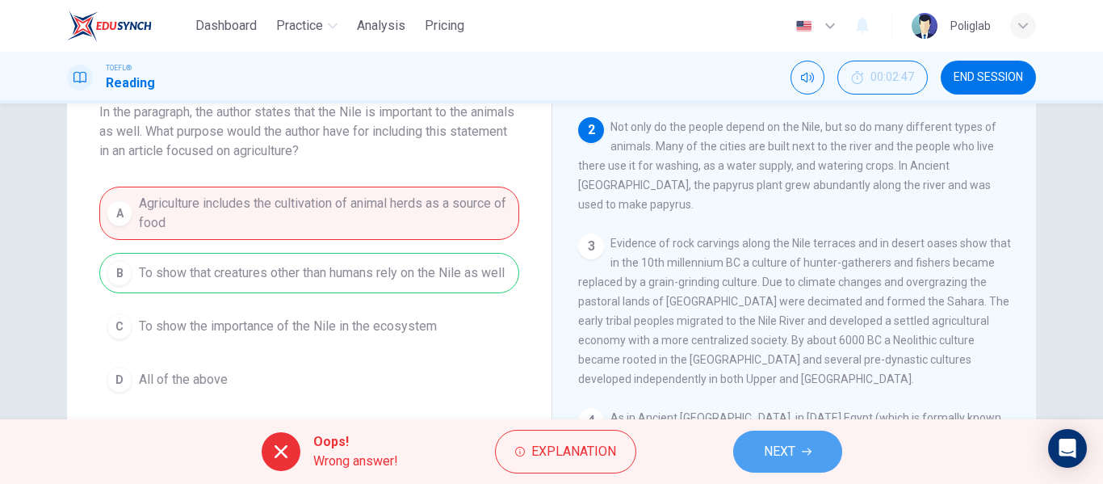
click at [815, 460] on button "NEXT" at bounding box center [787, 451] width 109 height 42
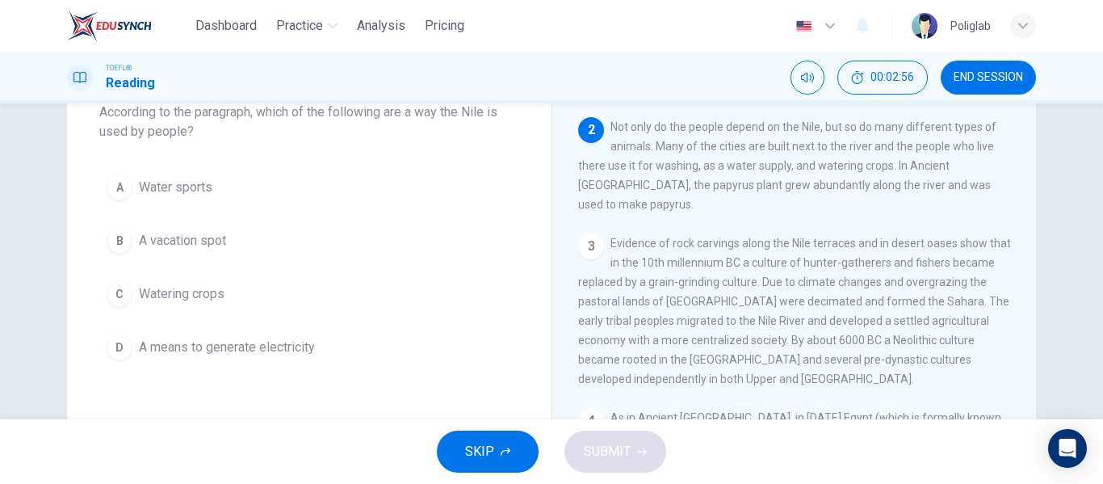
click at [254, 233] on button "B A vacation spot" at bounding box center [309, 240] width 420 height 40
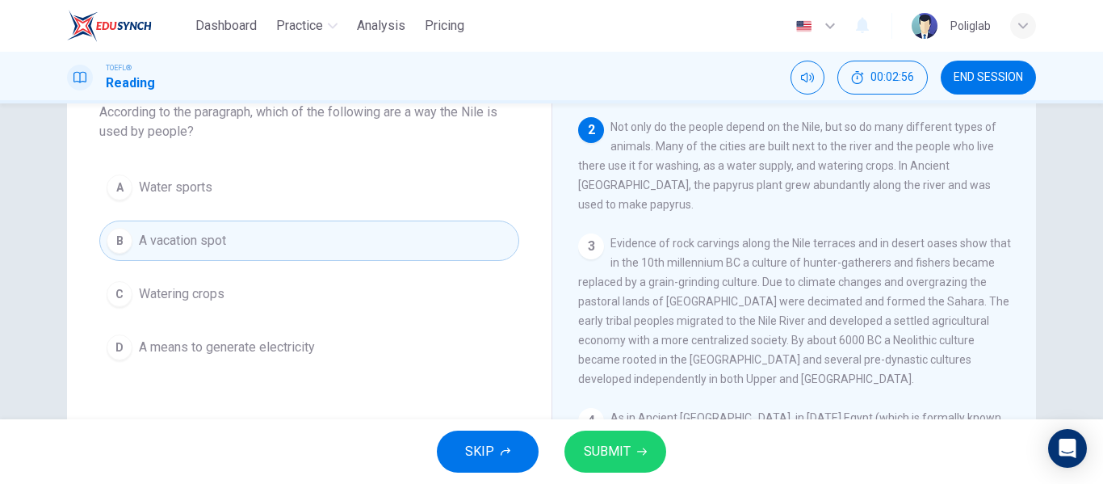
click at [255, 275] on button "C Watering crops" at bounding box center [309, 294] width 420 height 40
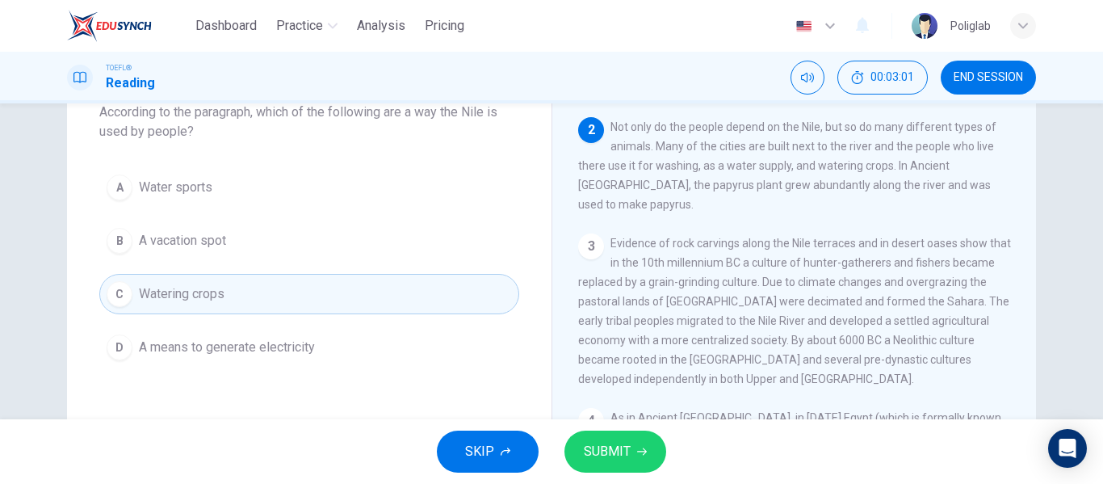
click at [604, 443] on span "SUBMIT" at bounding box center [607, 451] width 47 height 23
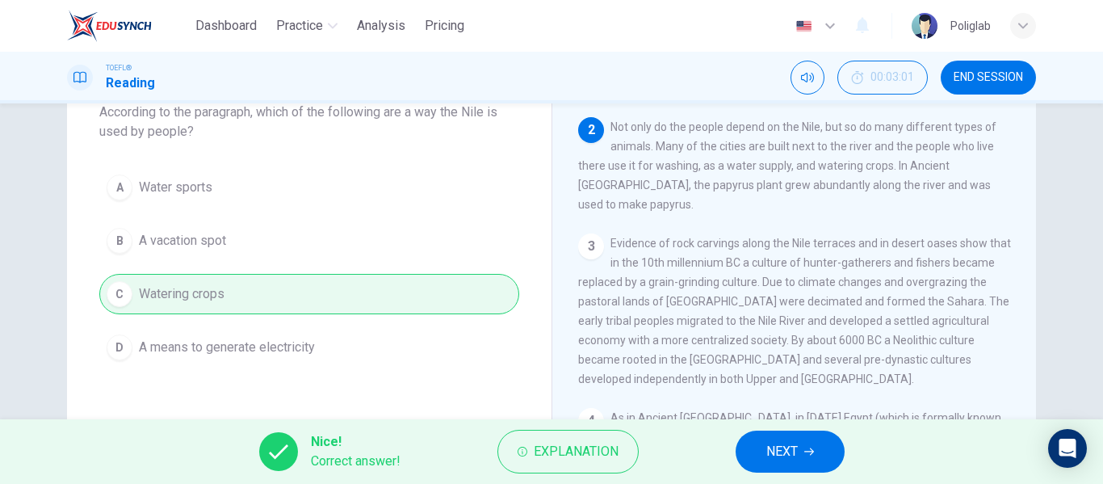
click at [825, 454] on button "NEXT" at bounding box center [790, 451] width 109 height 42
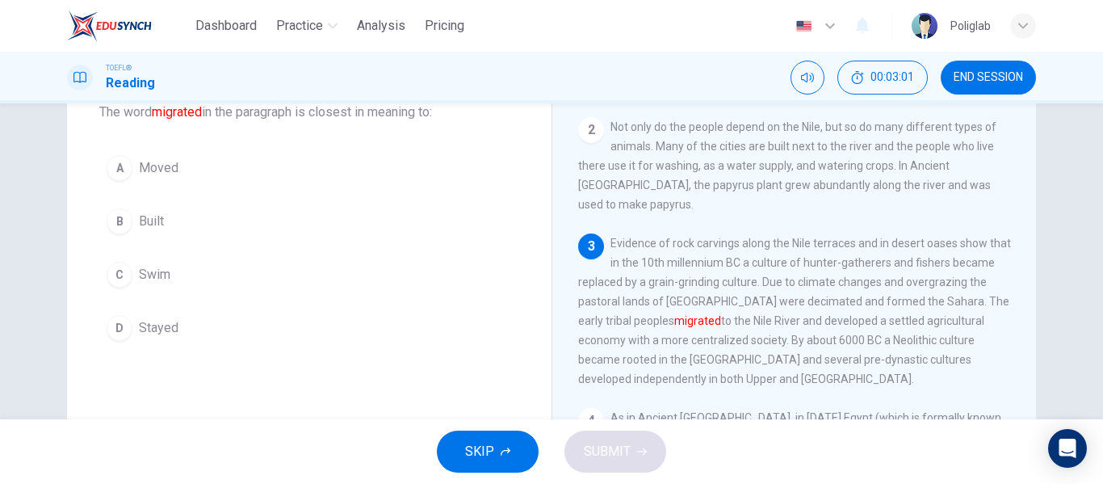
scroll to position [238, 0]
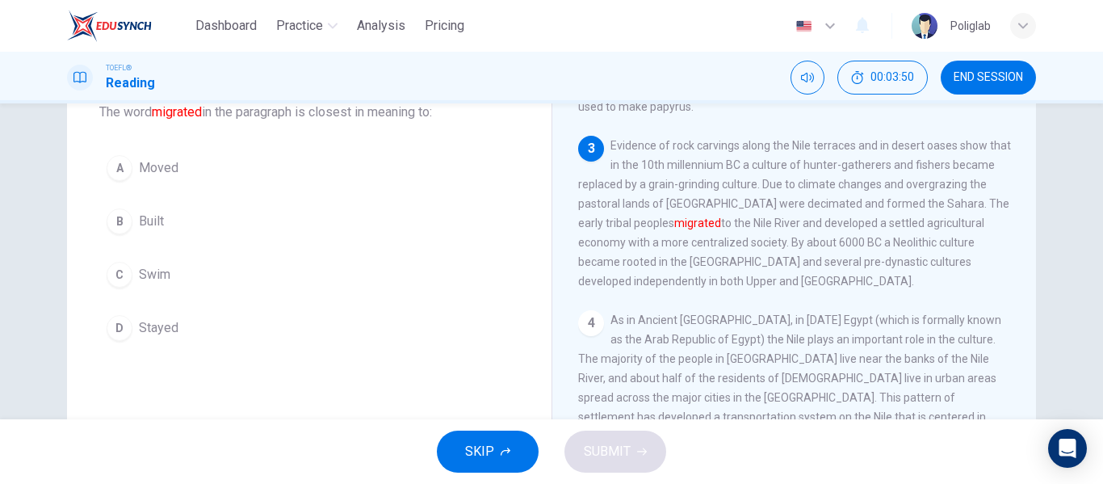
click at [231, 170] on button "A Moved" at bounding box center [309, 168] width 420 height 40
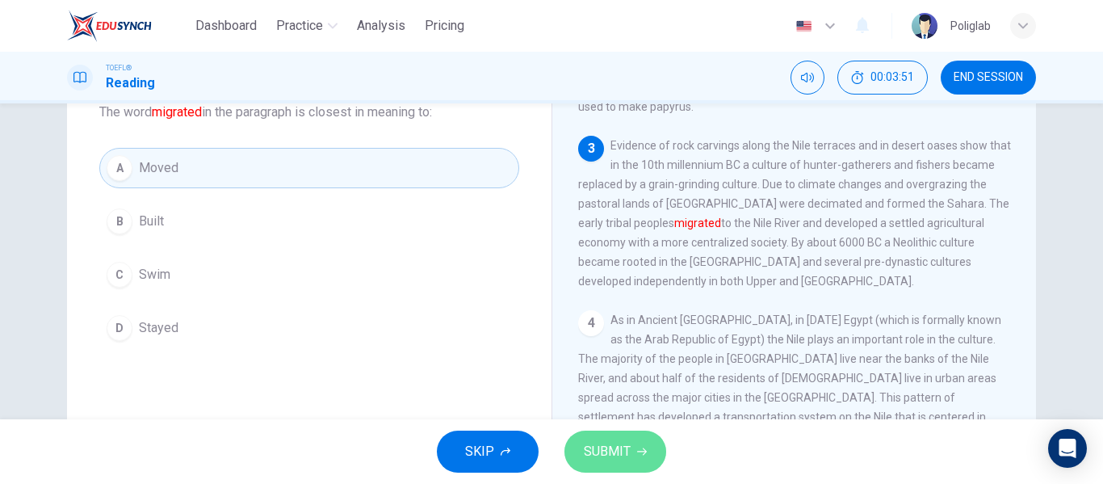
click at [593, 446] on span "SUBMIT" at bounding box center [607, 451] width 47 height 23
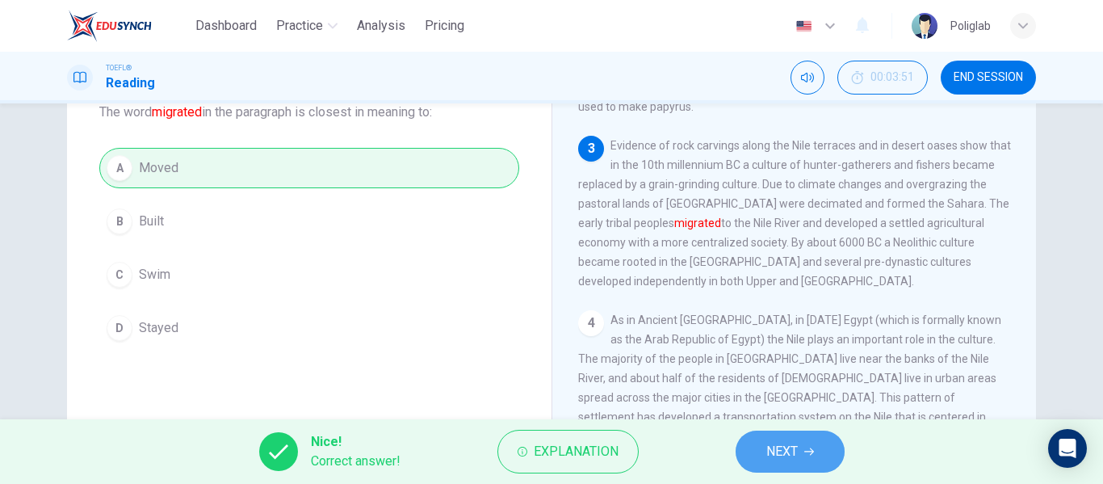
click at [804, 439] on button "NEXT" at bounding box center [790, 451] width 109 height 42
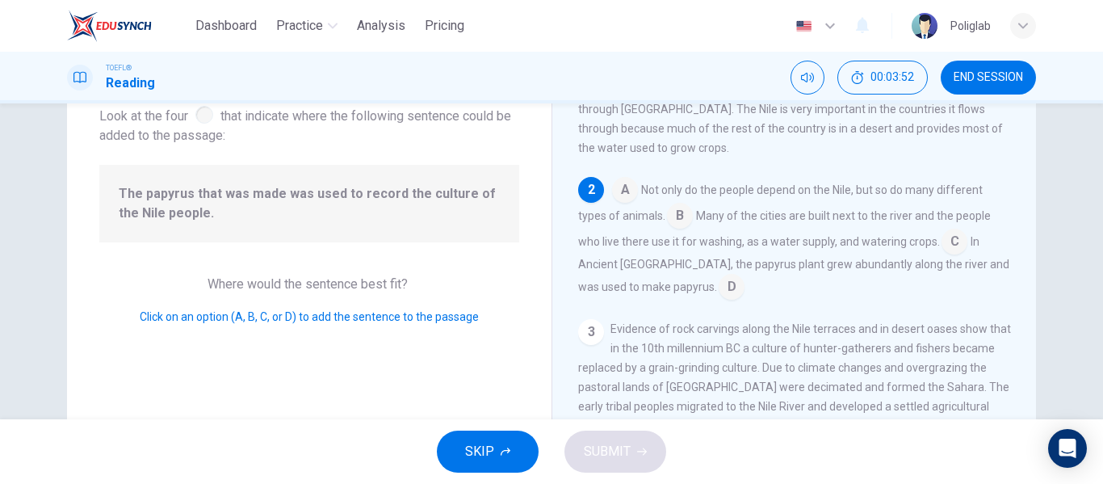
scroll to position [82, 0]
click at [719, 275] on input at bounding box center [732, 288] width 26 height 26
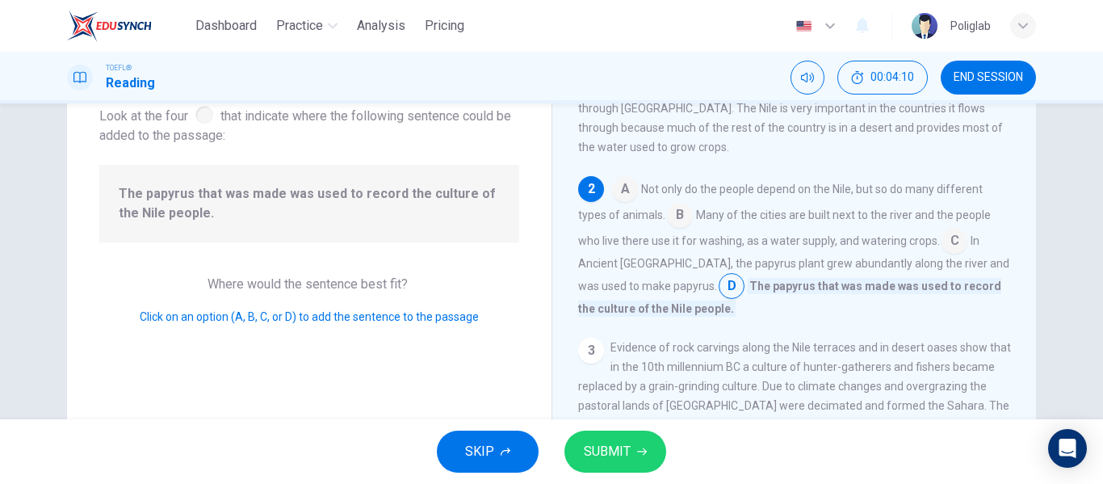
click at [621, 451] on span "SUBMIT" at bounding box center [607, 451] width 47 height 23
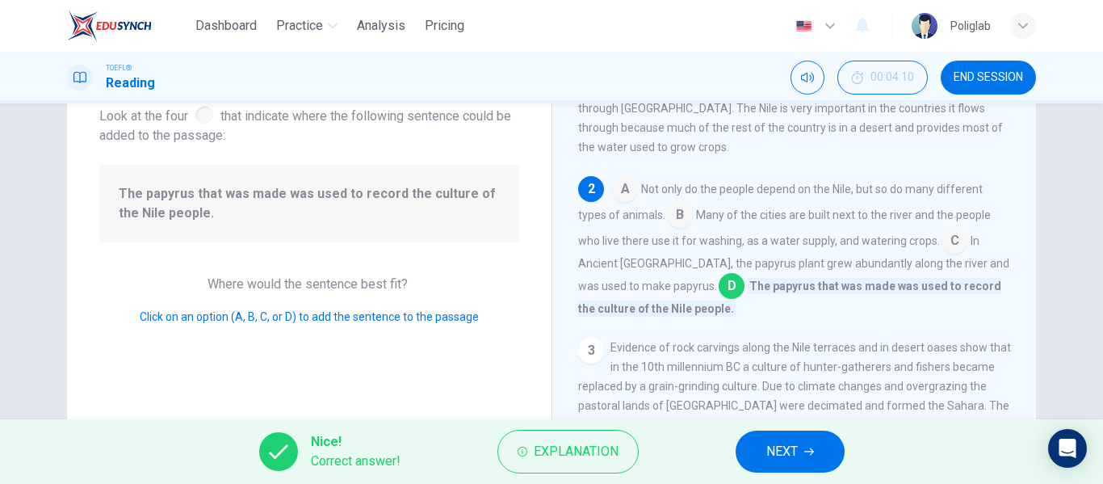
click at [766, 449] on span "NEXT" at bounding box center [781, 451] width 31 height 23
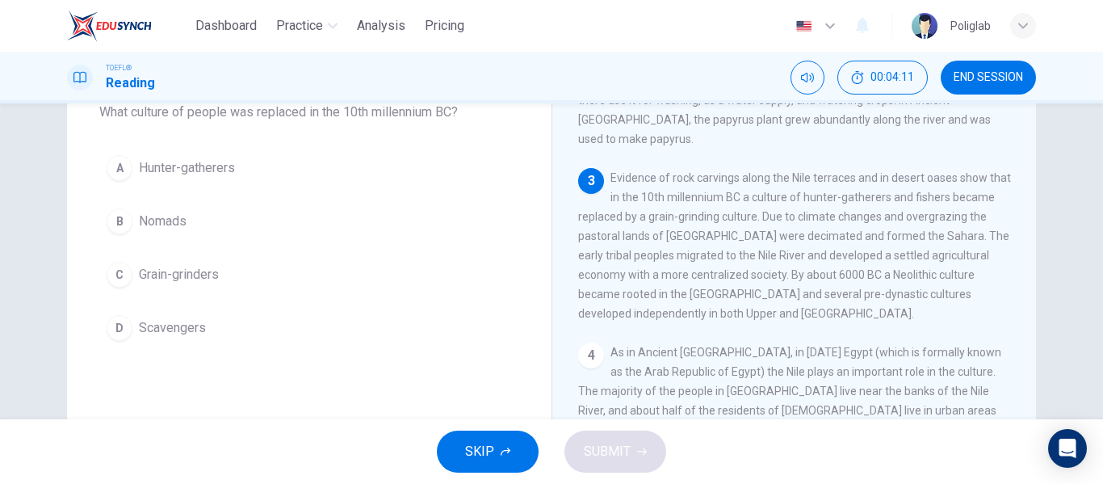
scroll to position [207, 0]
click at [285, 157] on button "A Hunter-gatherers" at bounding box center [309, 168] width 420 height 40
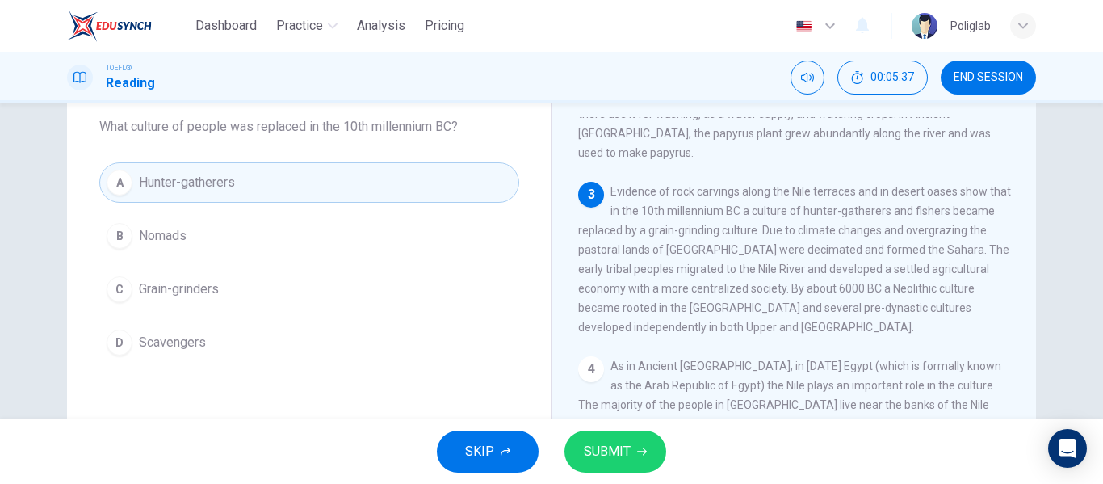
scroll to position [89, 0]
click at [618, 452] on span "SUBMIT" at bounding box center [607, 451] width 47 height 23
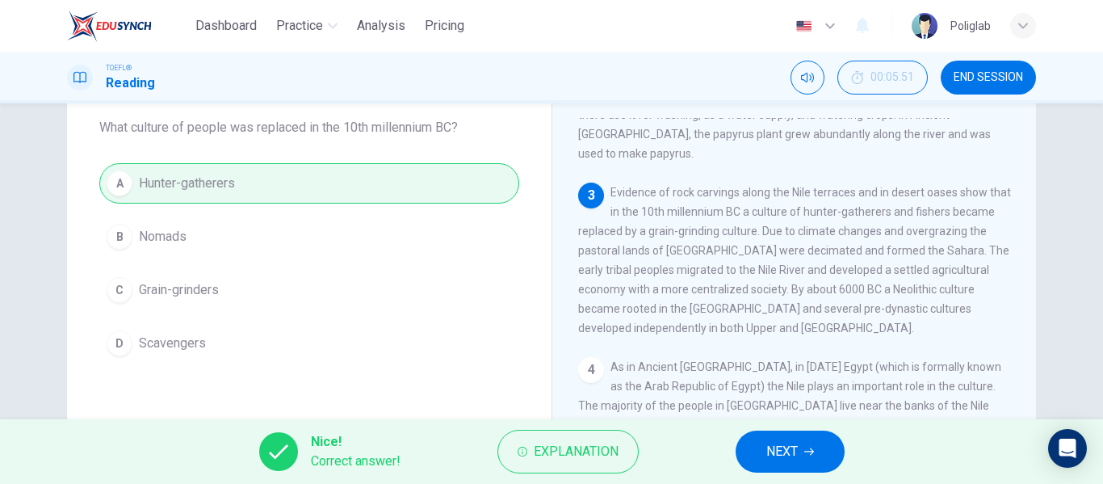
click at [776, 461] on span "NEXT" at bounding box center [781, 451] width 31 height 23
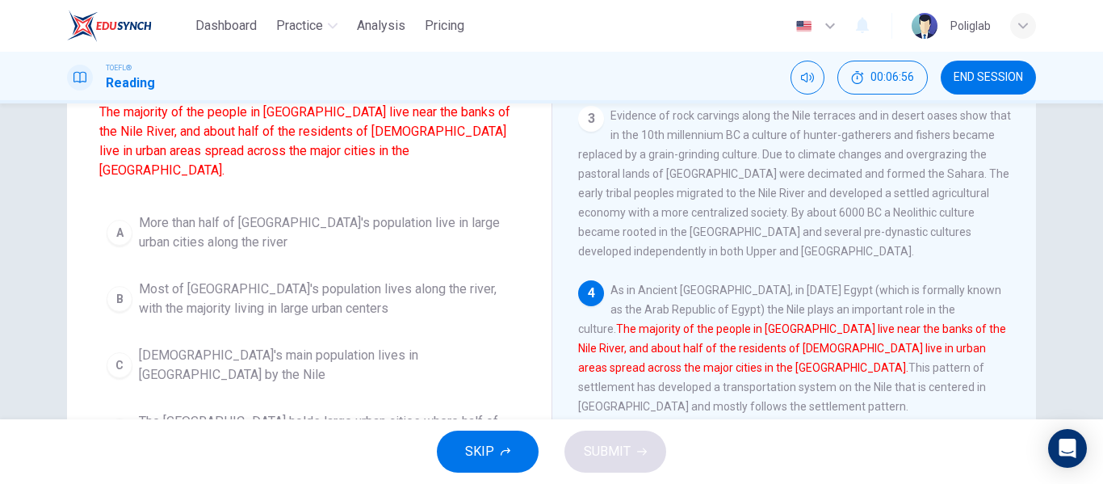
scroll to position [165, 0]
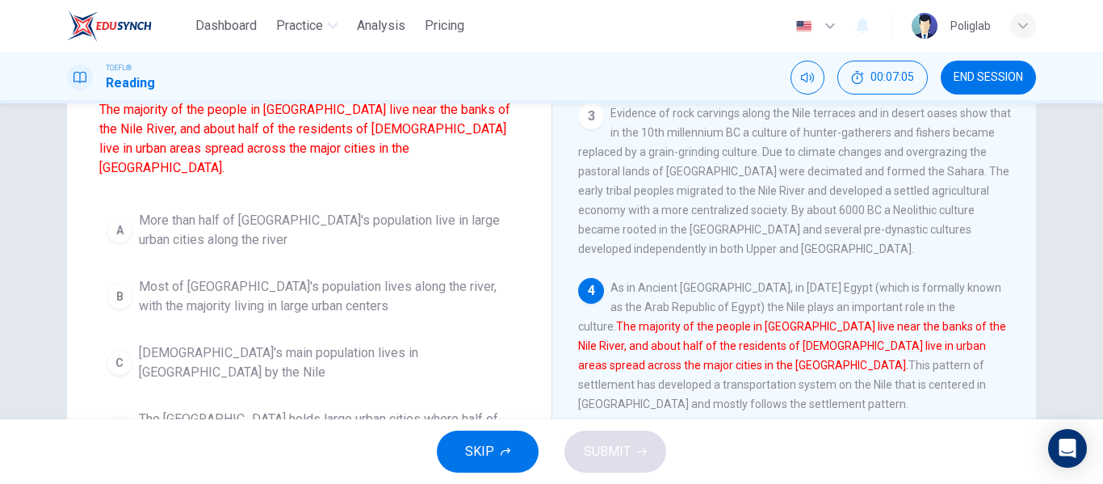
click at [237, 281] on span "Most of [GEOGRAPHIC_DATA]'s population lives along the river, with the majority…" at bounding box center [325, 296] width 373 height 39
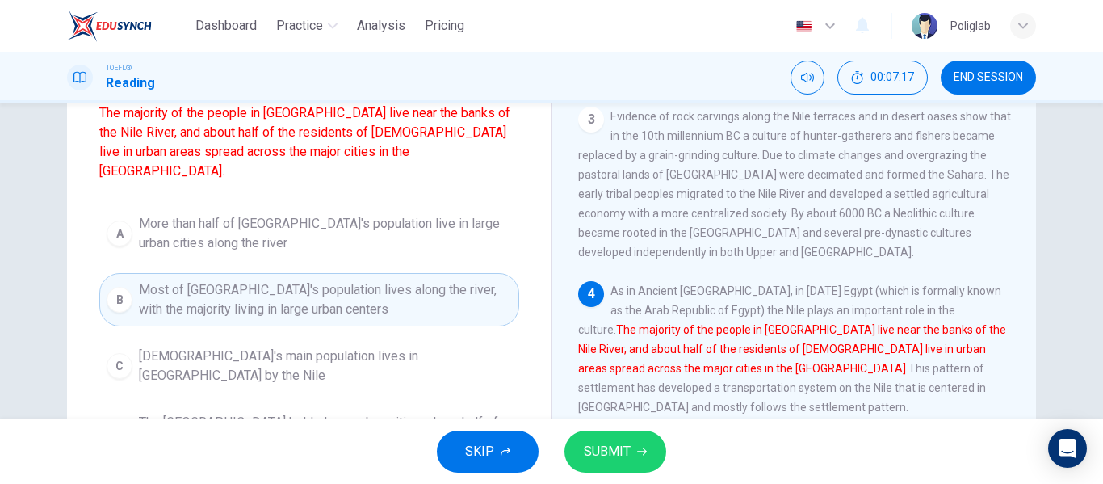
scroll to position [158, 0]
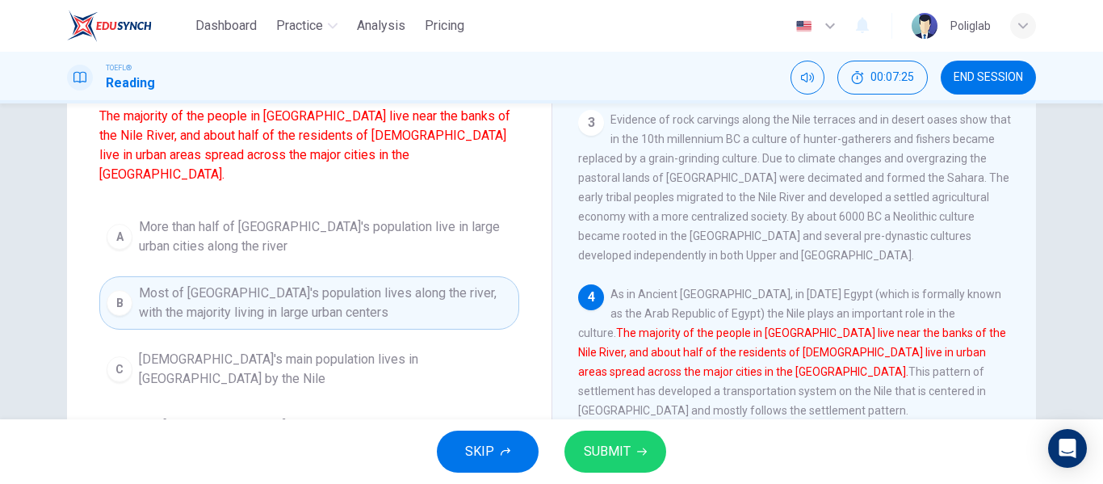
click at [623, 442] on span "SUBMIT" at bounding box center [607, 451] width 47 height 23
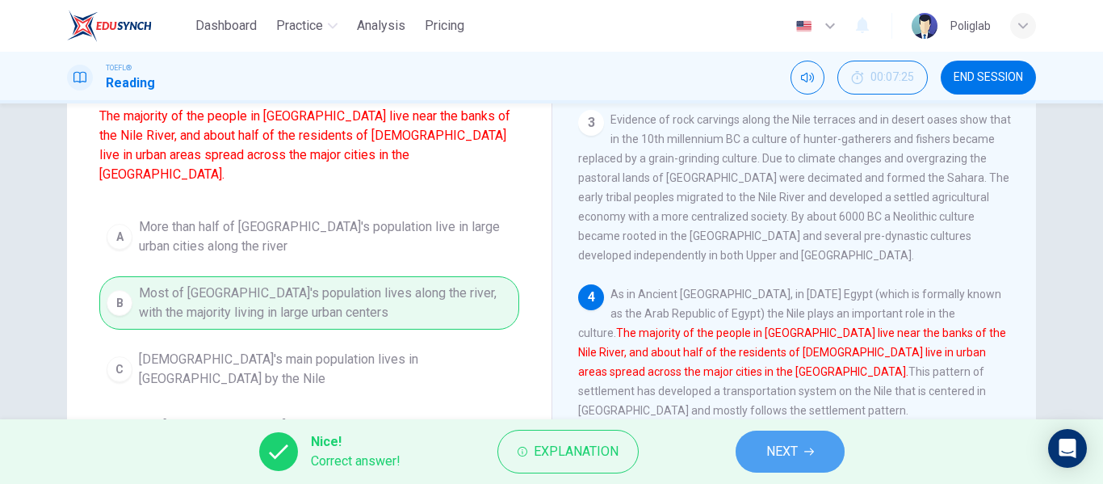
click at [802, 457] on button "NEXT" at bounding box center [790, 451] width 109 height 42
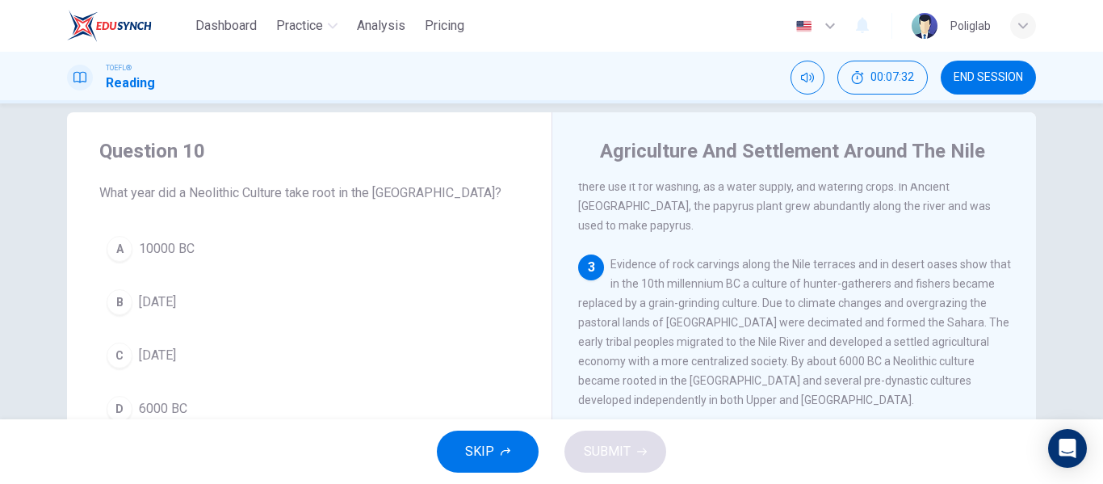
scroll to position [213, 0]
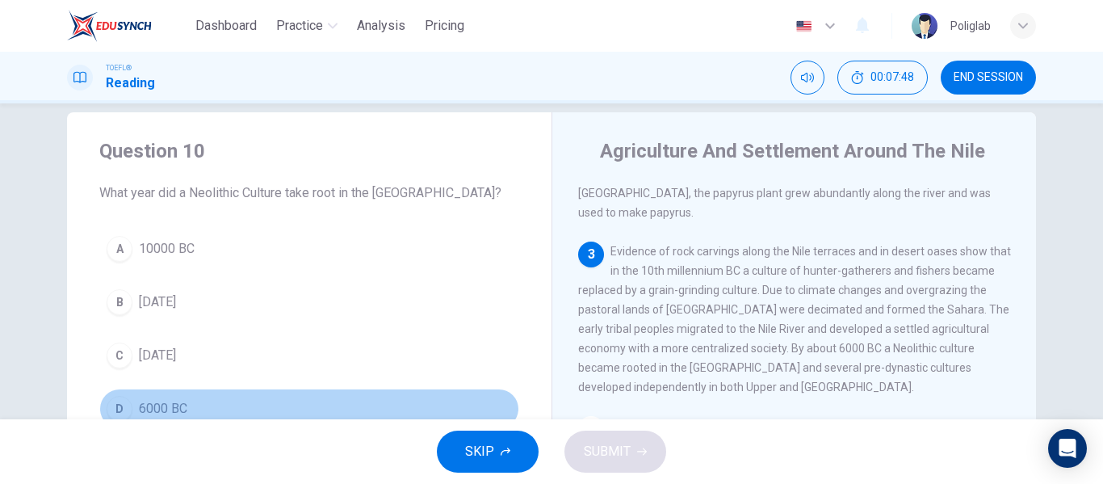
click at [200, 402] on button "D 6000 BC" at bounding box center [309, 408] width 420 height 40
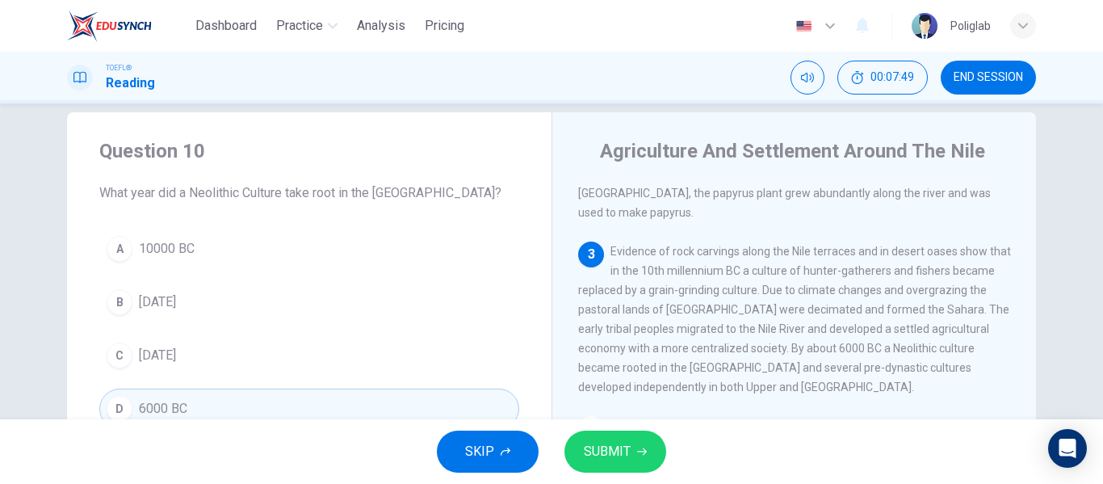
click at [585, 447] on span "SUBMIT" at bounding box center [607, 451] width 47 height 23
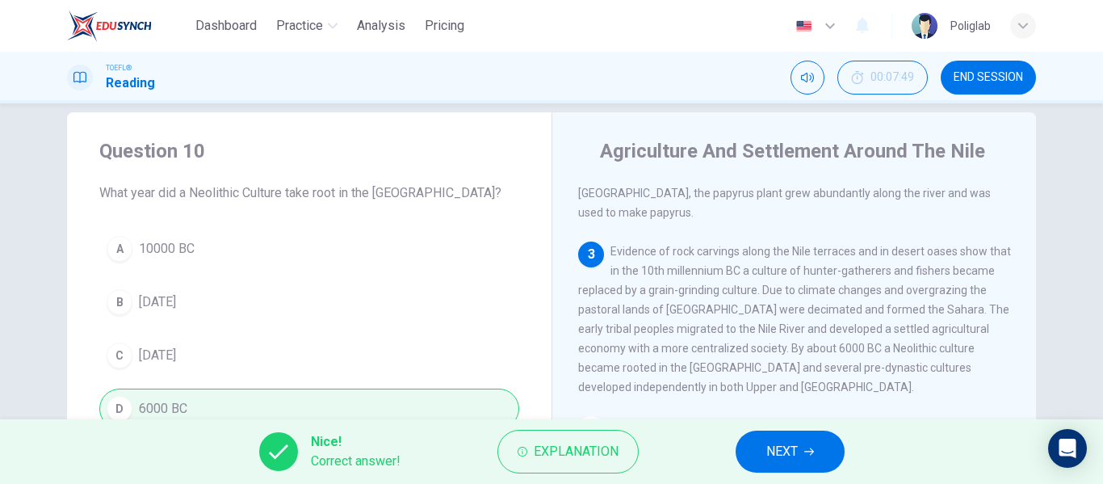
click at [741, 429] on div "Nice! Correct answer! Explanation NEXT" at bounding box center [551, 451] width 1103 height 65
click at [751, 435] on button "NEXT" at bounding box center [790, 451] width 109 height 42
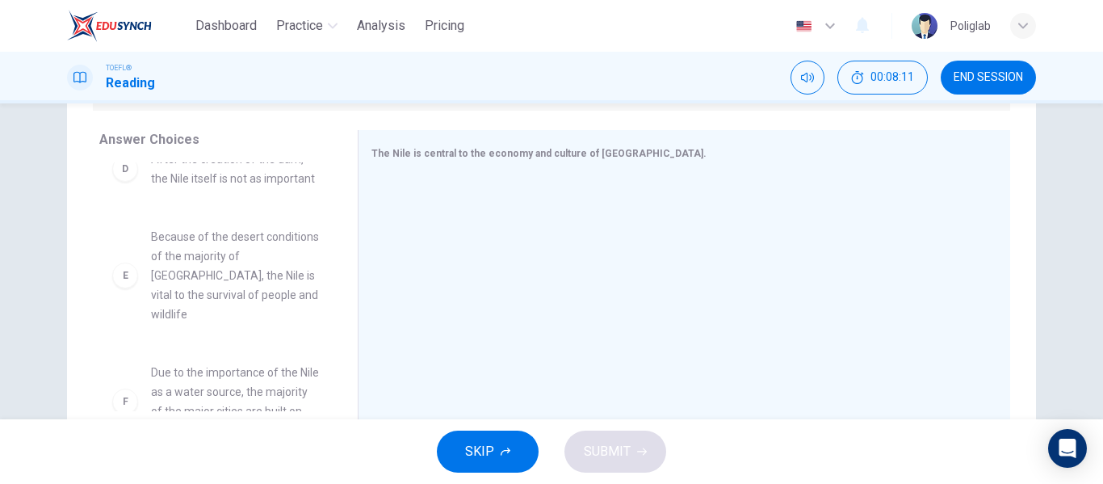
scroll to position [359, 0]
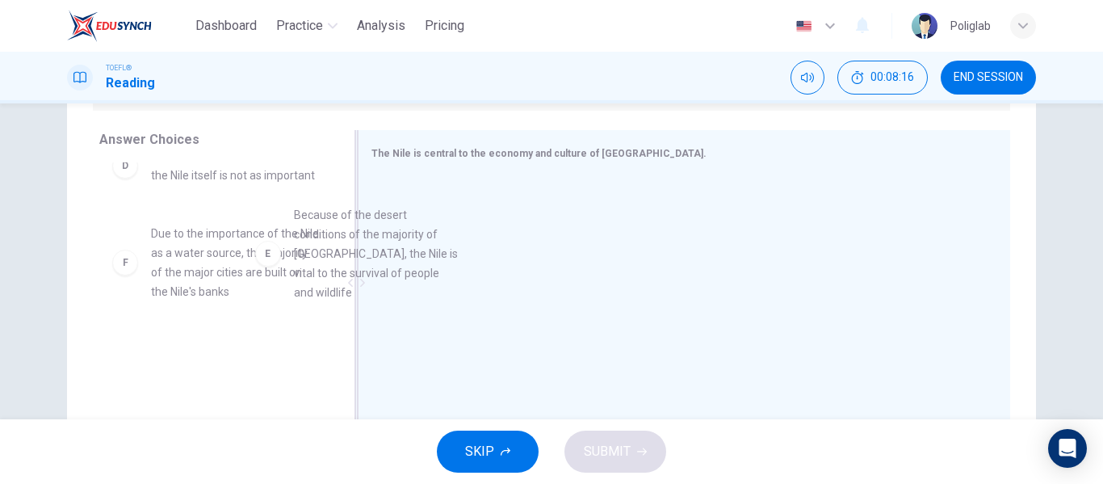
drag, startPoint x: 258, startPoint y: 283, endPoint x: 501, endPoint y: 263, distance: 243.1
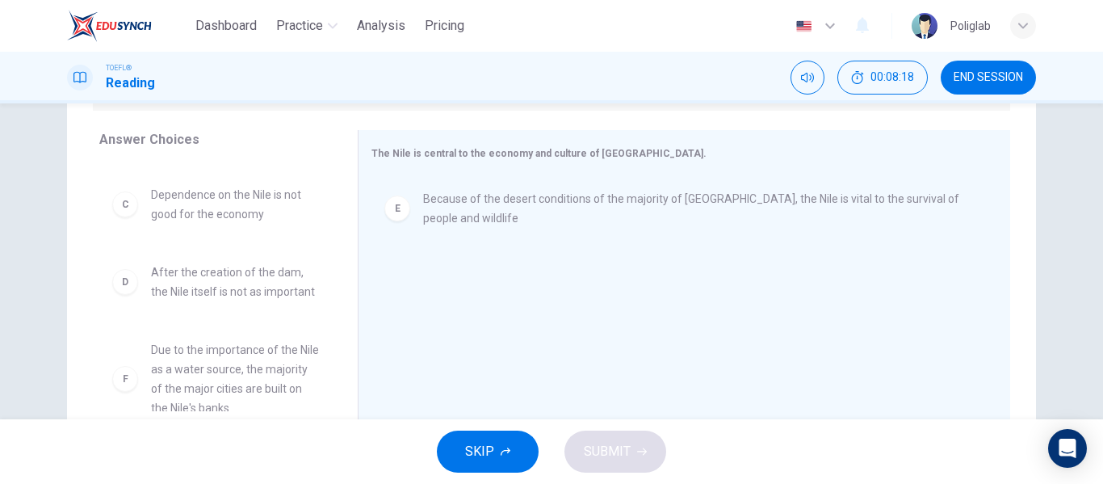
scroll to position [310, 0]
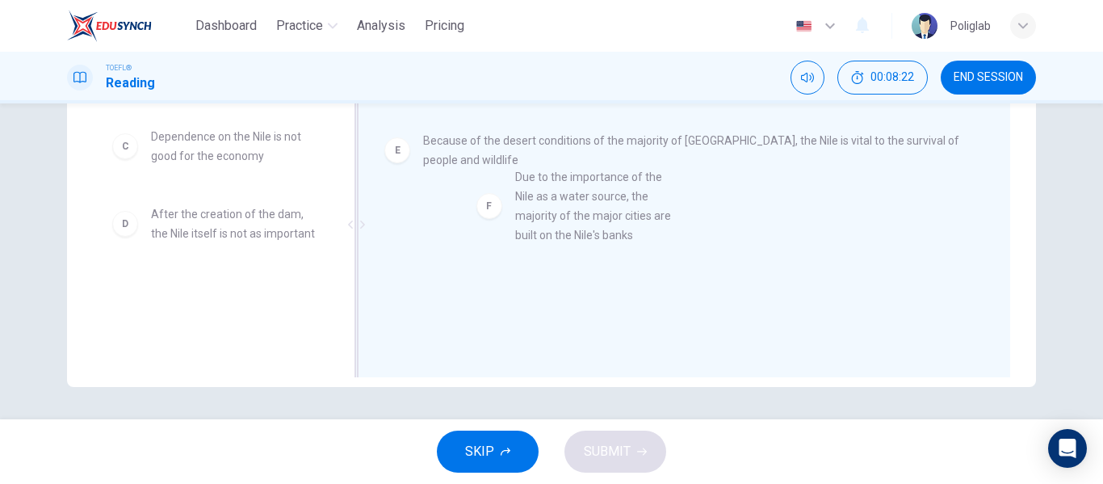
drag, startPoint x: 258, startPoint y: 325, endPoint x: 640, endPoint y: 227, distance: 394.3
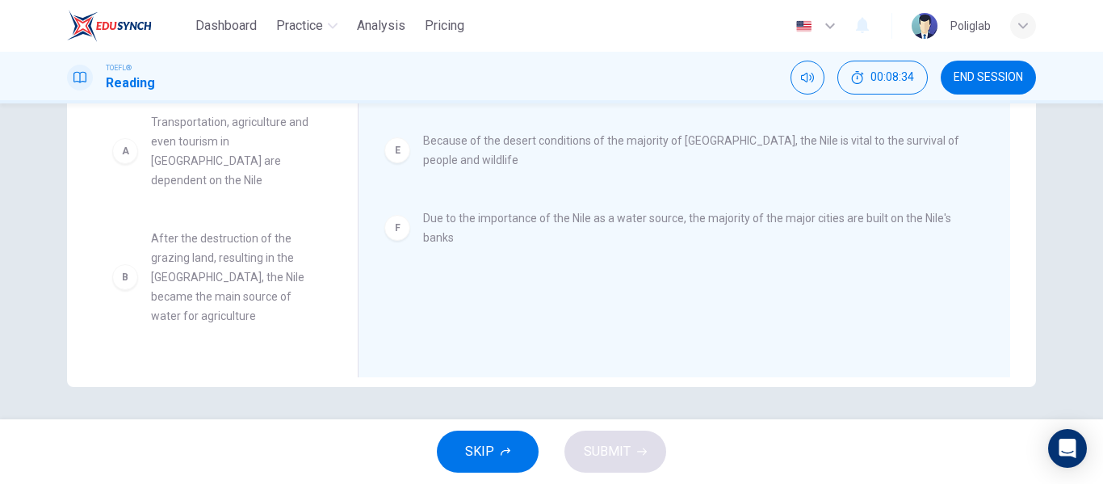
scroll to position [0, 0]
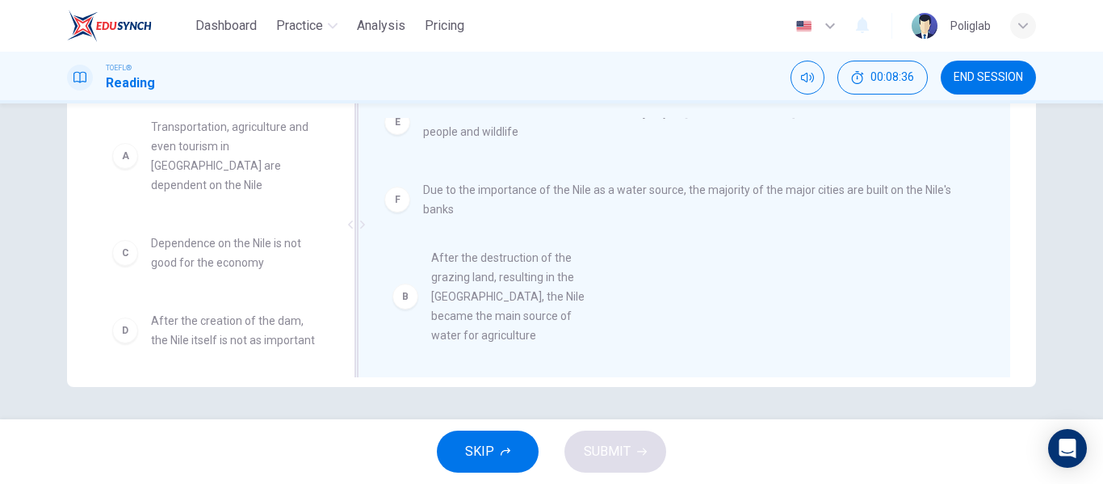
drag, startPoint x: 220, startPoint y: 267, endPoint x: 510, endPoint y: 289, distance: 290.8
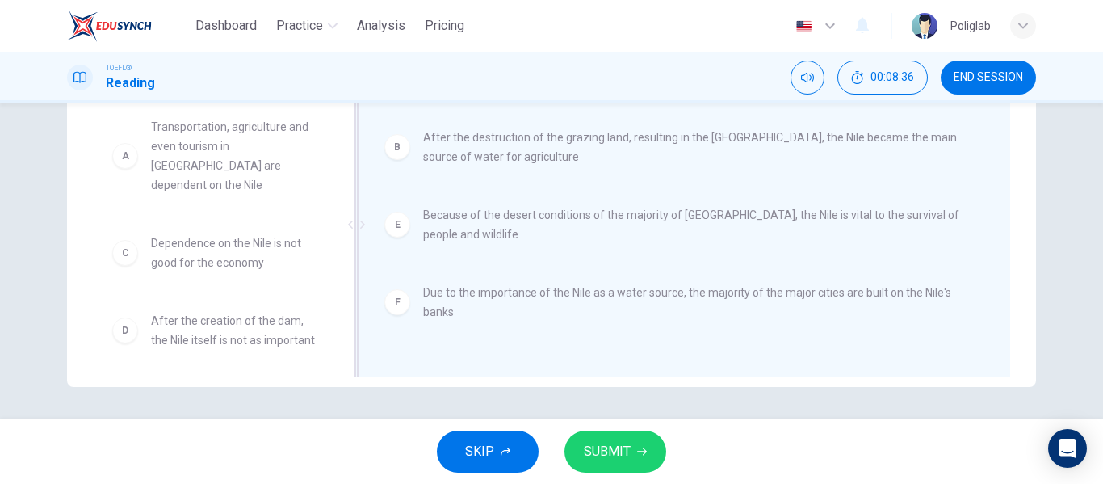
scroll to position [3, 0]
click at [622, 447] on span "SUBMIT" at bounding box center [607, 451] width 47 height 23
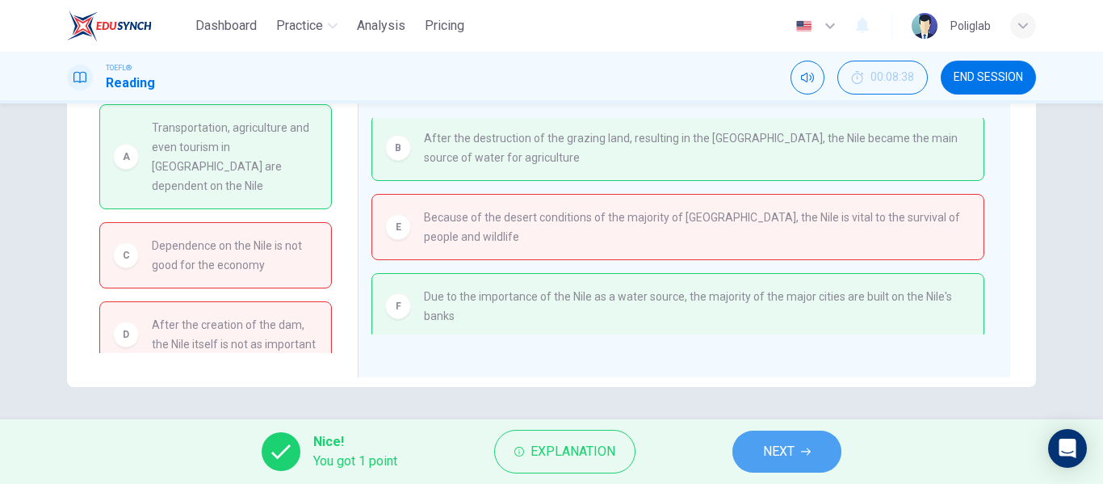
click at [764, 447] on span "NEXT" at bounding box center [778, 451] width 31 height 23
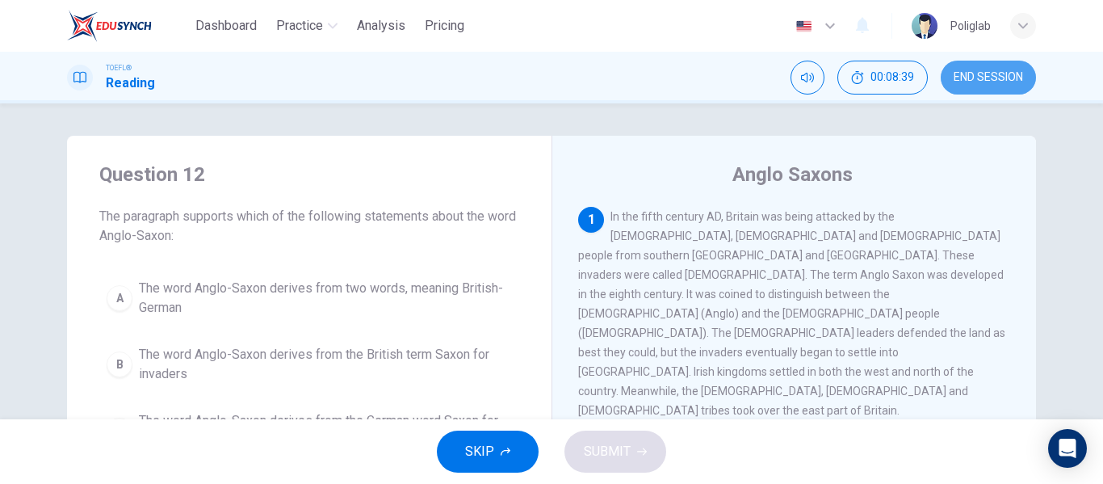
click at [984, 82] on span "END SESSION" at bounding box center [988, 77] width 69 height 13
